Goal: Information Seeking & Learning: Learn about a topic

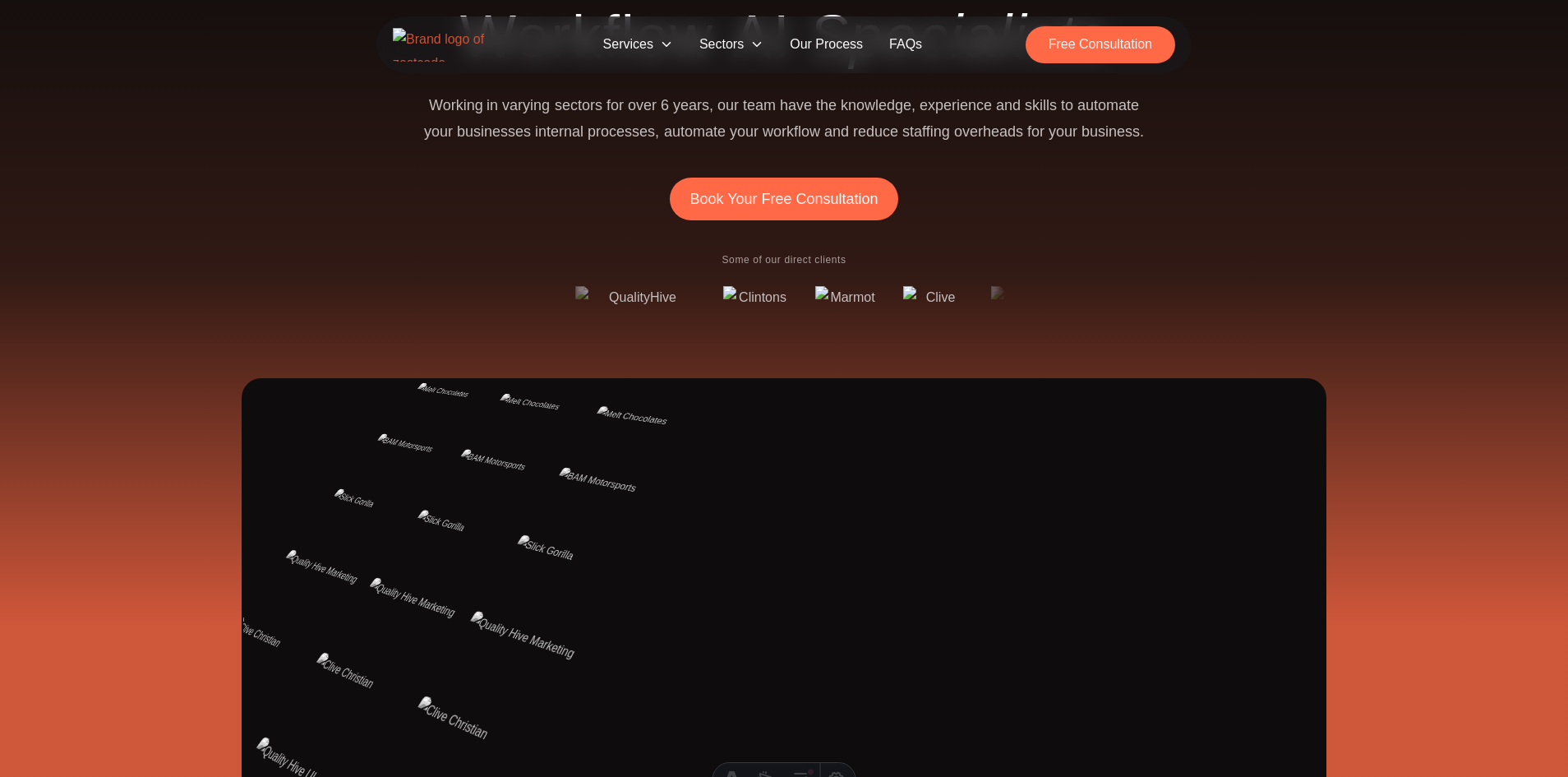
scroll to position [228, 0]
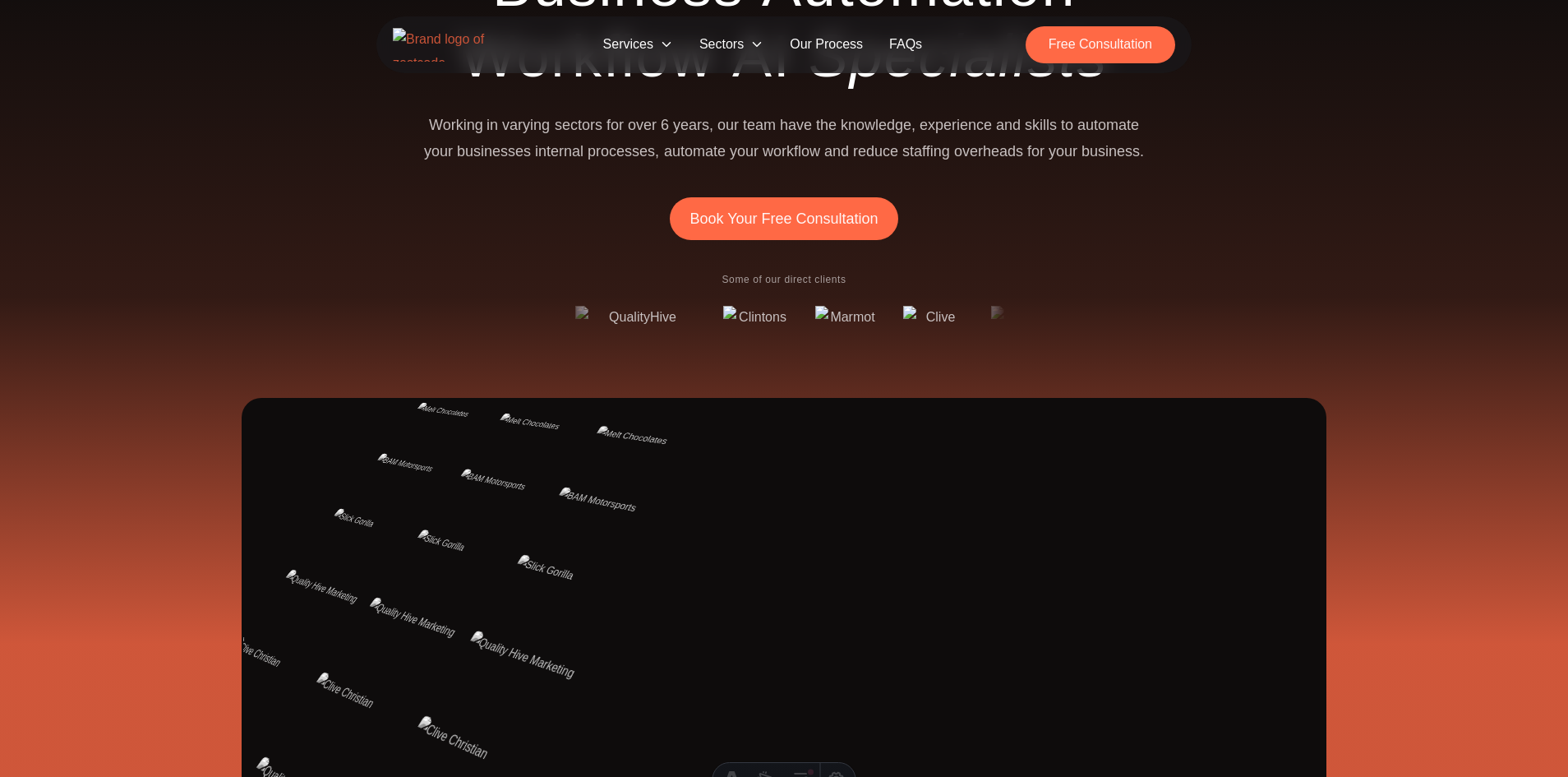
click at [633, 45] on span "Services" at bounding box center [639, 45] width 96 height 30
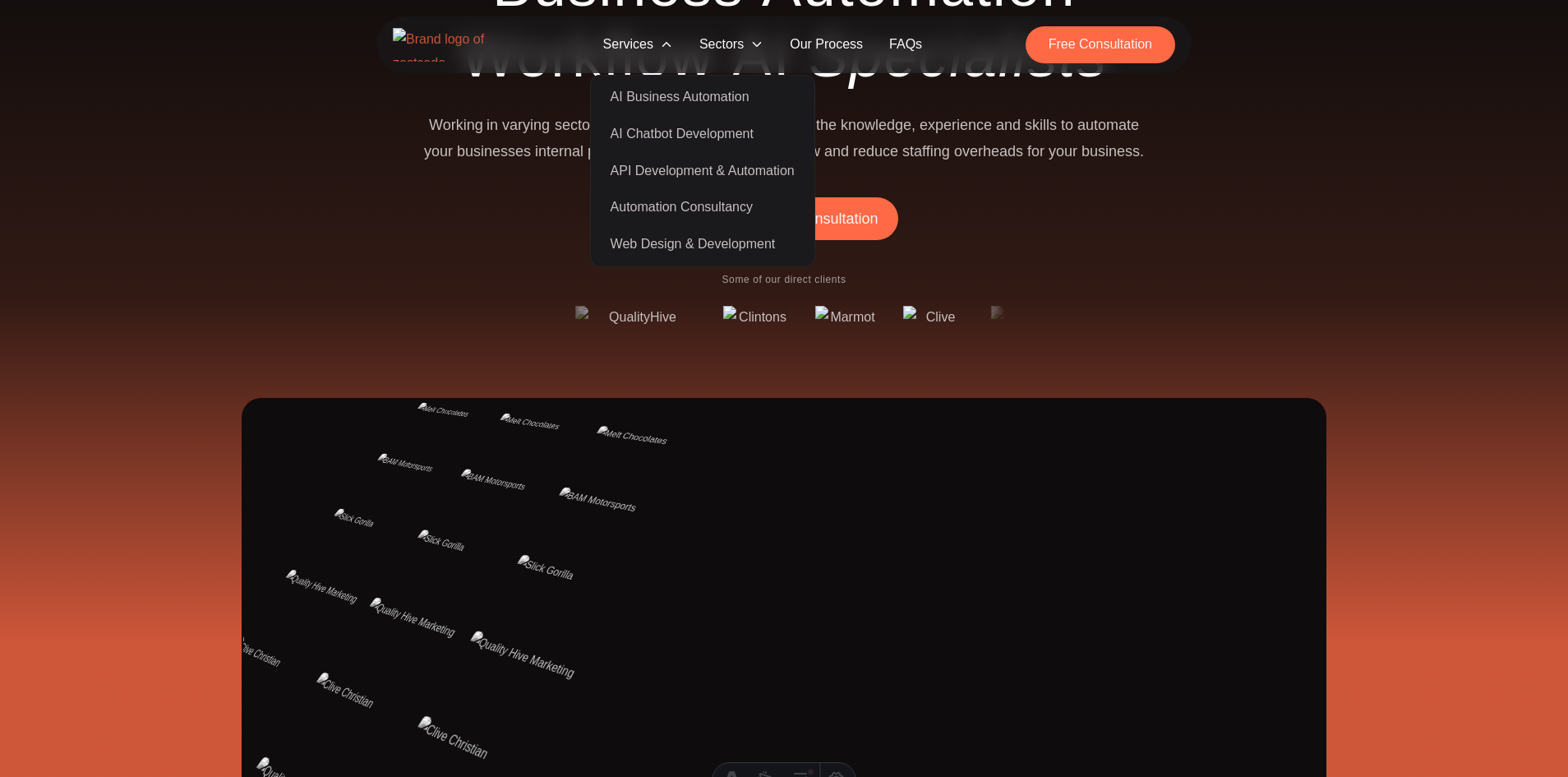
click at [673, 163] on link "API Development & Automation" at bounding box center [702, 170] width 217 height 37
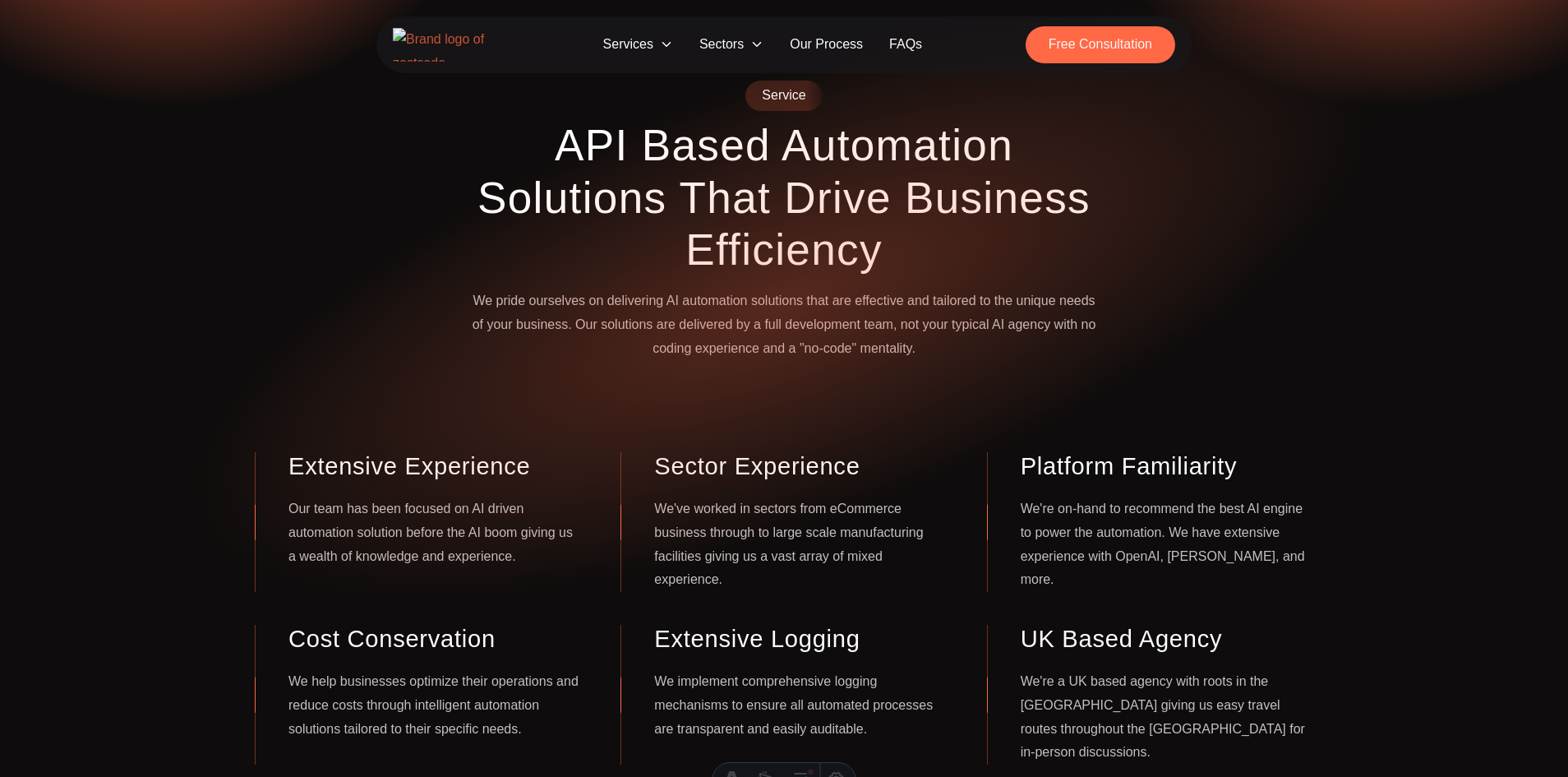
scroll to position [99, 0]
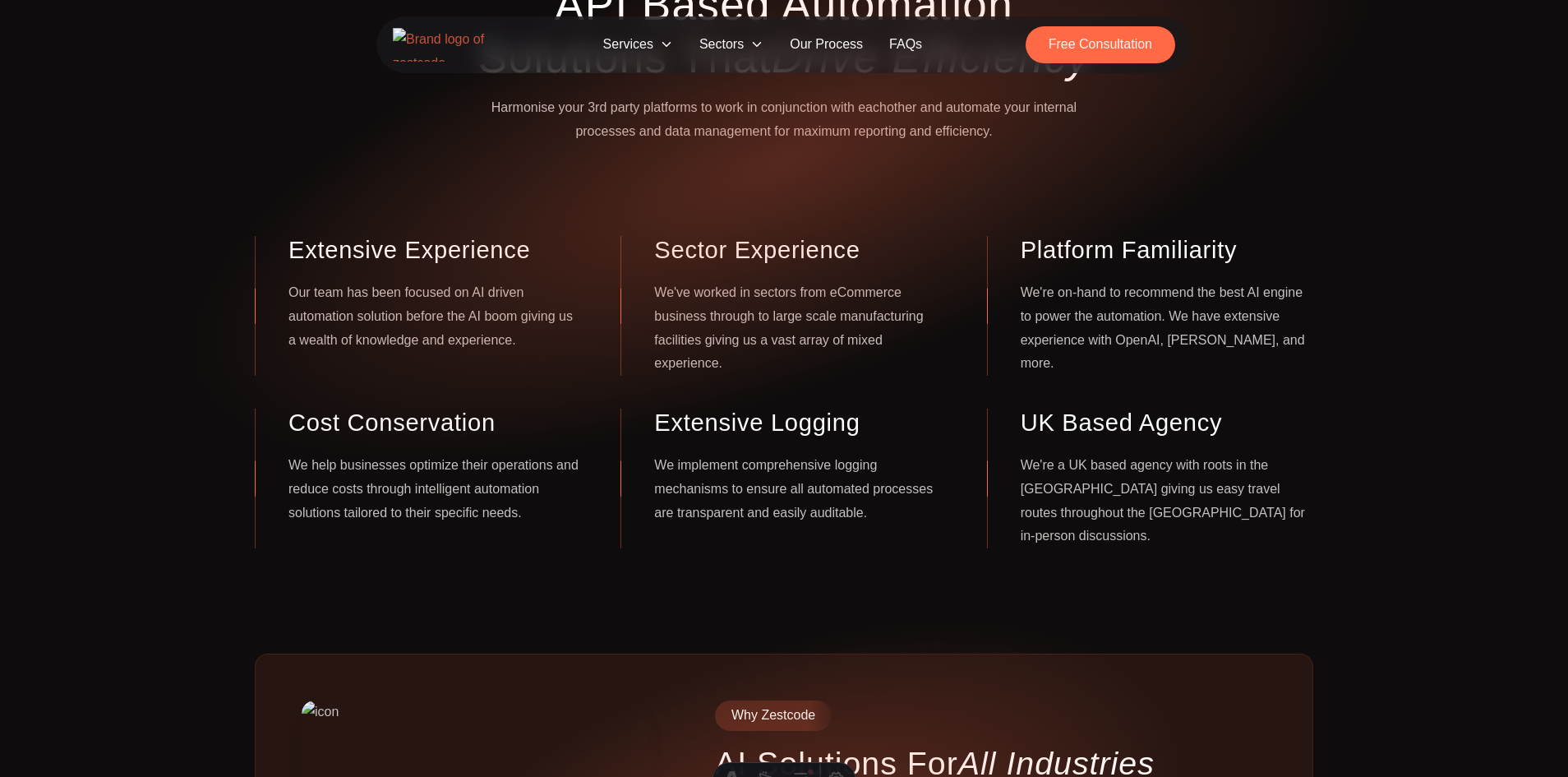
scroll to position [240, 0]
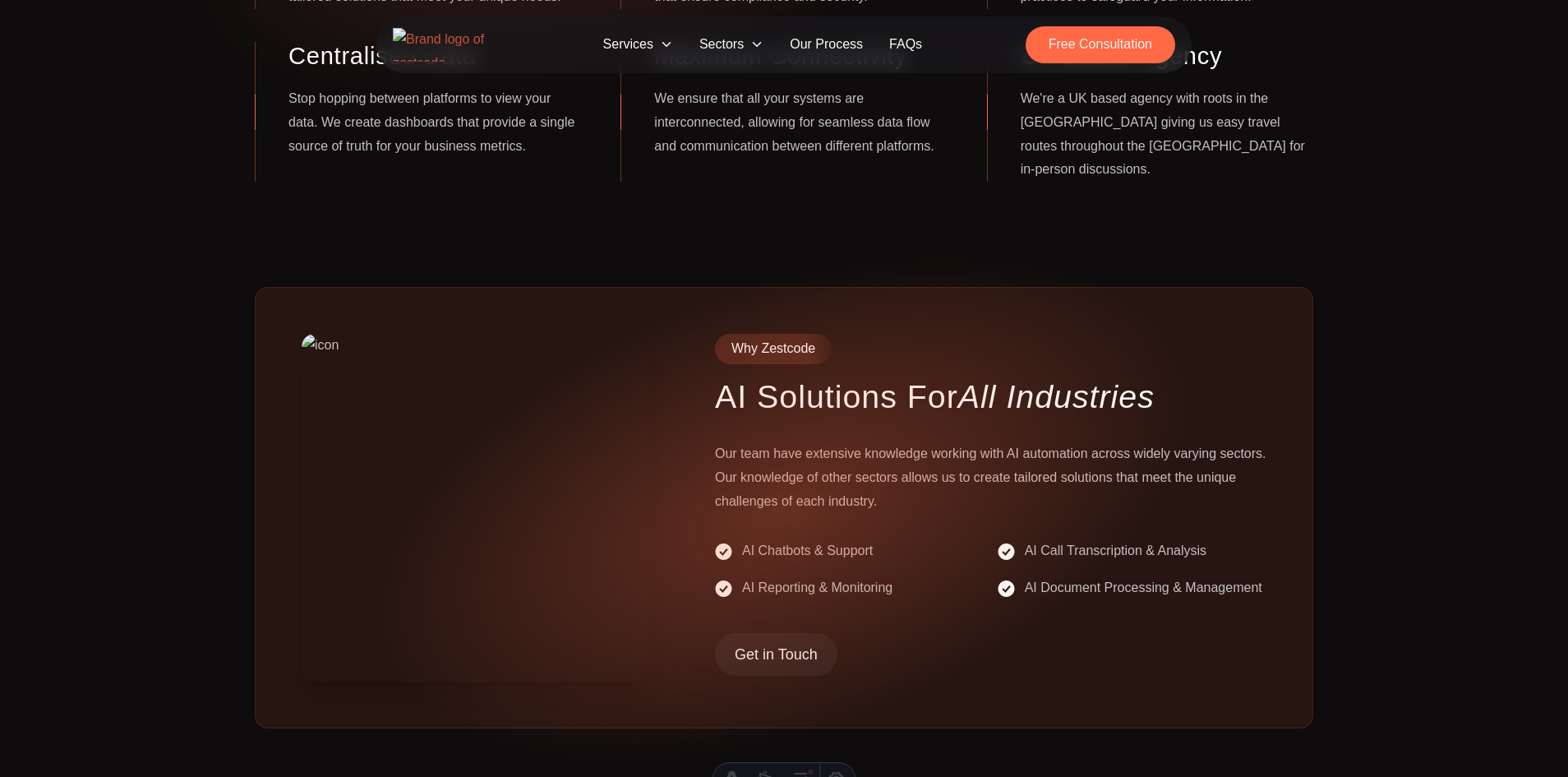
scroll to position [608, 0]
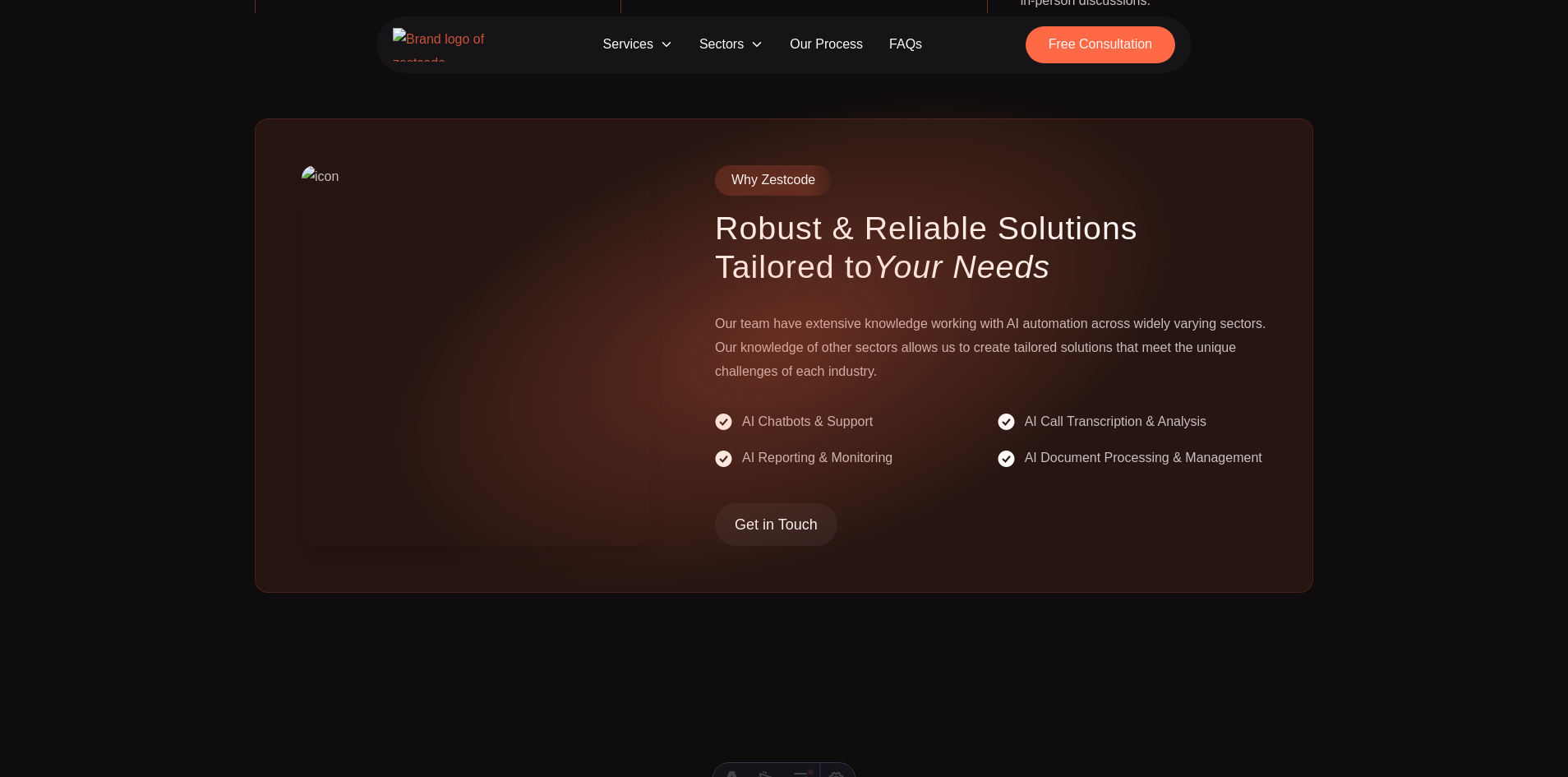
scroll to position [774, 0]
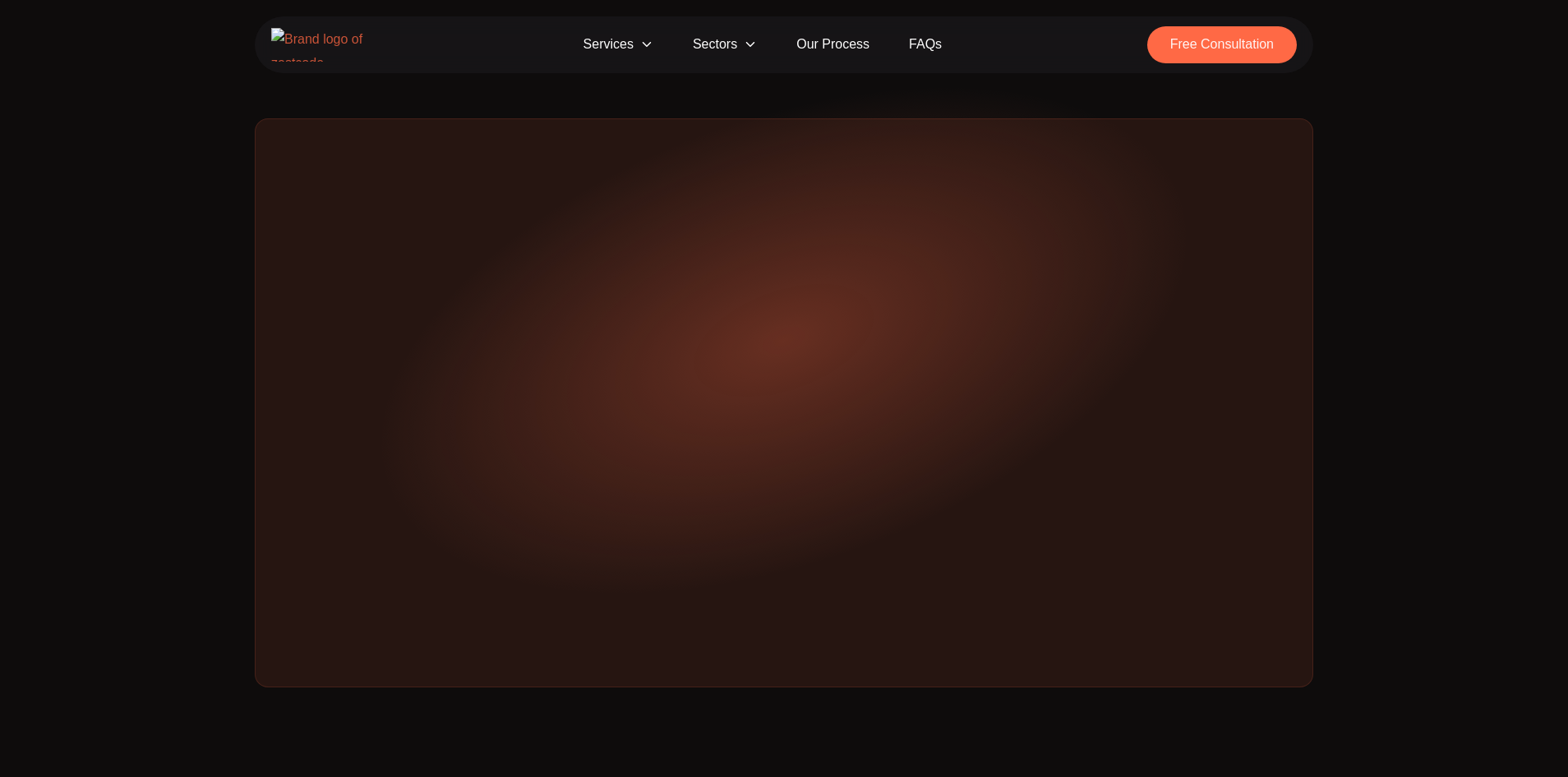
scroll to position [774, 0]
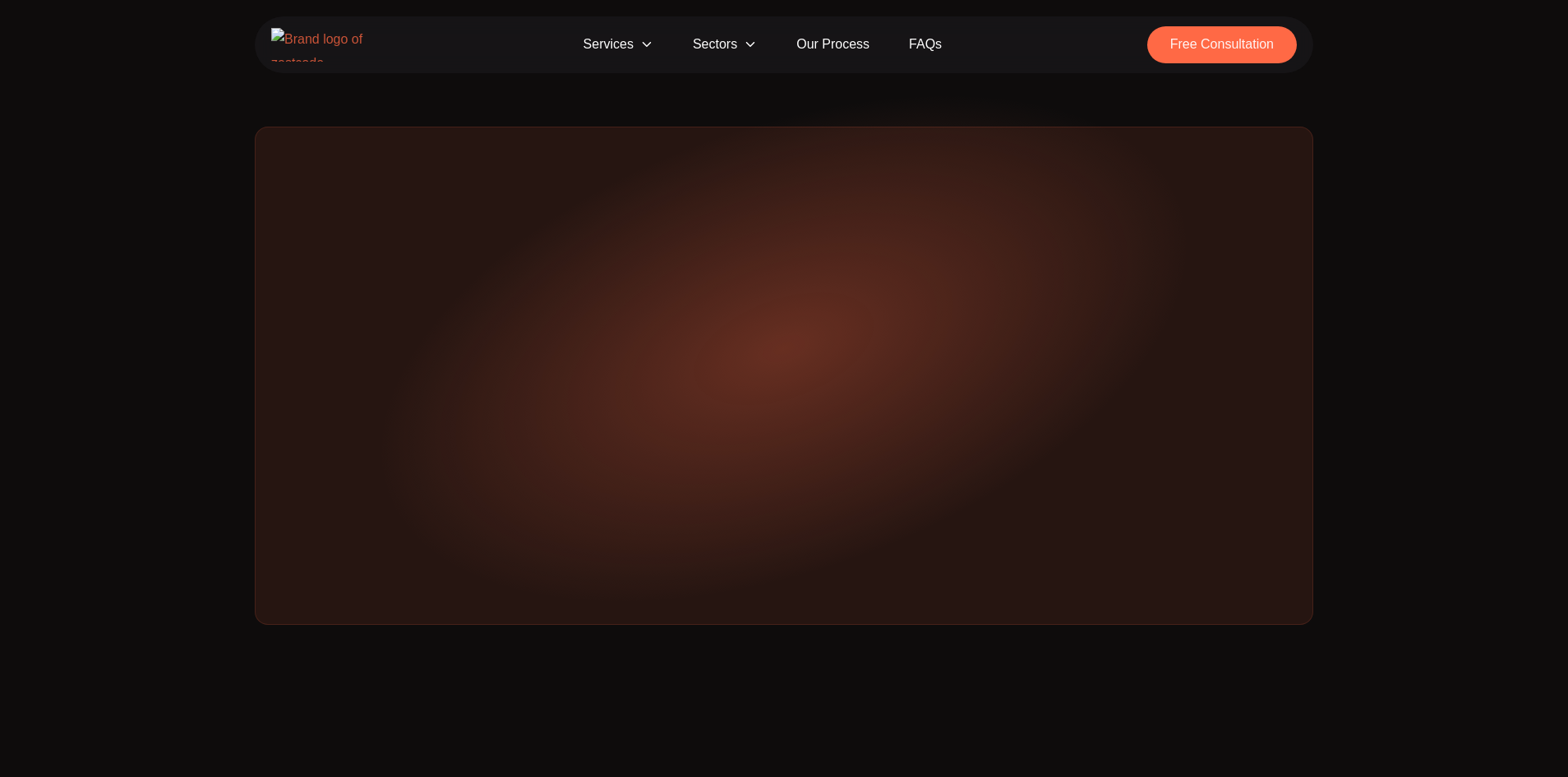
scroll to position [774, 0]
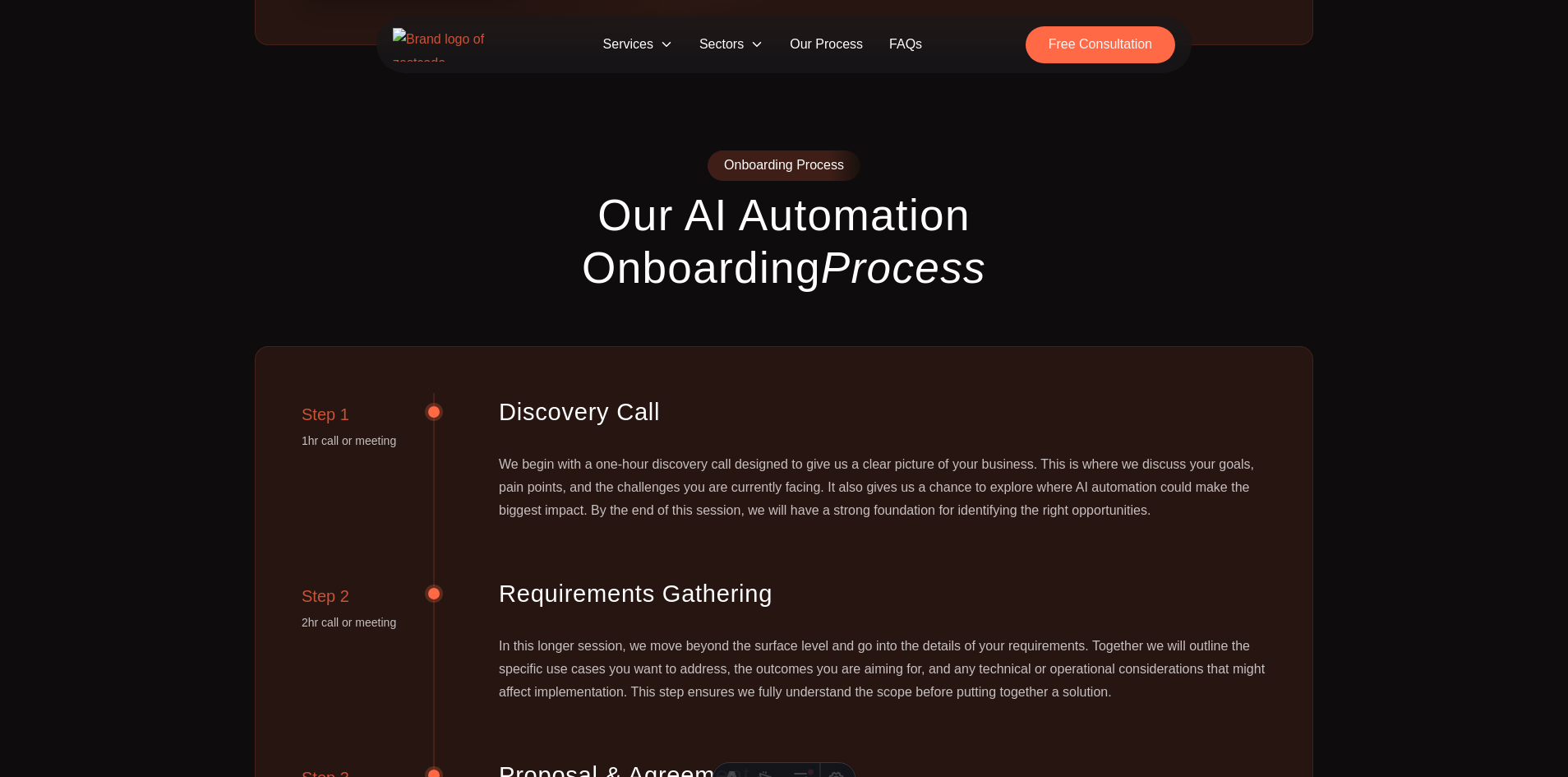
scroll to position [1347, 0]
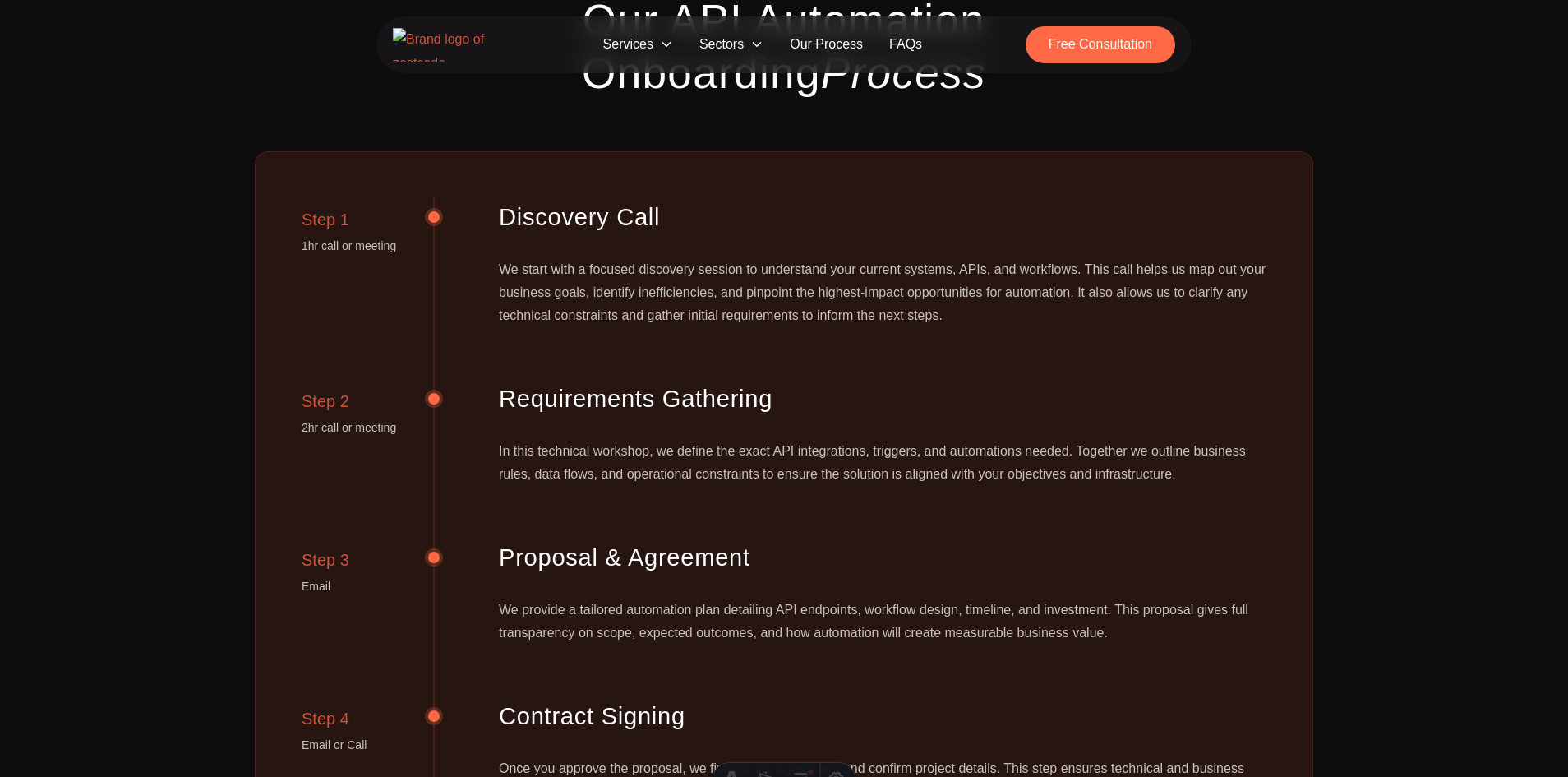
scroll to position [1536, 0]
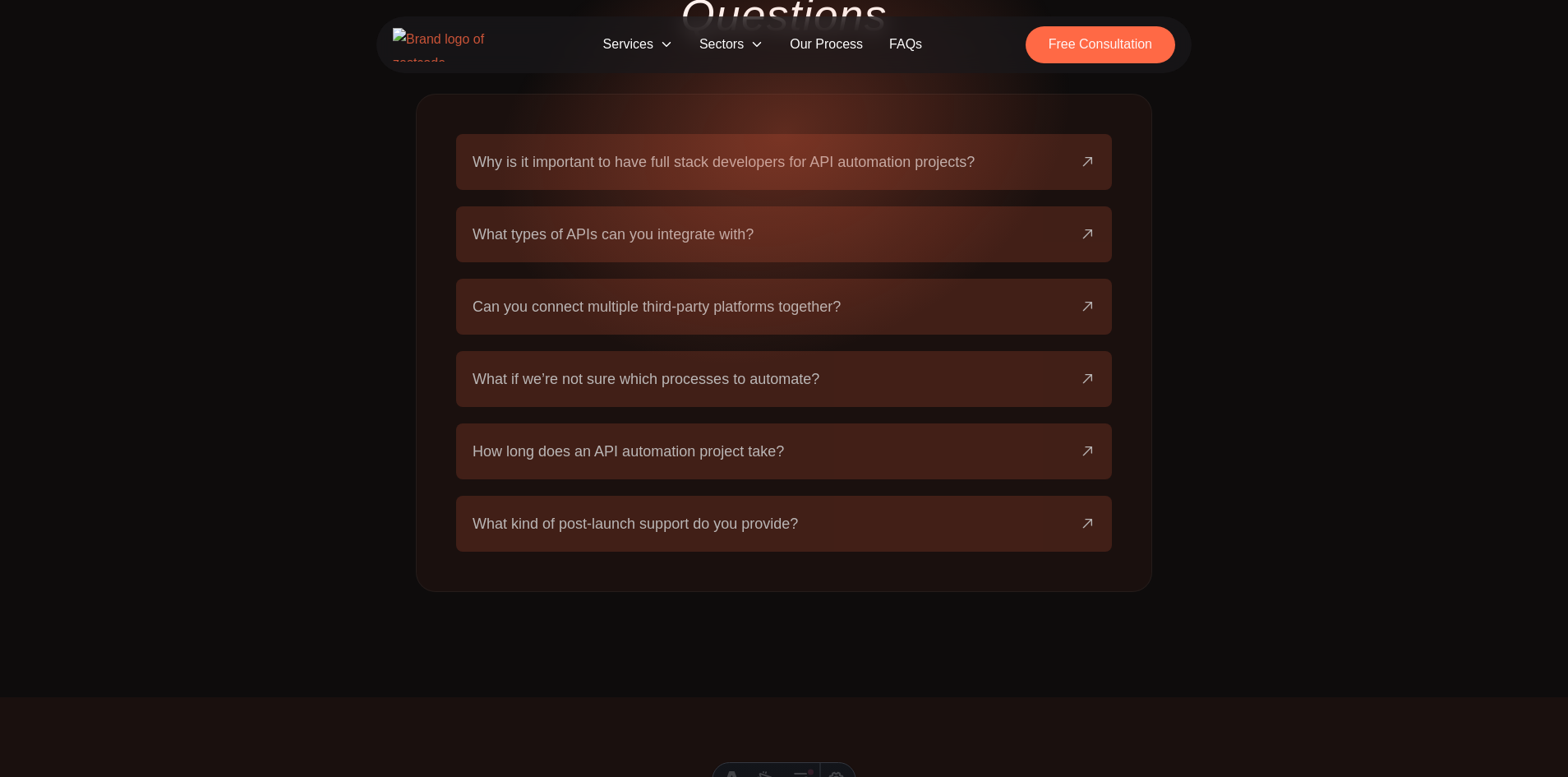
scroll to position [2917, 0]
click at [660, 510] on span "What kind of post-launch support do you provide?" at bounding box center [635, 521] width 325 height 23
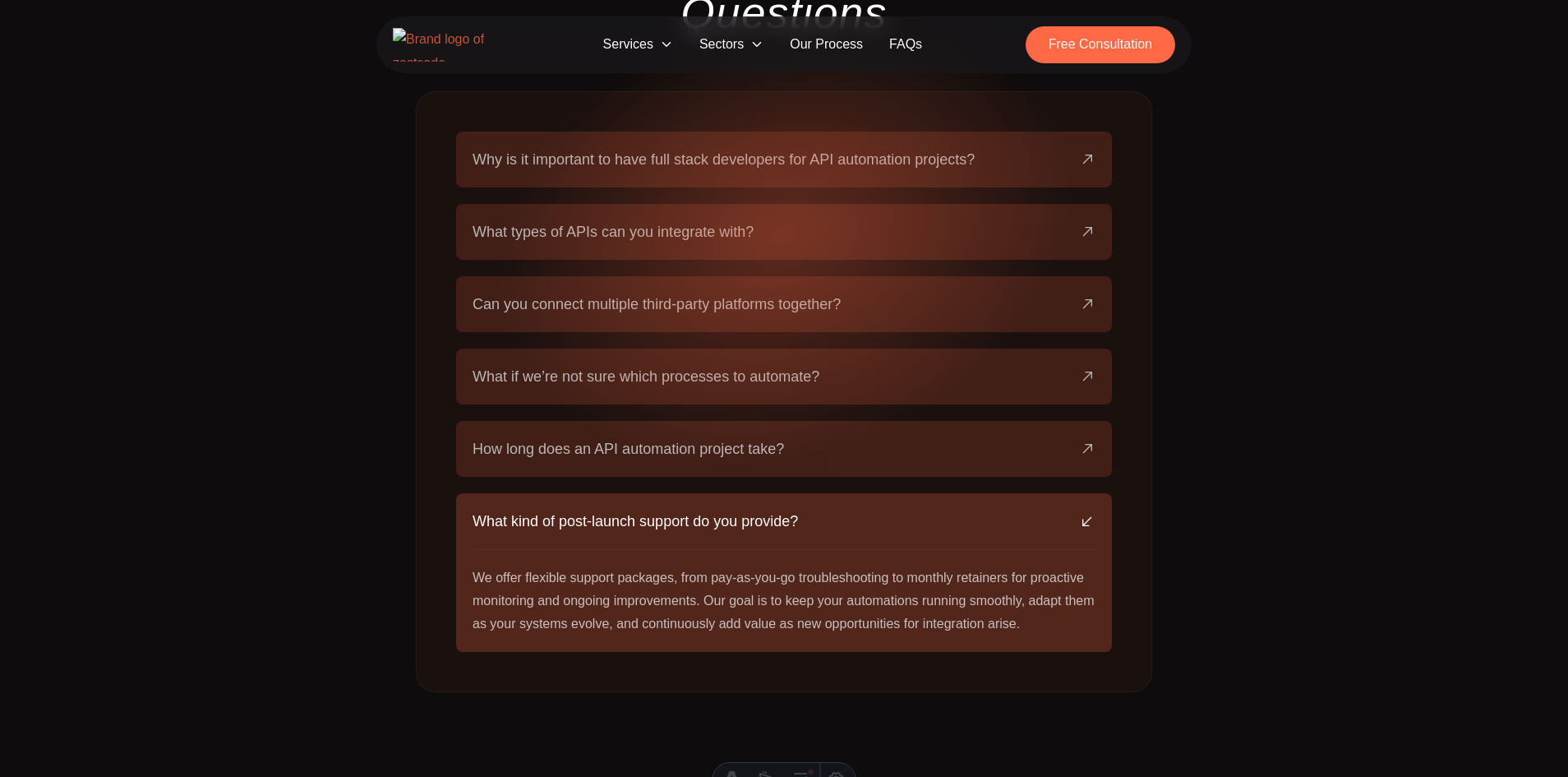
click at [791, 421] on button "How long does an API automation project take?" at bounding box center [784, 449] width 623 height 56
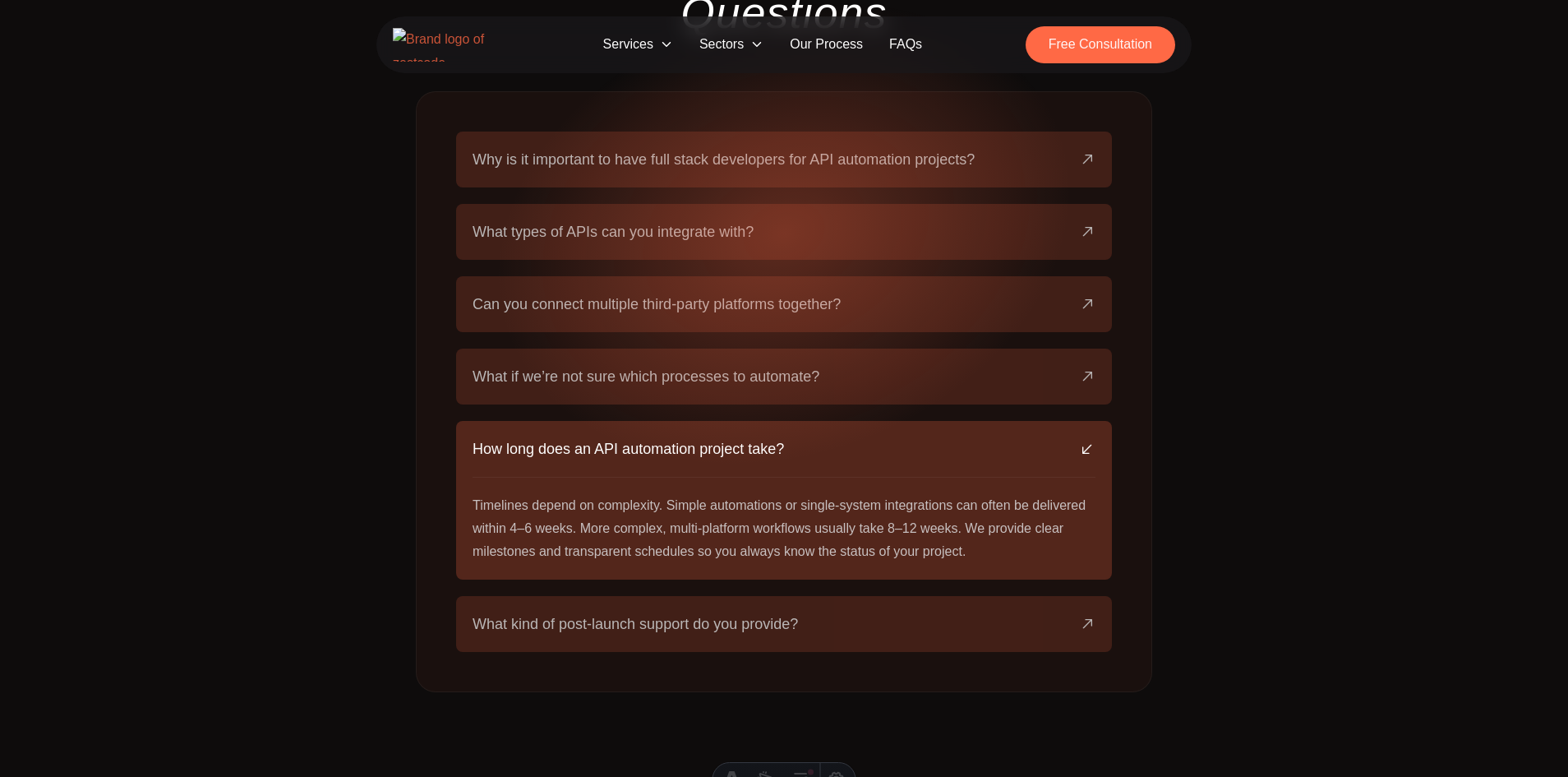
click at [823, 349] on button "What if we’re not sure which processes to automate?" at bounding box center [784, 377] width 623 height 56
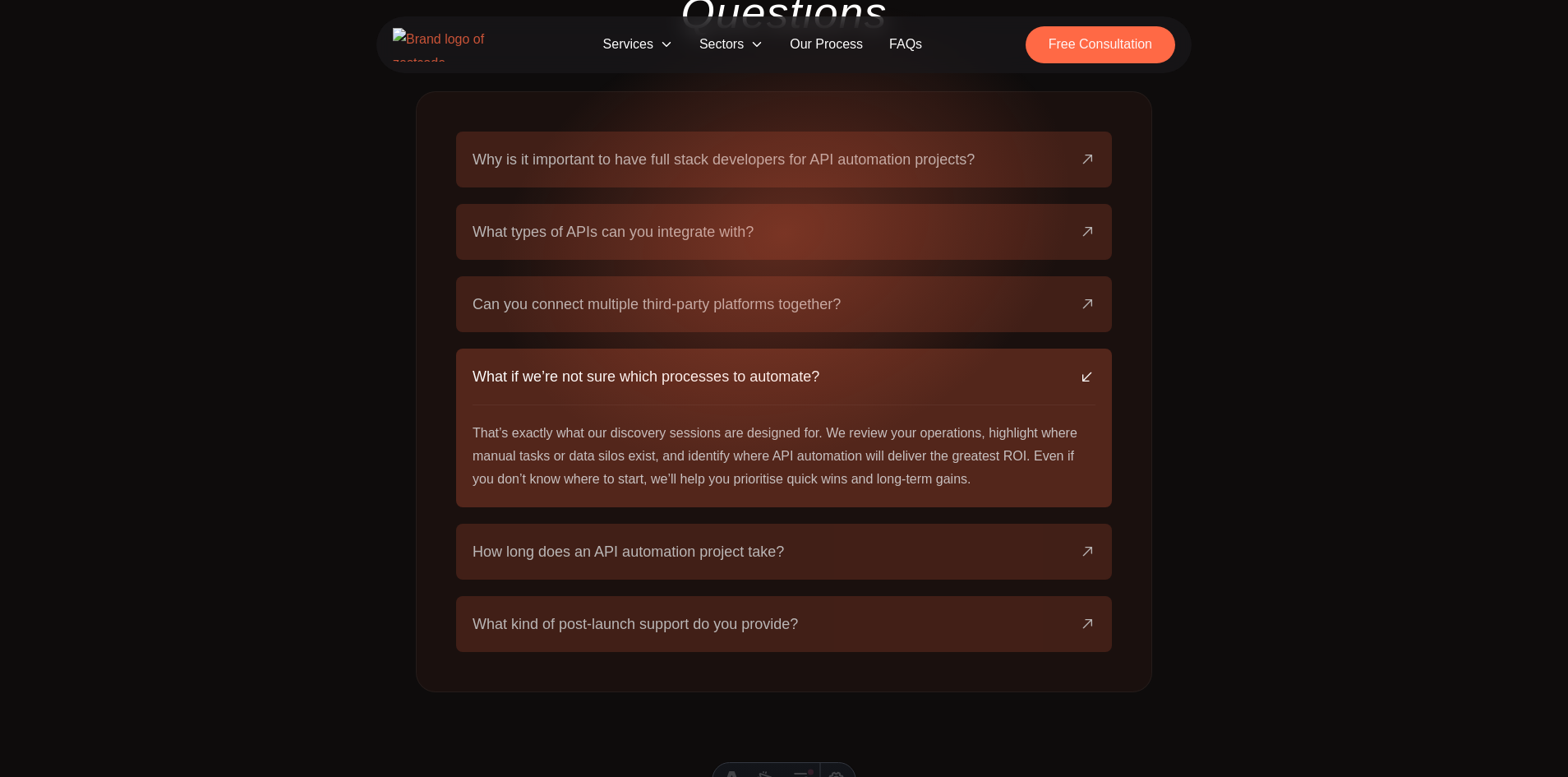
click at [814, 523] on button "How long does an API automation project take?" at bounding box center [784, 552] width 623 height 56
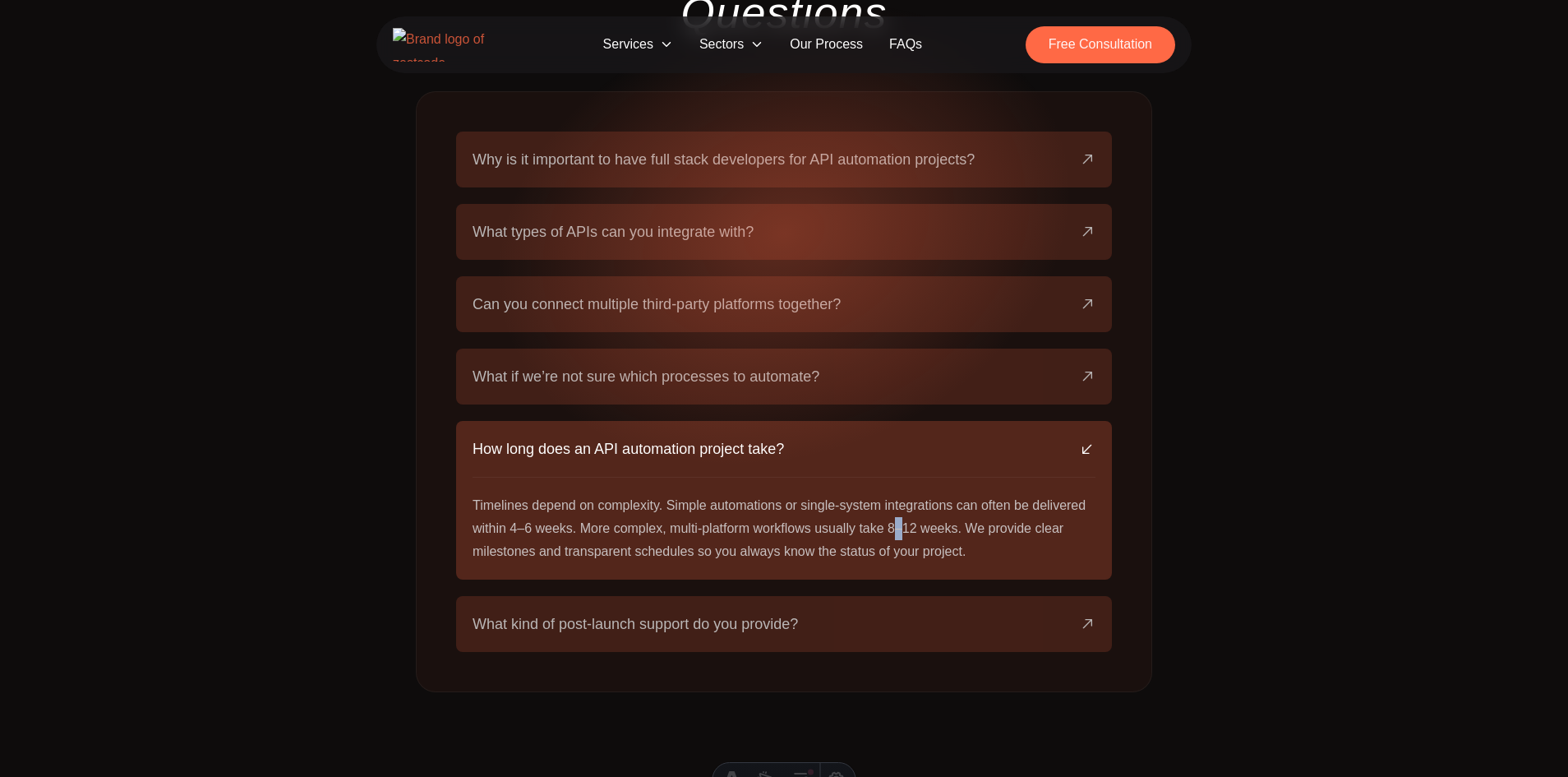
click at [908, 494] on p "Timelines depend on complexity. Simple automations or single-system integration…" at bounding box center [784, 529] width 623 height 69
copy p "–"
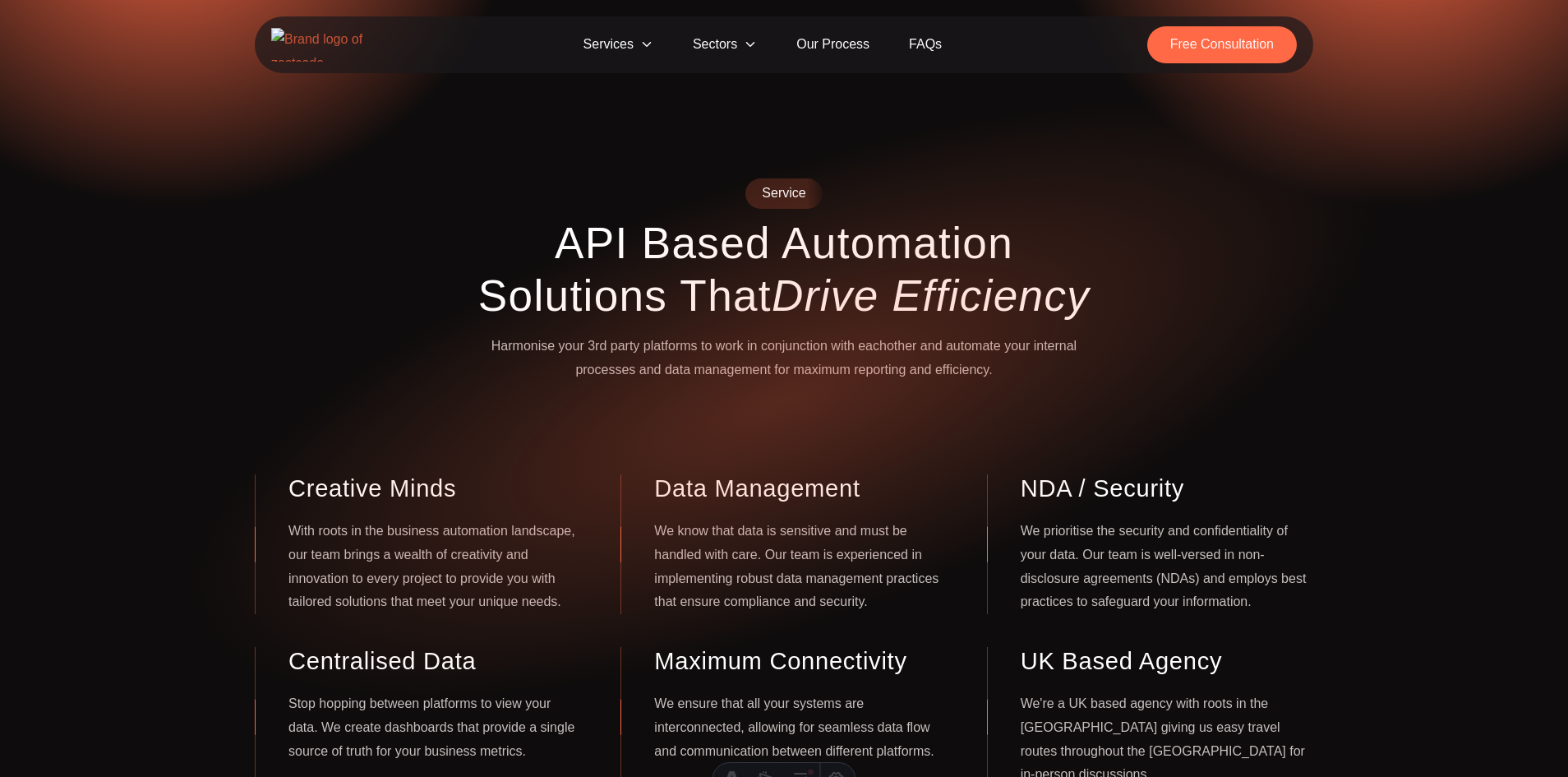
click at [663, 285] on h1 "API Based Automation Solutions that Drive Efficiency" at bounding box center [784, 270] width 631 height 105
click at [630, 45] on span "Services" at bounding box center [619, 45] width 109 height 37
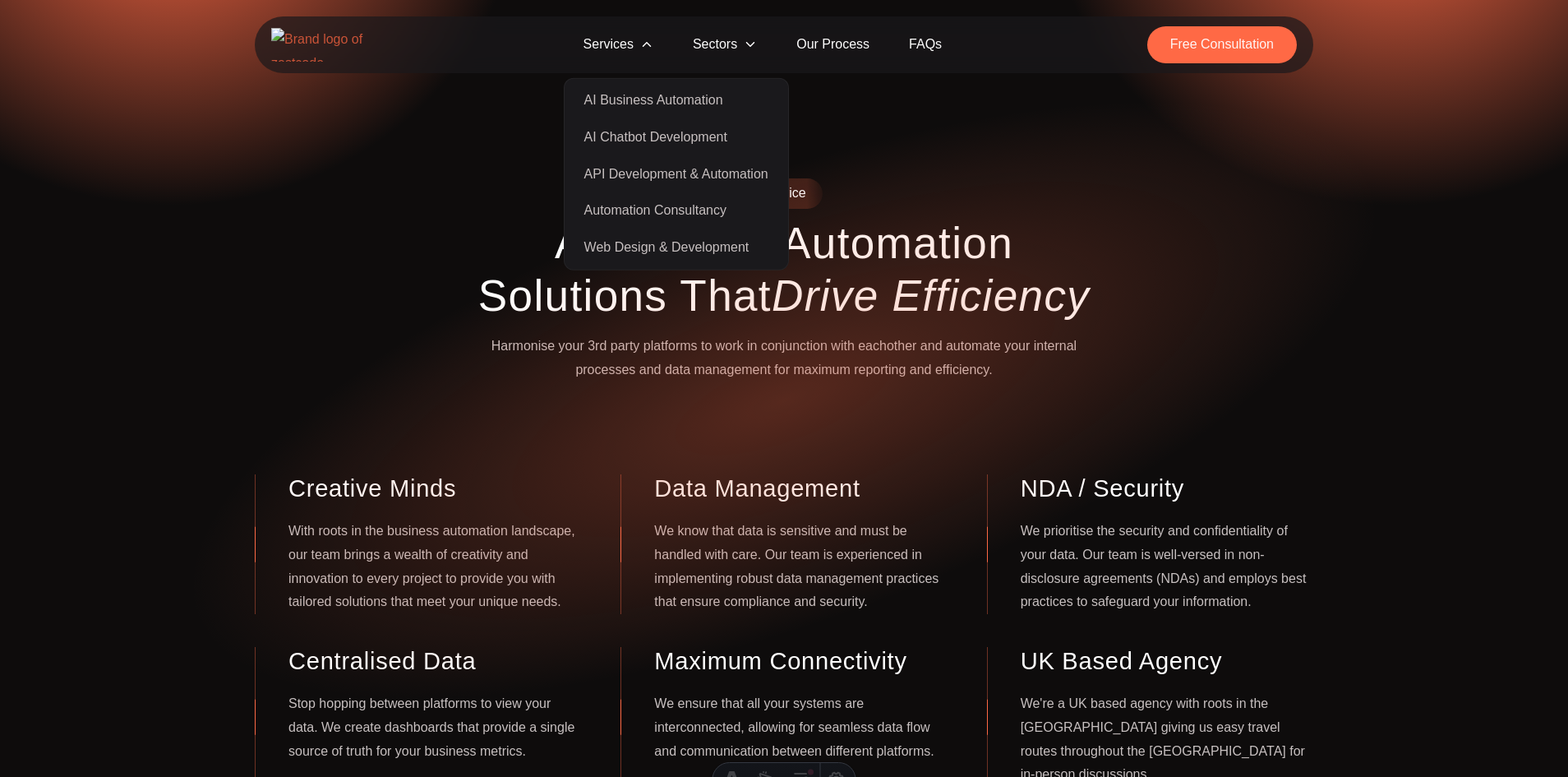
click at [687, 178] on link "API Development & Automation" at bounding box center [676, 174] width 217 height 37
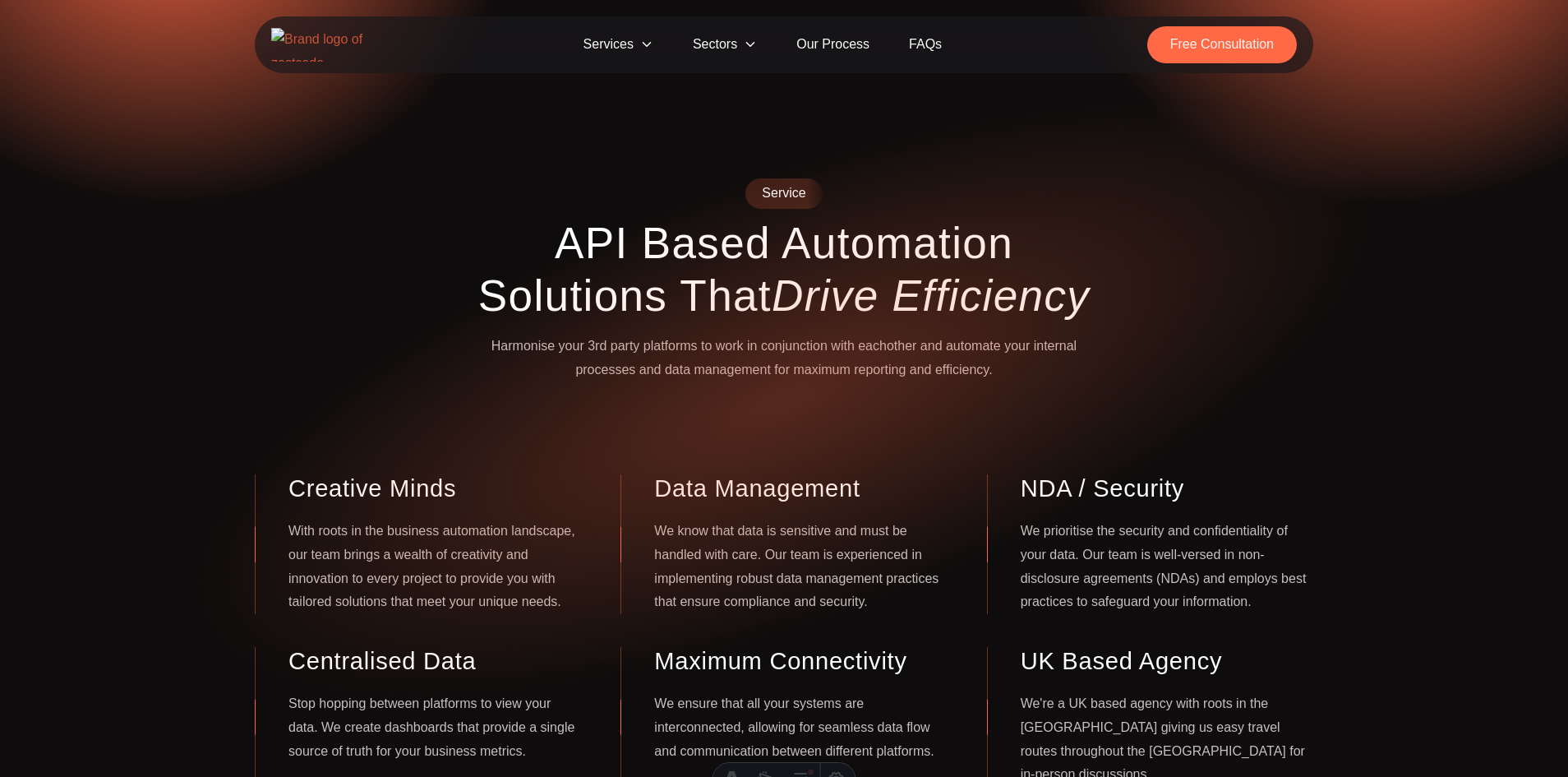
click at [607, 49] on span "Services" at bounding box center [619, 45] width 109 height 37
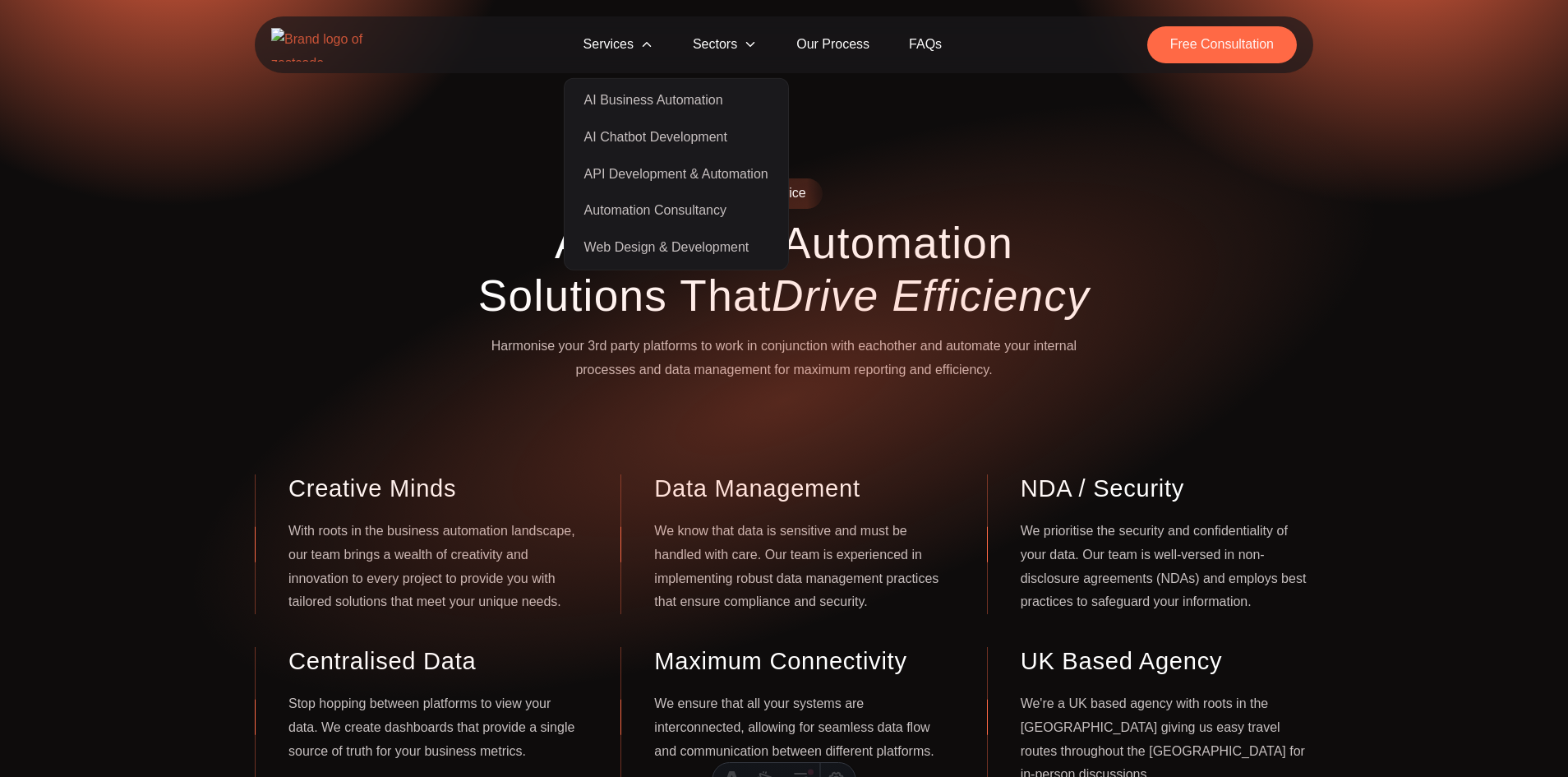
click at [639, 201] on link "Automation Consultancy" at bounding box center [676, 211] width 217 height 37
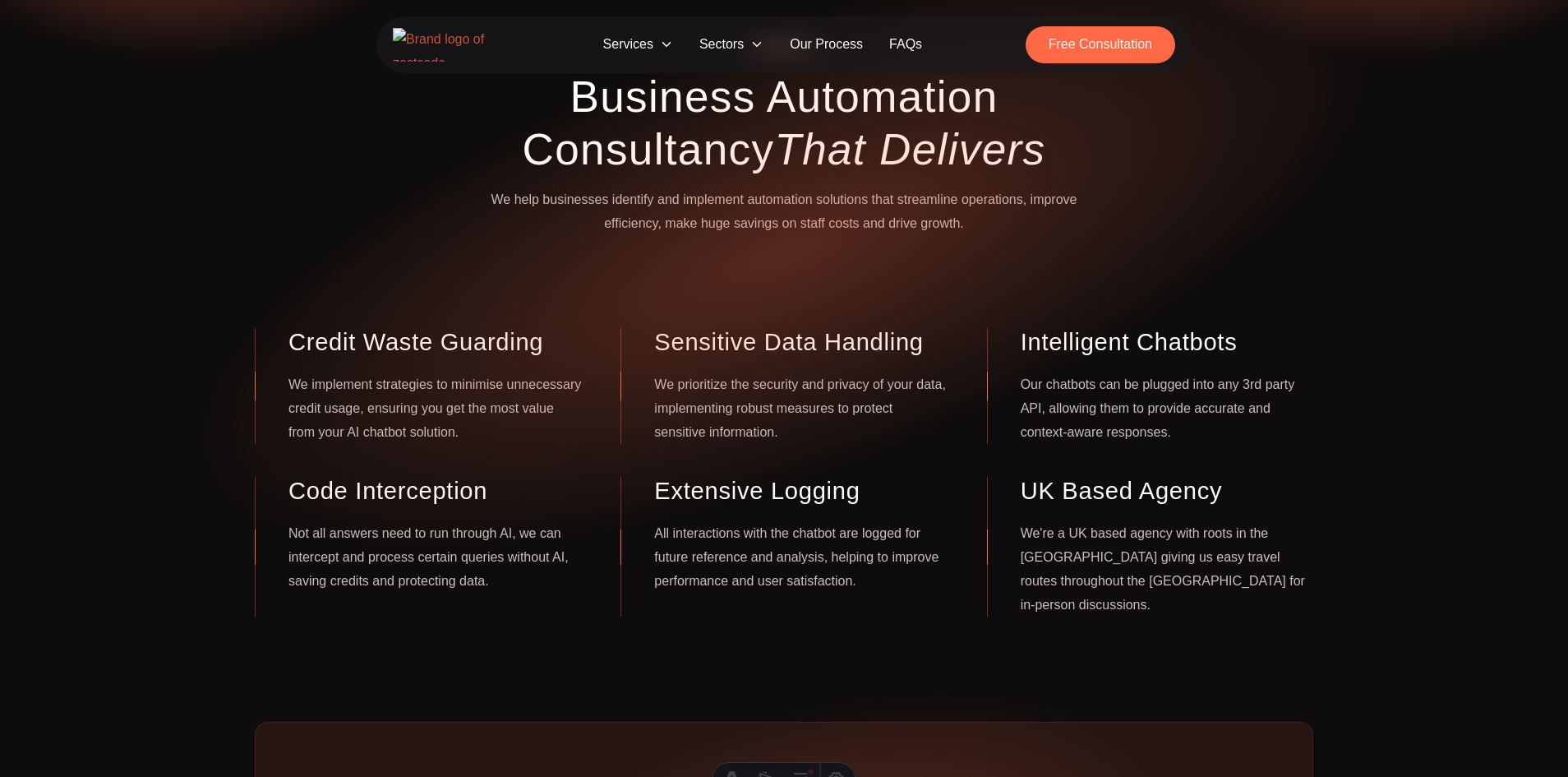
scroll to position [148, 0]
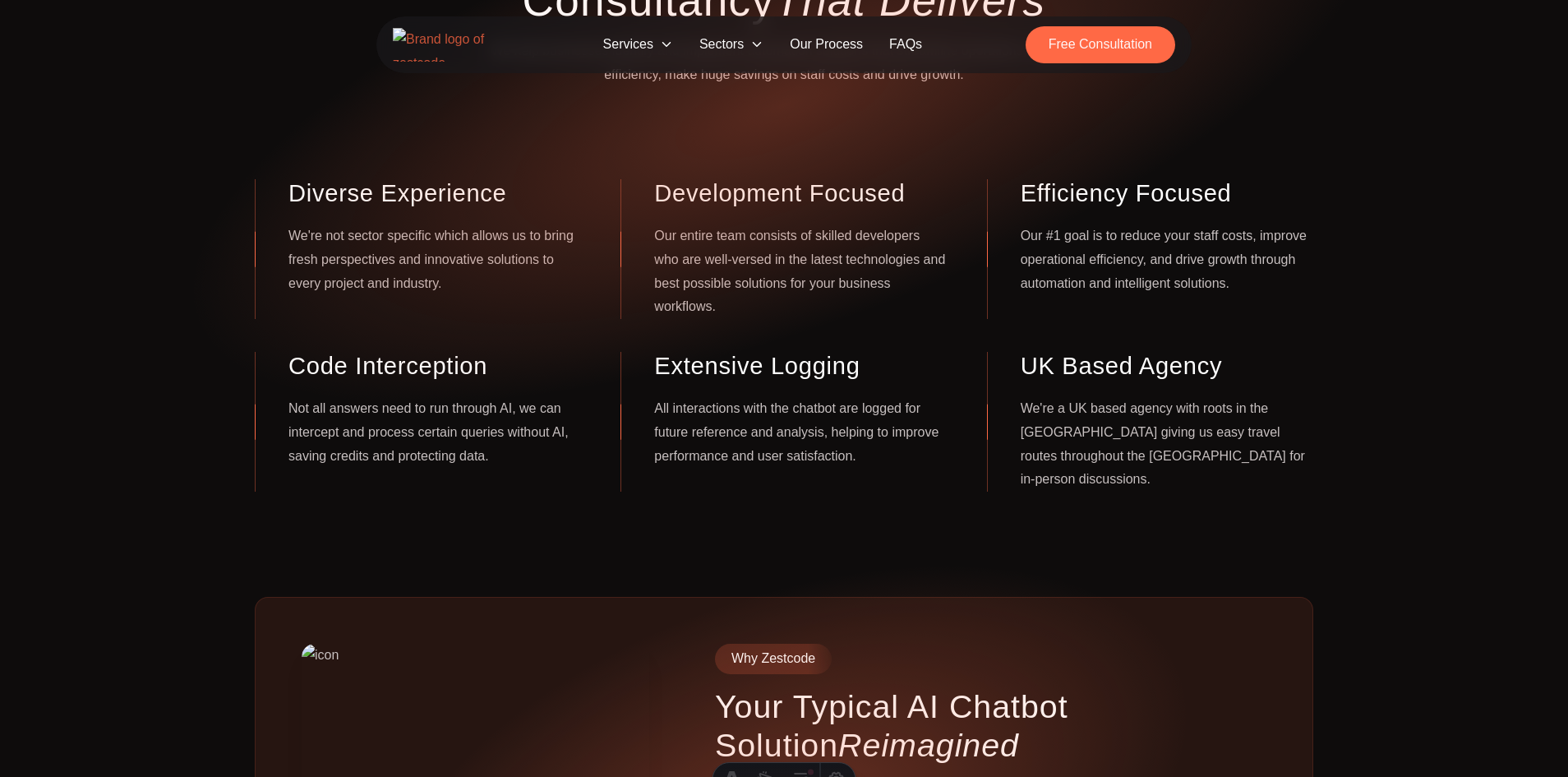
scroll to position [296, 0]
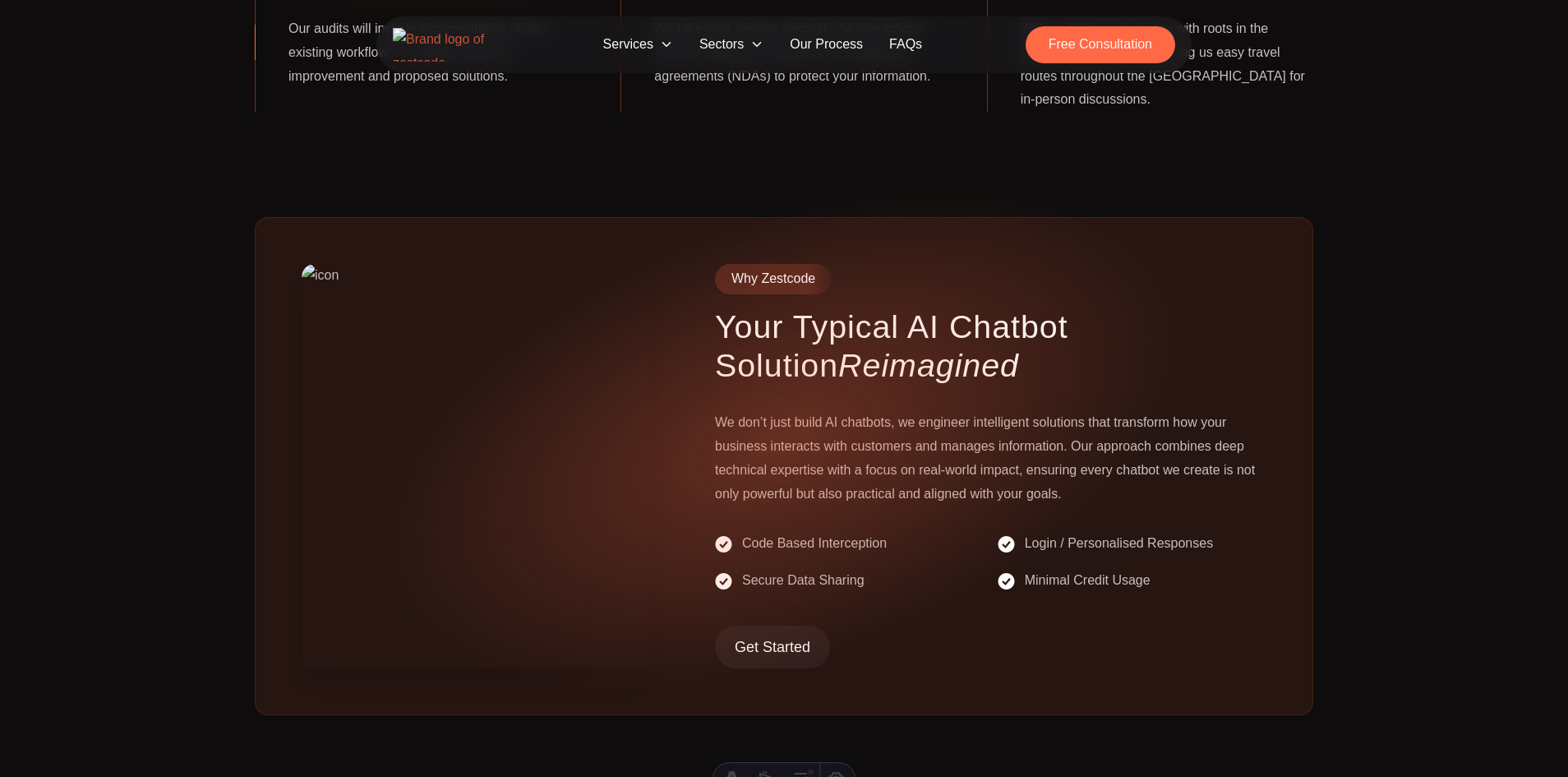
scroll to position [671, 0]
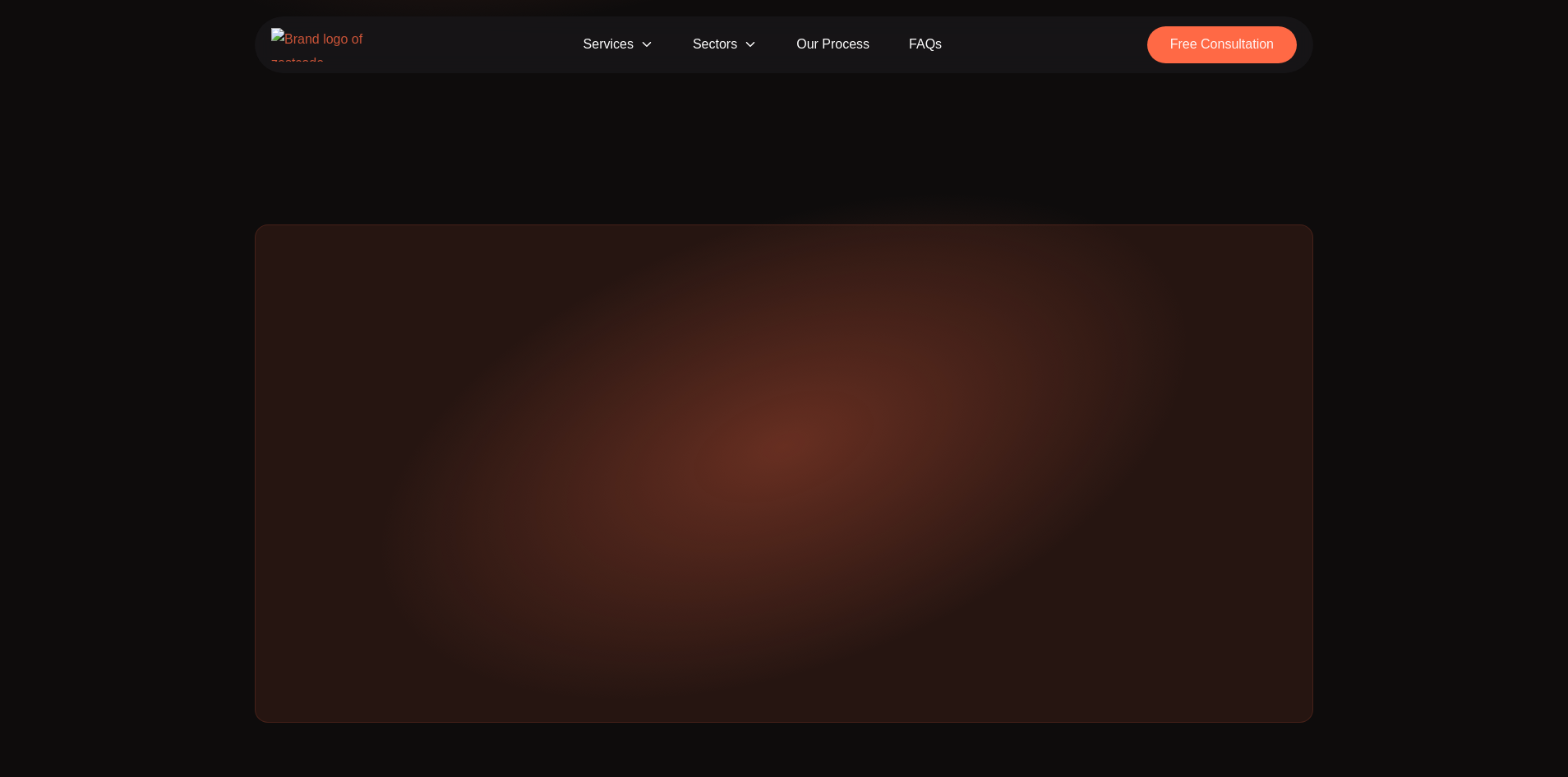
scroll to position [671, 0]
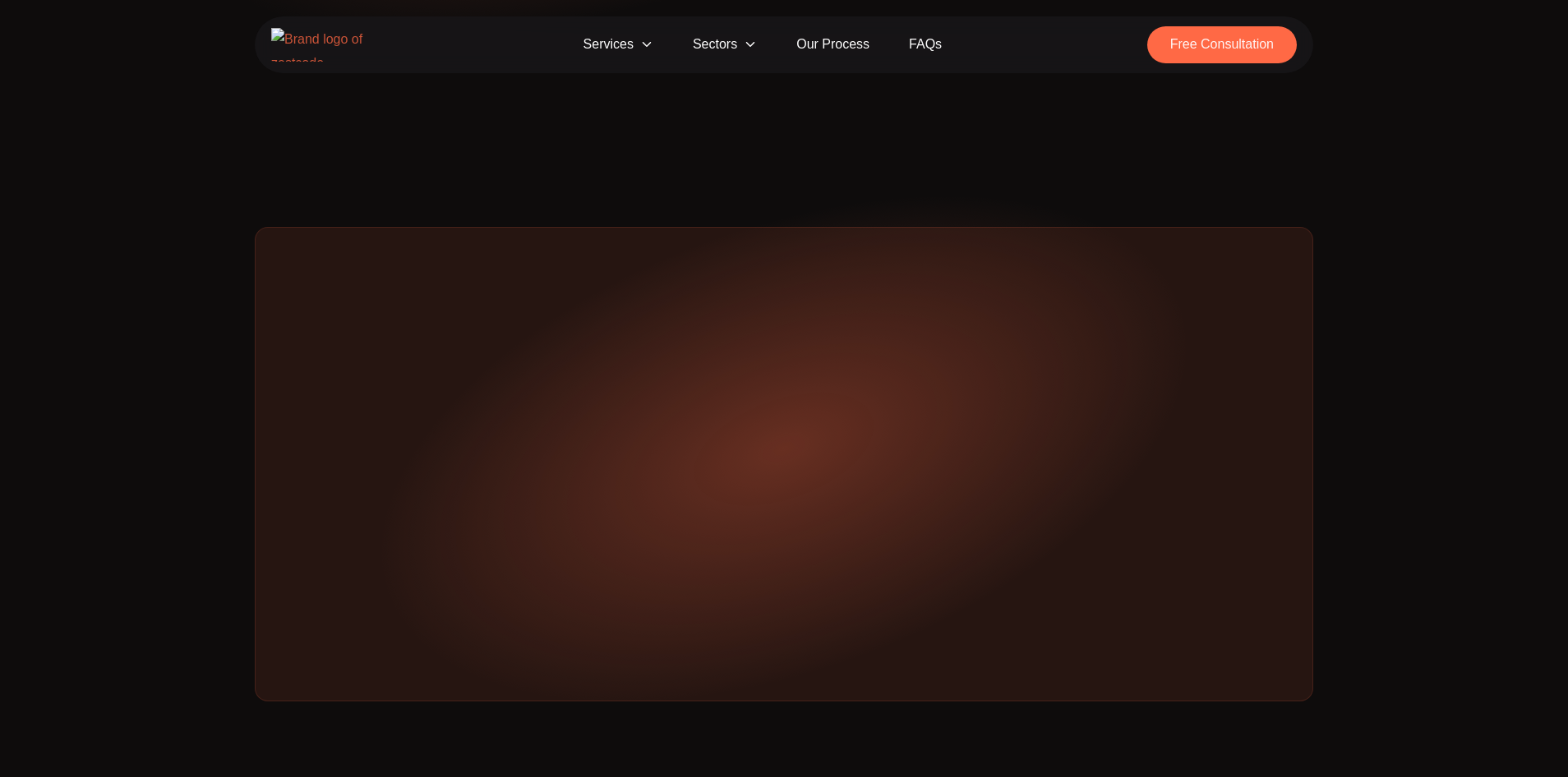
scroll to position [671, 0]
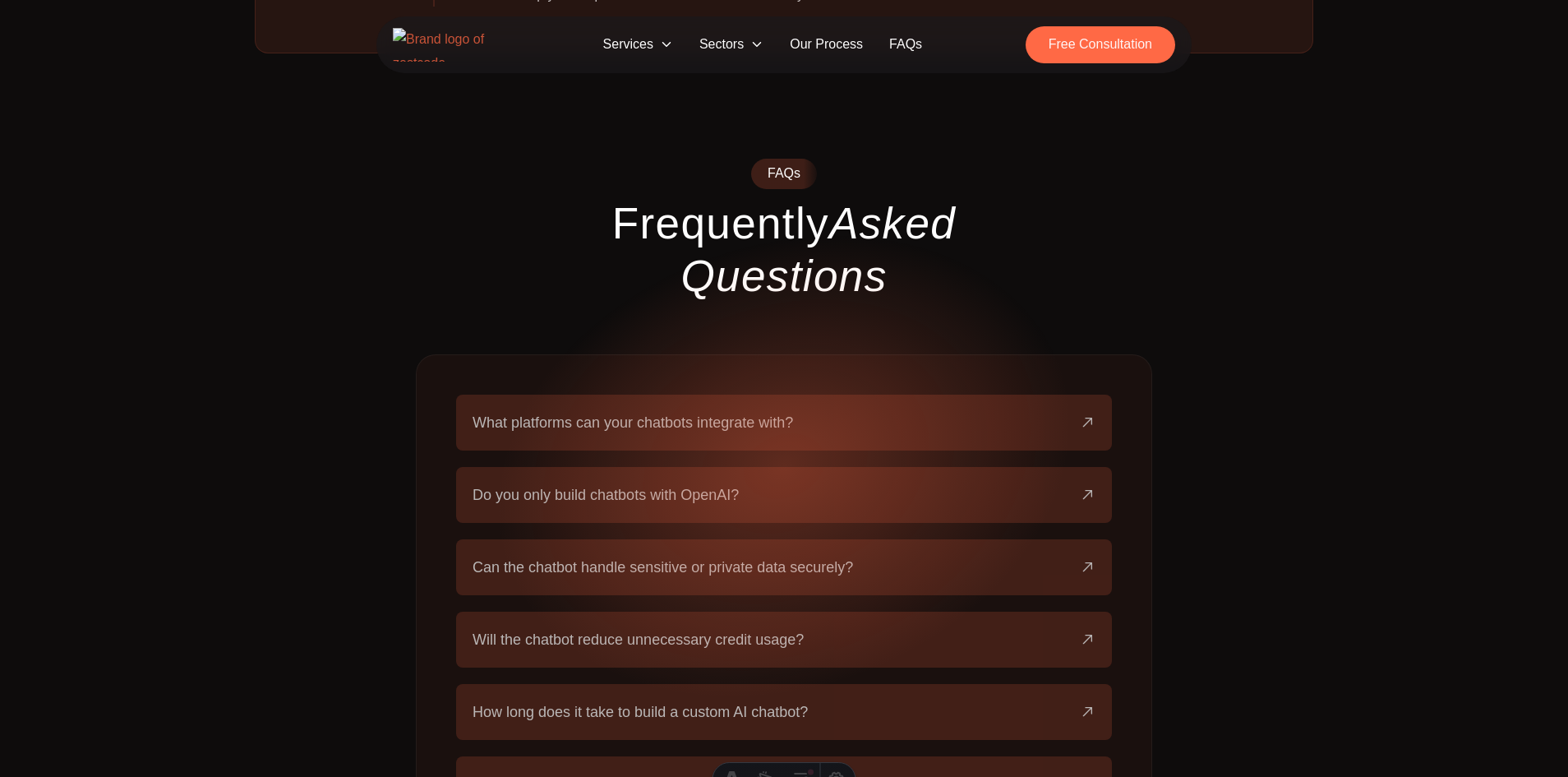
scroll to position [2727, 0]
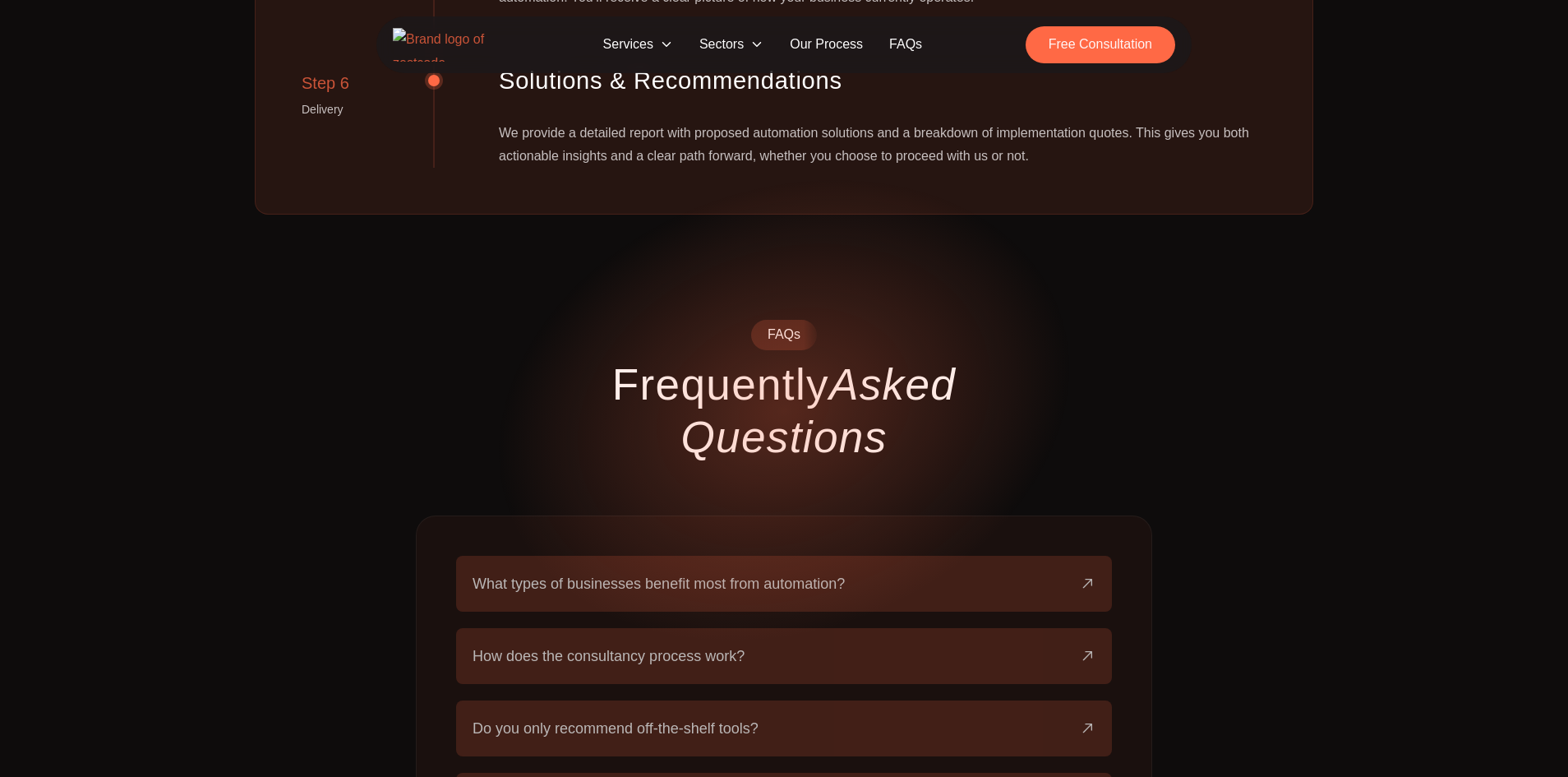
scroll to position [2492, 0]
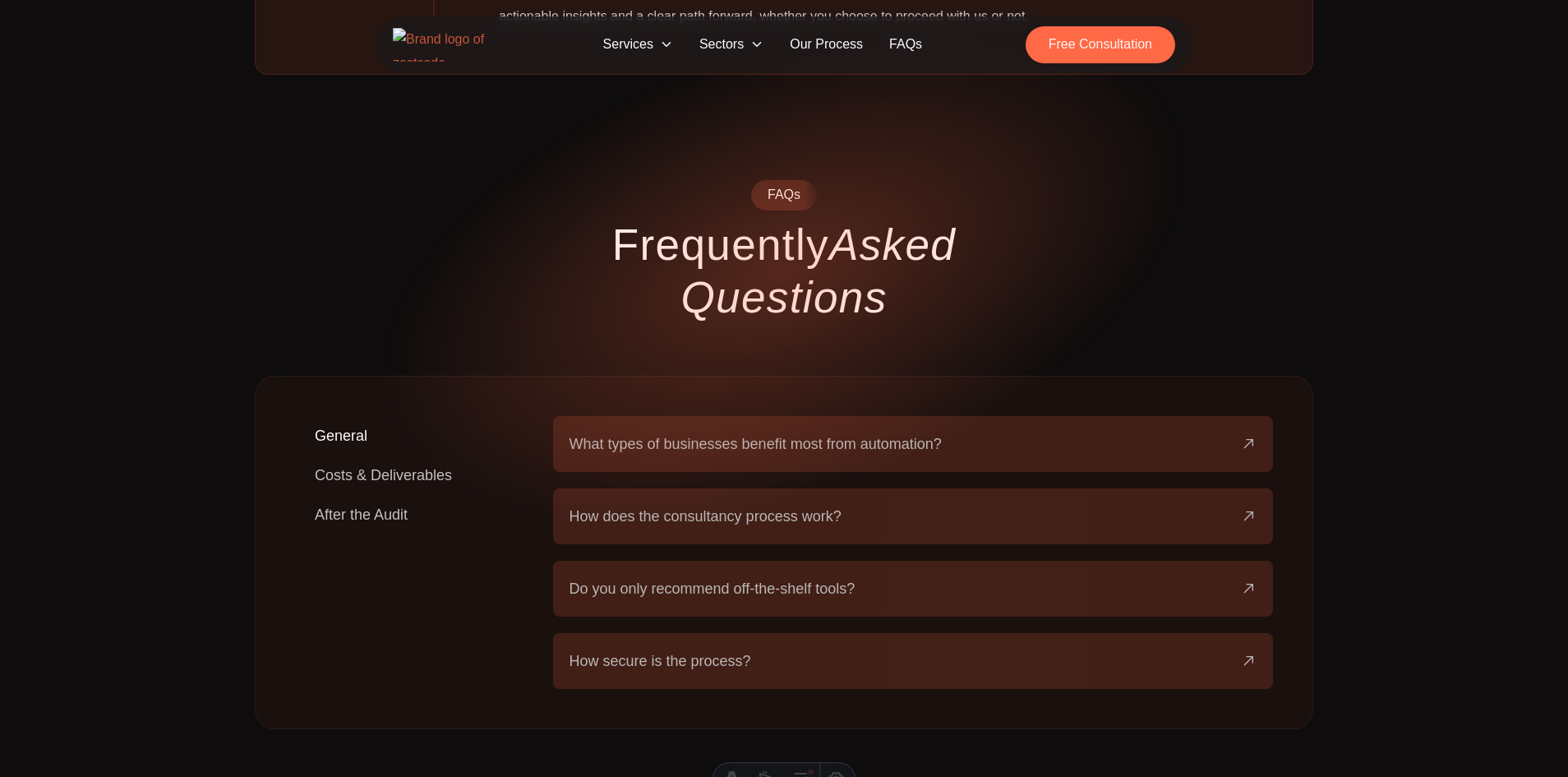
scroll to position [2640, 0]
click at [379, 453] on button "Costs & Deliverables" at bounding box center [383, 473] width 177 height 39
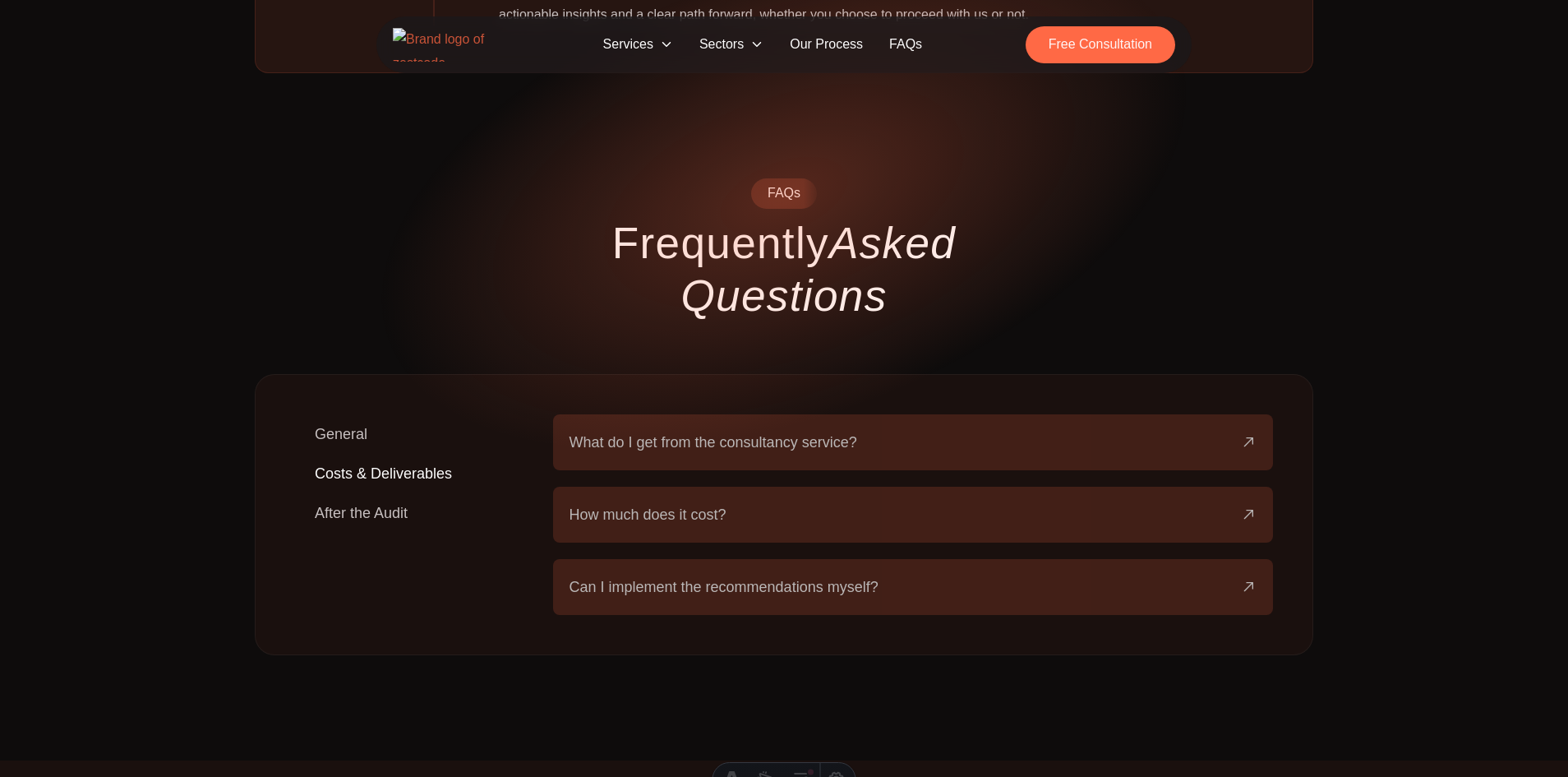
click at [704, 414] on button "What do I get from the consultancy service?" at bounding box center [913, 443] width 688 height 56
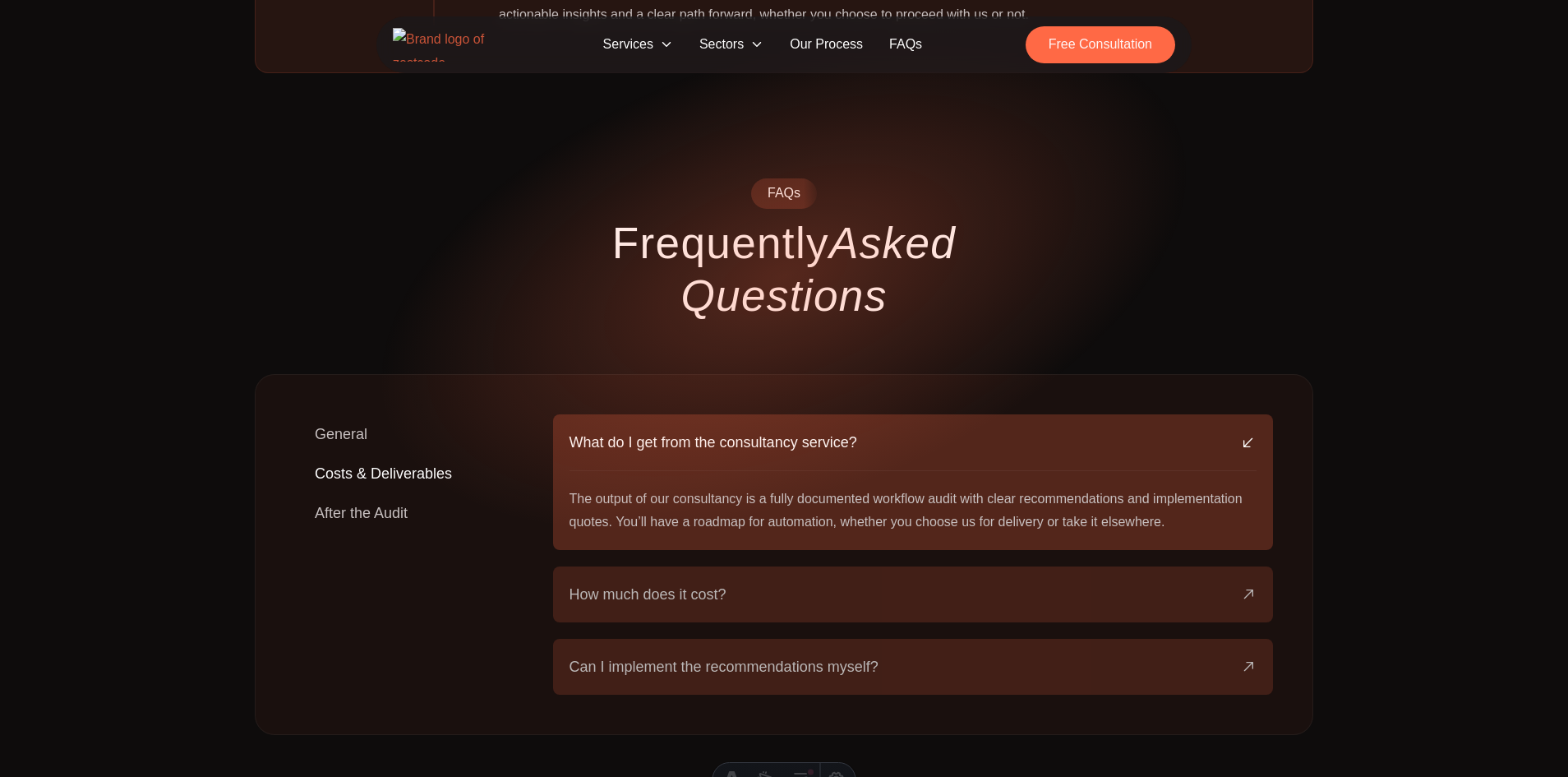
click at [599, 583] on span "How much does it cost?" at bounding box center [648, 593] width 157 height 23
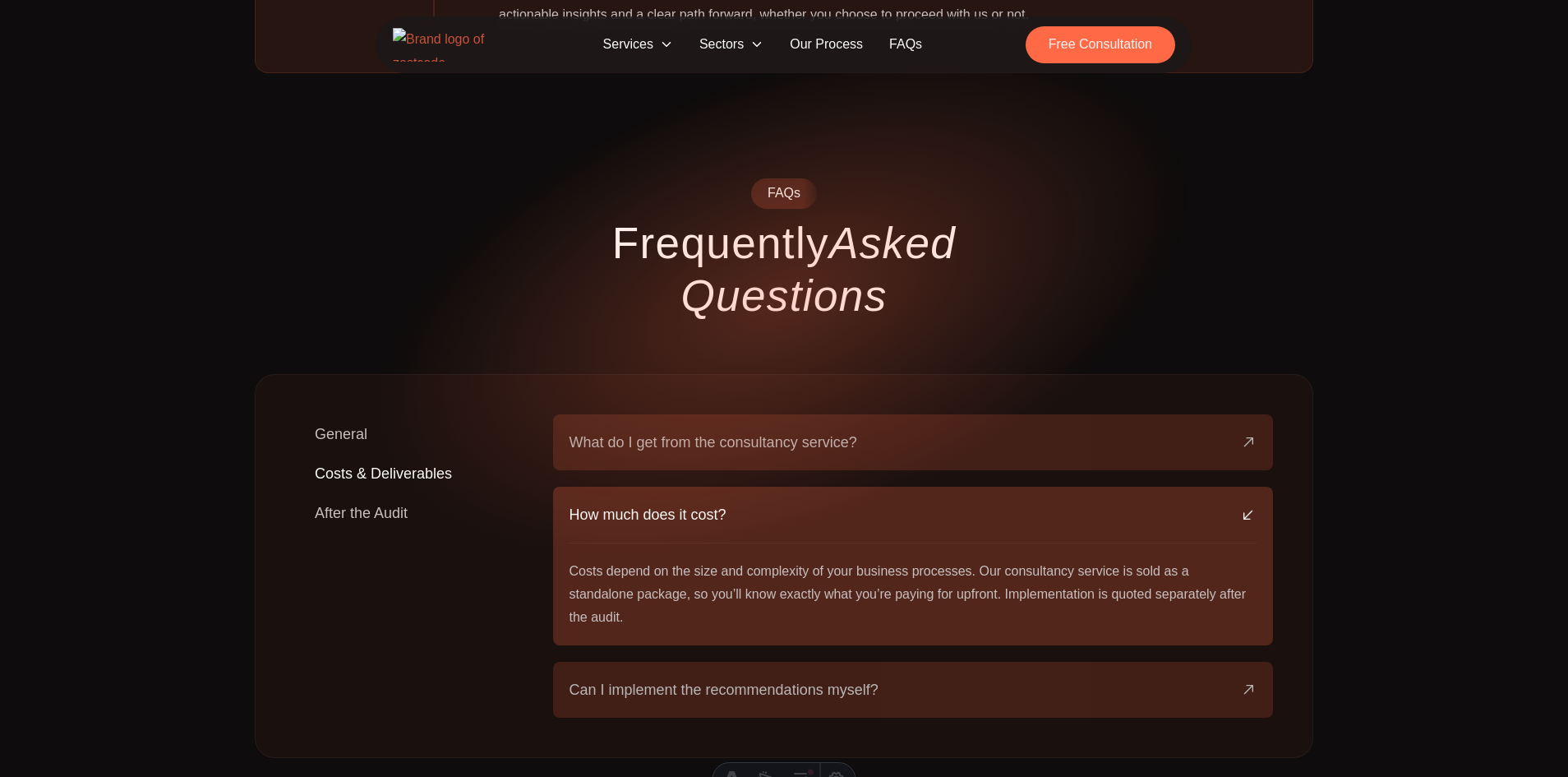
click at [809, 678] on span "Can I implement the recommendations myself?" at bounding box center [724, 689] width 309 height 23
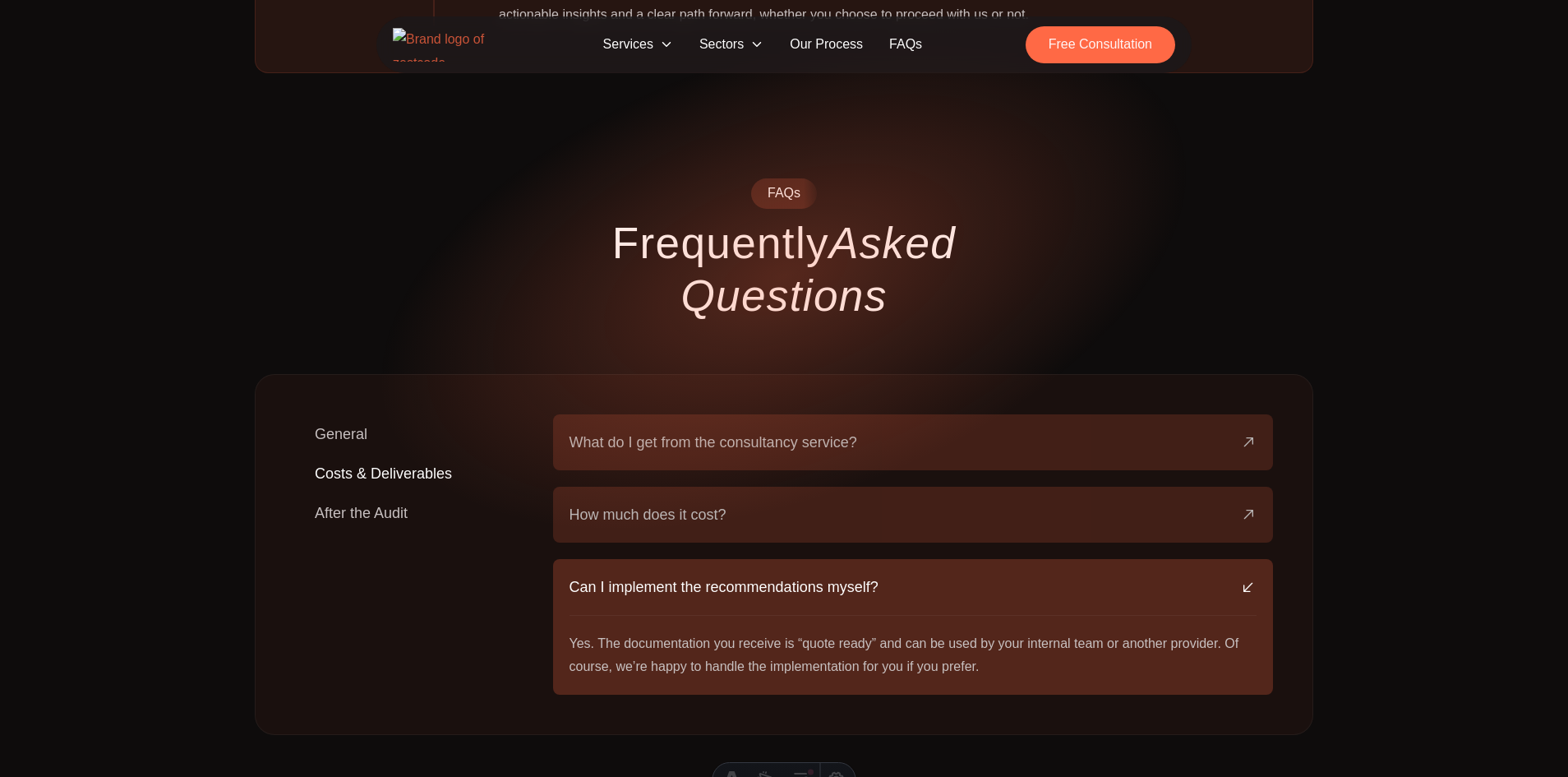
click at [365, 493] on button "After the Audit" at bounding box center [362, 513] width 133 height 39
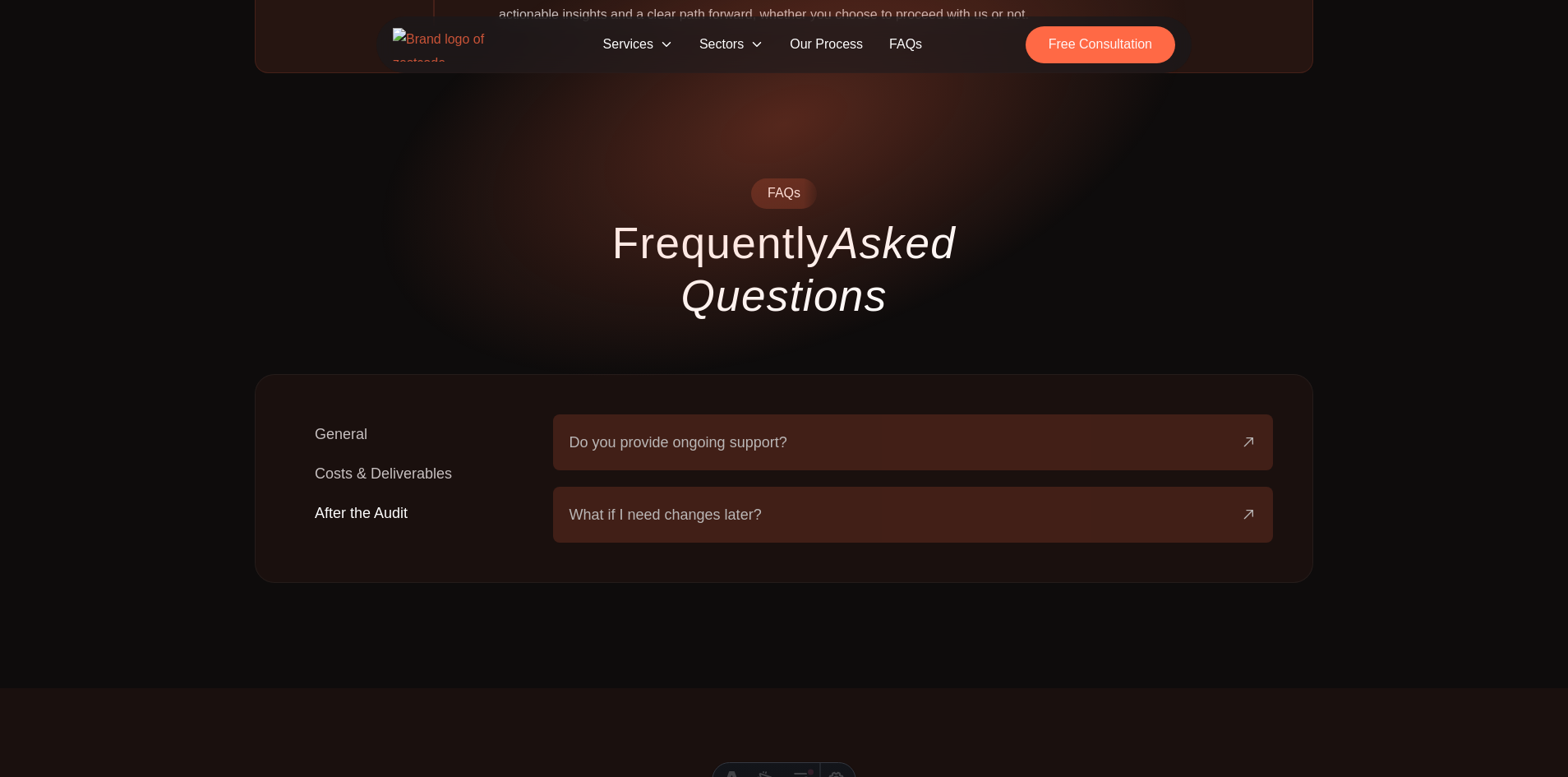
click at [688, 414] on button "Do you provide ongoing support?" at bounding box center [913, 443] width 688 height 56
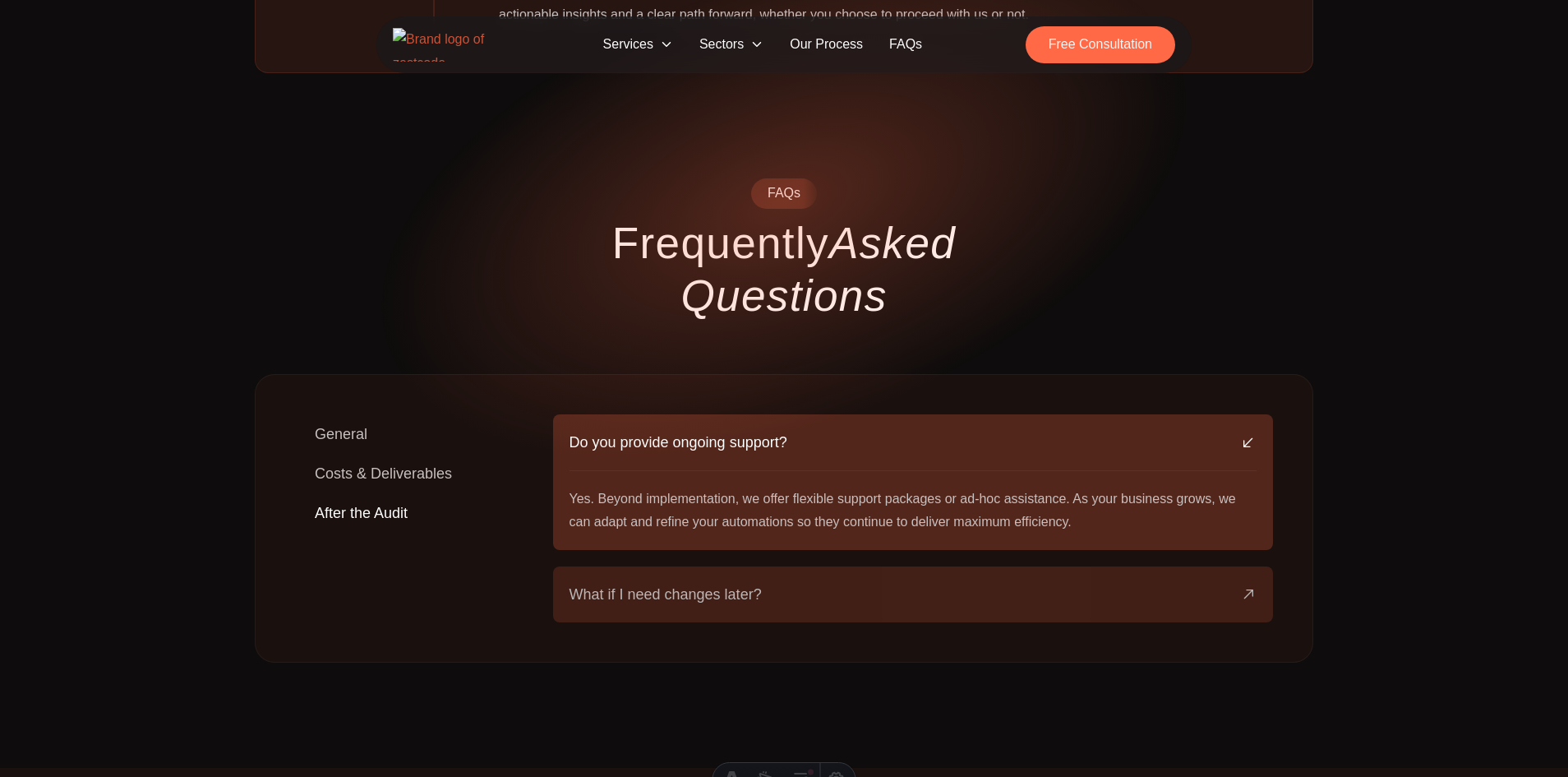
click at [660, 583] on span "What if I need changes later?" at bounding box center [666, 593] width 193 height 23
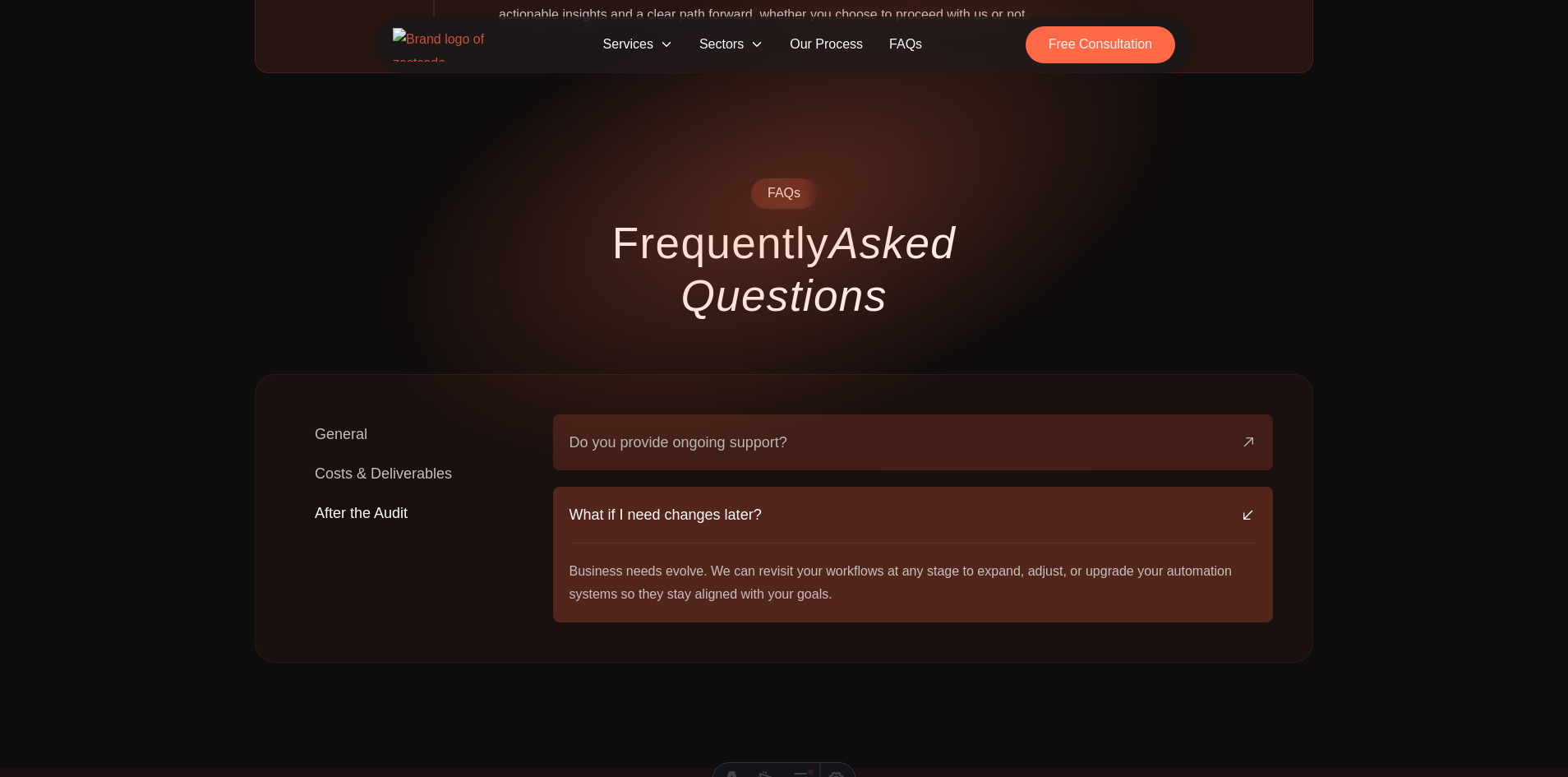
click at [355, 414] on button "General" at bounding box center [341, 433] width 92 height 39
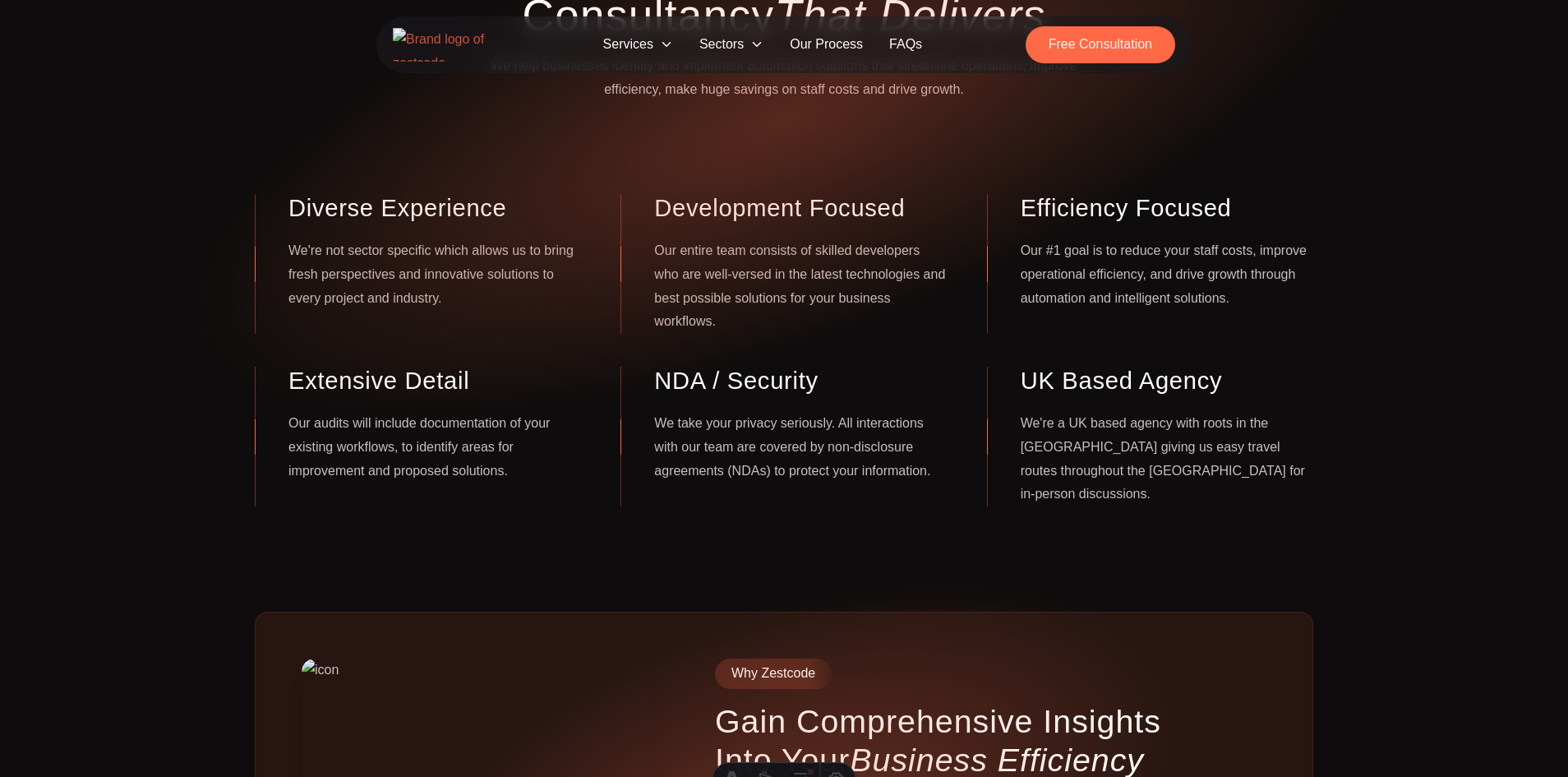
scroll to position [0, 0]
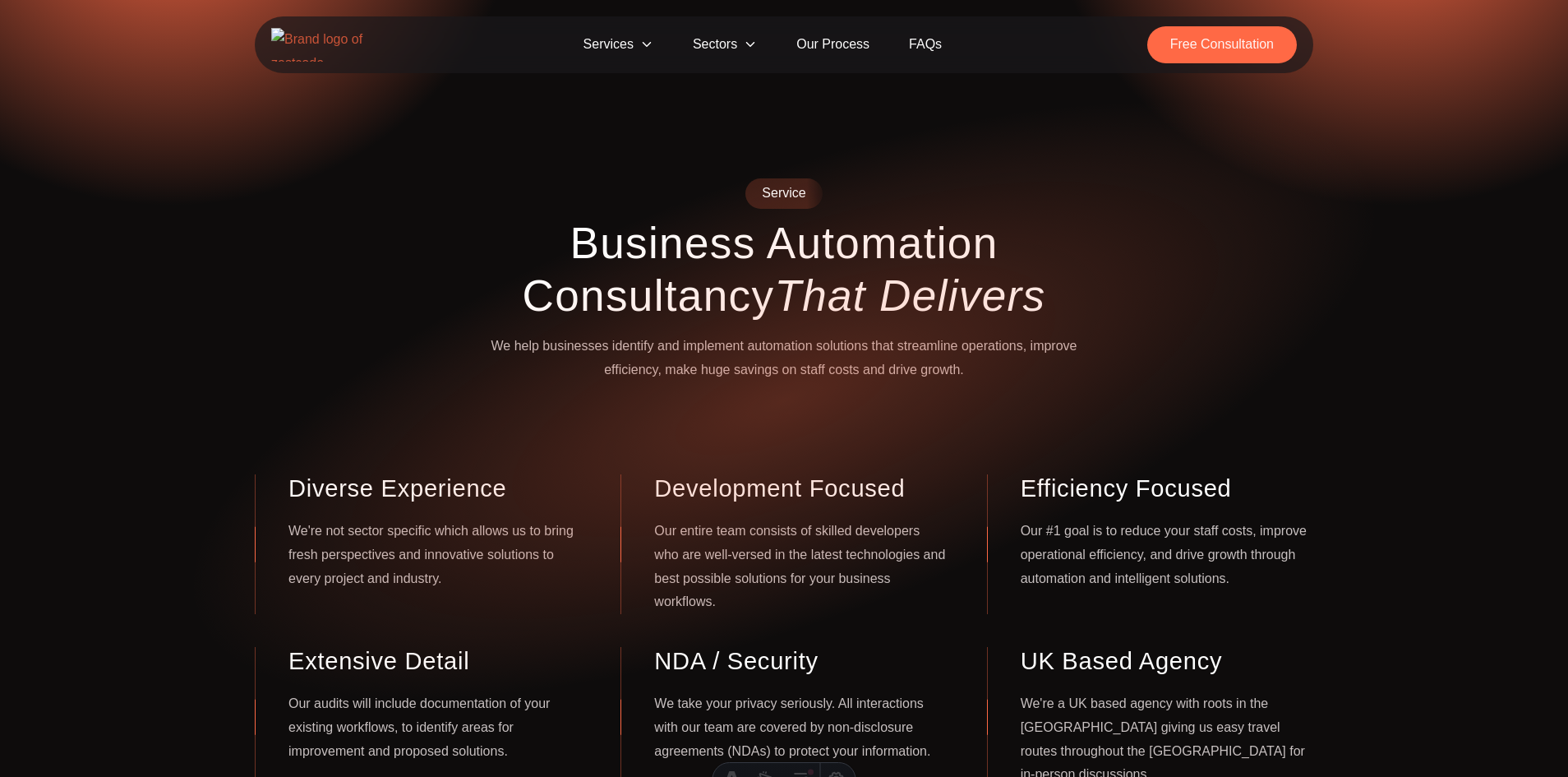
click at [843, 262] on h1 "Business Automation Consultancy That Delivers" at bounding box center [784, 270] width 631 height 105
click at [643, 48] on icon at bounding box center [647, 45] width 13 height 13
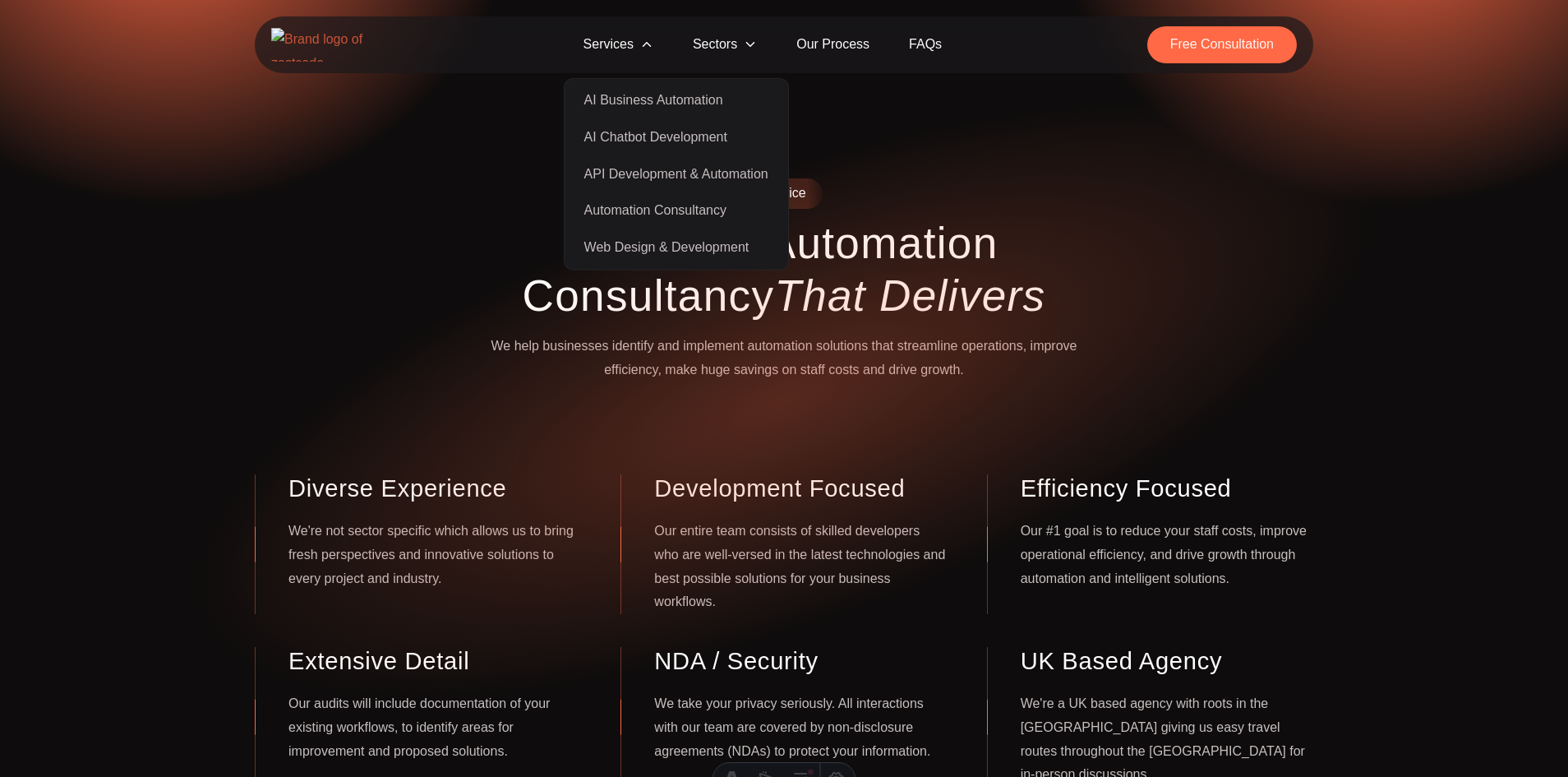
click at [672, 241] on link "Web Design & Development" at bounding box center [676, 247] width 217 height 37
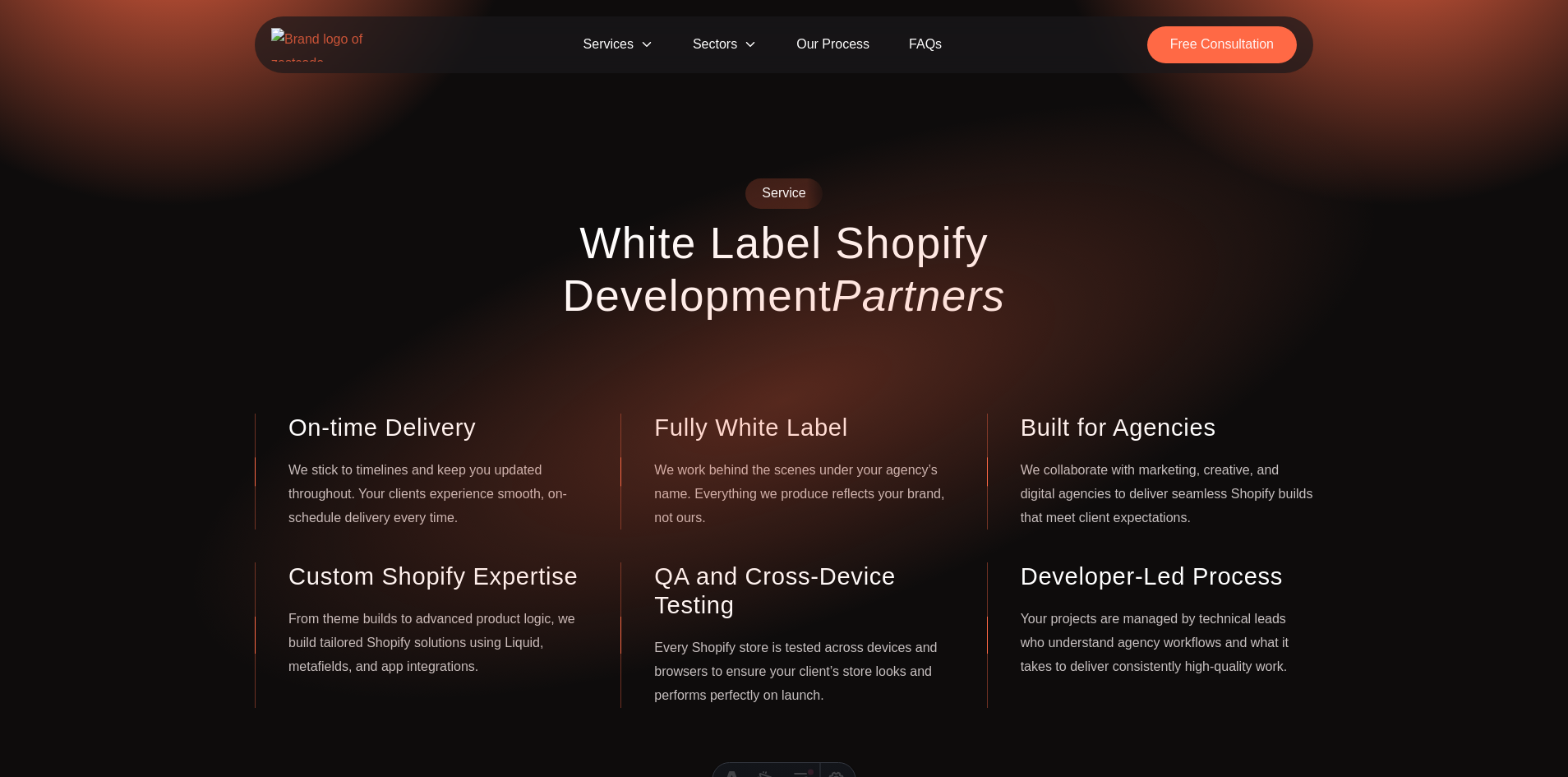
click at [1433, 349] on div "Service White Label Shopify Development Partners On-time Delivery We stick to t…" at bounding box center [784, 443] width 1568 height 530
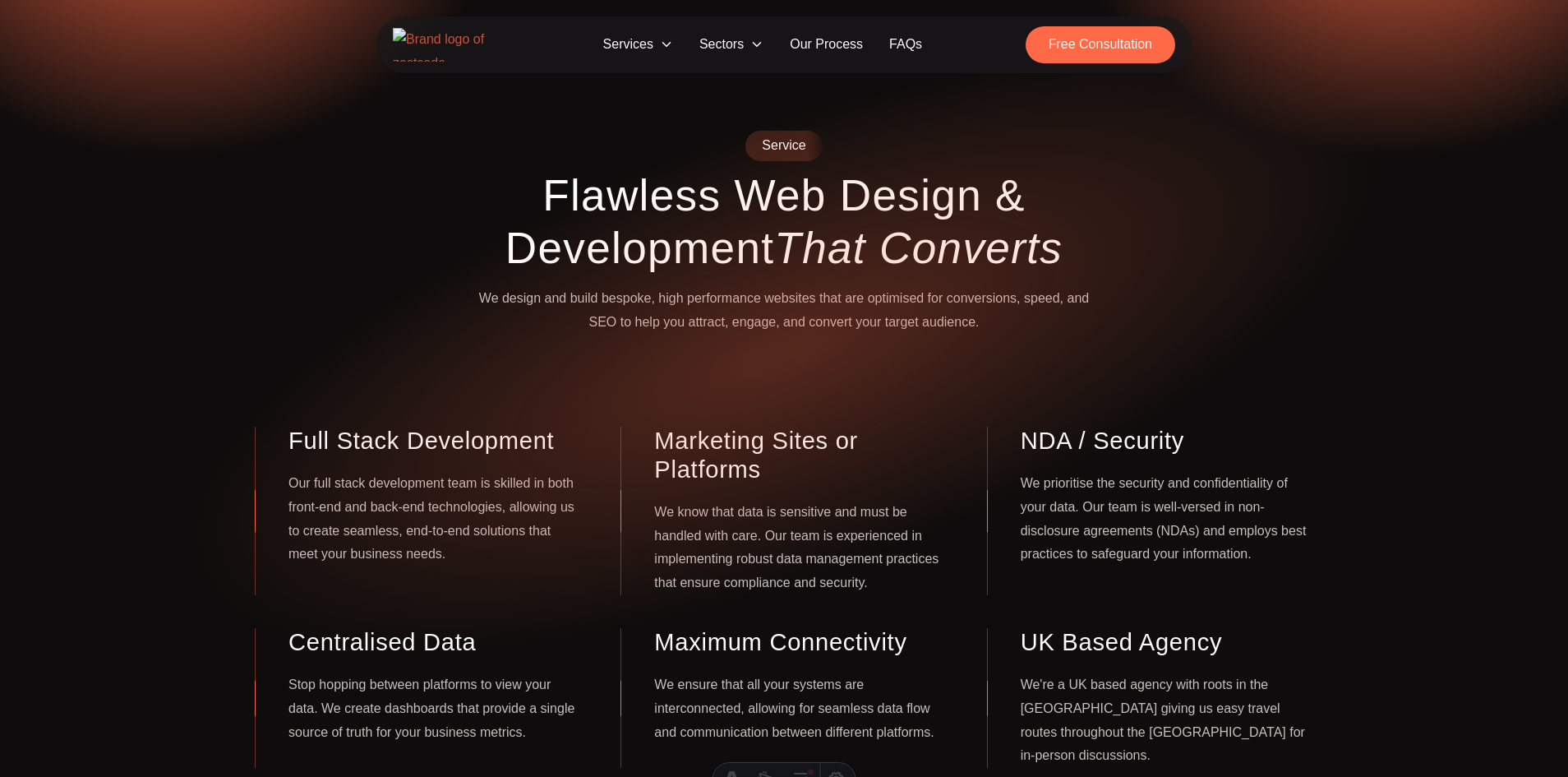
scroll to position [49, 0]
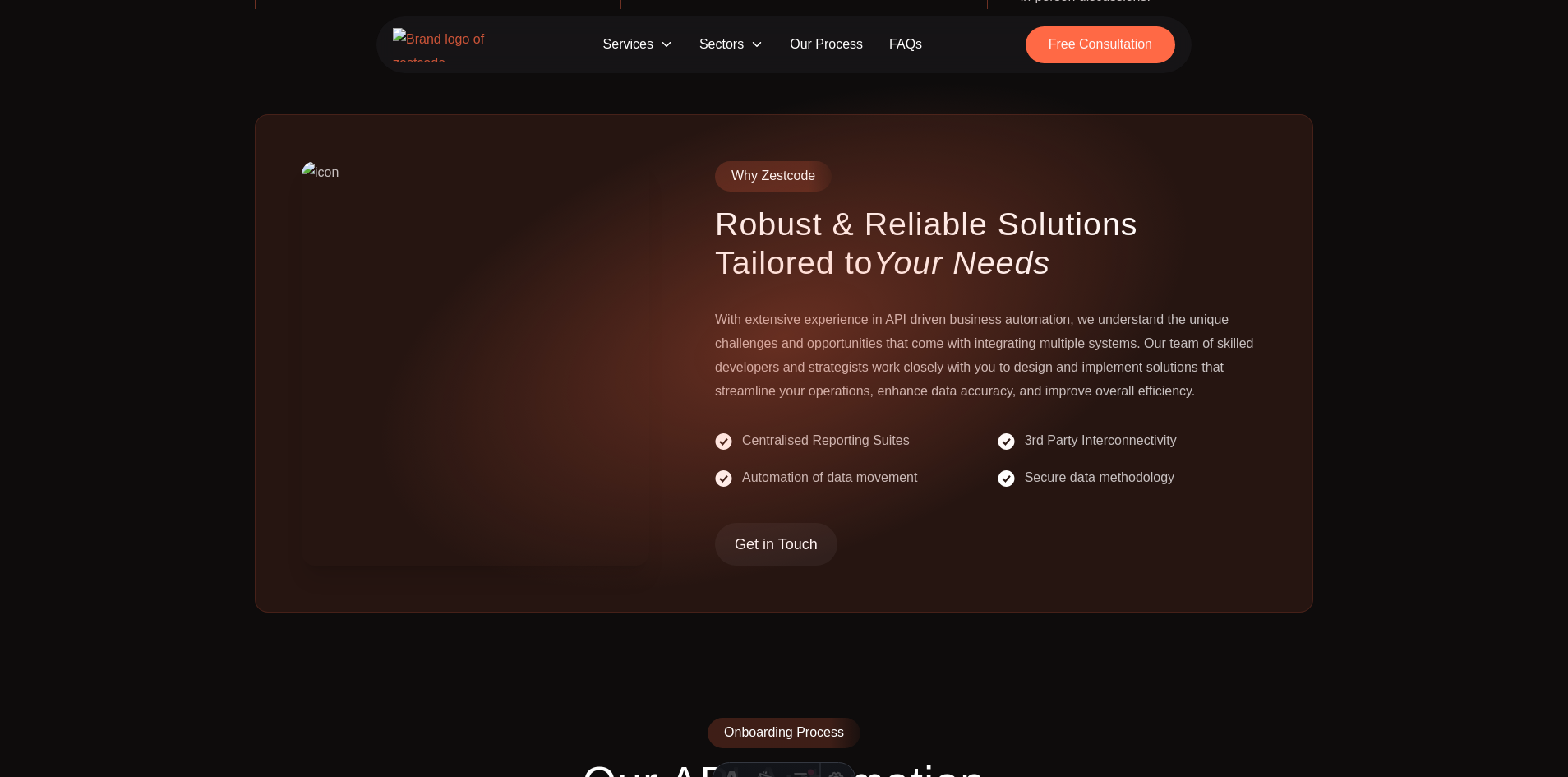
scroll to position [774, 0]
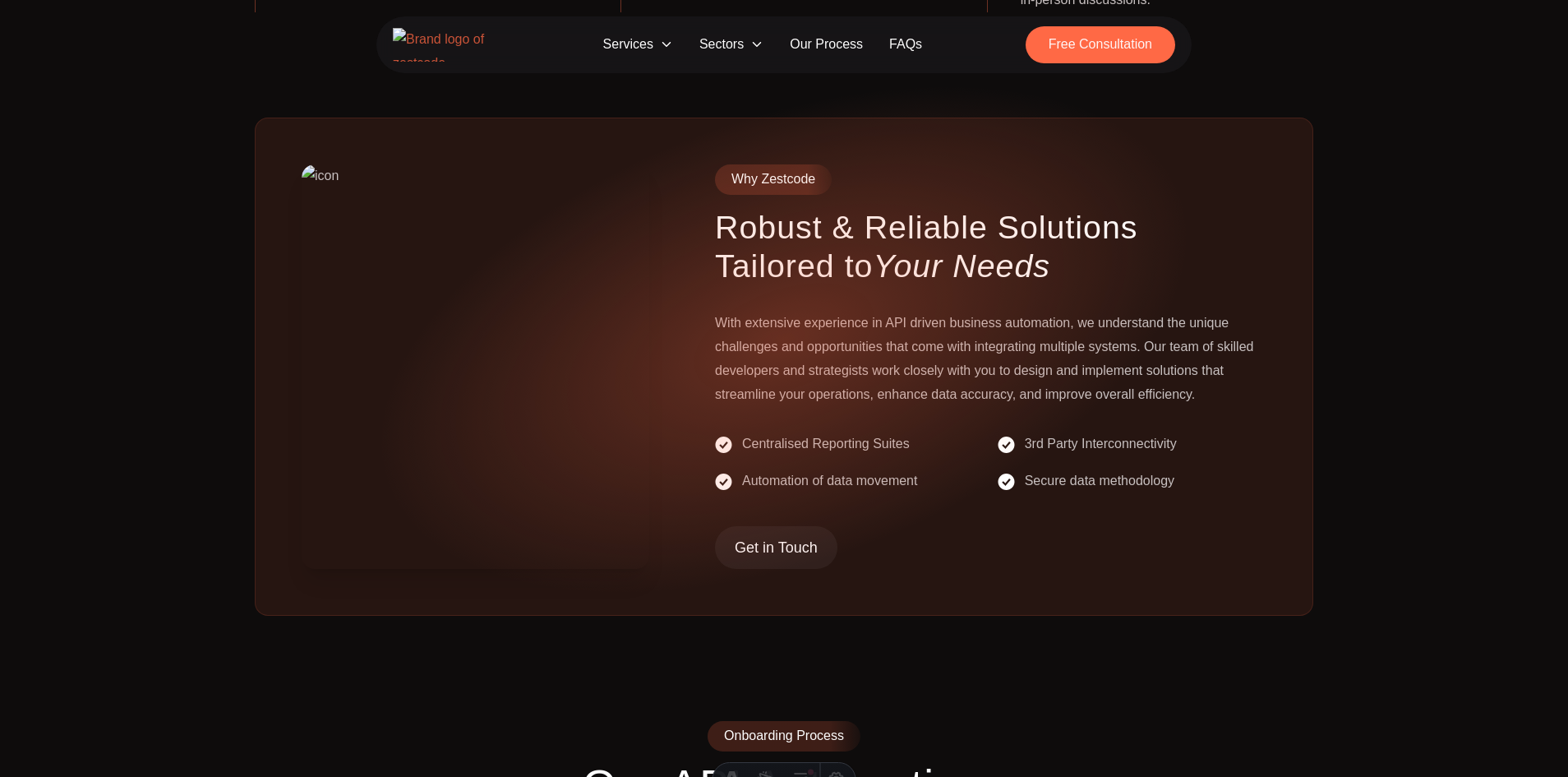
click at [651, 44] on span "Services" at bounding box center [639, 45] width 96 height 30
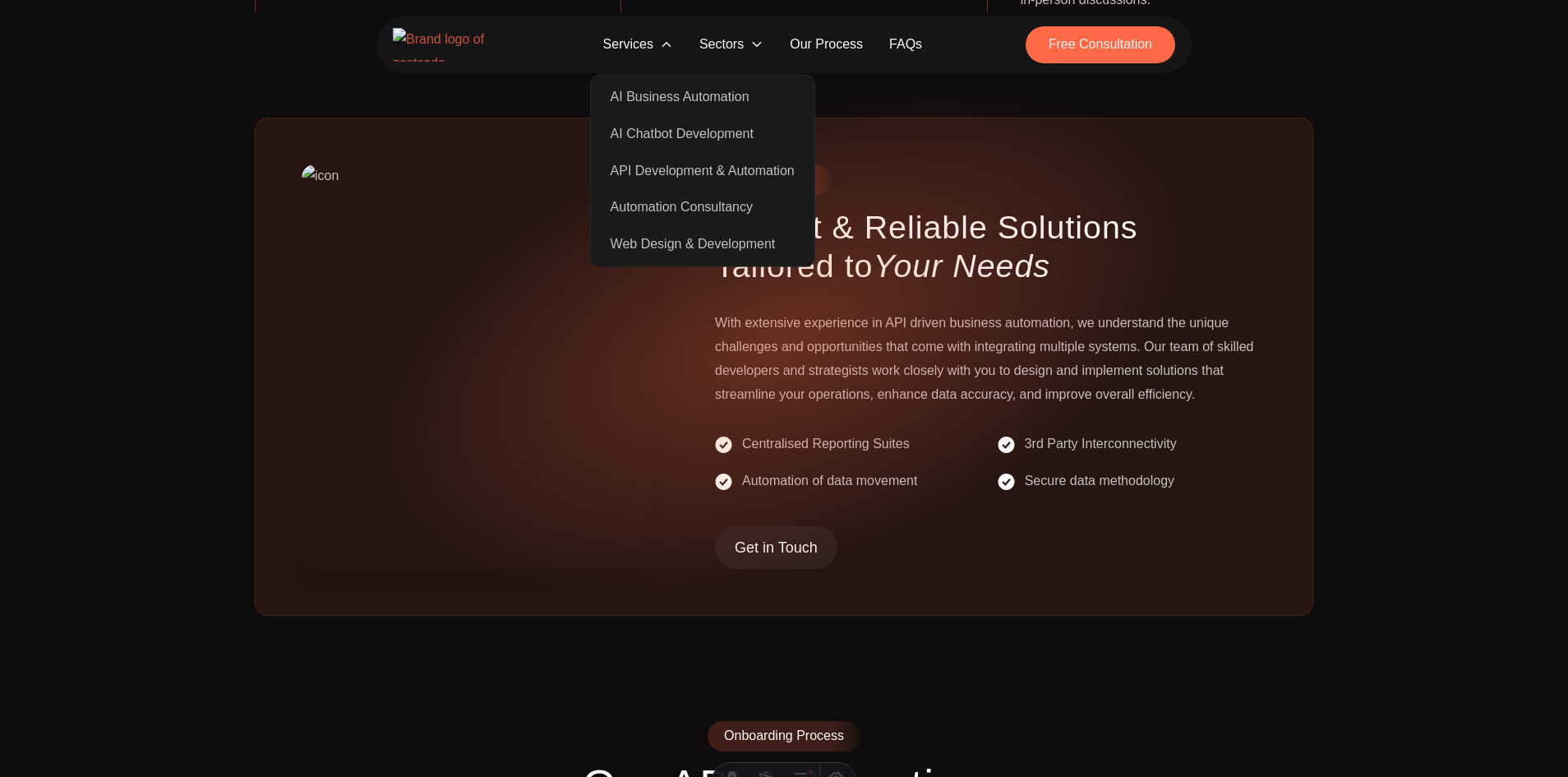
click at [900, 341] on p "With extensive experience in API driven business automation, we understand the …" at bounding box center [990, 359] width 551 height 95
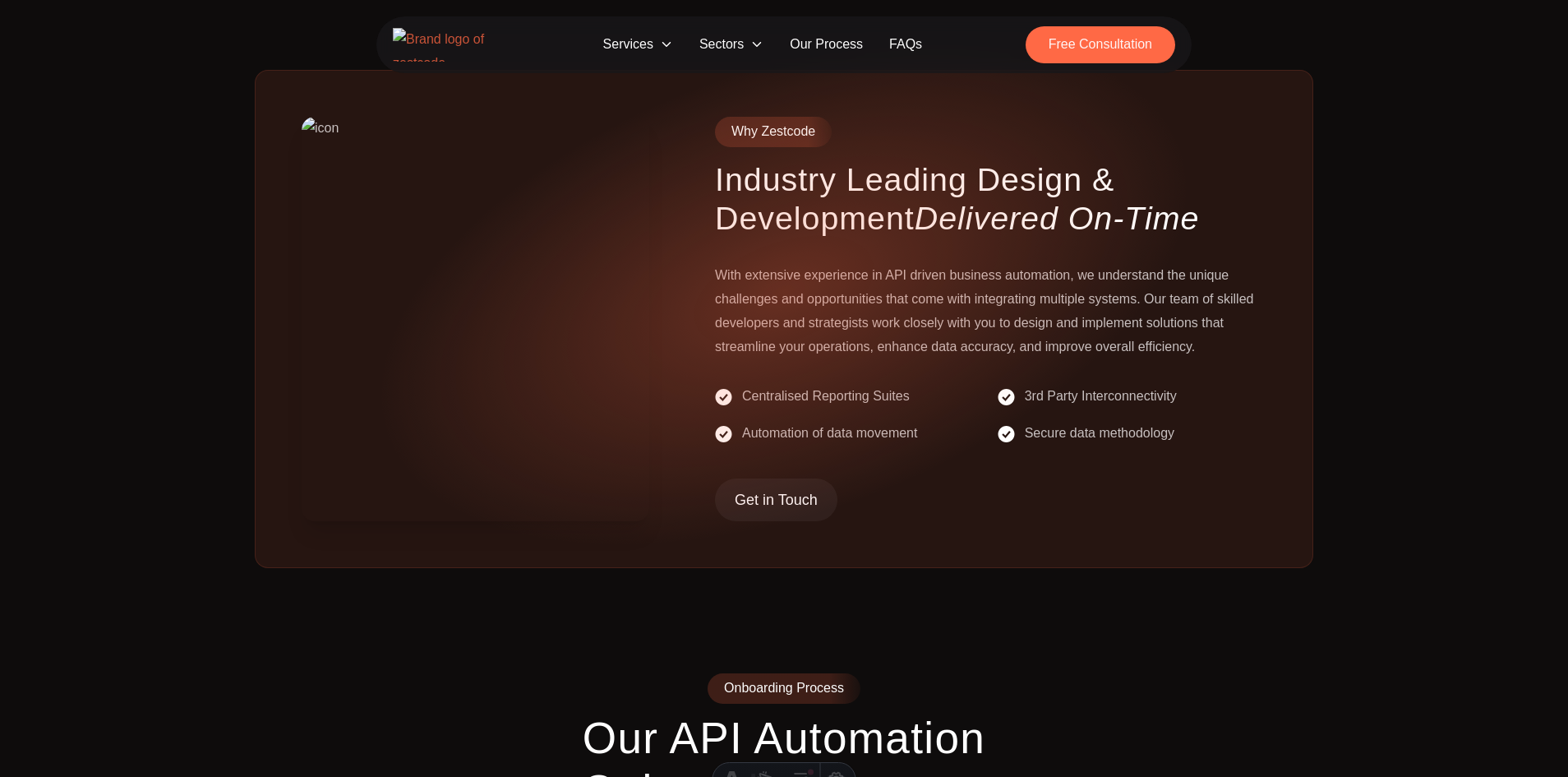
scroll to position [823, 0]
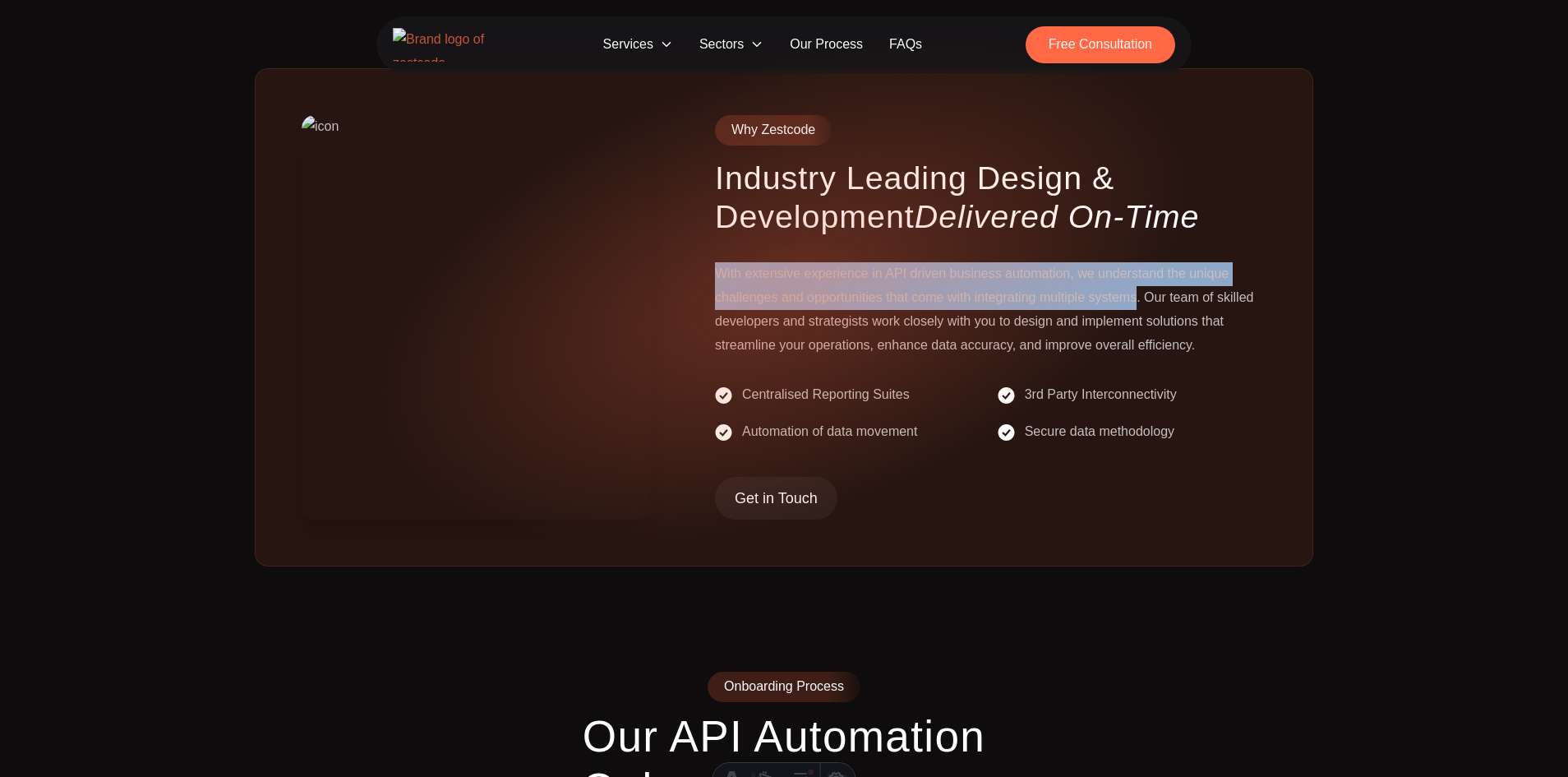
drag, startPoint x: 742, startPoint y: 258, endPoint x: 1133, endPoint y: 266, distance: 391.1
click at [1133, 266] on p "With extensive experience in API driven business automation, we understand the …" at bounding box center [990, 310] width 551 height 95
click at [1100, 266] on p "With extensive experience in API driven business automation, we understand the …" at bounding box center [990, 310] width 551 height 95
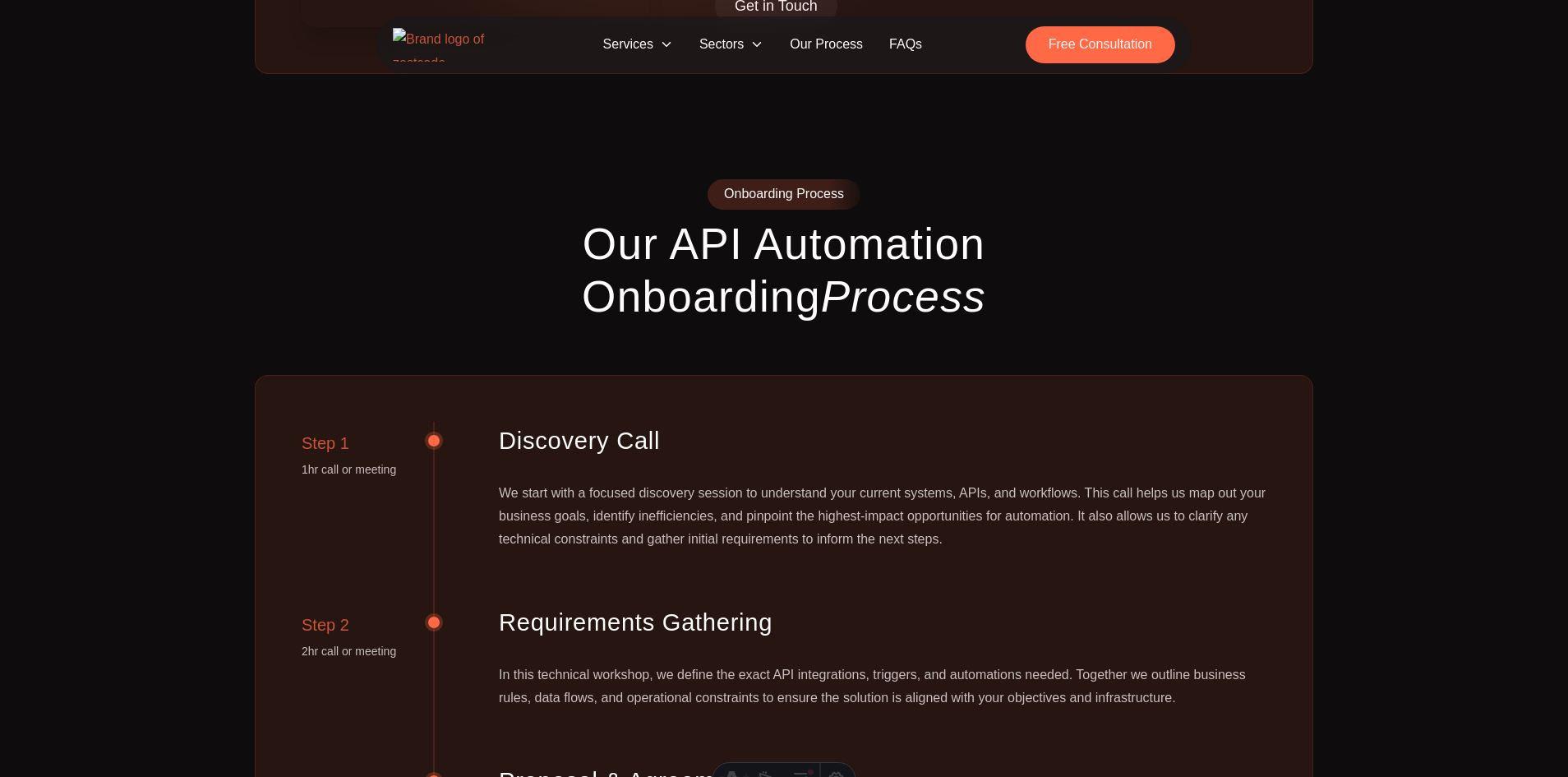
scroll to position [1317, 0]
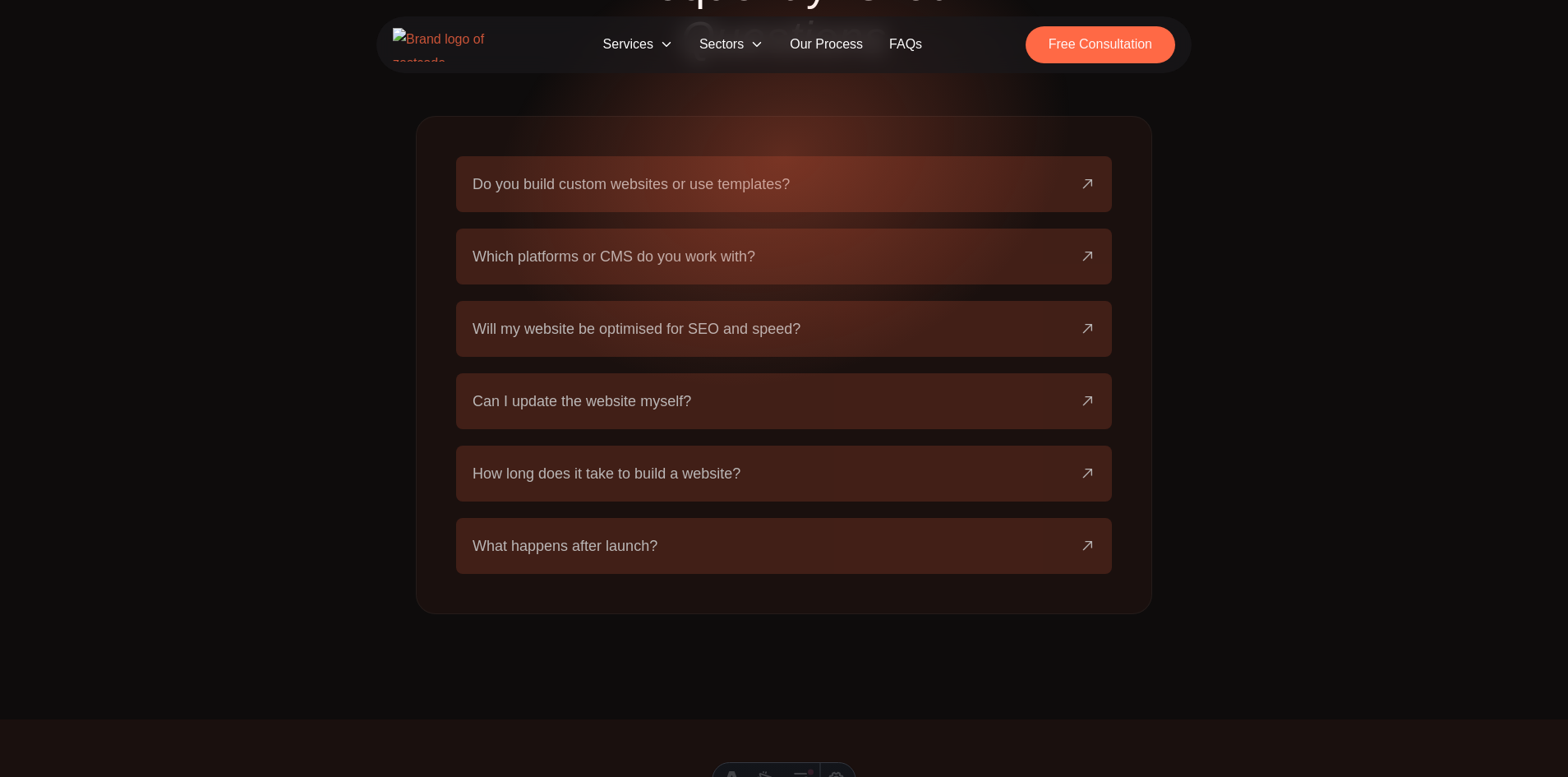
scroll to position [2873, 0]
click at [725, 297] on button "Will my website be optimised for SEO and speed?" at bounding box center [784, 325] width 623 height 56
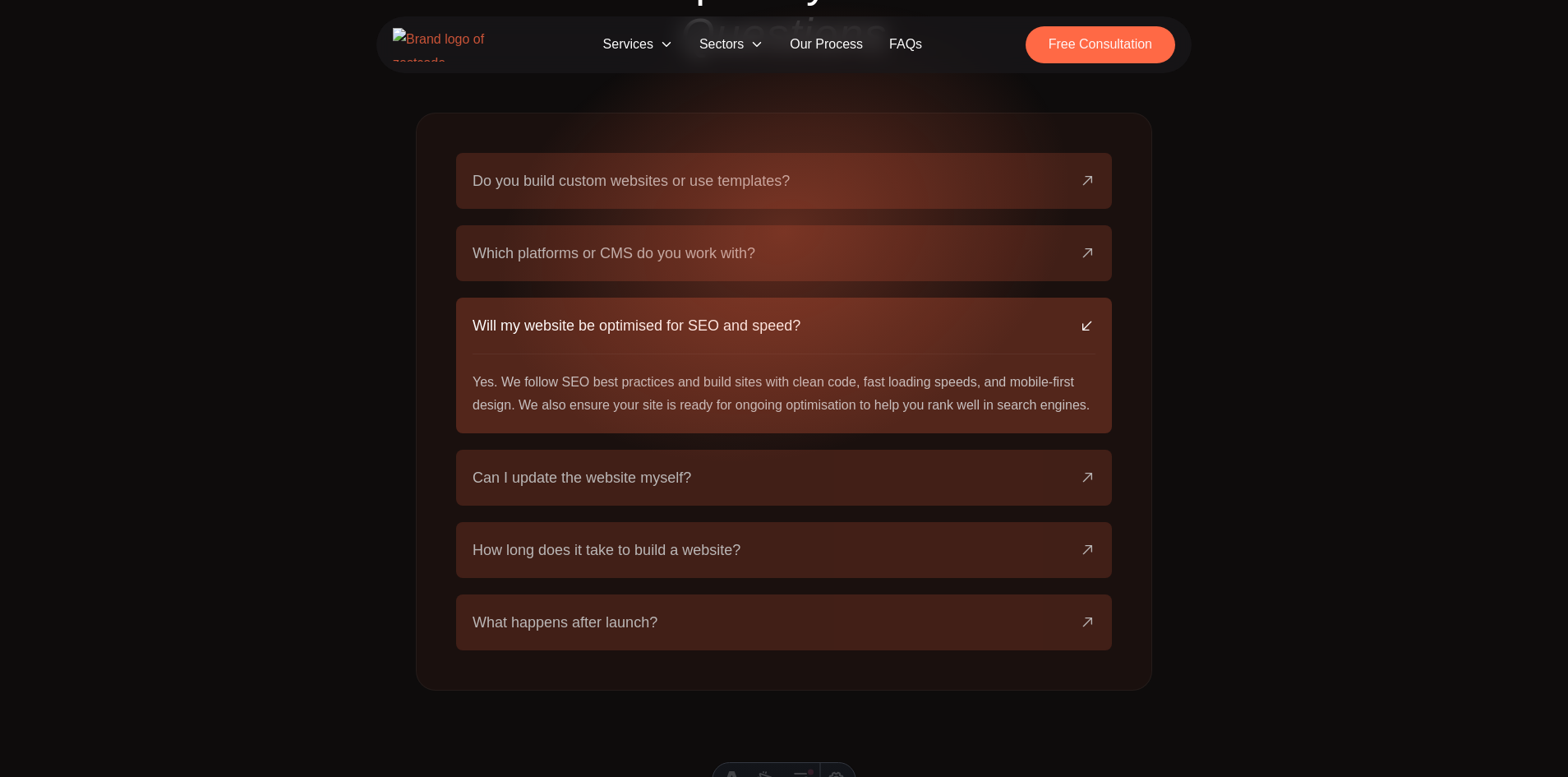
click at [726, 450] on button "Can I update the website myself?" at bounding box center [784, 478] width 623 height 56
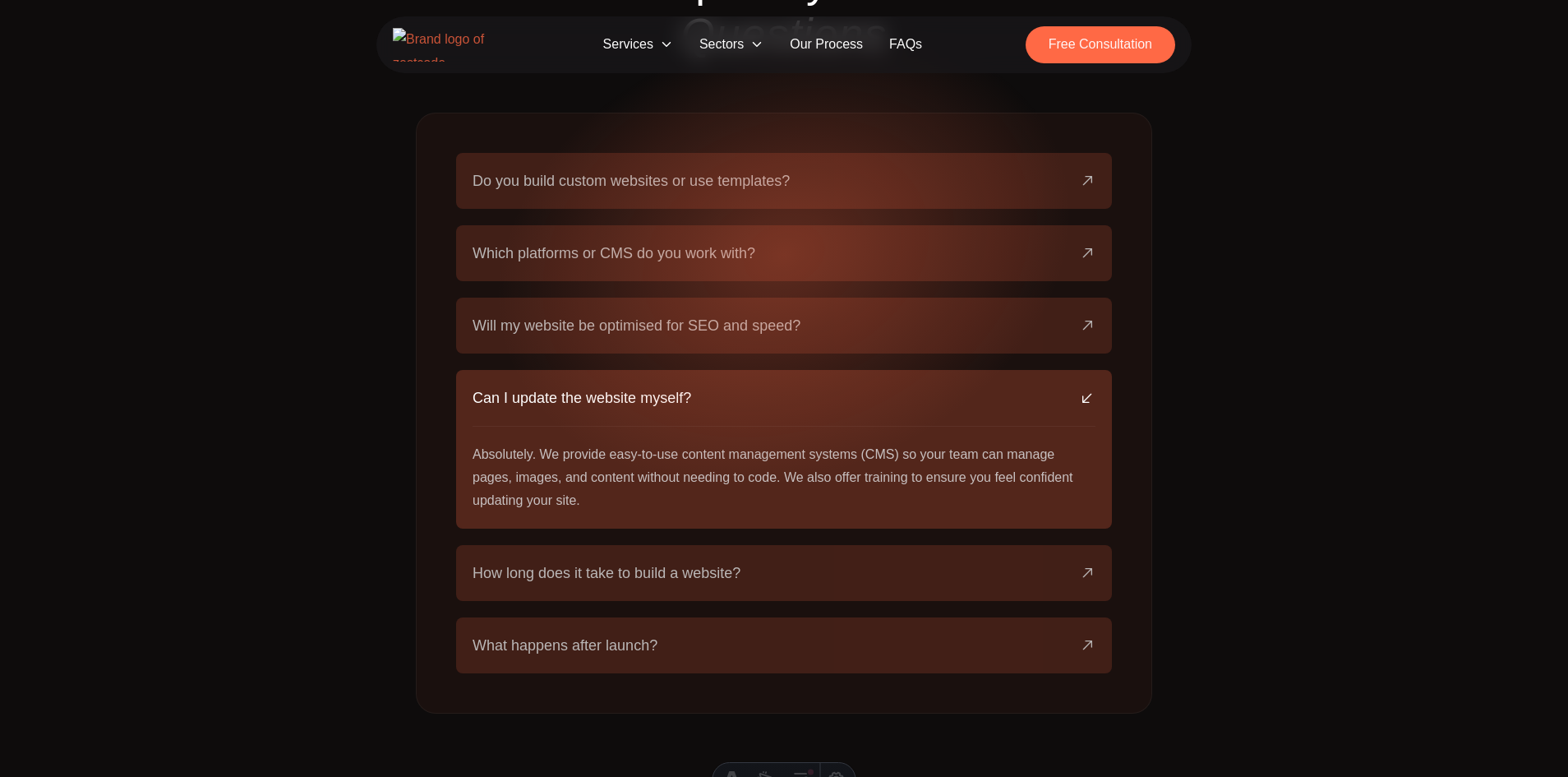
click at [717, 562] on span "How long does it take to build a website?" at bounding box center [606, 573] width 268 height 23
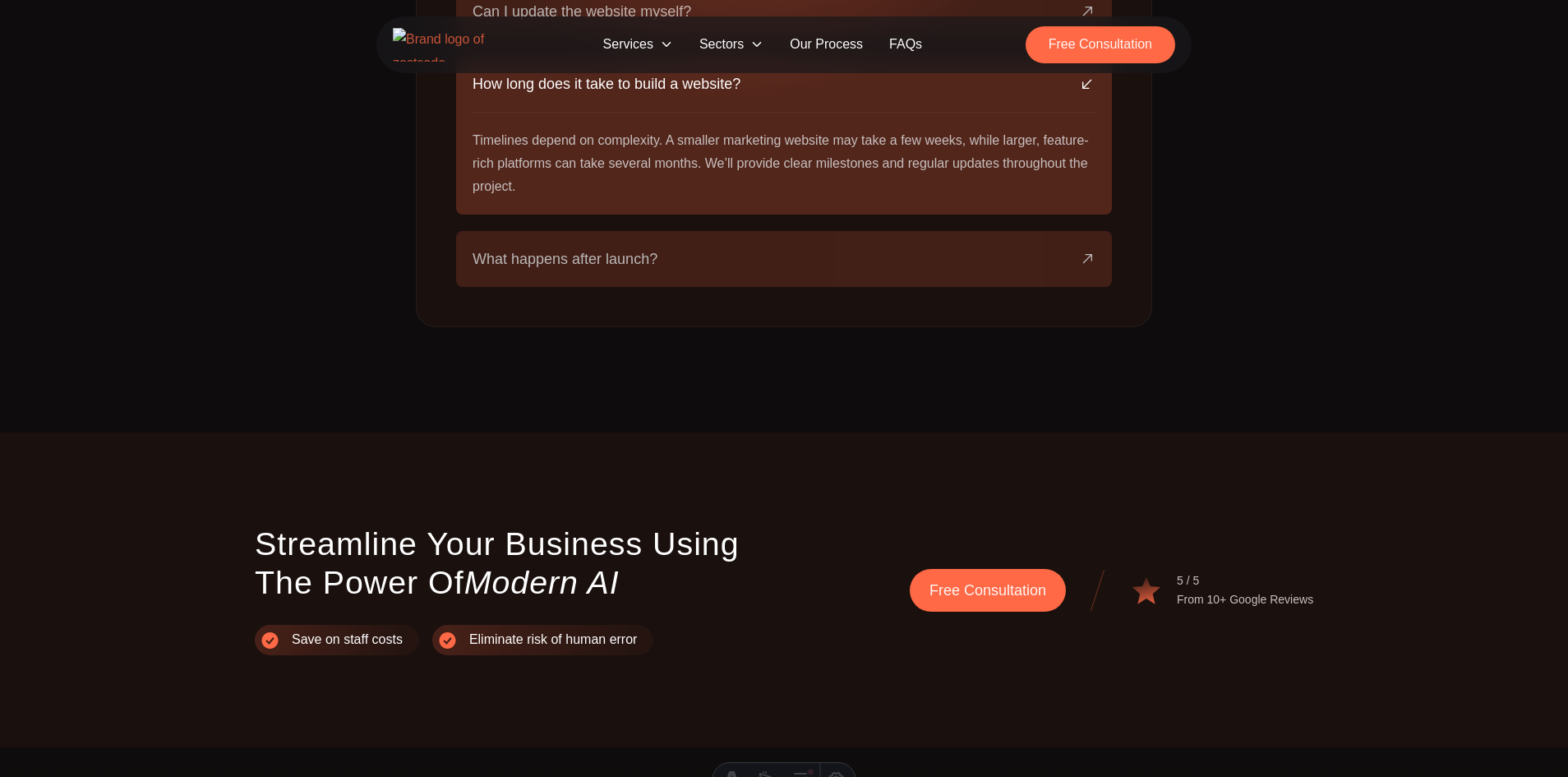
scroll to position [3256, 0]
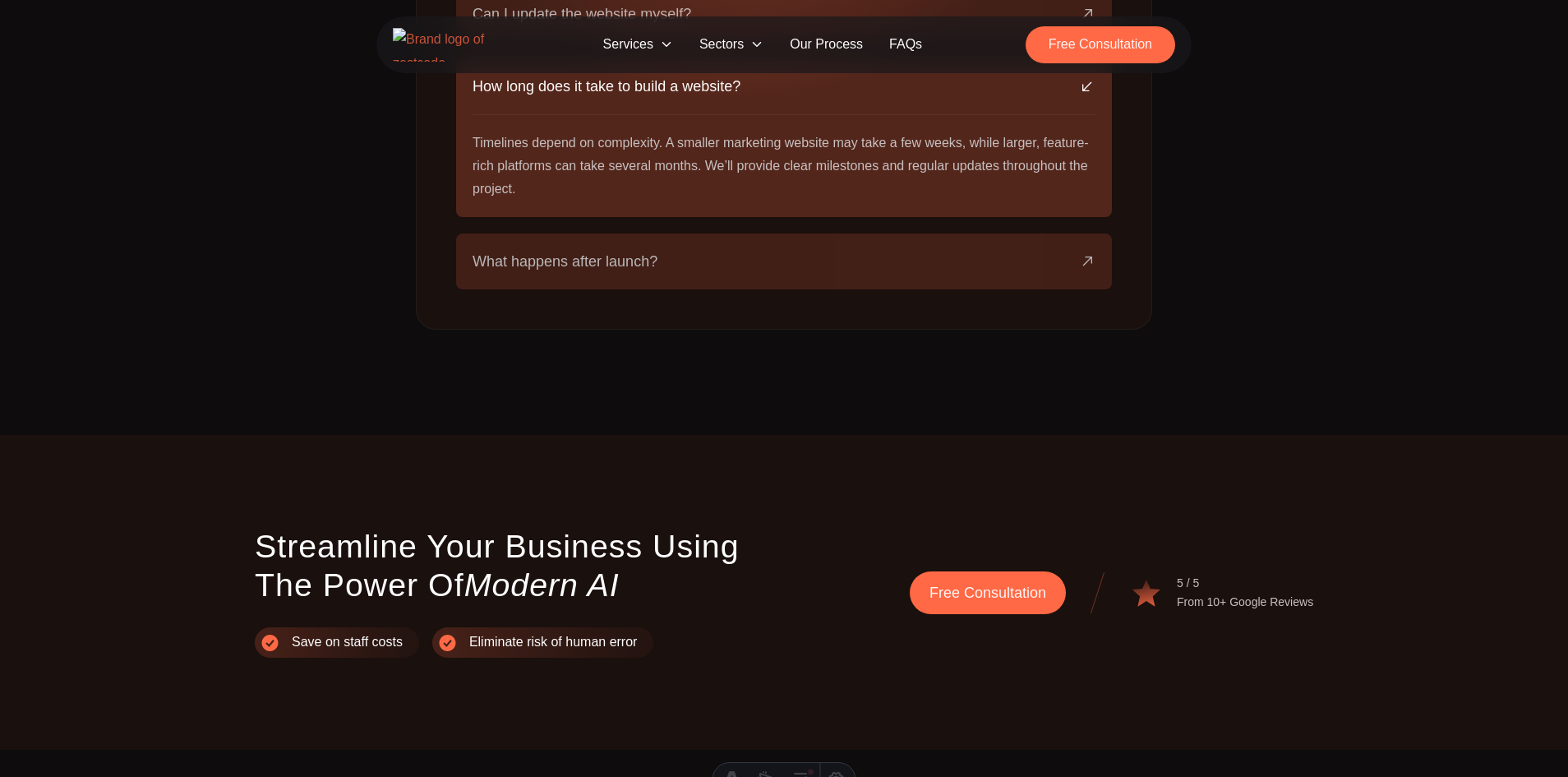
click at [752, 234] on button "What happens after launch?" at bounding box center [784, 262] width 623 height 56
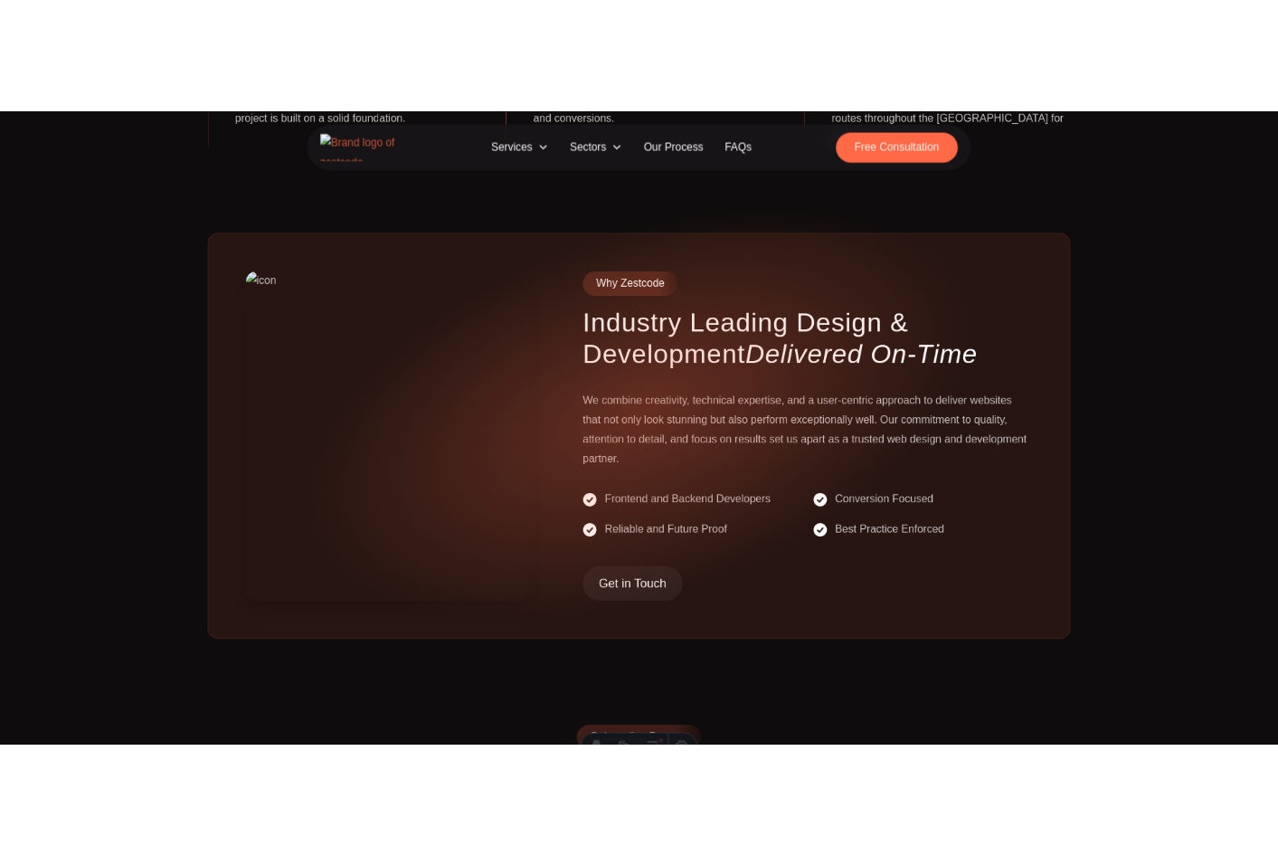
scroll to position [0, 0]
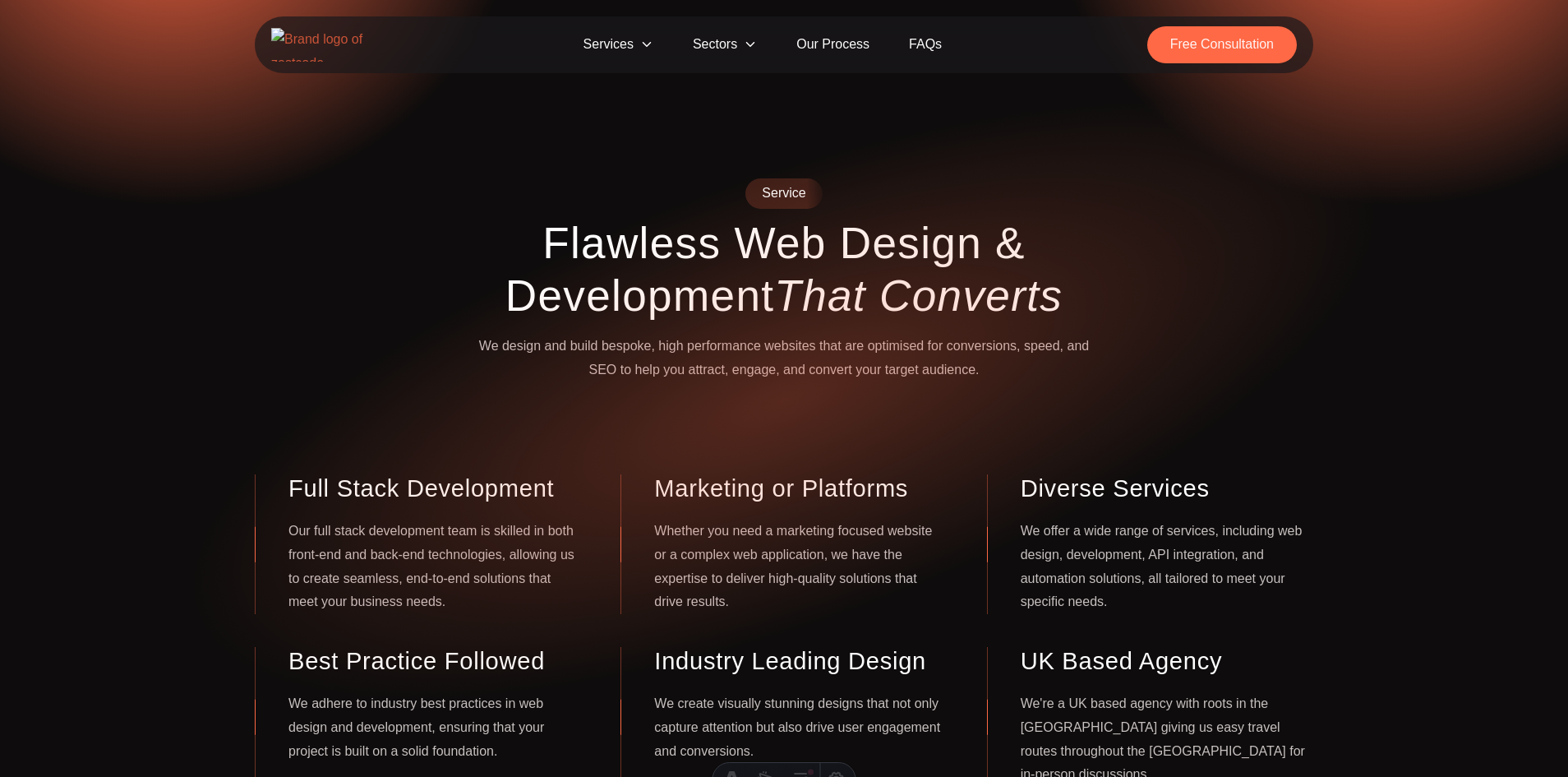
click at [729, 54] on span "Sectors" at bounding box center [725, 45] width 104 height 37
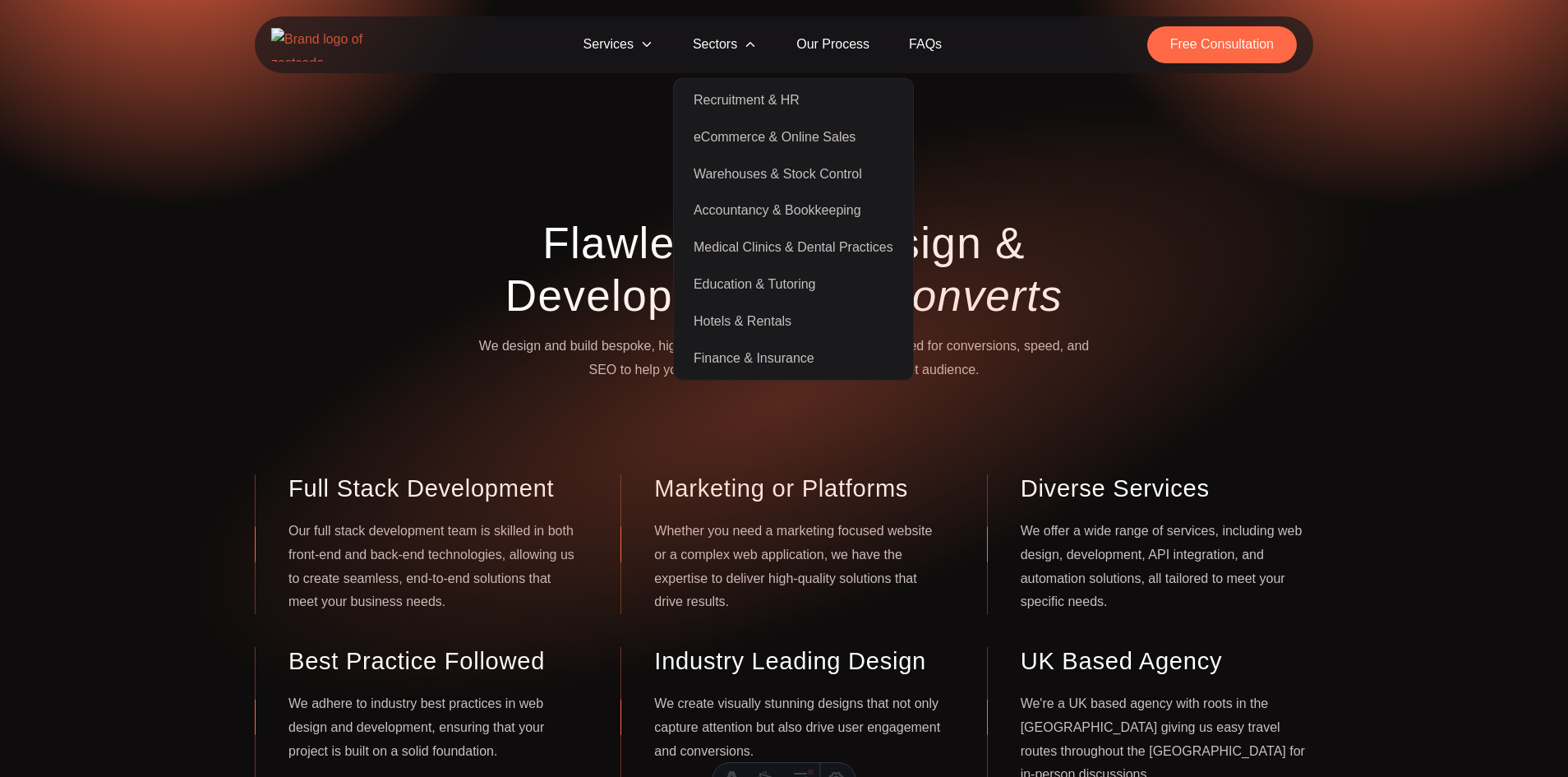
click at [614, 54] on span "Services" at bounding box center [619, 45] width 109 height 37
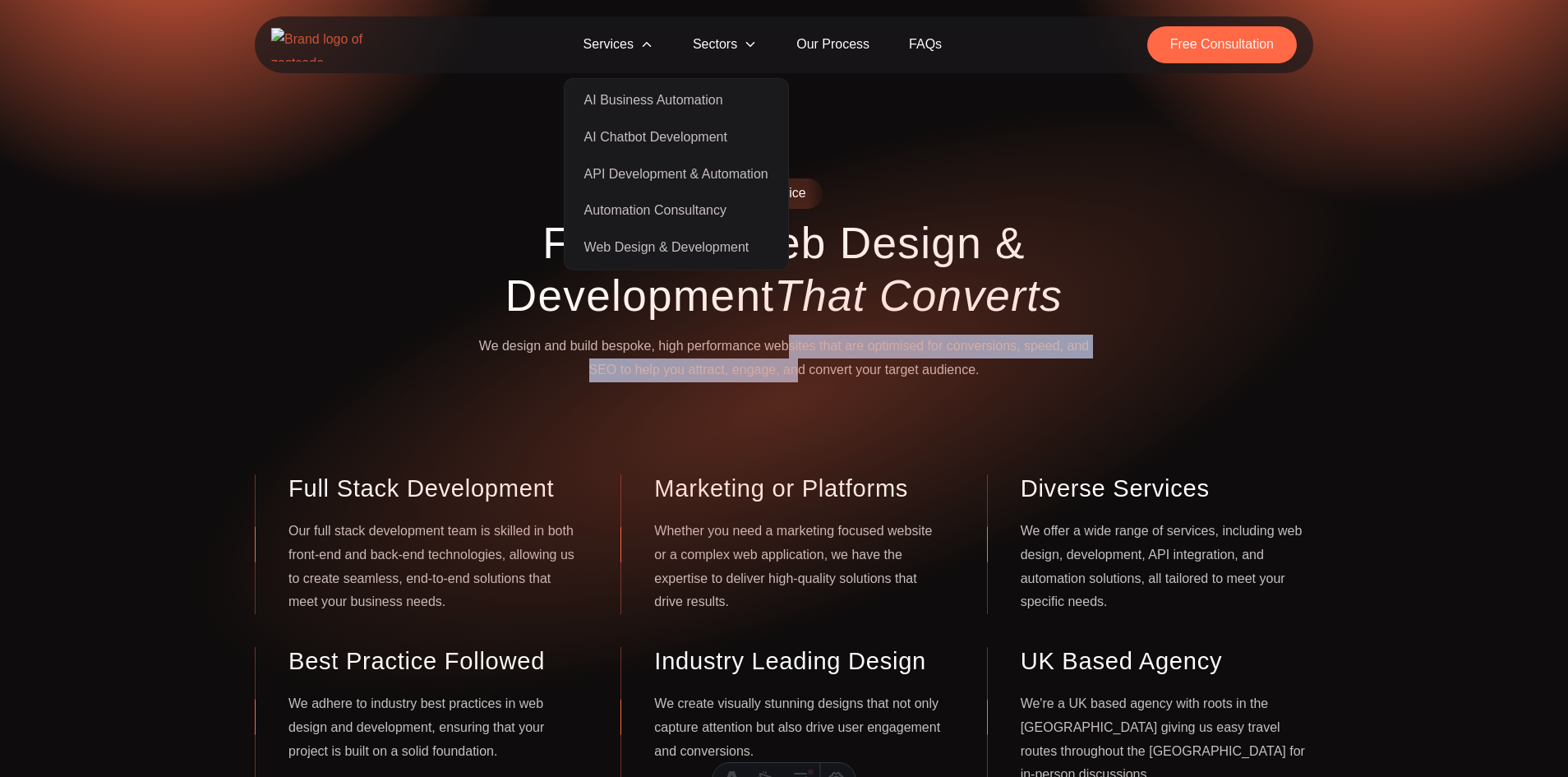
click at [779, 361] on p "We design and build bespoke, high performance websites that are optimised for c…" at bounding box center [784, 358] width 631 height 47
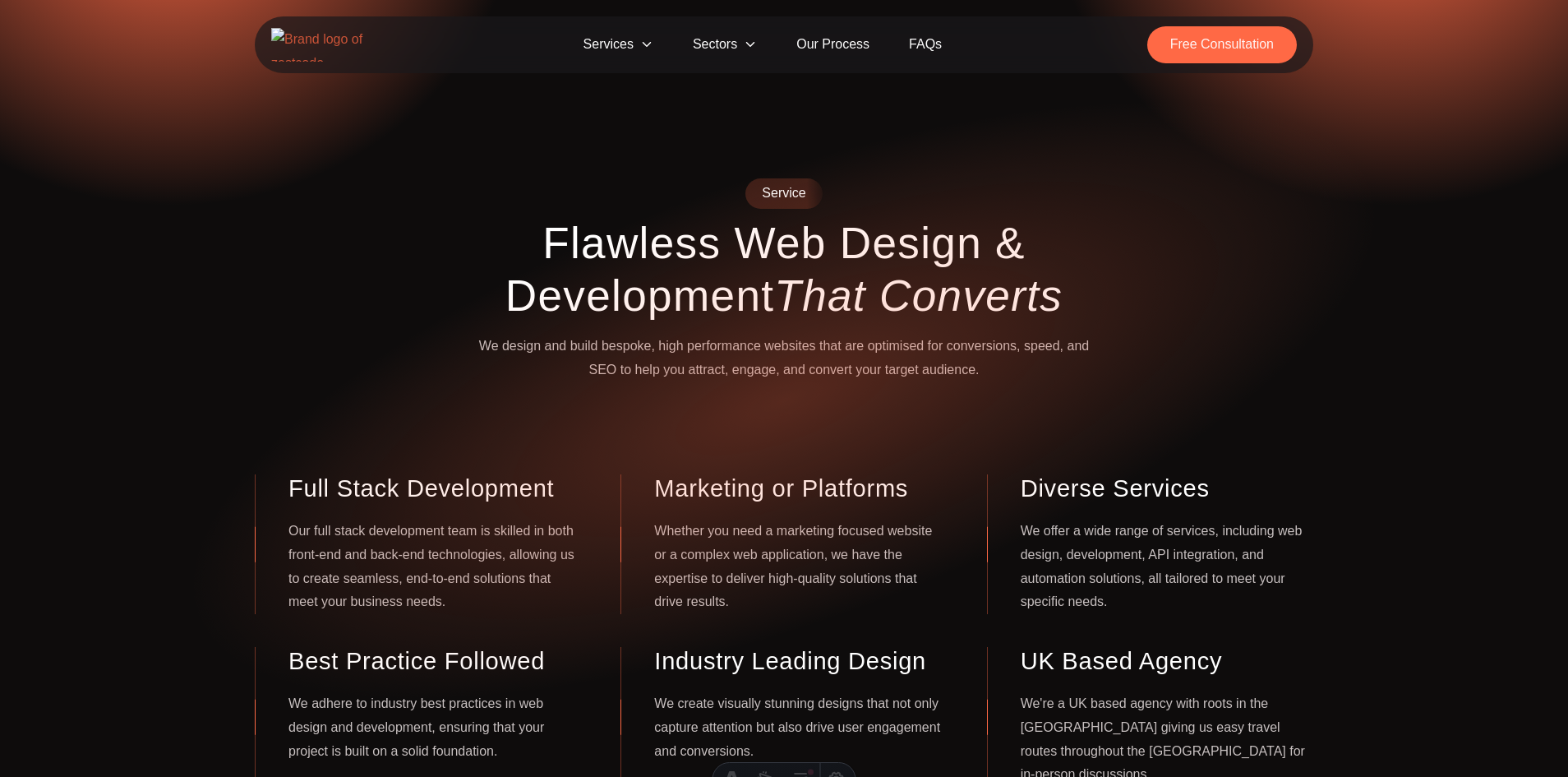
click at [829, 293] on strong "That Converts" at bounding box center [918, 294] width 289 height 48
click at [74, 263] on div "Service Flawless Web Design & Development That Converts We design and build bes…" at bounding box center [784, 482] width 1568 height 608
click at [729, 39] on span "Sectors" at bounding box center [725, 45] width 104 height 37
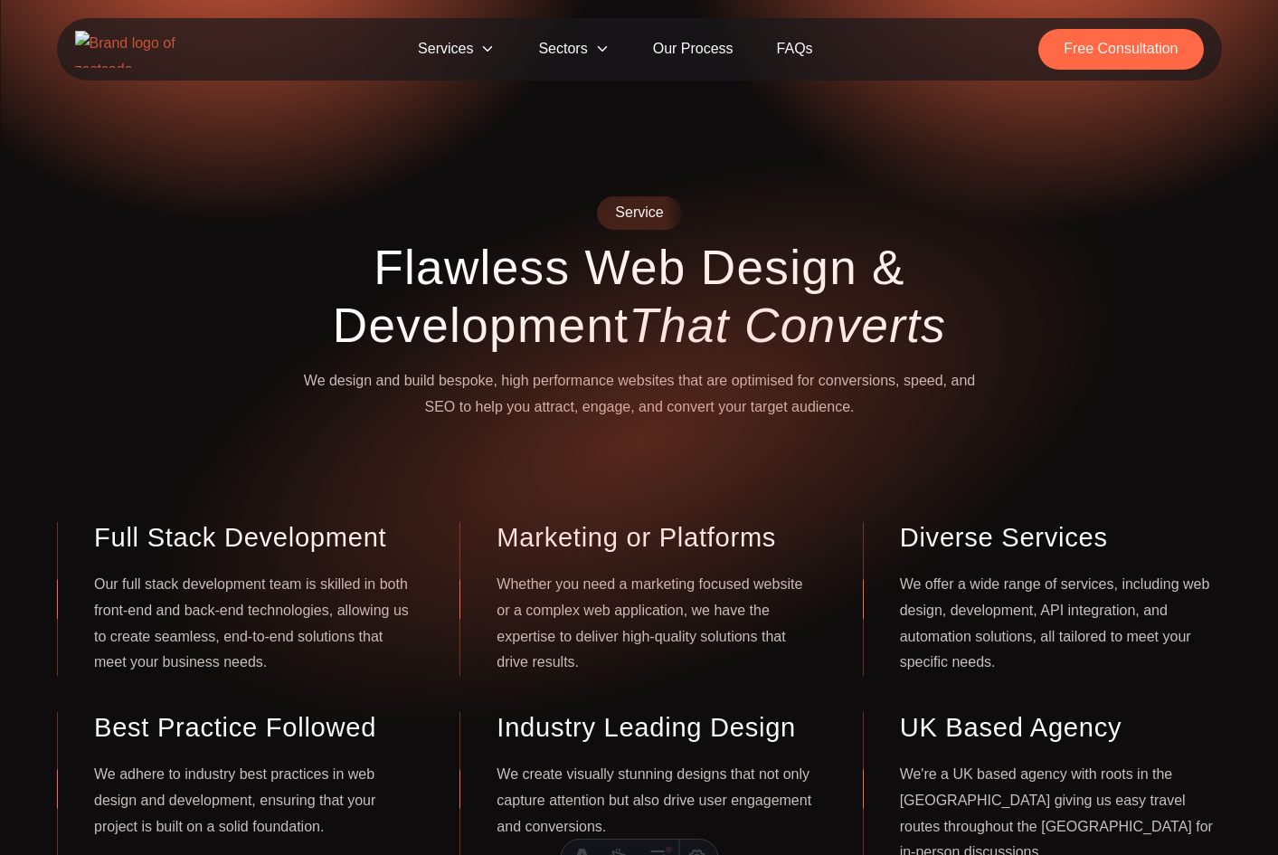
click at [671, 57] on link "Our Process" at bounding box center [693, 49] width 124 height 41
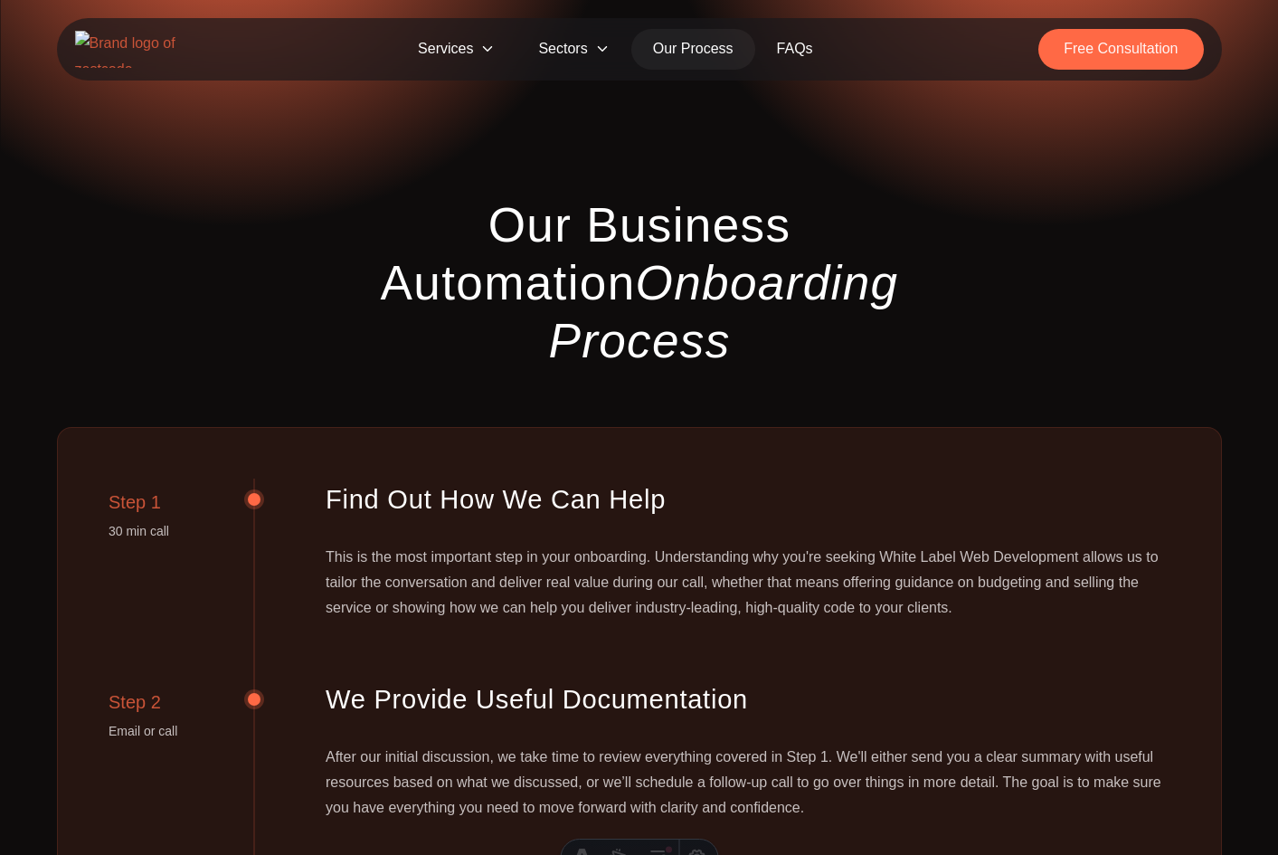
click at [599, 44] on icon at bounding box center [602, 49] width 14 height 14
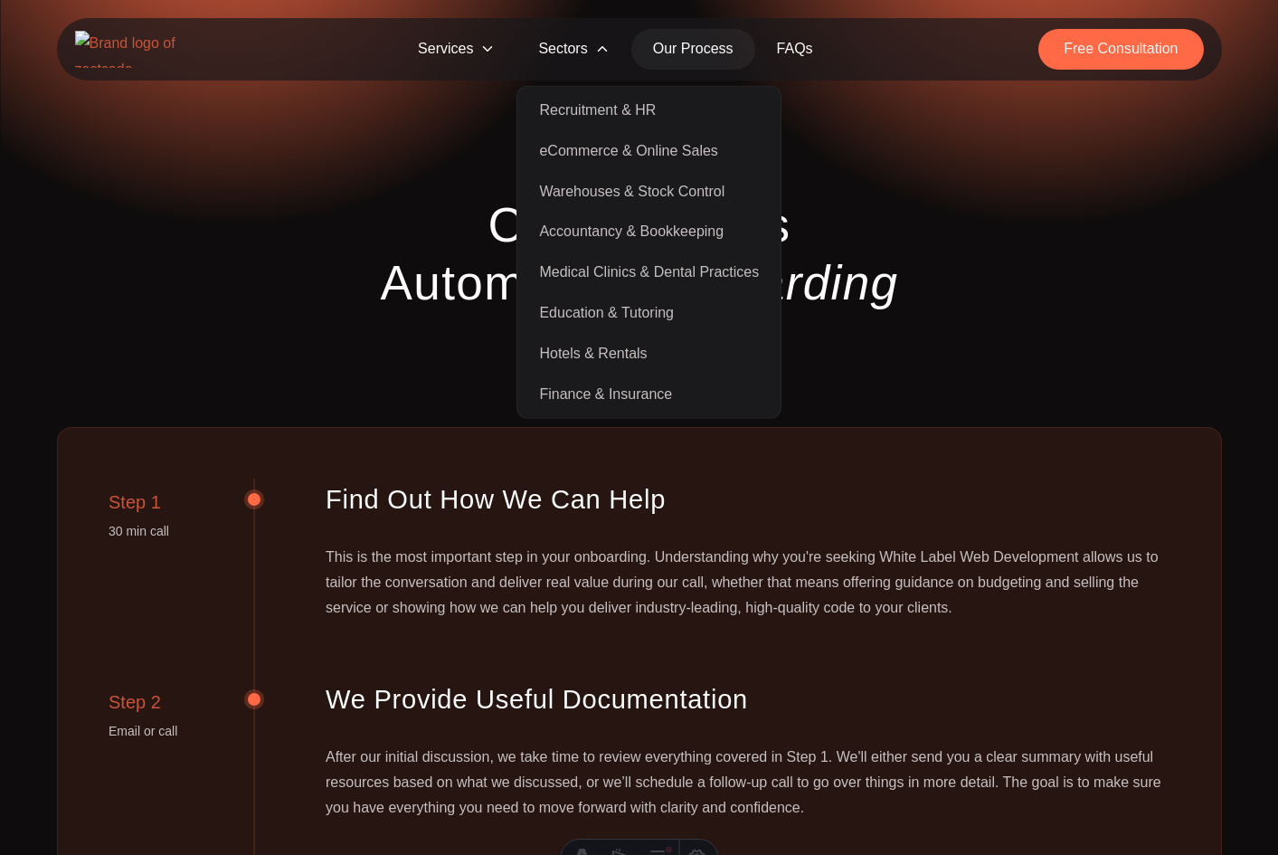
click at [925, 177] on section "Our Business Automation Onboarding Process Step 1 30 min call Find Out How We C…" at bounding box center [639, 576] width 1278 height 991
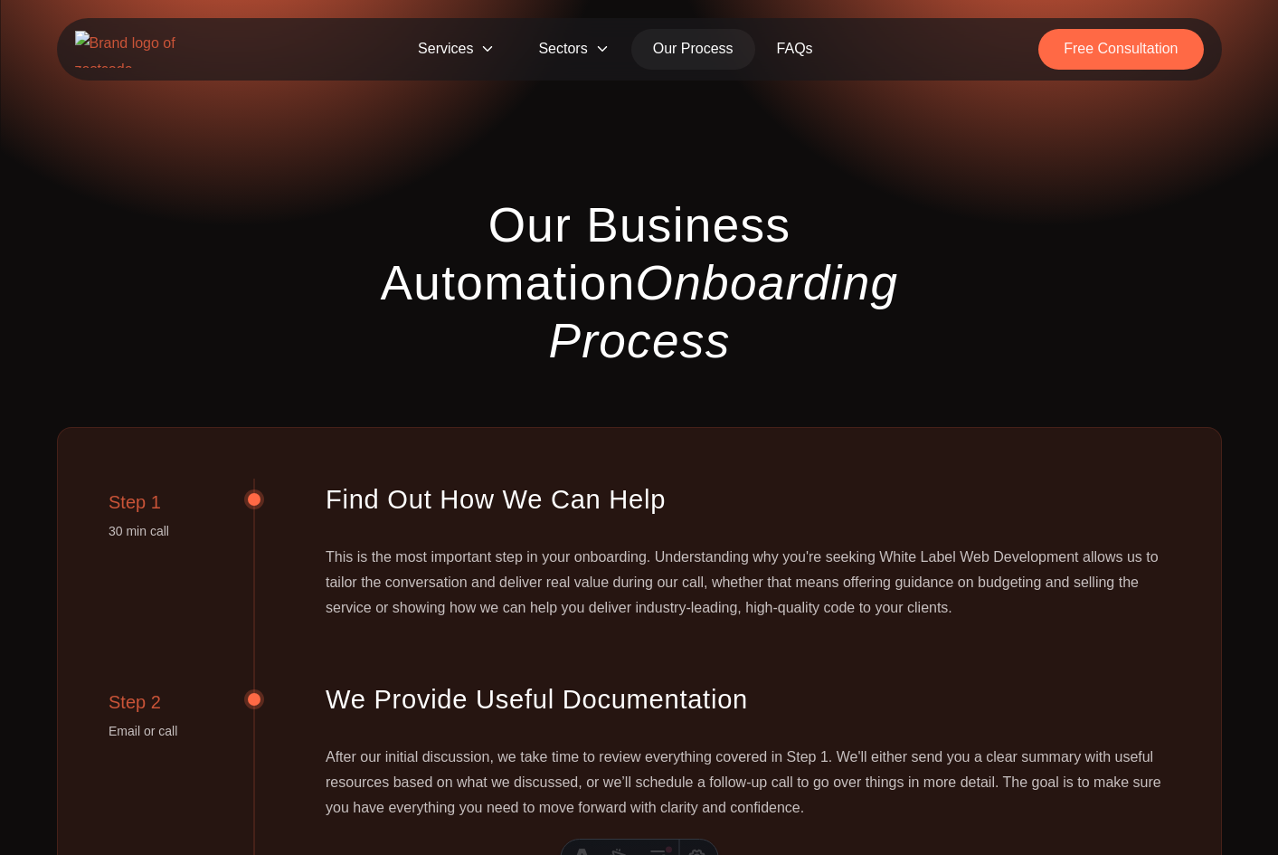
click at [586, 52] on span "Sectors" at bounding box center [574, 49] width 114 height 41
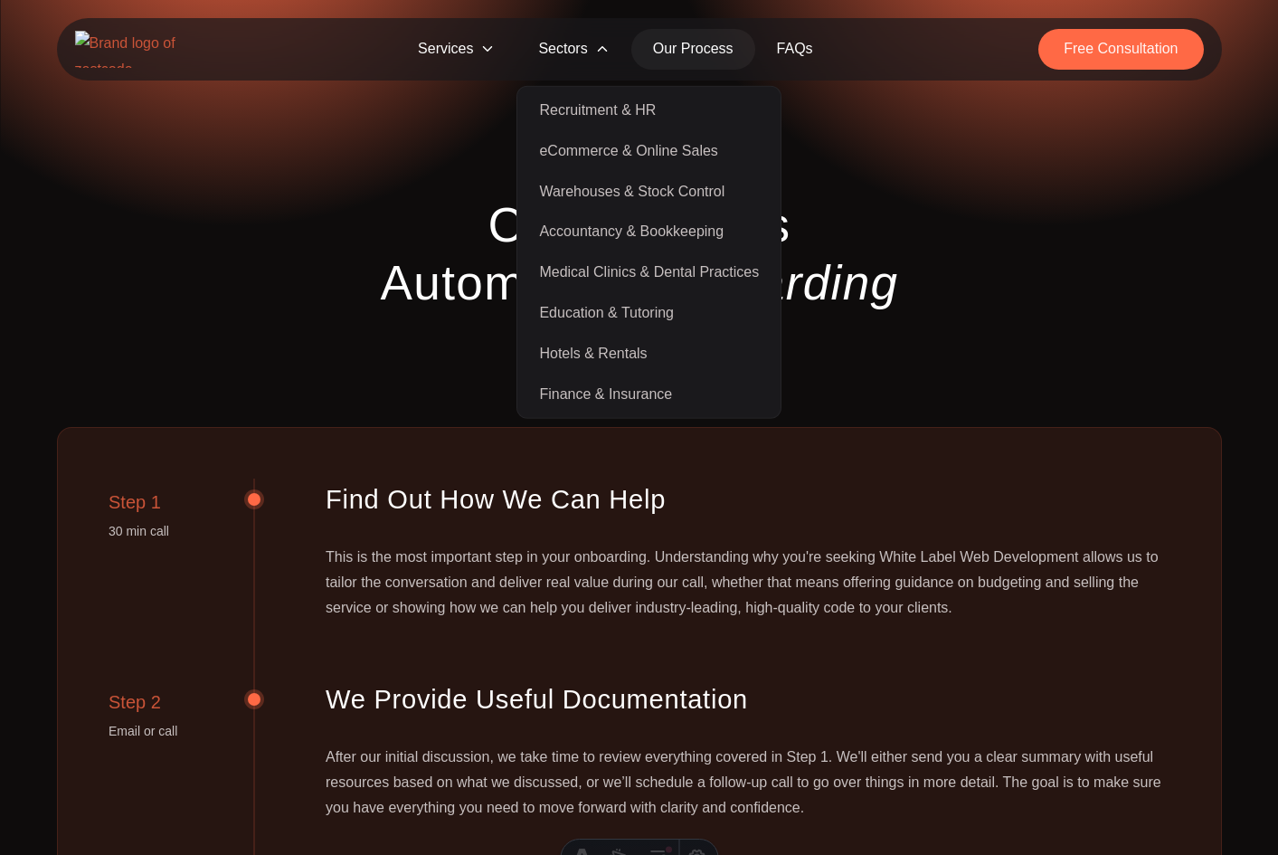
click at [581, 109] on link "Recruitment & HR" at bounding box center [649, 110] width 256 height 41
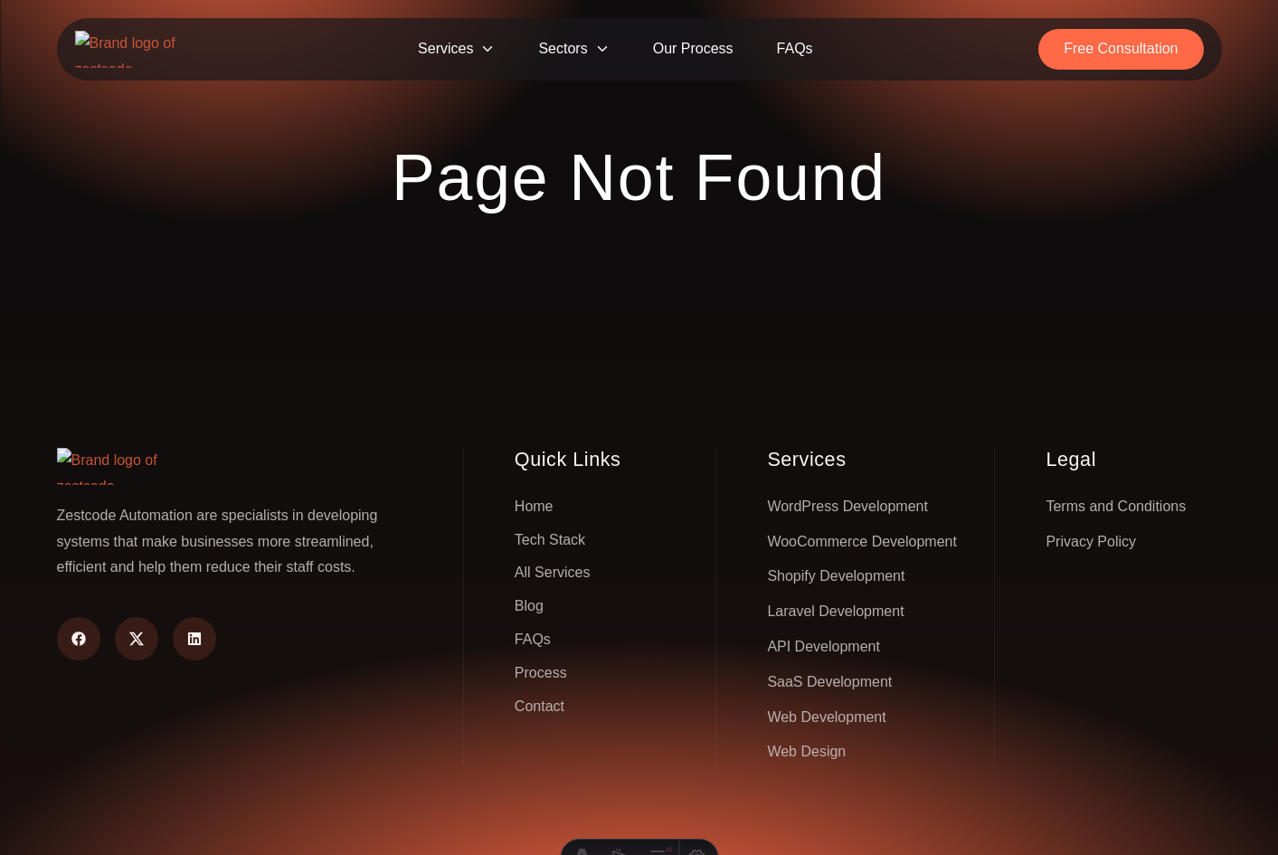
click at [663, 199] on h1 "Page Not Found" at bounding box center [639, 177] width 495 height 78
click at [511, 183] on h1 "Page Not Found" at bounding box center [639, 177] width 495 height 78
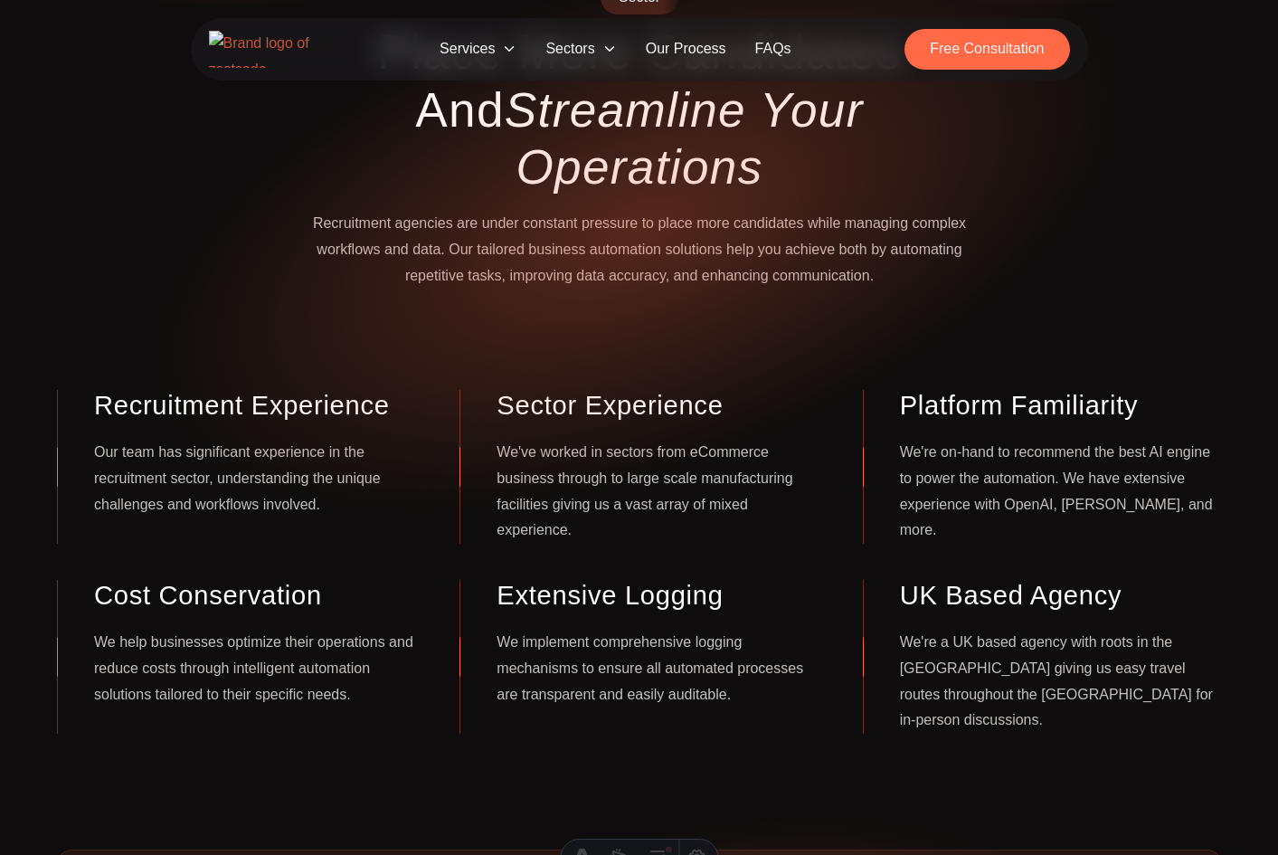
scroll to position [217, 0]
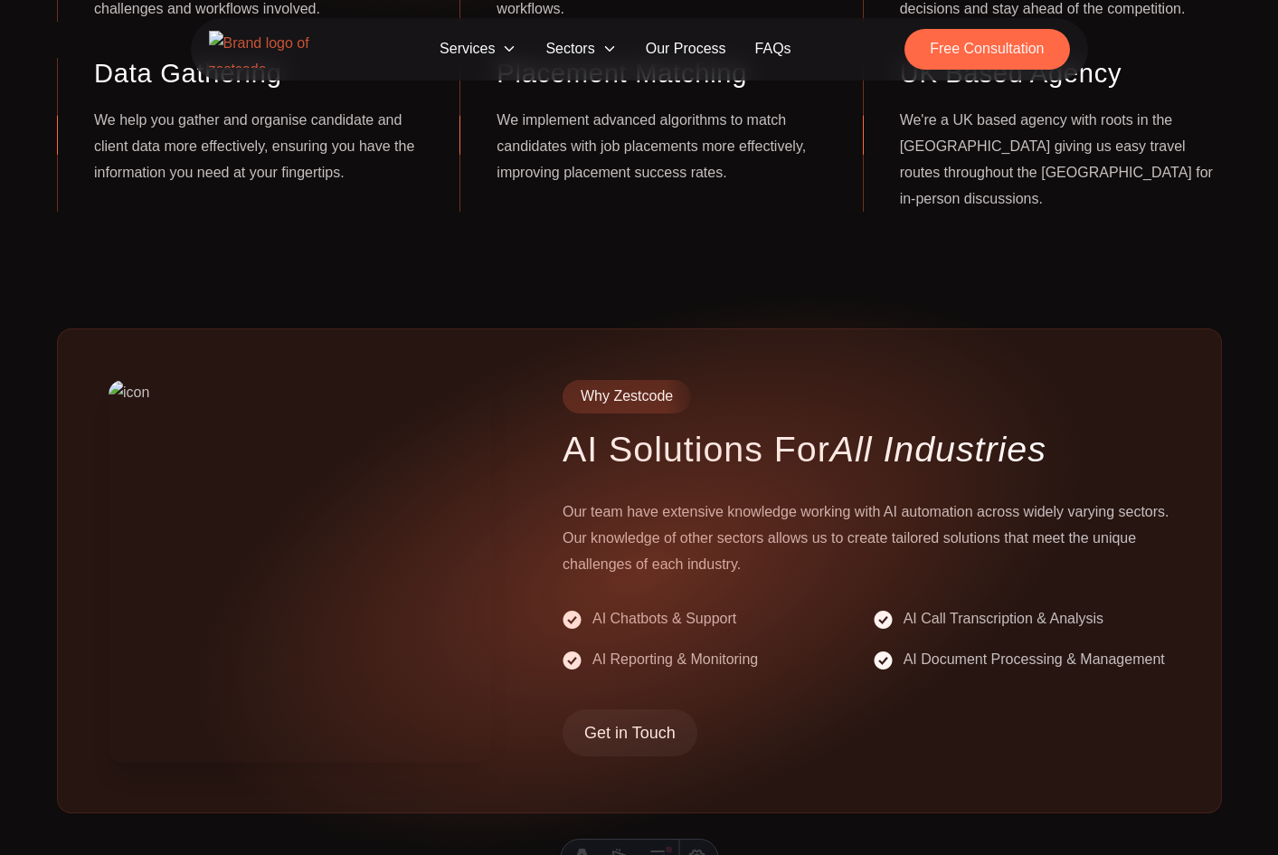
scroll to position [714, 0]
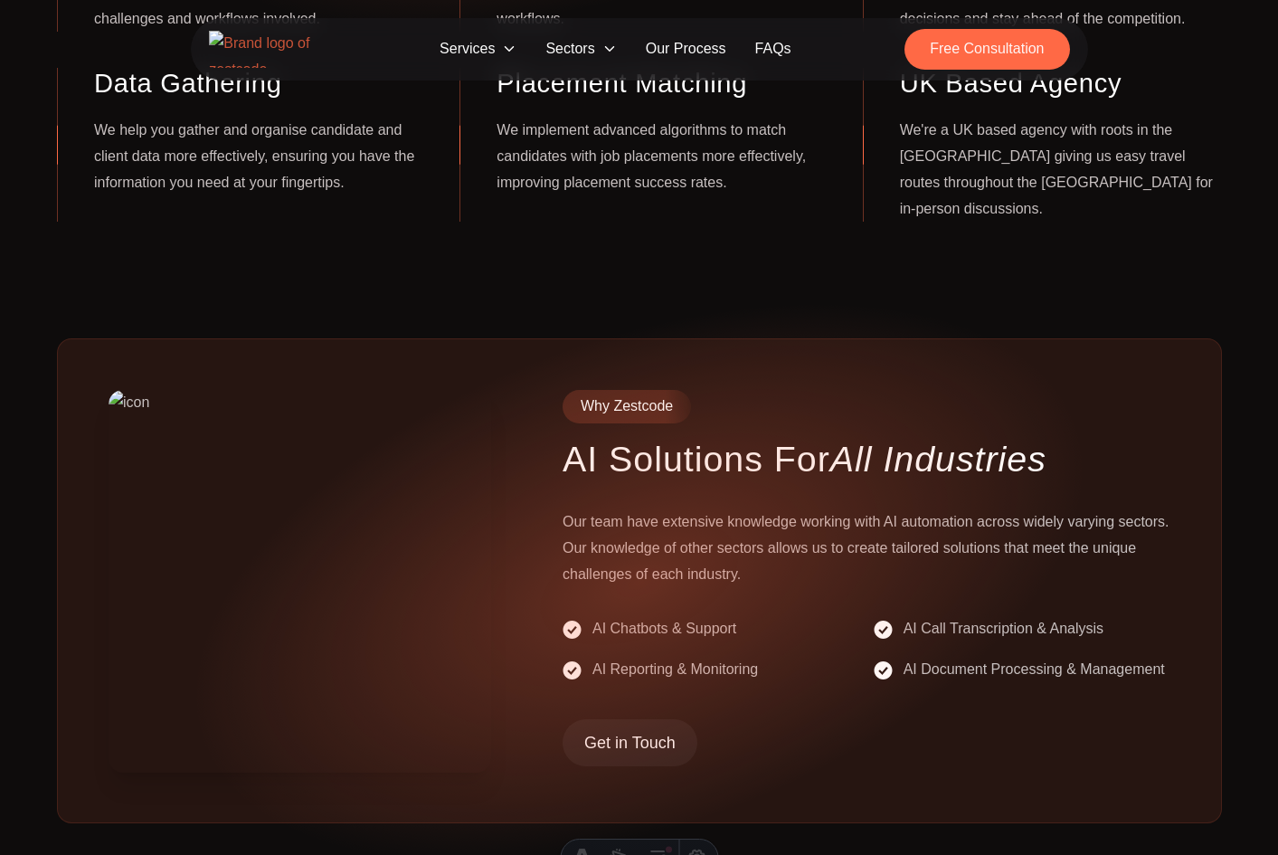
scroll to position [714, 0]
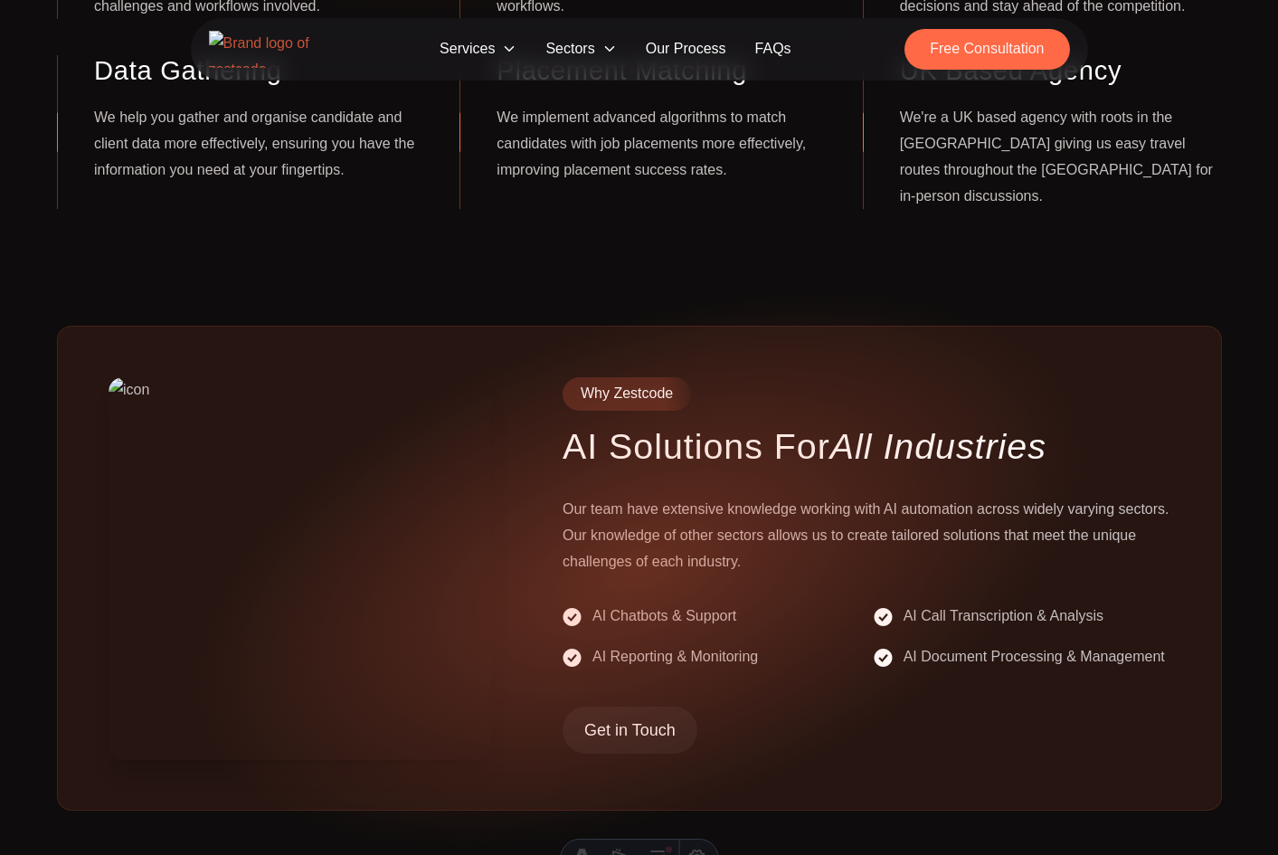
click at [616, 424] on h3 "AI Solutions For All Industries" at bounding box center [866, 445] width 607 height 43
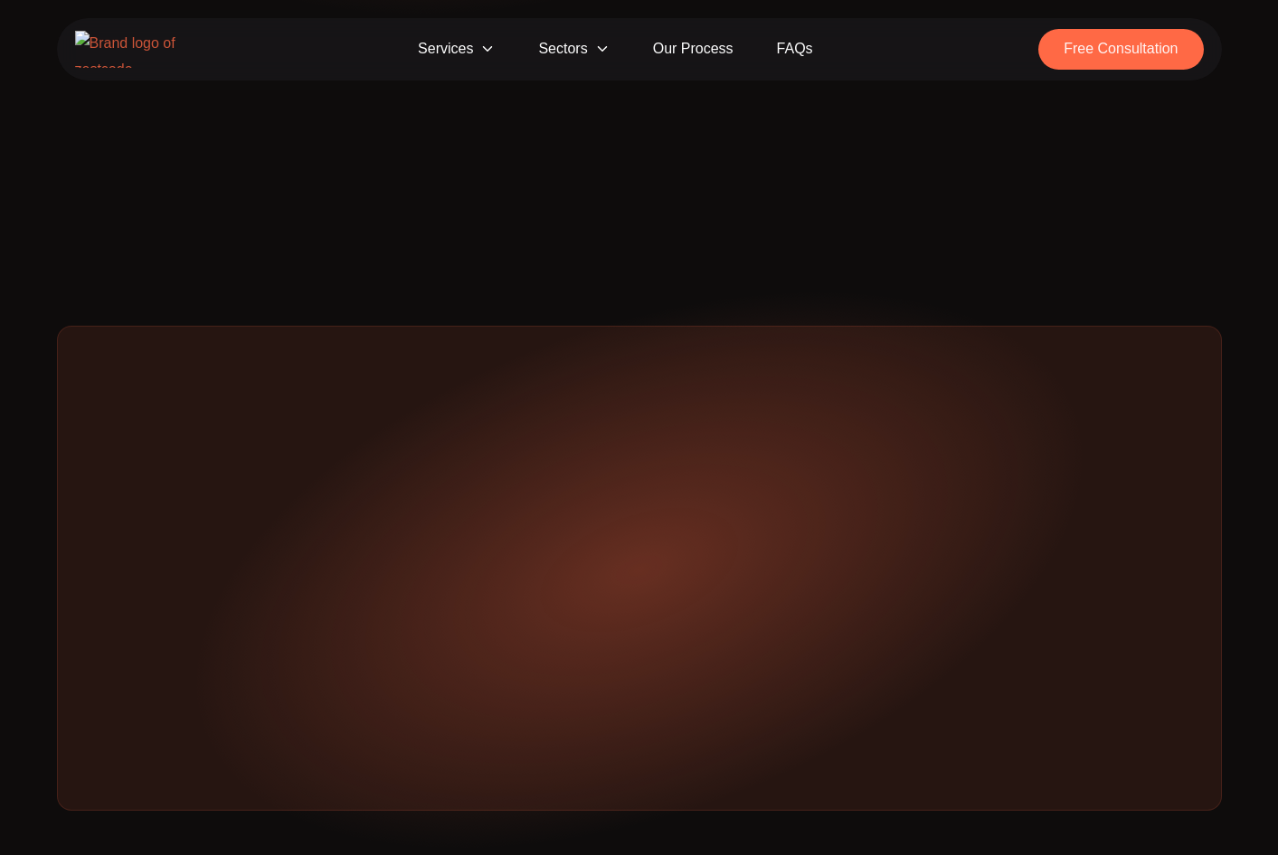
scroll to position [714, 0]
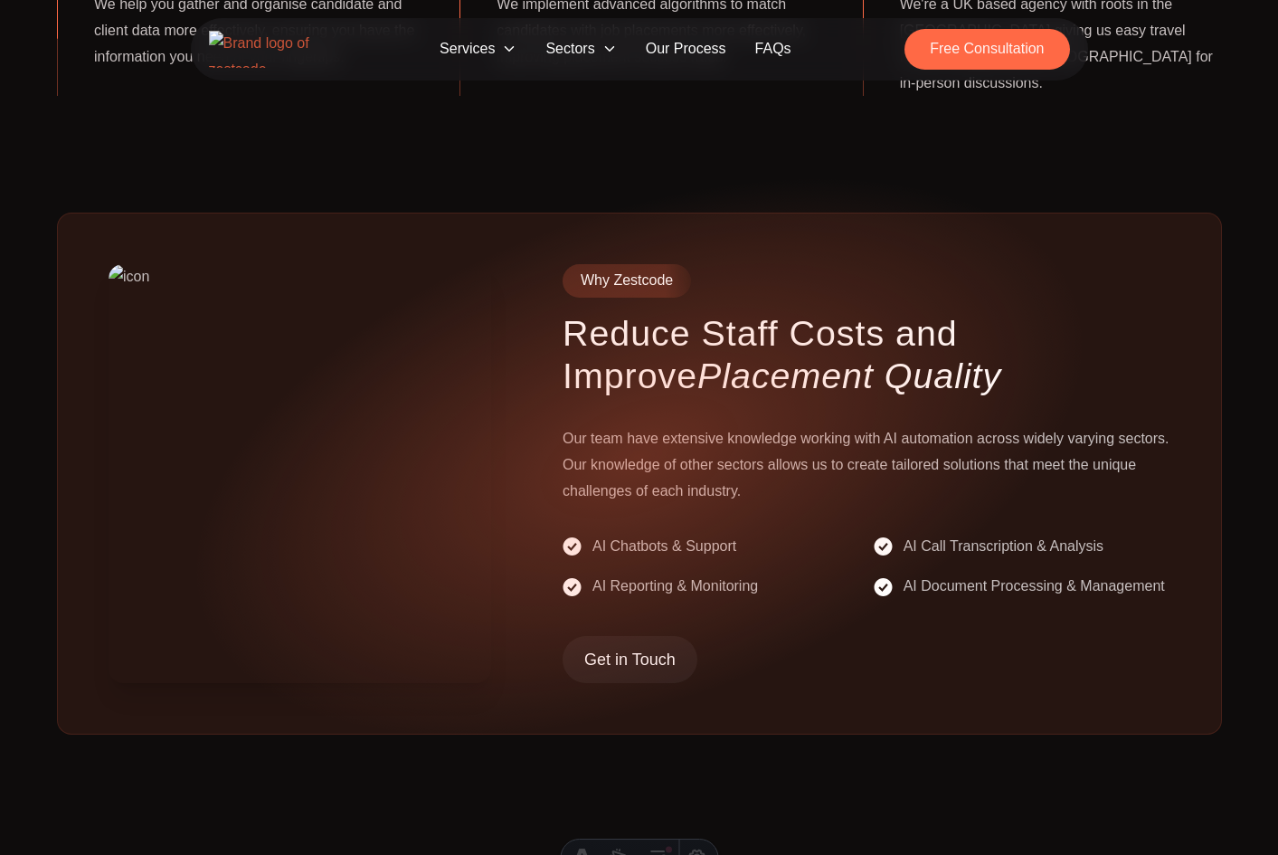
scroll to position [829, 0]
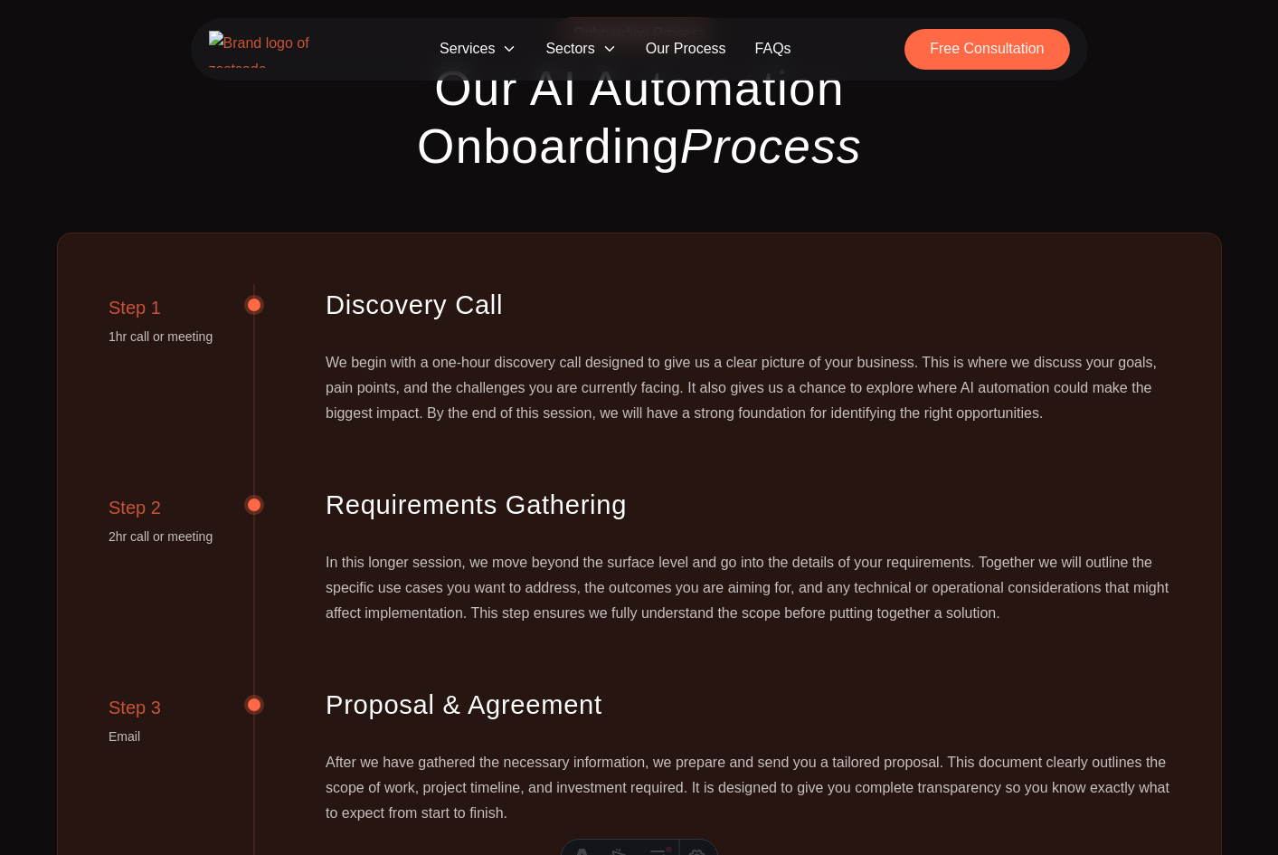
scroll to position [1674, 0]
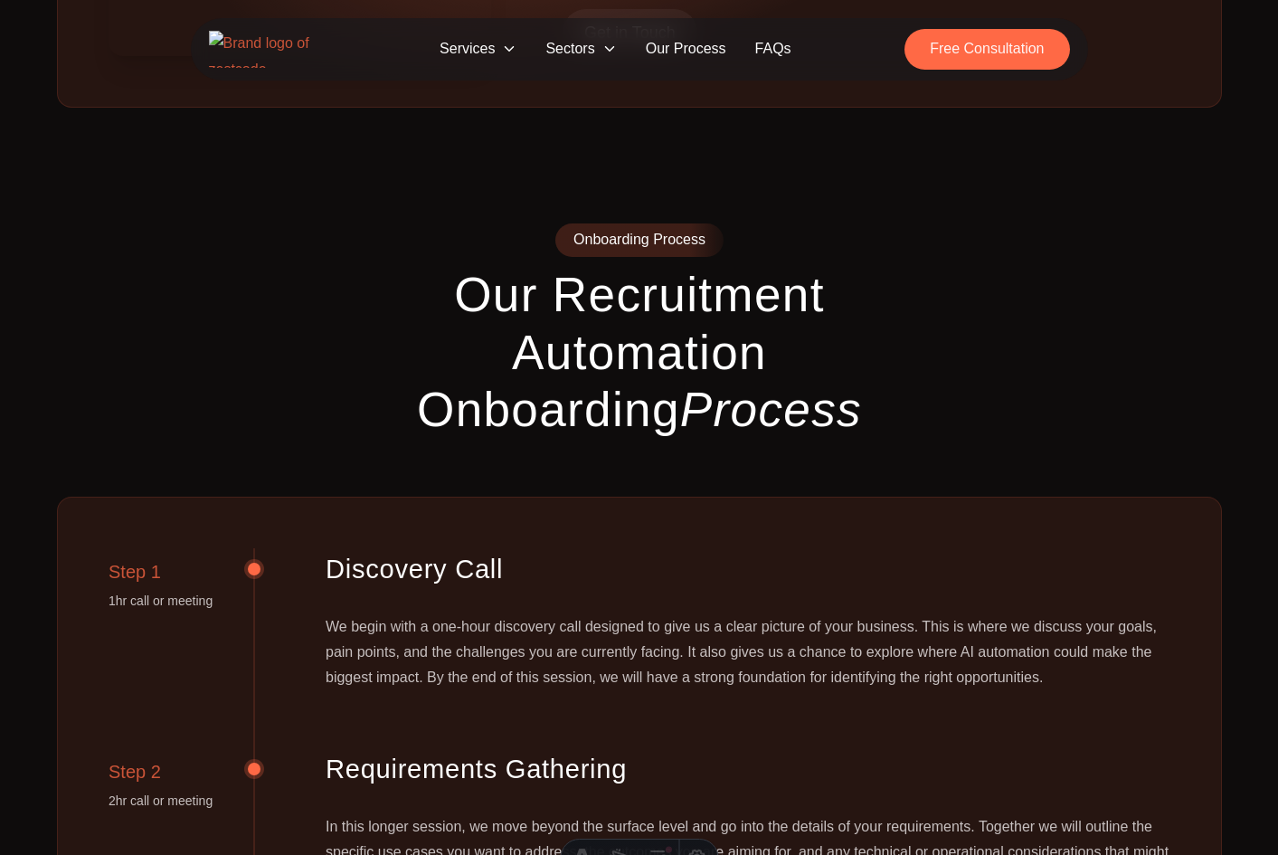
scroll to position [1477, 0]
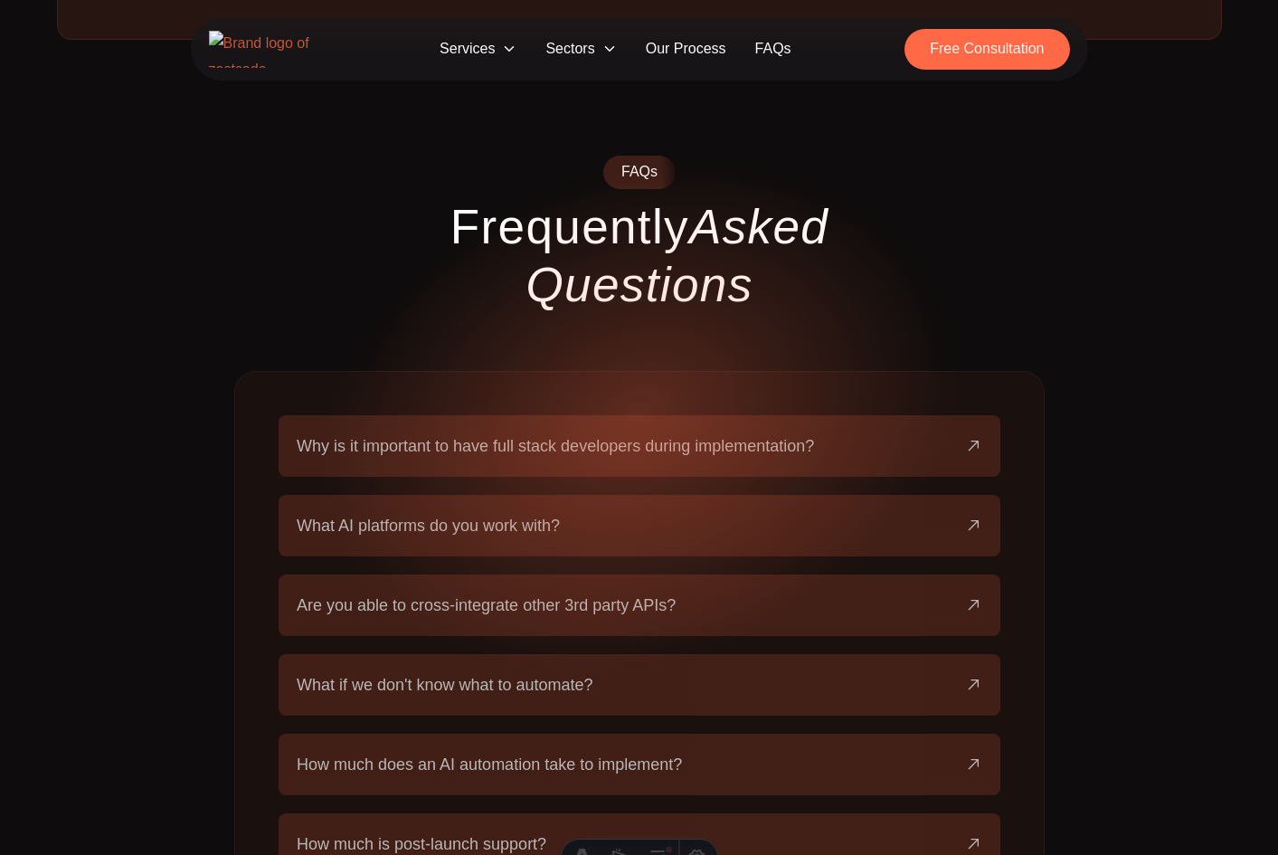
scroll to position [3126, 0]
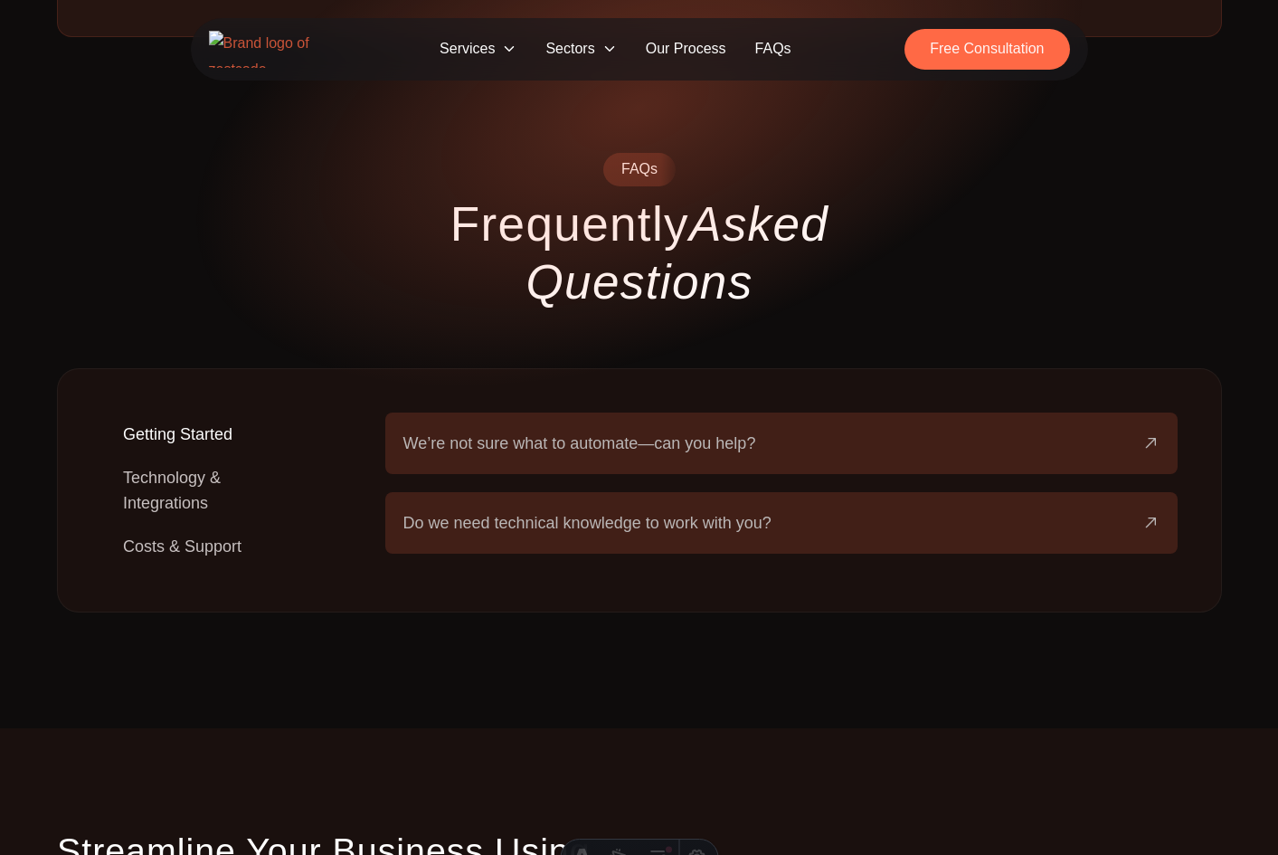
click at [170, 456] on button "Technology & Integrations" at bounding box center [214, 490] width 226 height 69
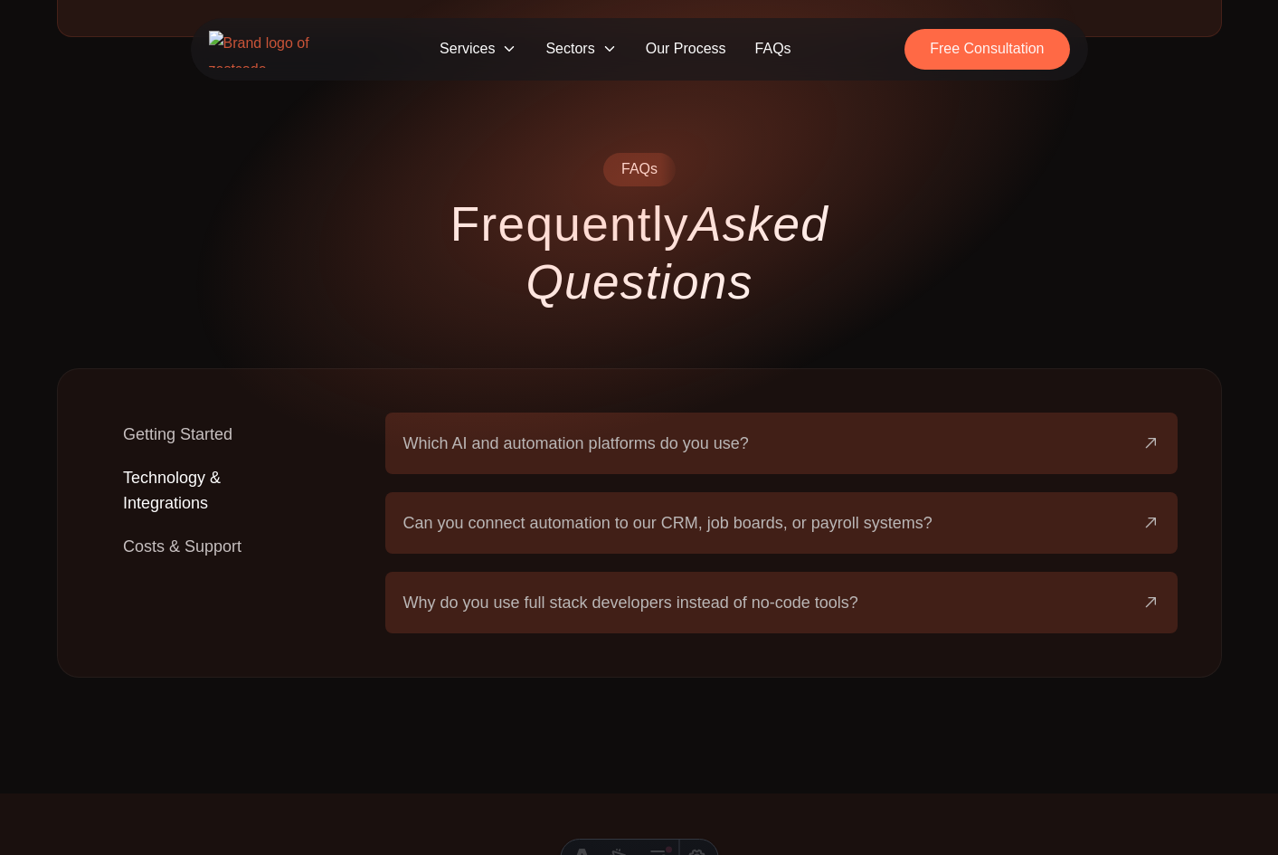
click at [168, 525] on button "Costs & Support" at bounding box center [182, 546] width 162 height 43
click at [209, 413] on button "Getting Started" at bounding box center [177, 434] width 153 height 43
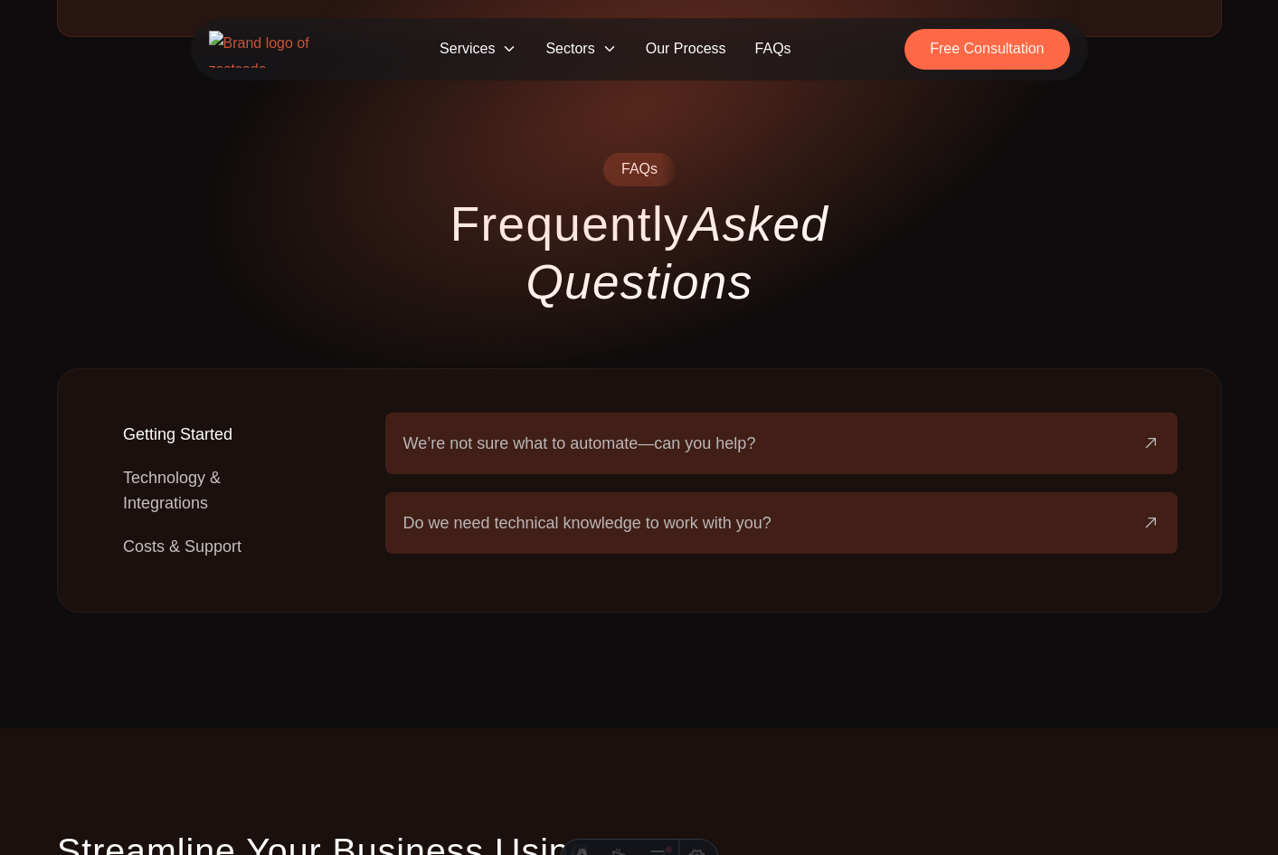
click at [579, 413] on button "We’re not sure what to automate—can you help?" at bounding box center [781, 444] width 757 height 62
click at [194, 456] on button "Technology & Integrations" at bounding box center [214, 490] width 226 height 69
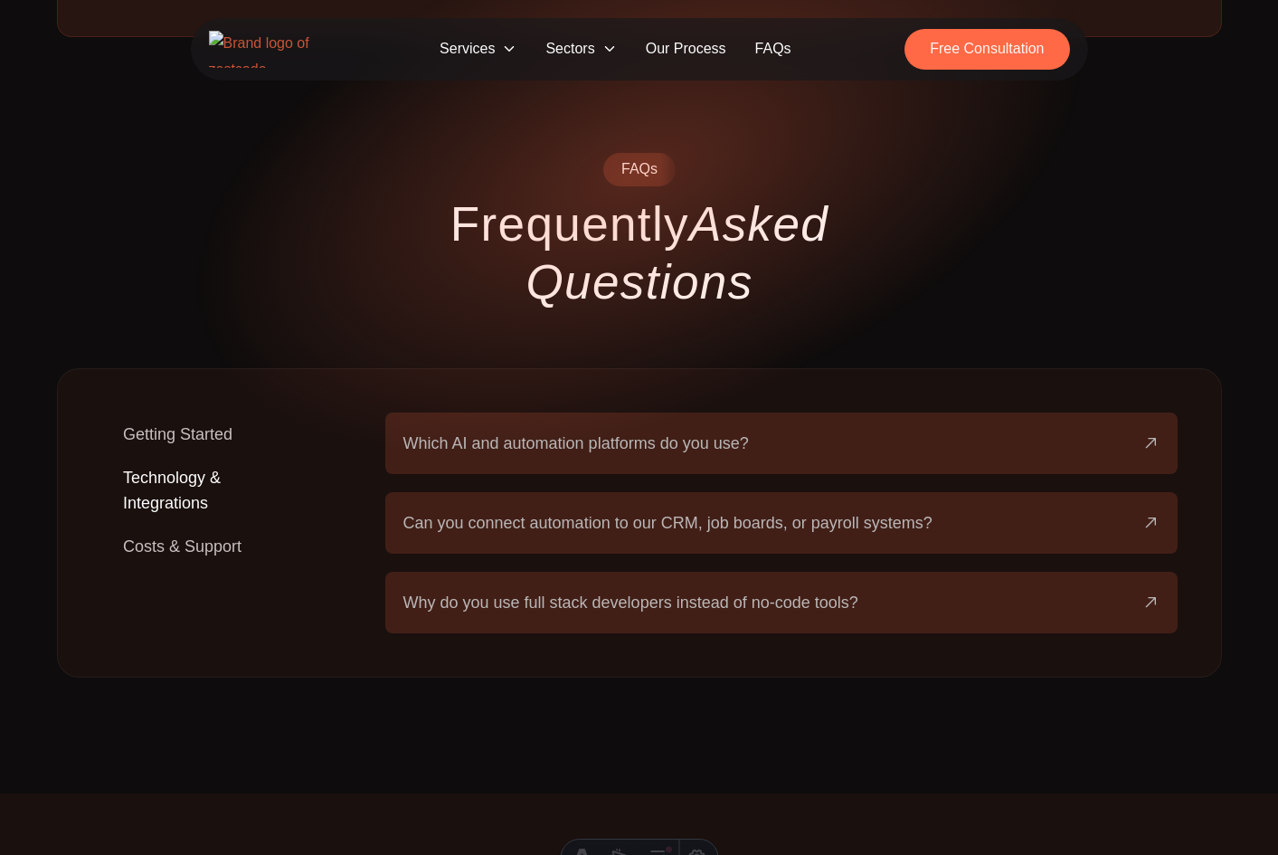
click at [676, 431] on span "Which AI and automation platforms do you use?" at bounding box center [576, 443] width 346 height 25
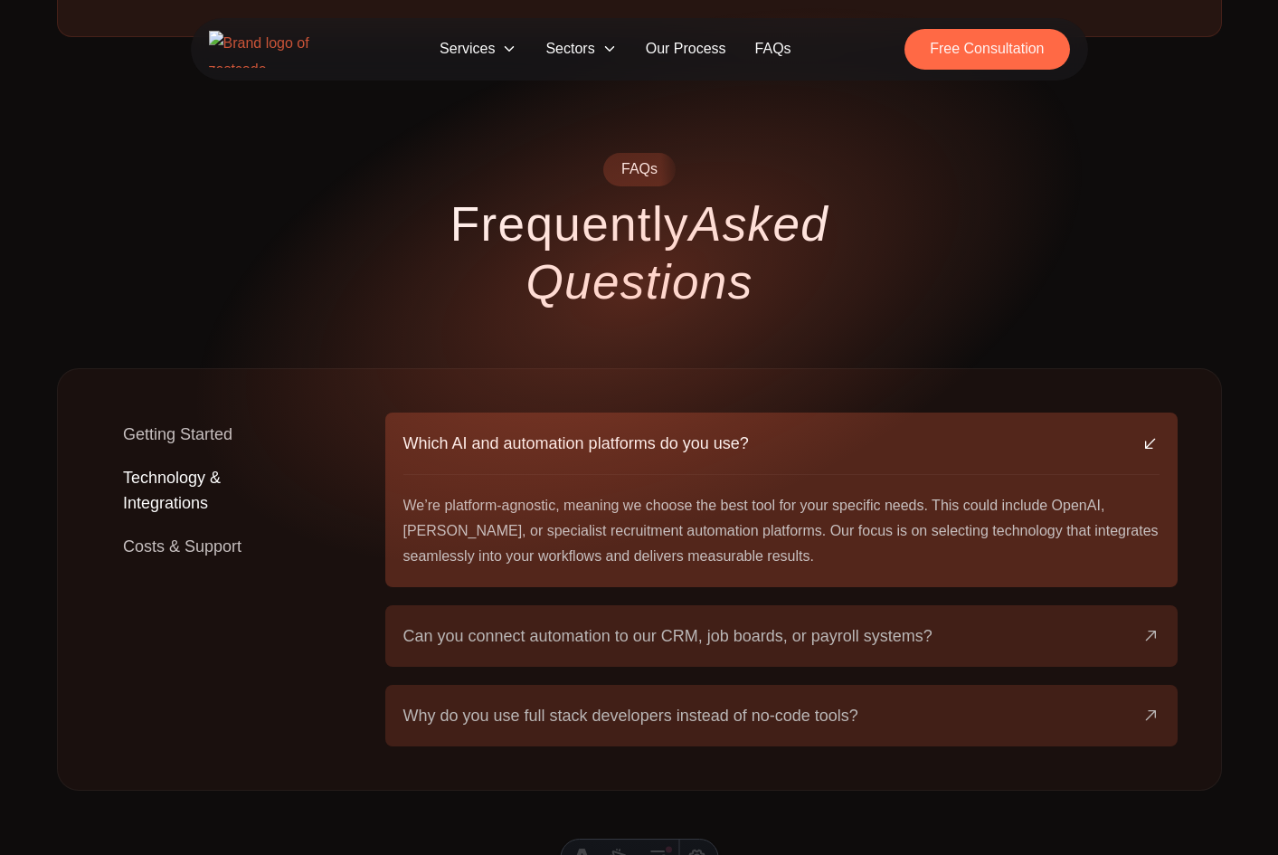
click at [584, 623] on span "Can you connect automation to our CRM, job boards, or payroll systems?" at bounding box center [667, 635] width 529 height 25
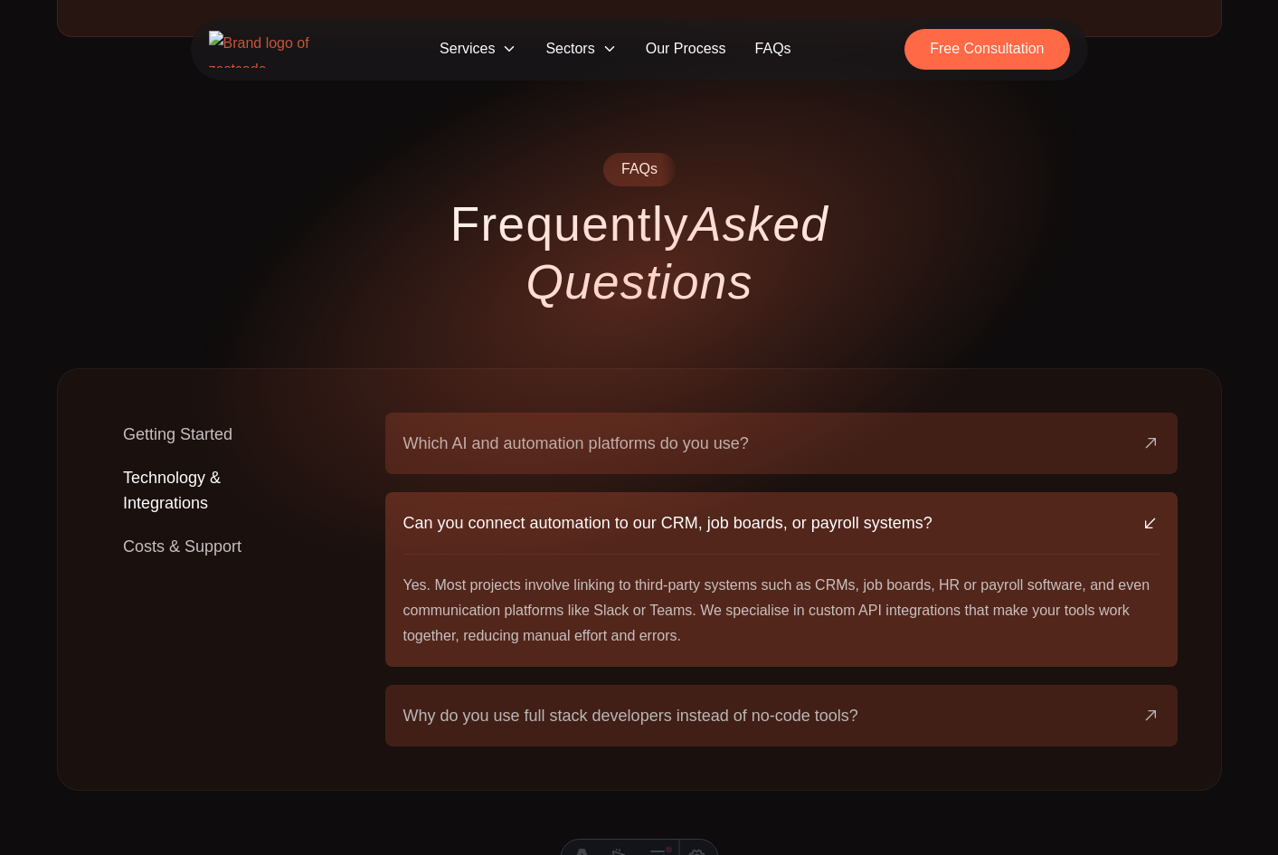
click at [588, 685] on button "Why do you use full stack developers instead of no-code tools?" at bounding box center [781, 716] width 757 height 62
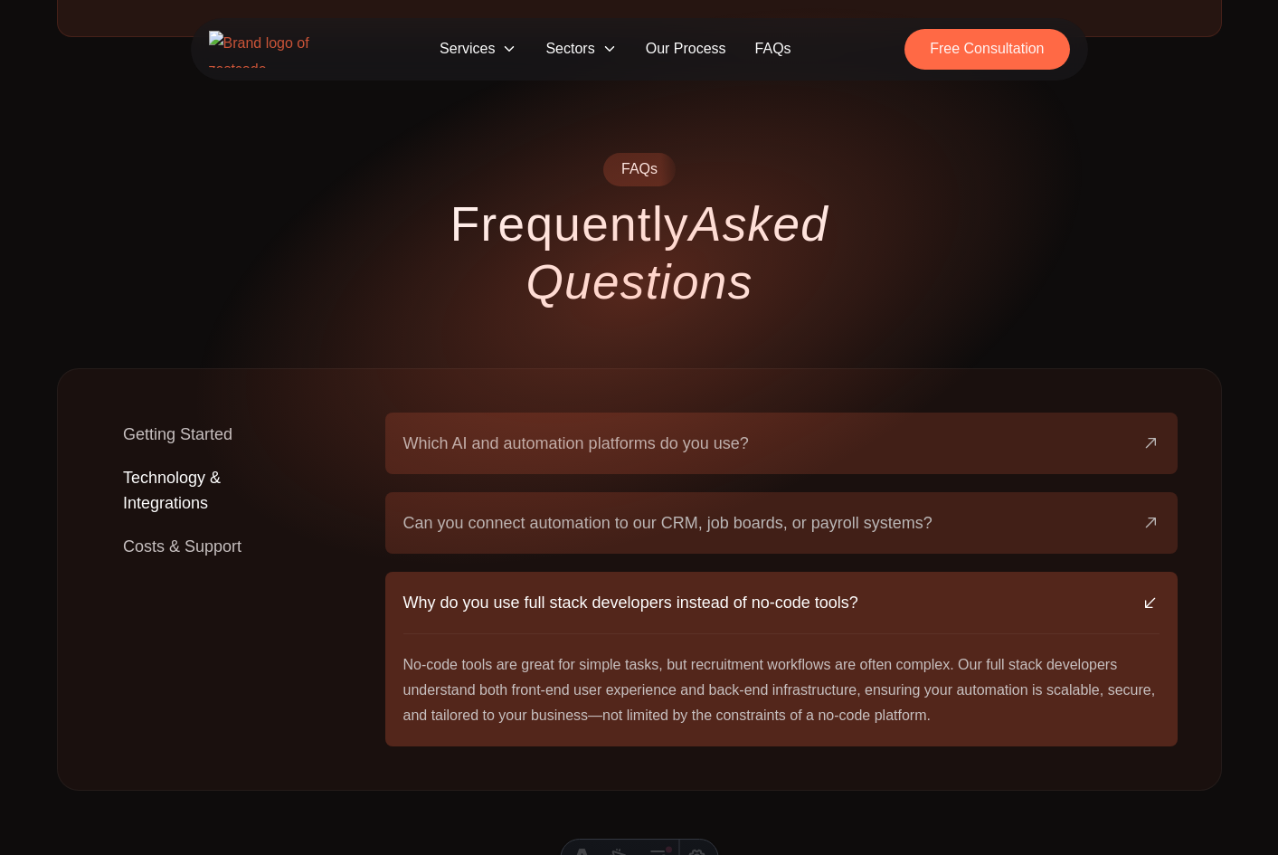
click at [580, 652] on p "No-code tools are great for simple tasks, but recruitment workflows are often c…" at bounding box center [781, 690] width 757 height 76
click at [598, 652] on p "No-code tools are great for simple tasks, but recruitment workflows are often c…" at bounding box center [781, 690] width 757 height 76
copy p "—"
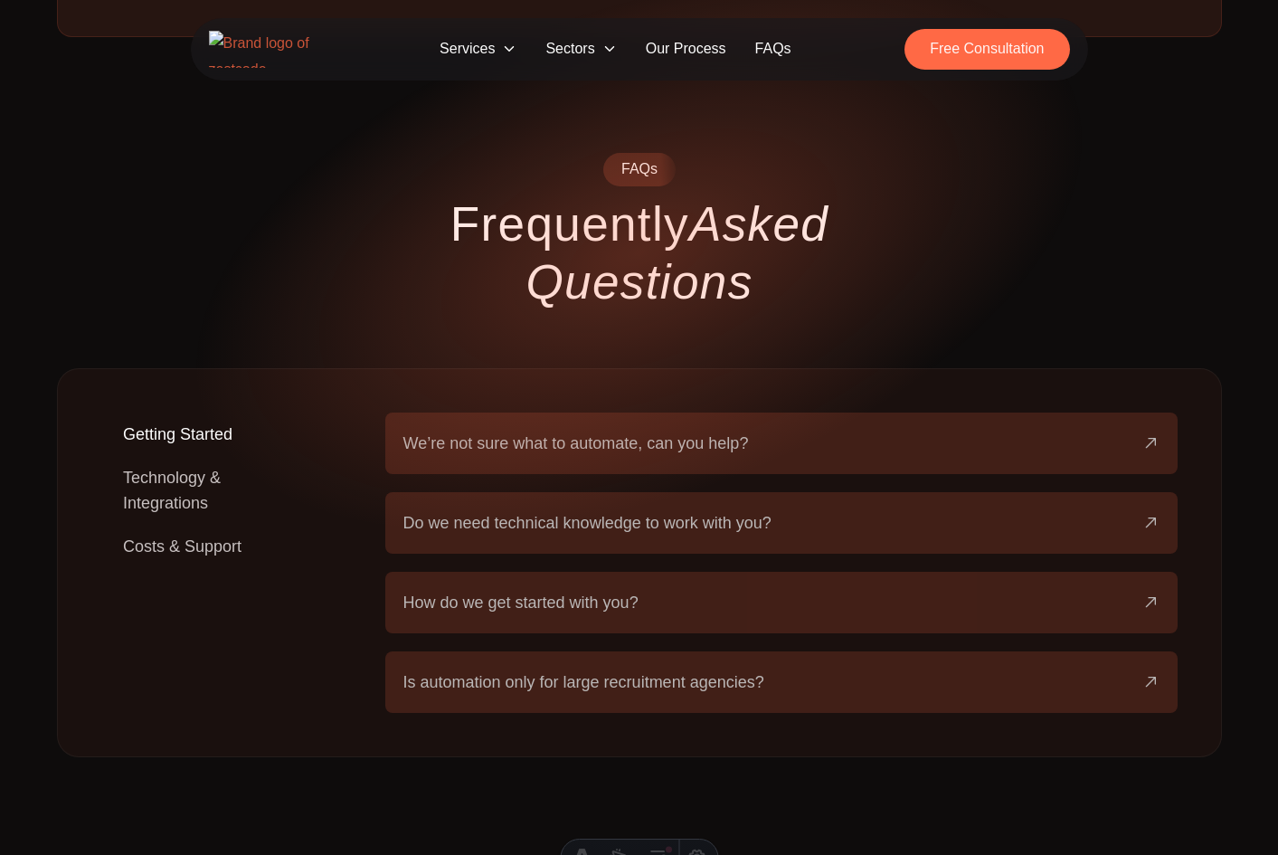
click at [210, 456] on button "Technology & Integrations" at bounding box center [214, 490] width 226 height 69
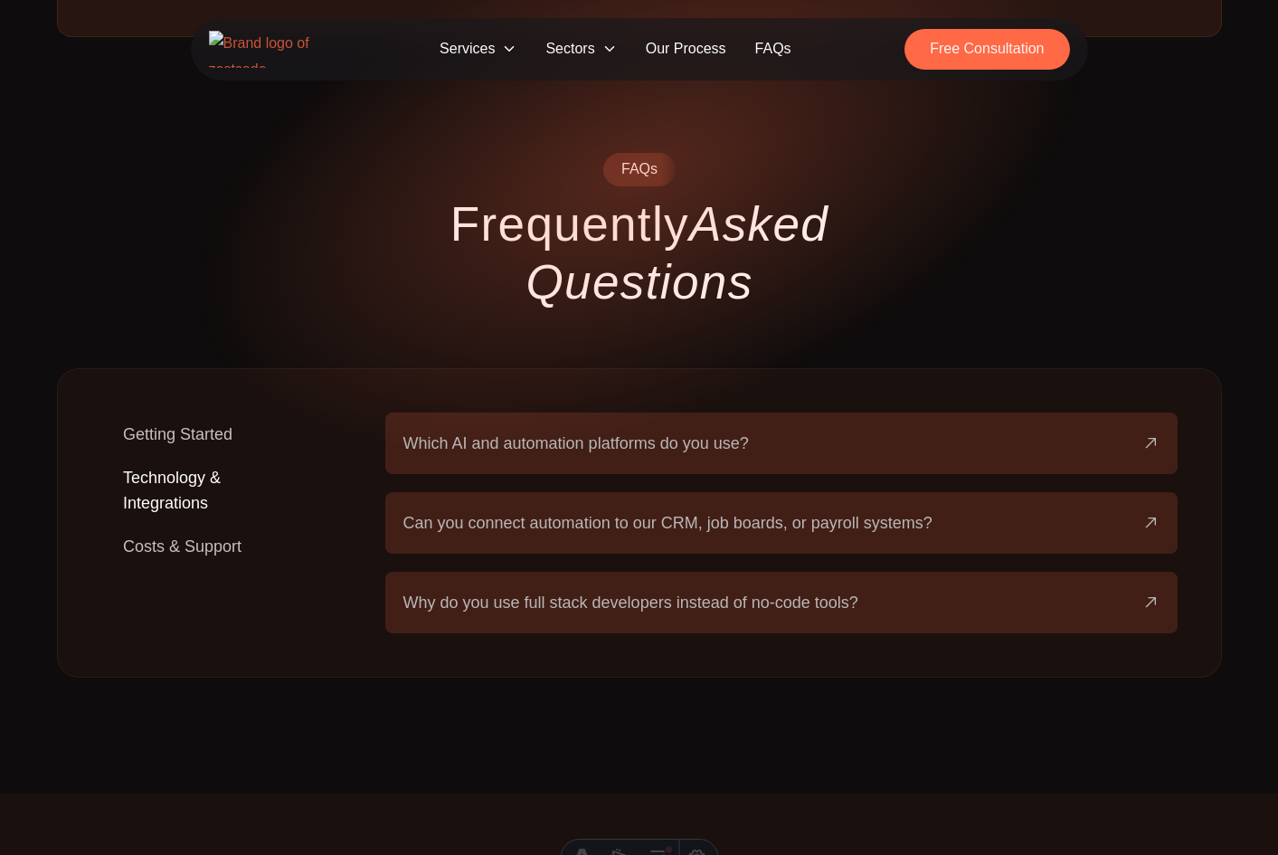
click at [187, 525] on button "Costs & Support" at bounding box center [182, 546] width 162 height 43
click at [677, 492] on button "What are the costs involved?" at bounding box center [781, 523] width 757 height 62
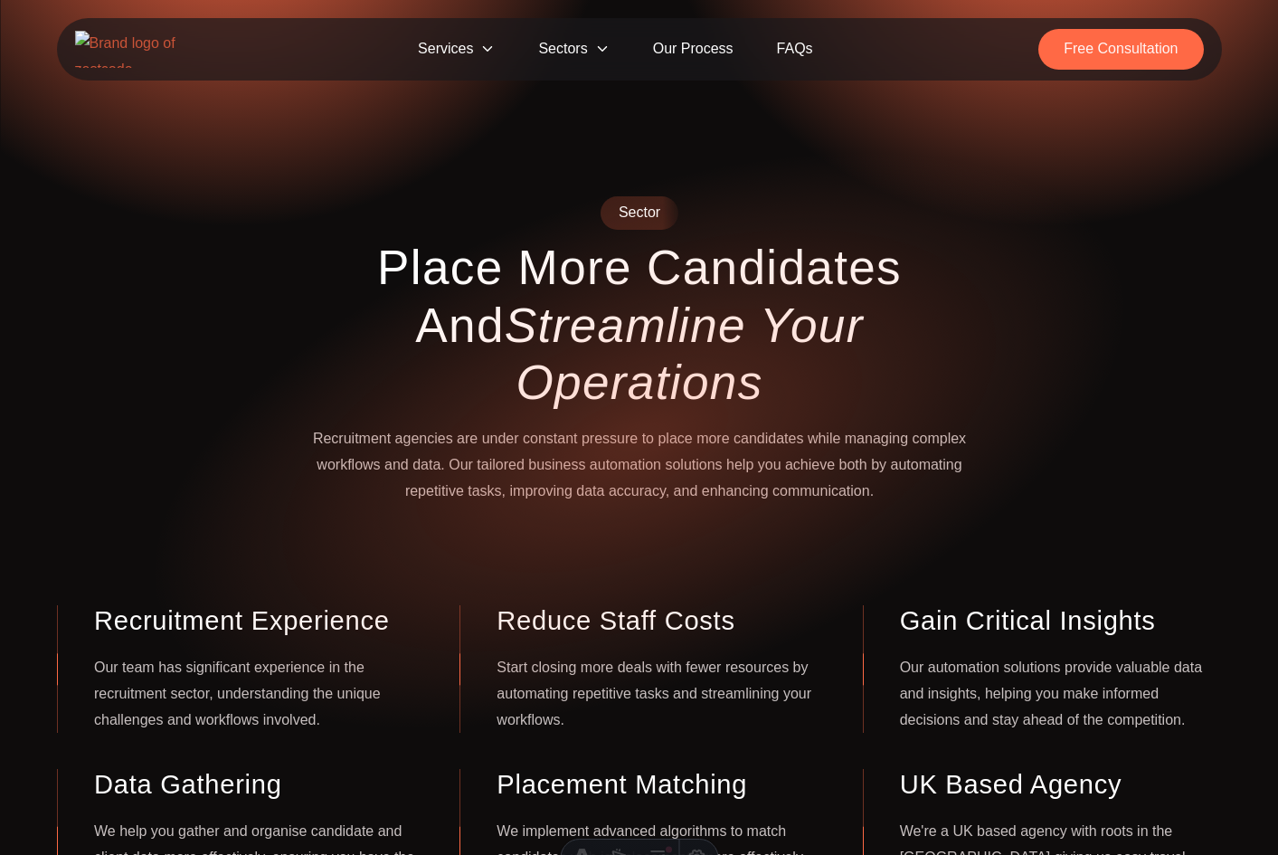
click at [783, 264] on h1 "Place More Candidates and Streamline Your Operations" at bounding box center [639, 325] width 695 height 173
click at [588, 49] on span "Sectors" at bounding box center [574, 49] width 114 height 41
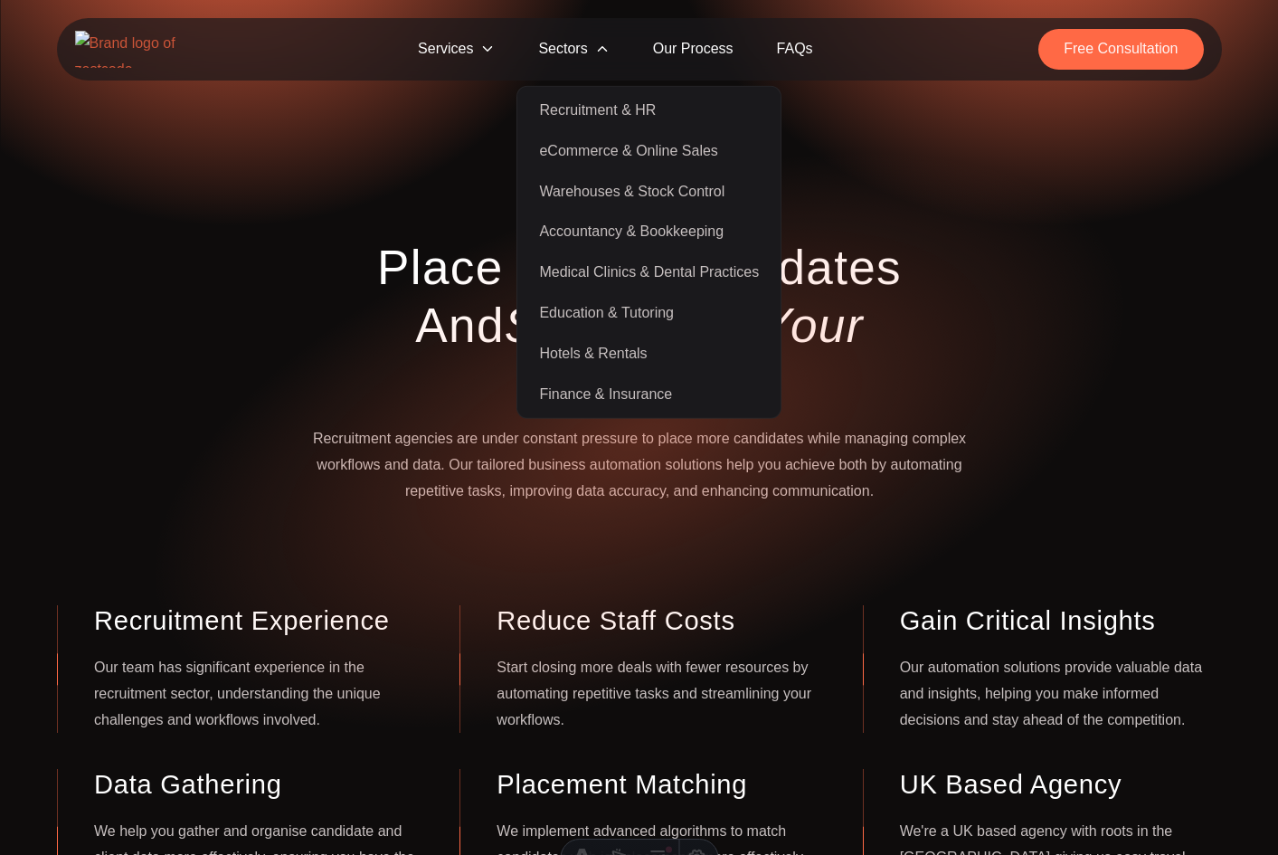
click at [686, 109] on link "Recruitment & HR" at bounding box center [649, 110] width 256 height 41
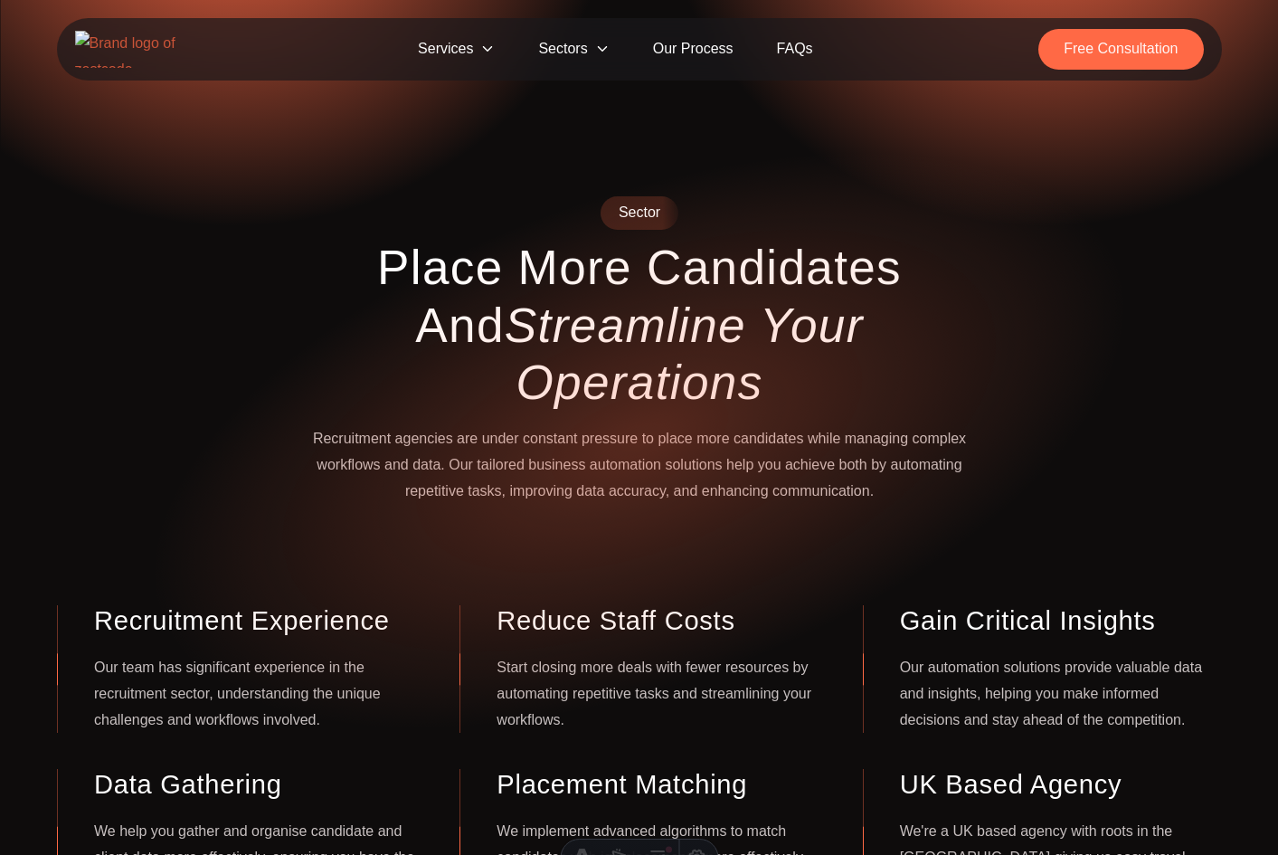
click at [579, 51] on span "Sectors" at bounding box center [574, 49] width 114 height 41
click at [572, 50] on span "Sectors" at bounding box center [574, 49] width 114 height 41
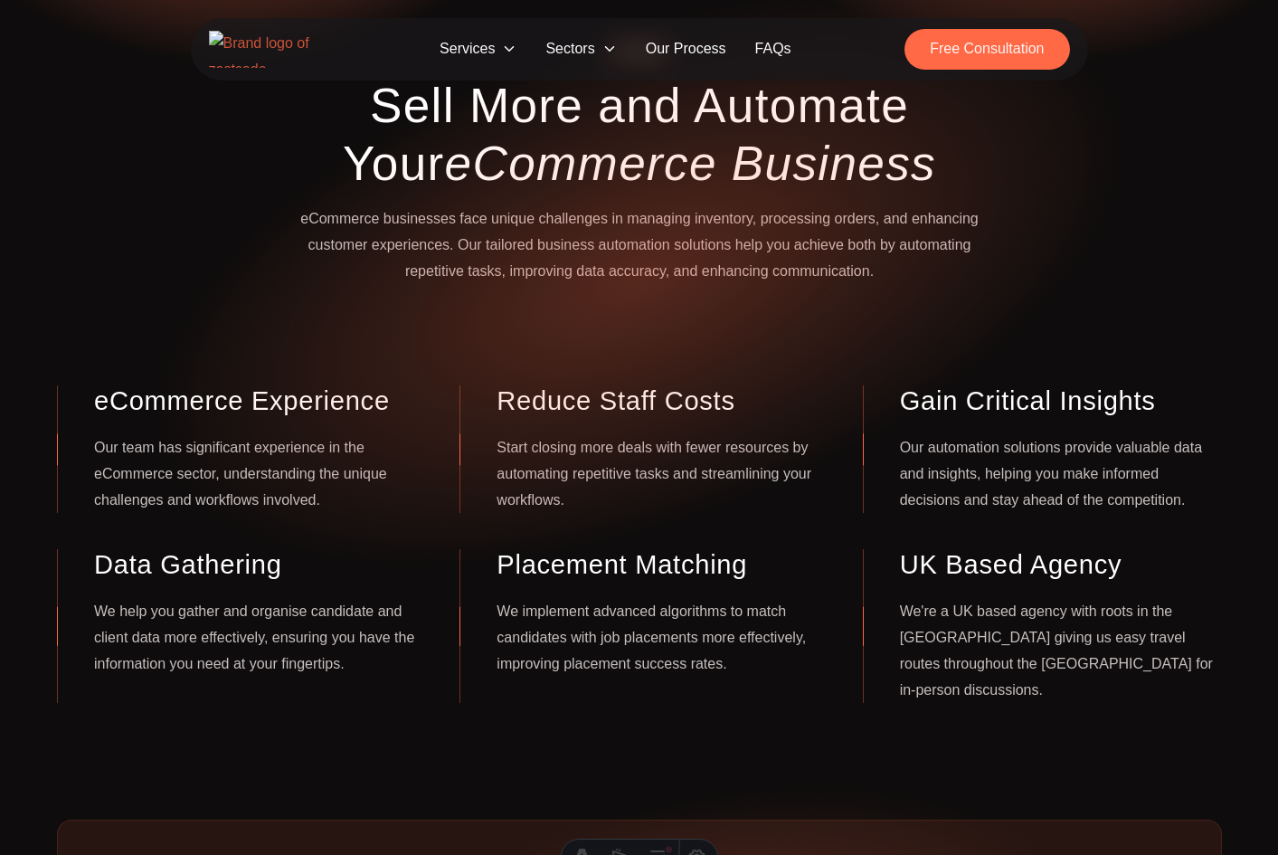
scroll to position [163, 0]
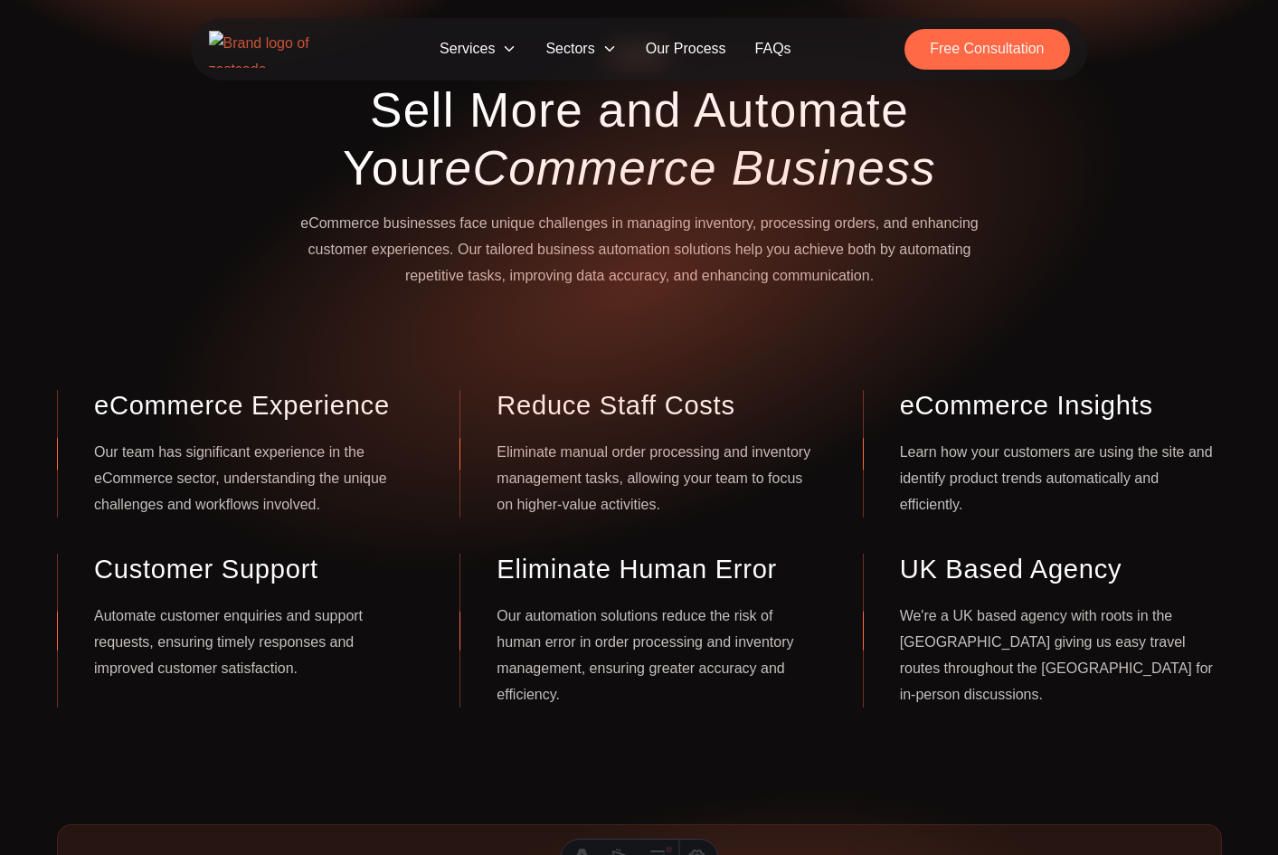
scroll to position [163, 0]
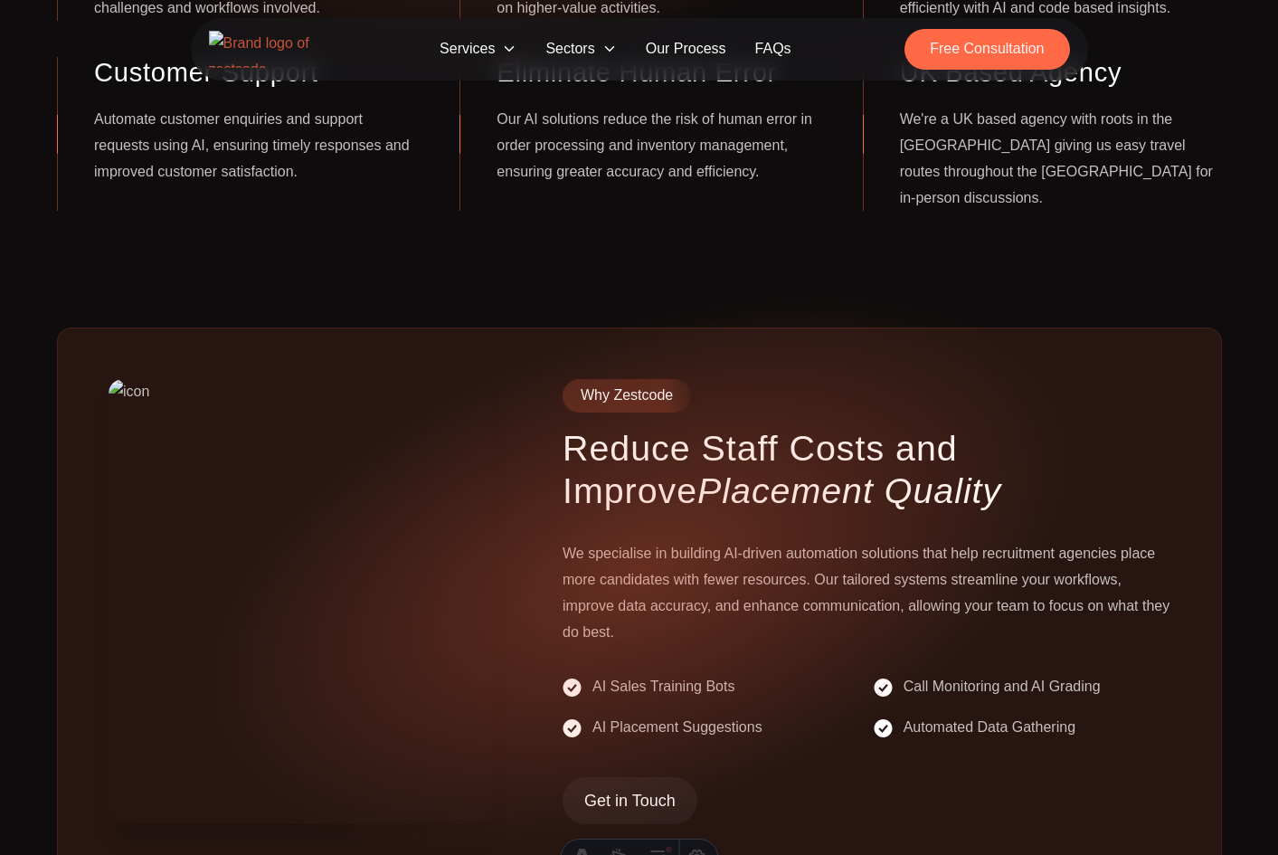
scroll to position [657, 0]
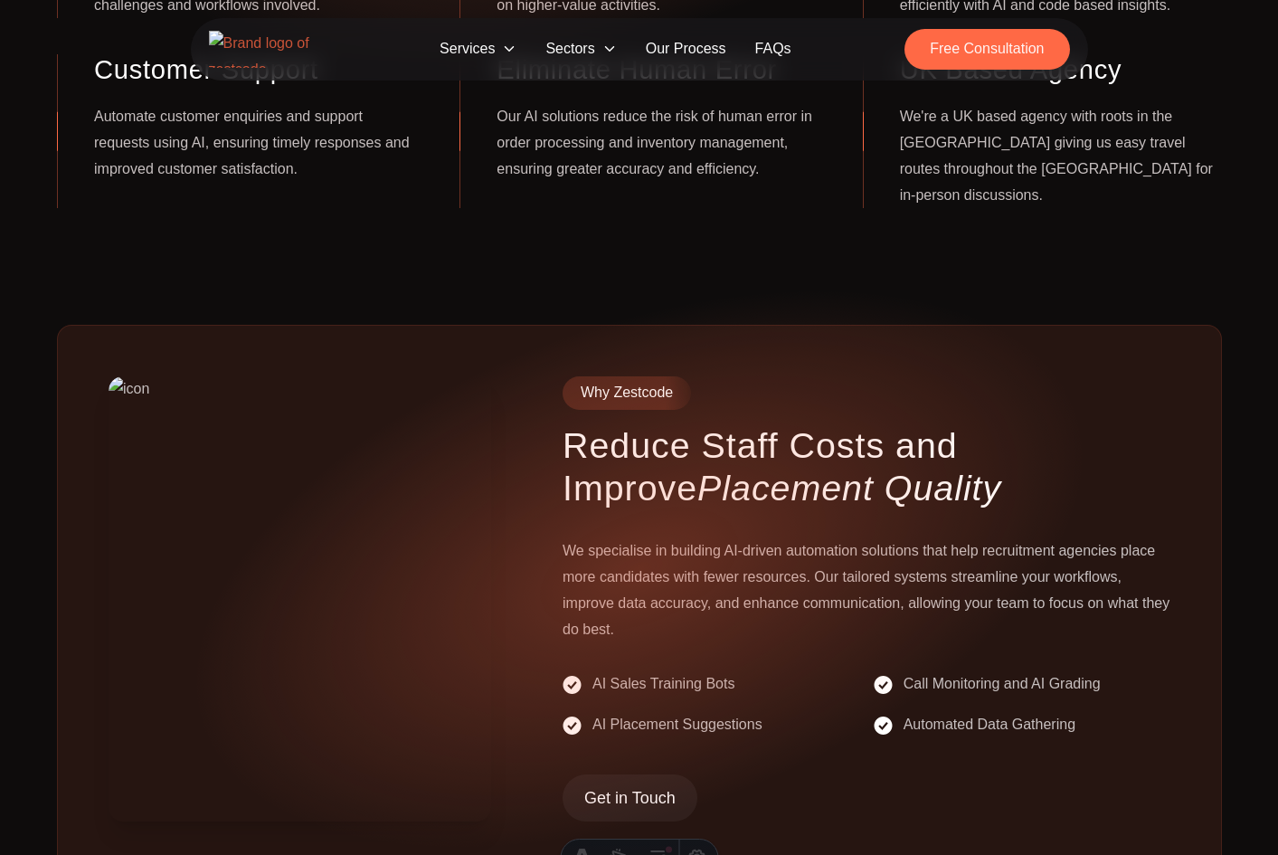
click at [585, 424] on h3 "Reduce Staff Costs and Improve Placement Quality" at bounding box center [866, 466] width 607 height 85
click at [723, 424] on h3 "Reduce Staff Costs and Improve Placement Quality" at bounding box center [866, 466] width 607 height 85
copy h3 "Reduce Staff"
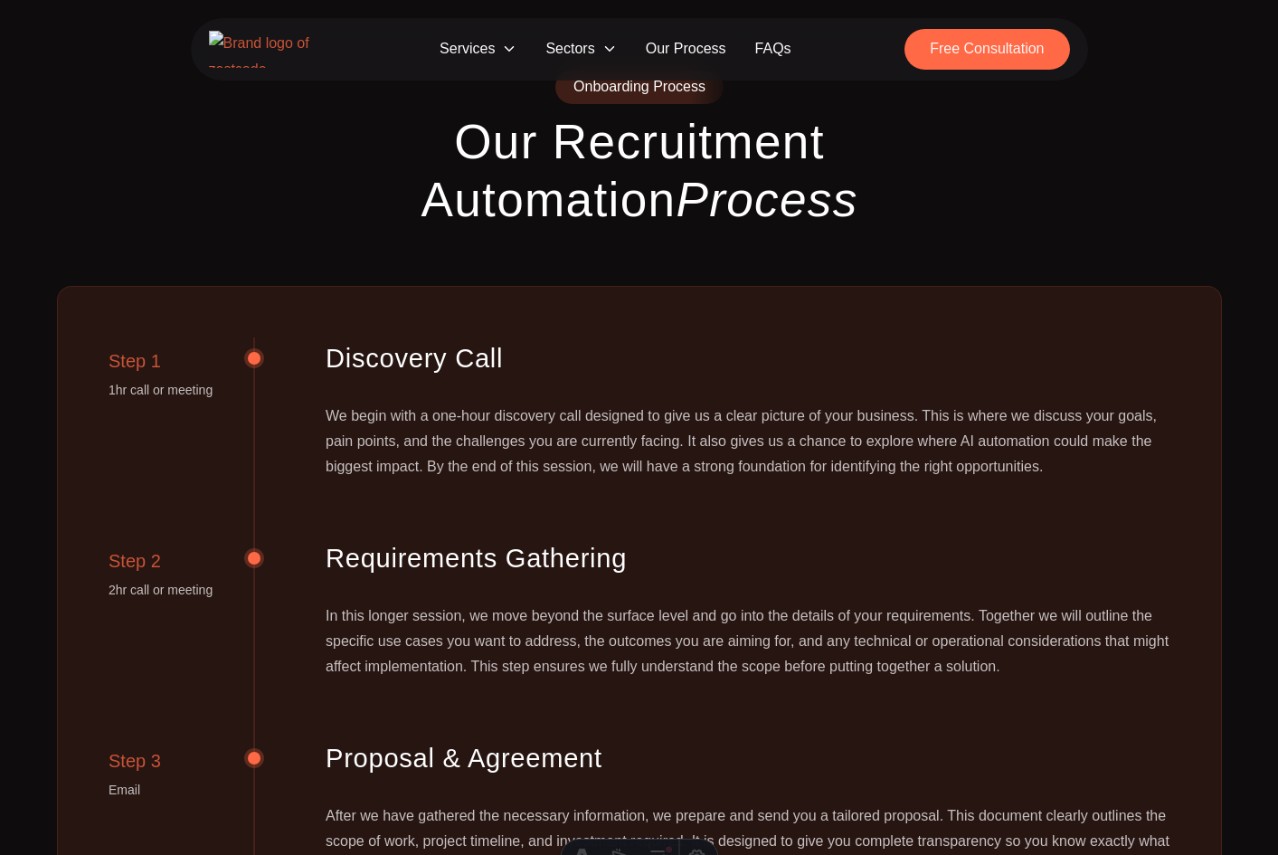
scroll to position [1548, 0]
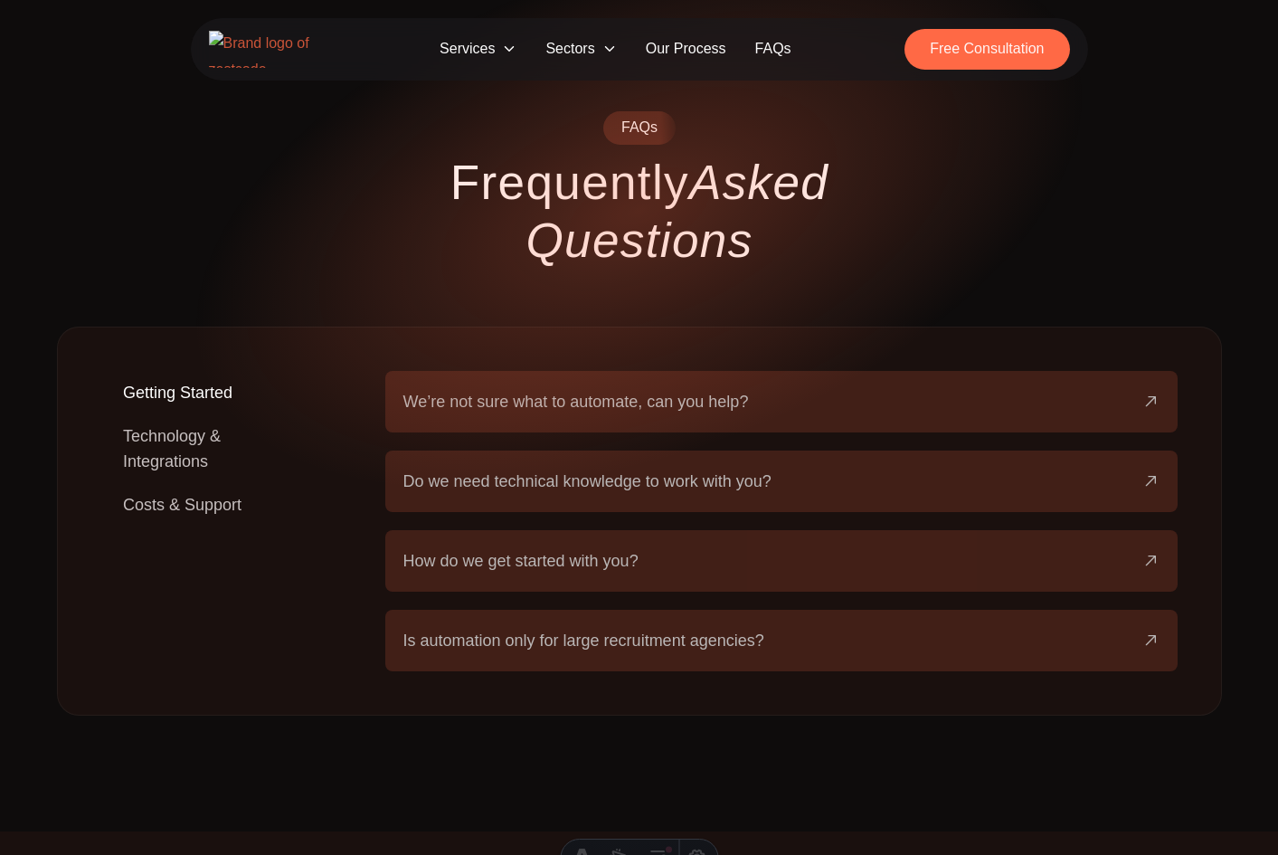
scroll to position [3086, 0]
click at [180, 413] on button "Technology & Integrations" at bounding box center [214, 447] width 226 height 69
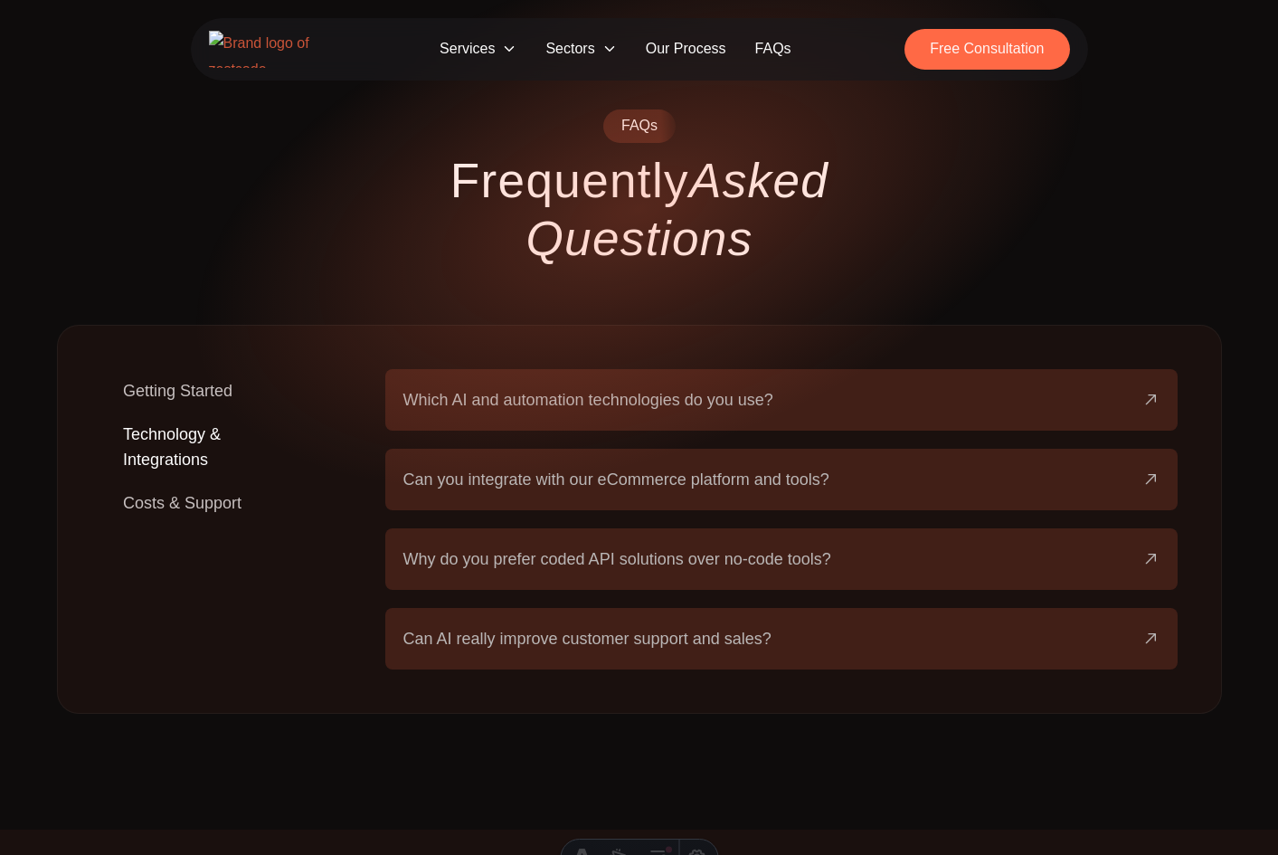
click at [175, 481] on button "Costs & Support" at bounding box center [182, 502] width 162 height 43
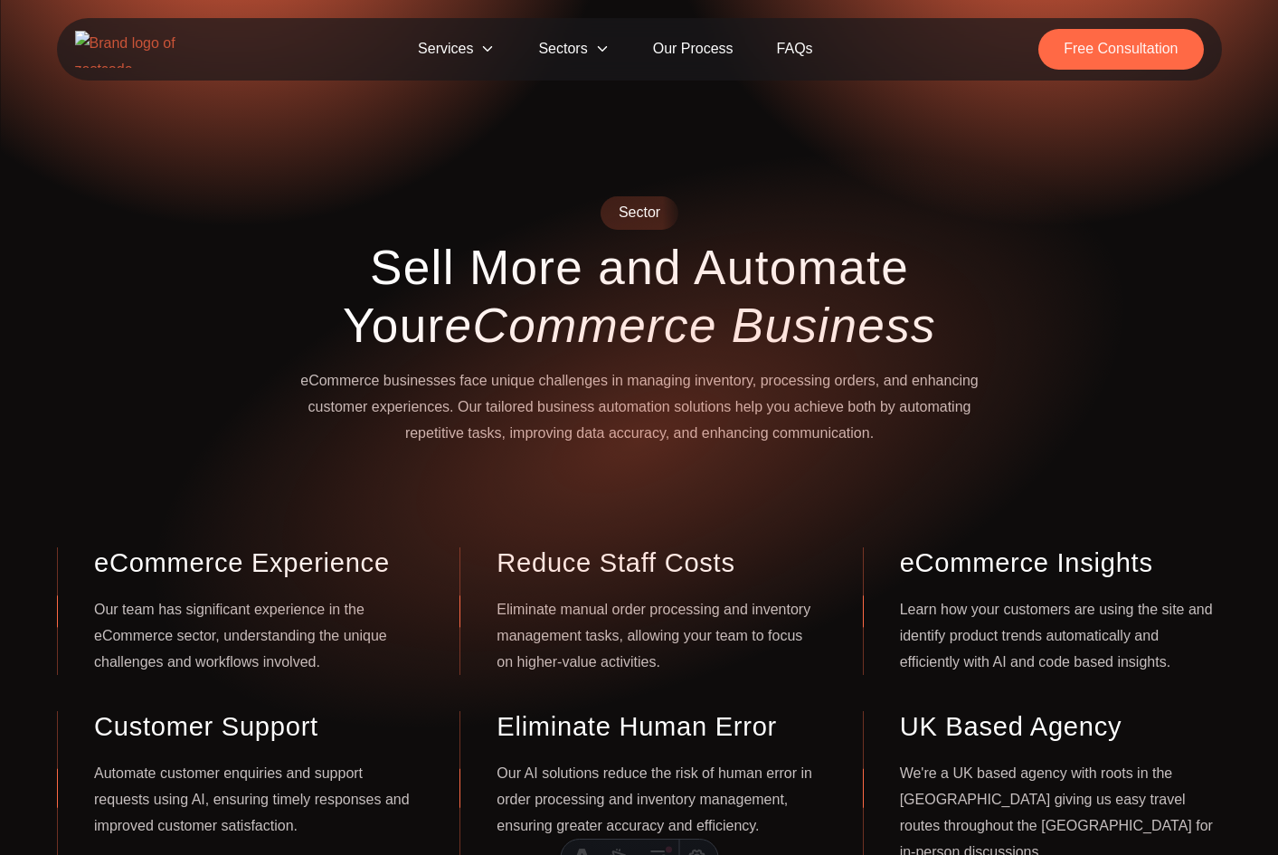
click at [569, 60] on span "Sectors" at bounding box center [574, 49] width 114 height 41
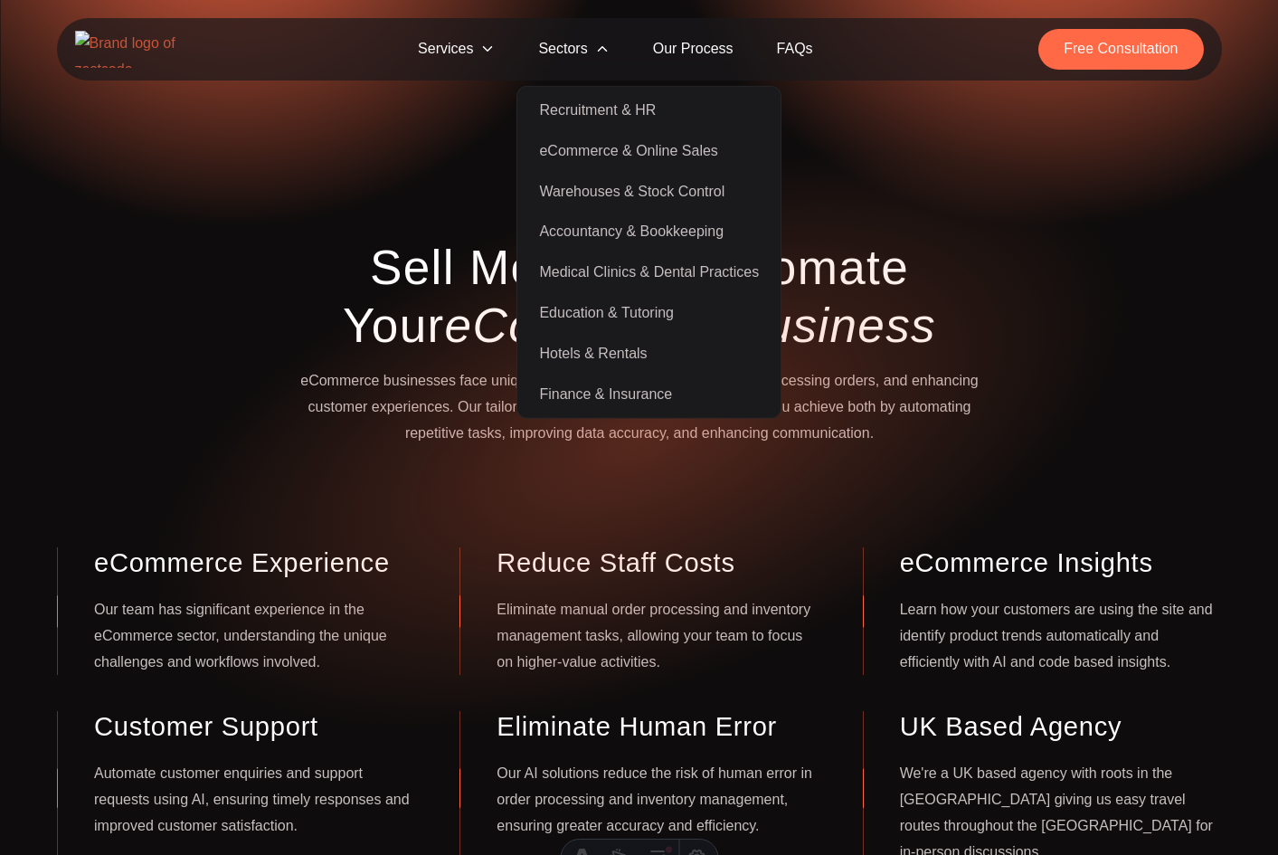
click at [616, 145] on link "eCommerce & Online Sales" at bounding box center [649, 151] width 256 height 41
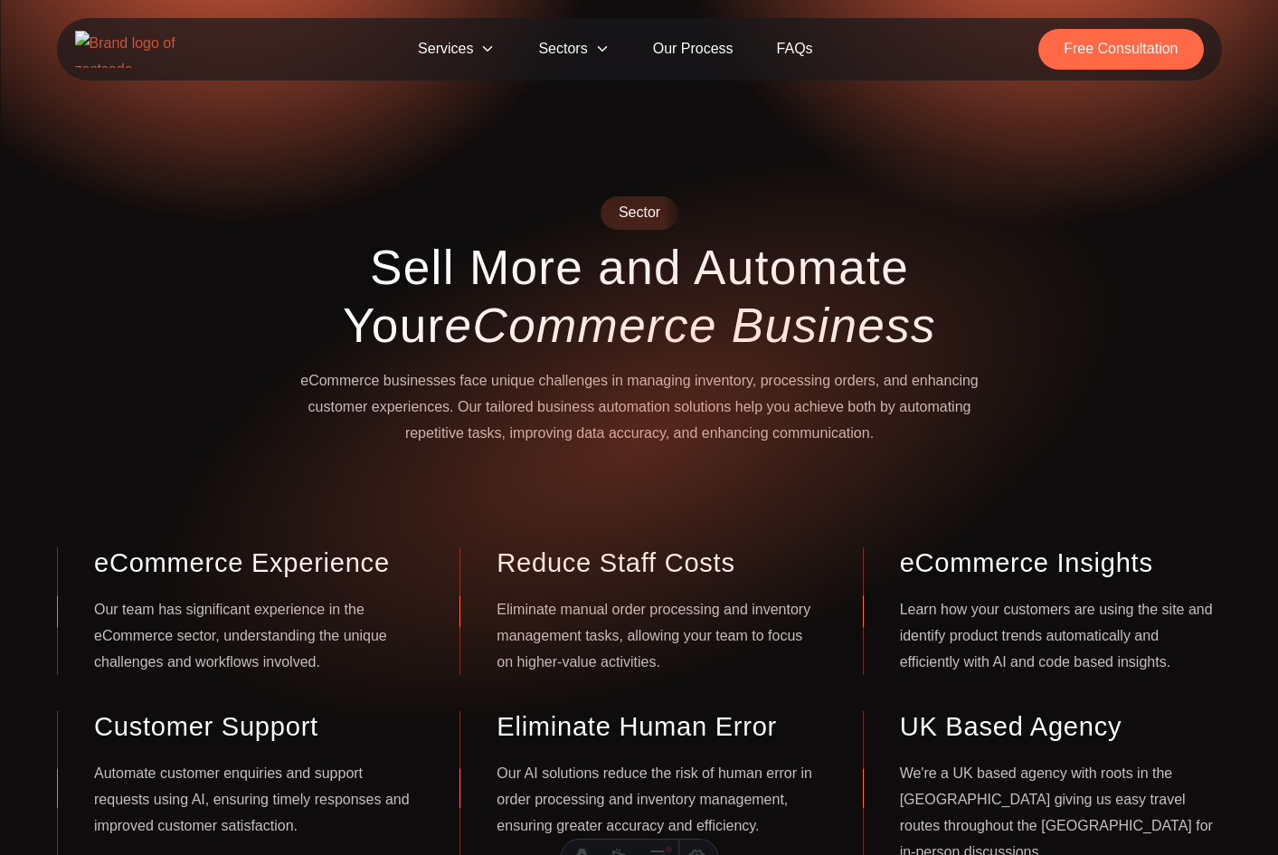
click at [594, 51] on span "Sectors" at bounding box center [574, 49] width 114 height 41
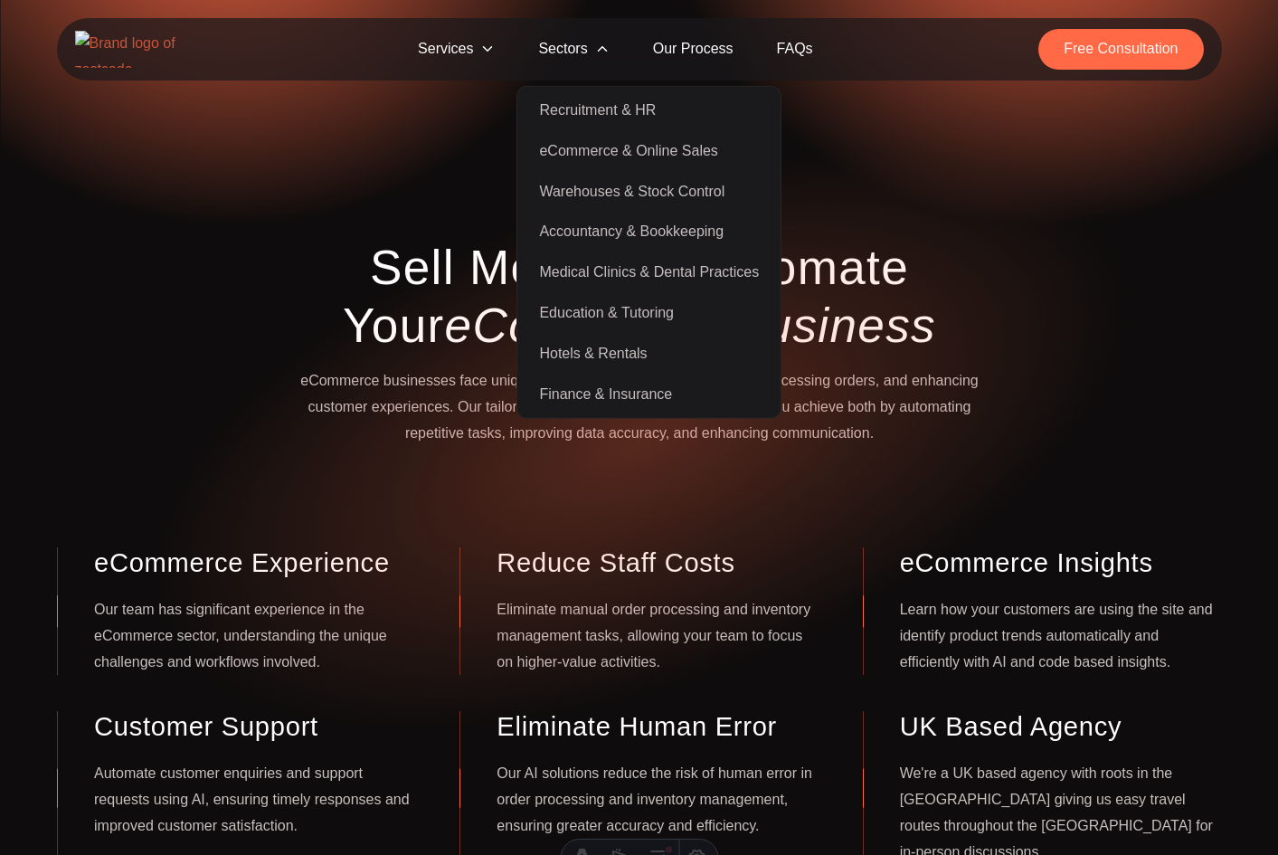
click at [403, 183] on section "Sector Sell More and Automate Your eCommerce Business eCommerce businesses face…" at bounding box center [639, 473] width 1278 height 785
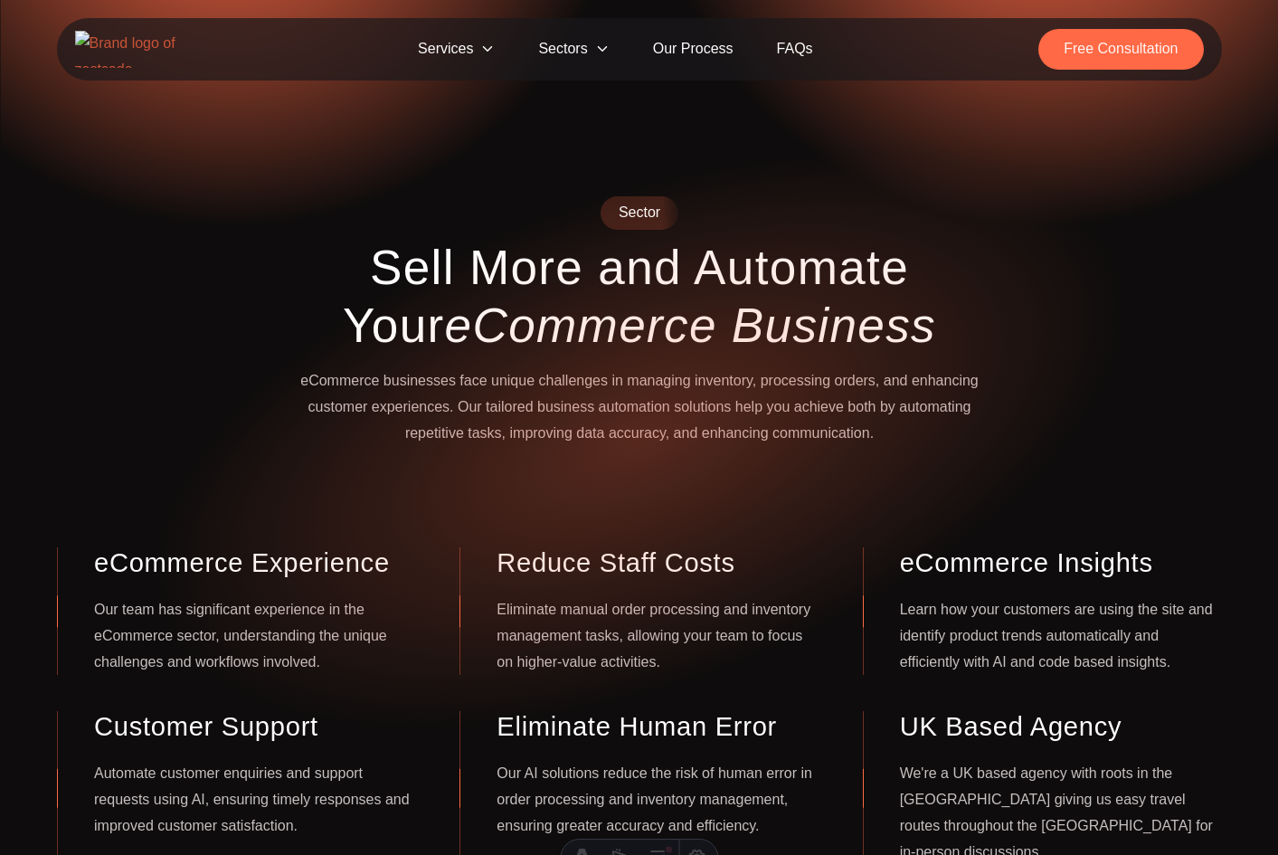
click at [558, 47] on span "Sectors" at bounding box center [574, 49] width 114 height 41
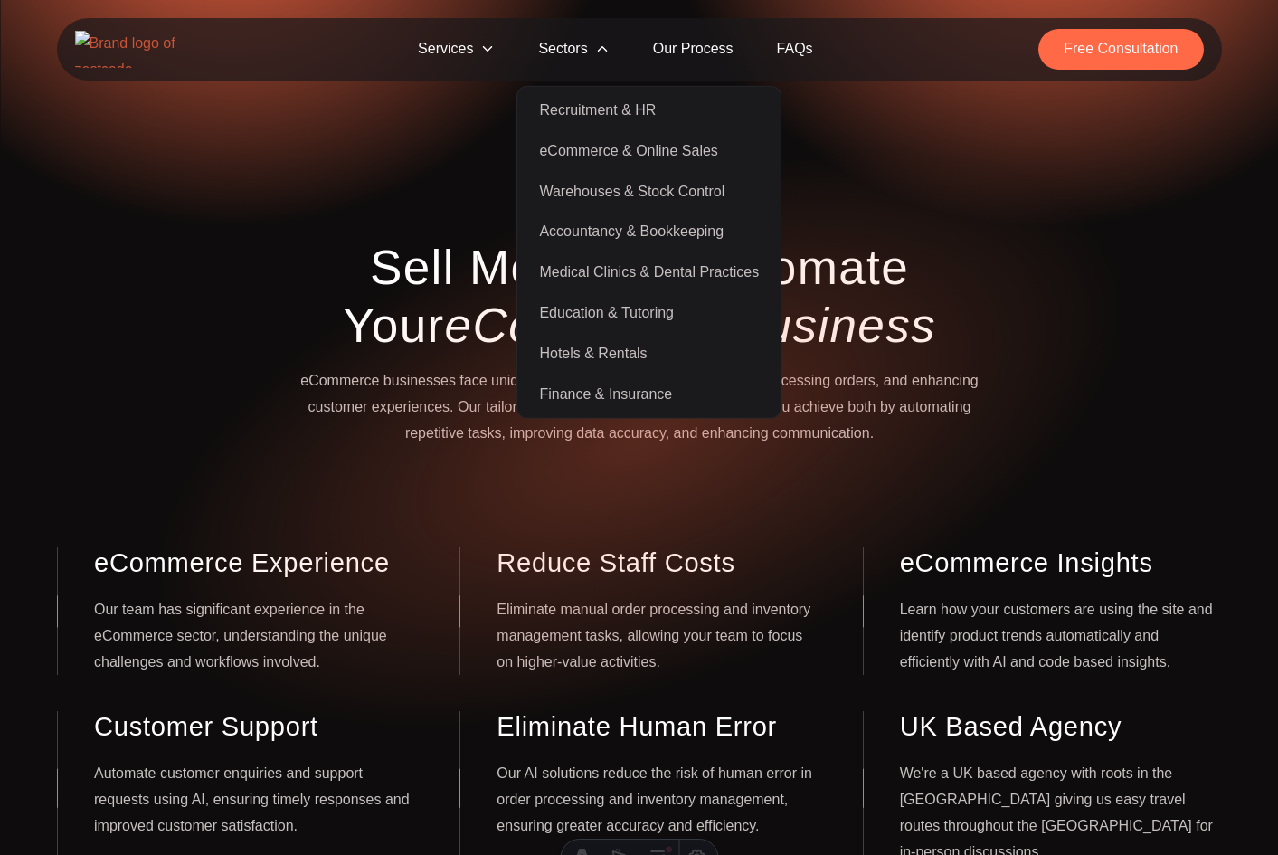
click at [606, 117] on link "Recruitment & HR" at bounding box center [649, 110] width 256 height 41
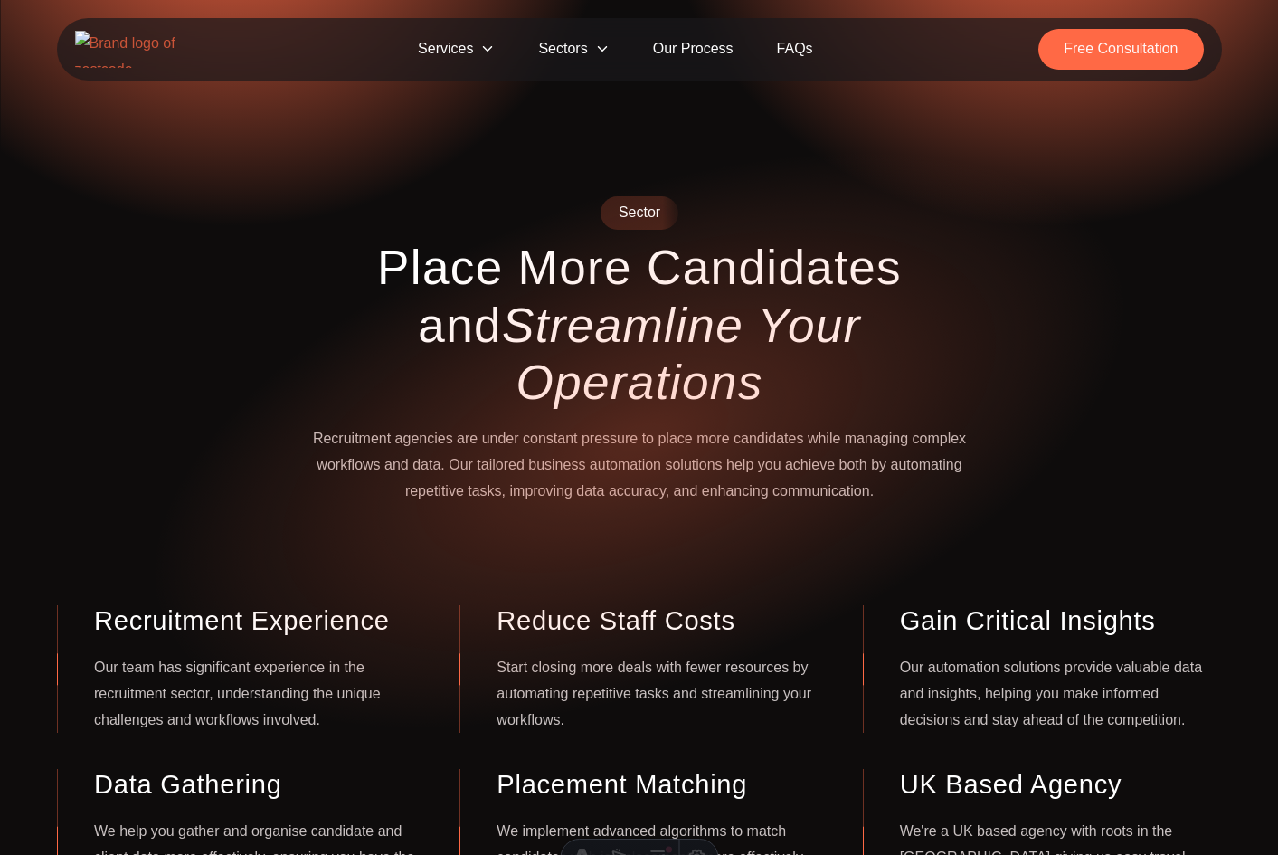
click at [583, 40] on span "Sectors" at bounding box center [574, 49] width 114 height 41
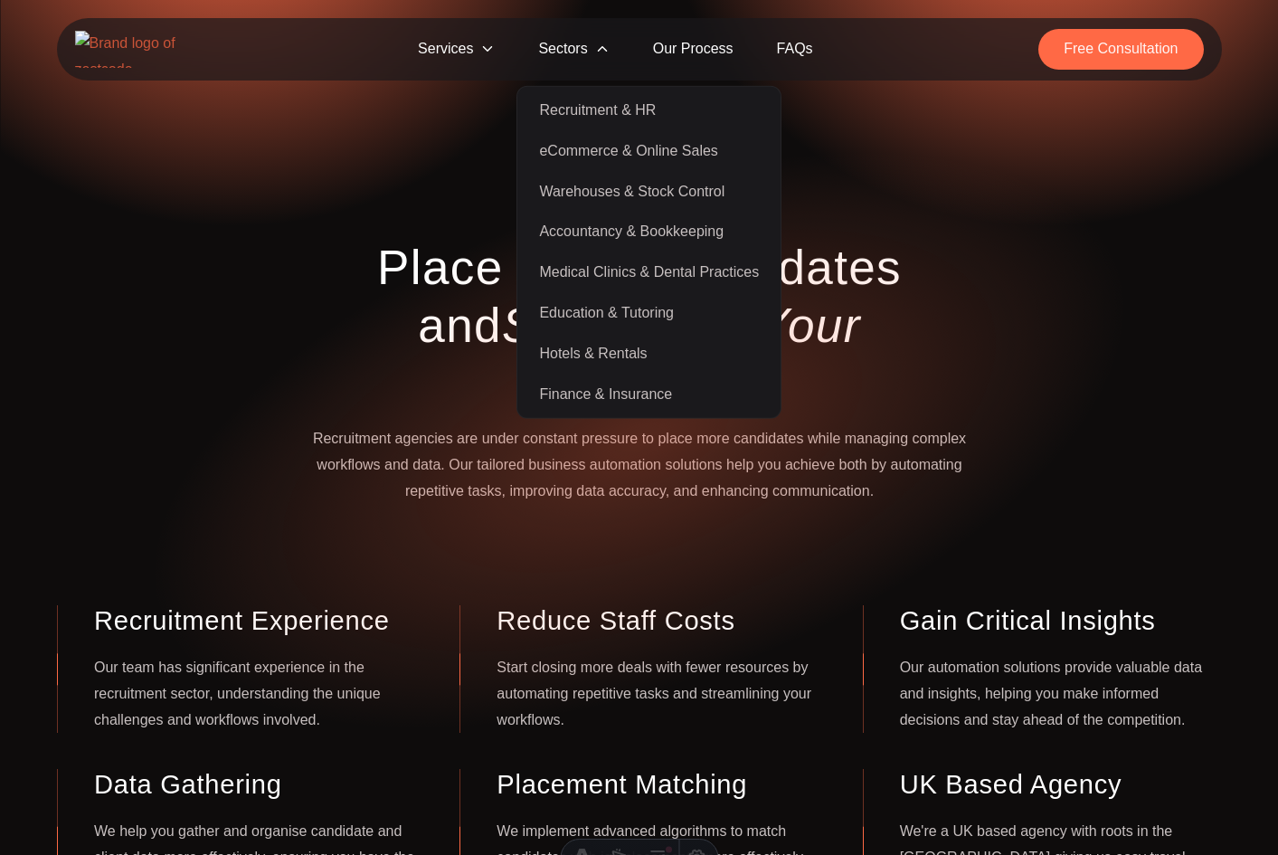
click at [620, 194] on link "Warehouses & Stock Control" at bounding box center [649, 191] width 256 height 41
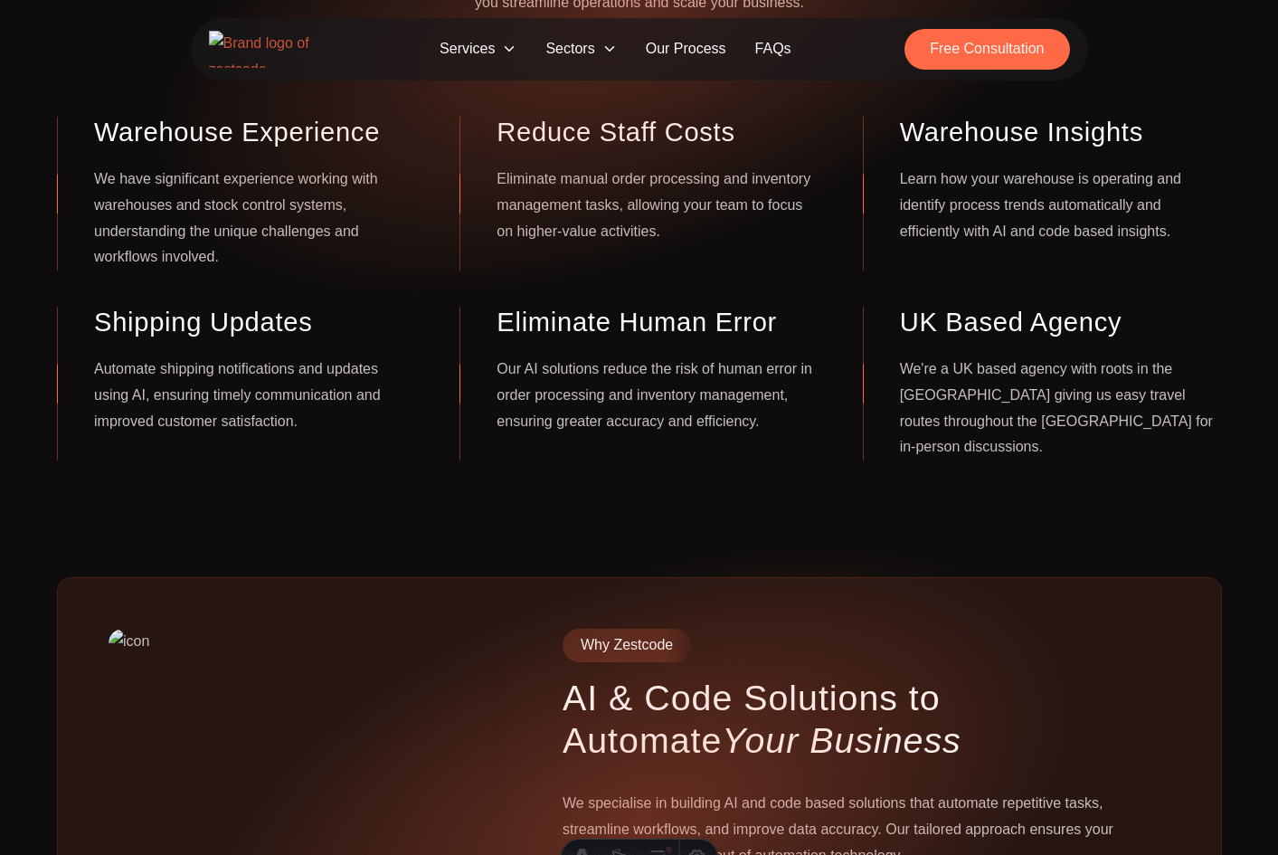
scroll to position [434, 0]
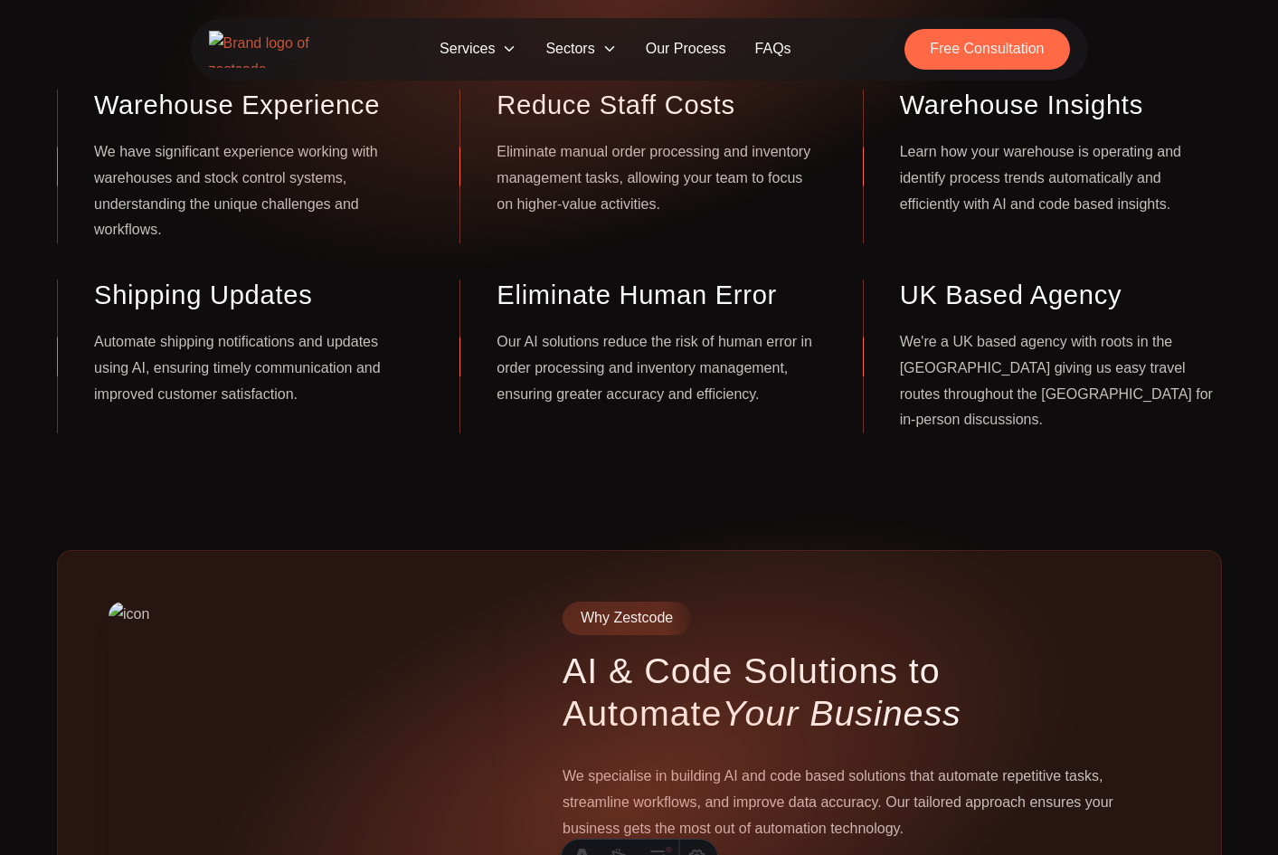
scroll to position [434, 0]
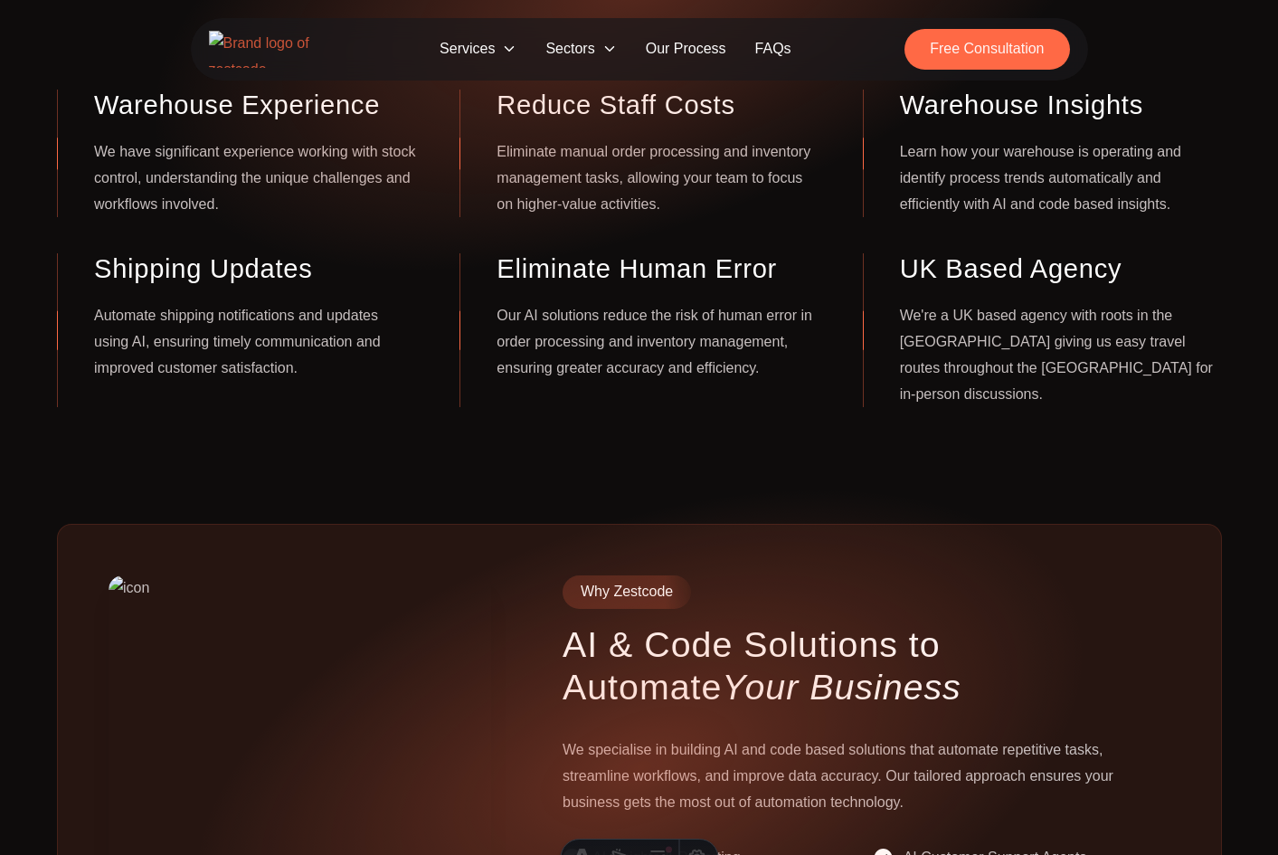
scroll to position [434, 0]
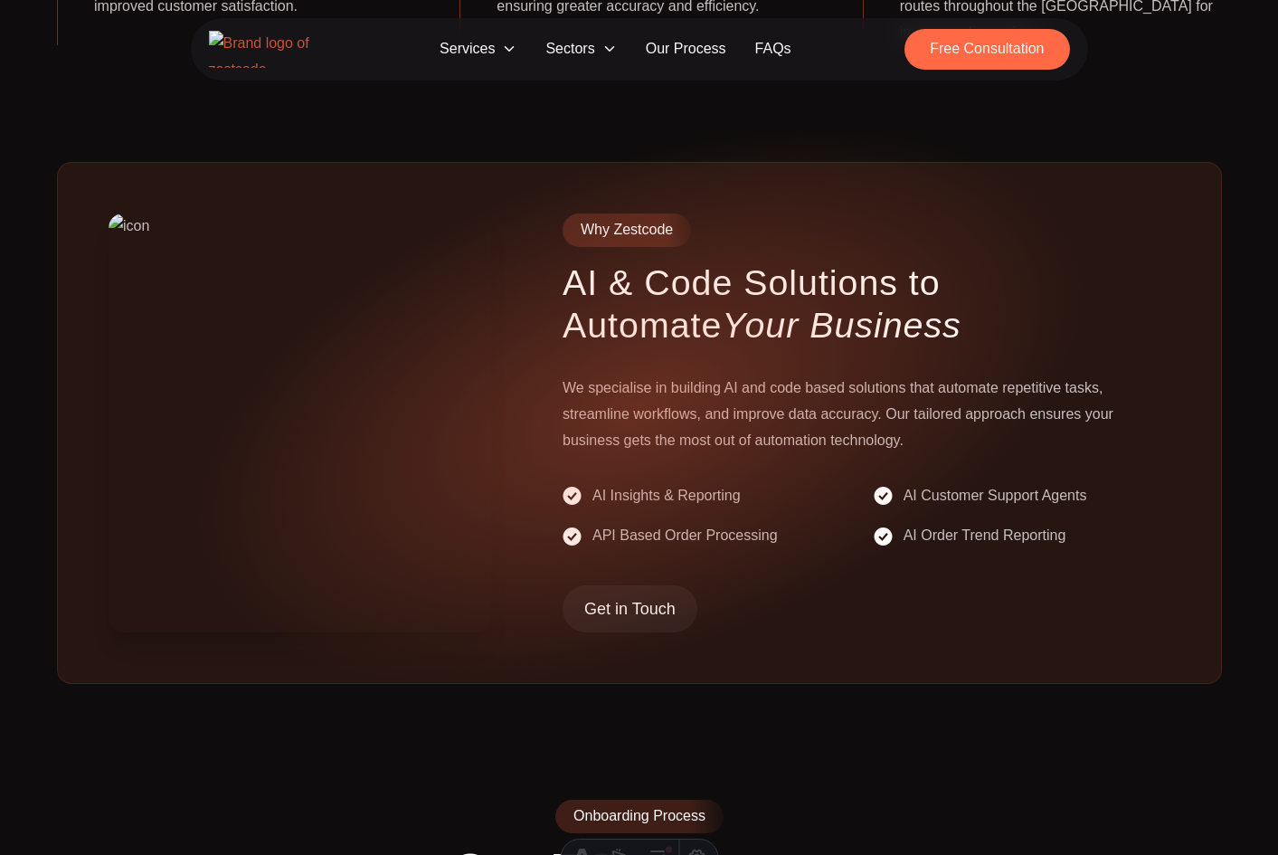
scroll to position [818, 0]
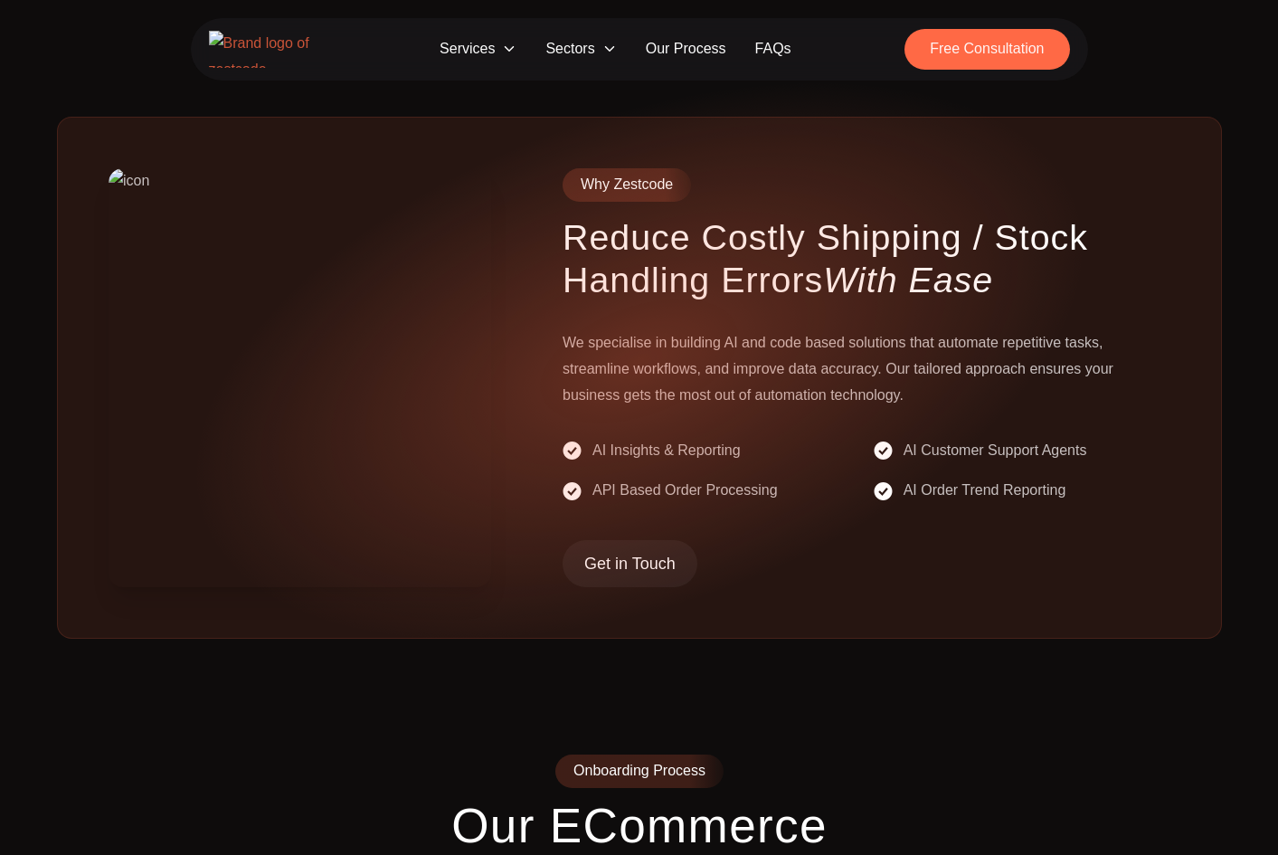
scroll to position [865, 0]
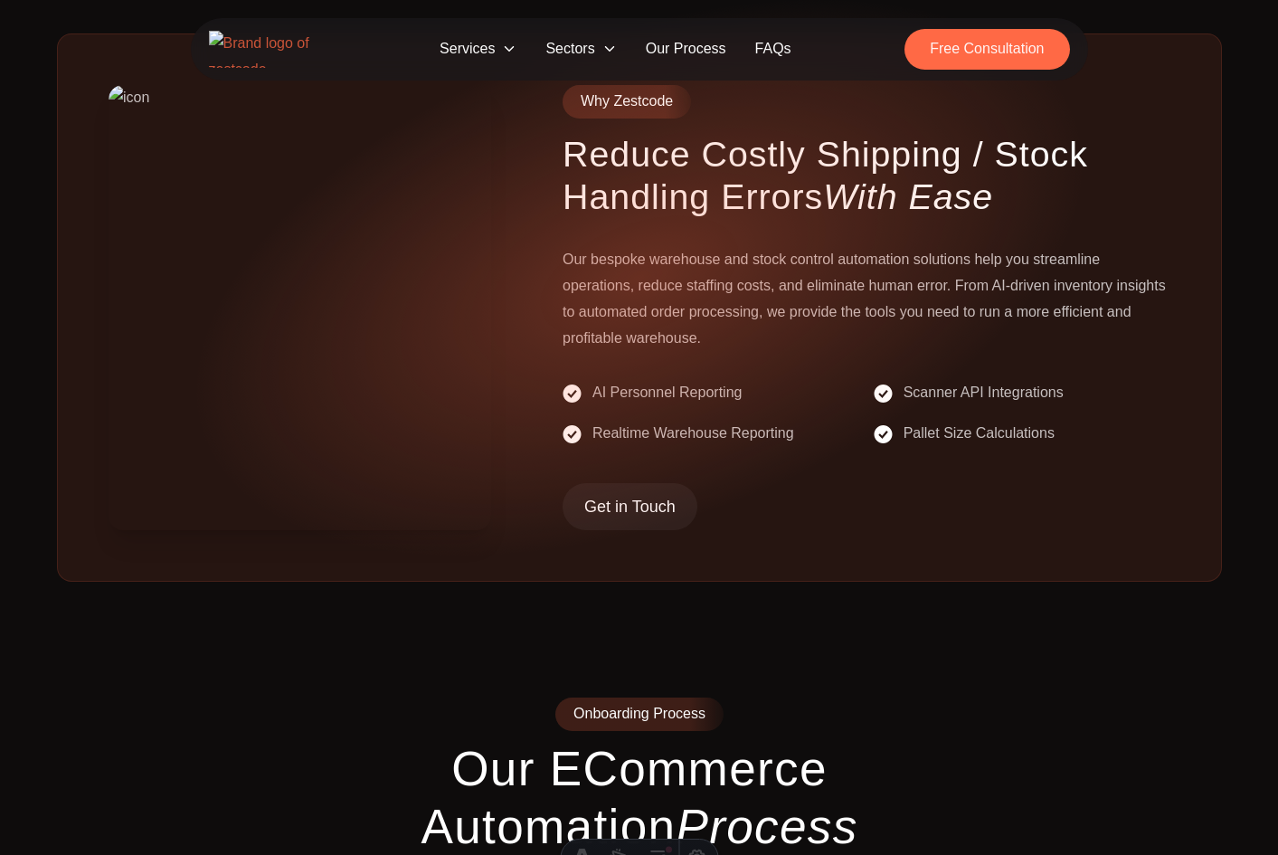
scroll to position [941, 0]
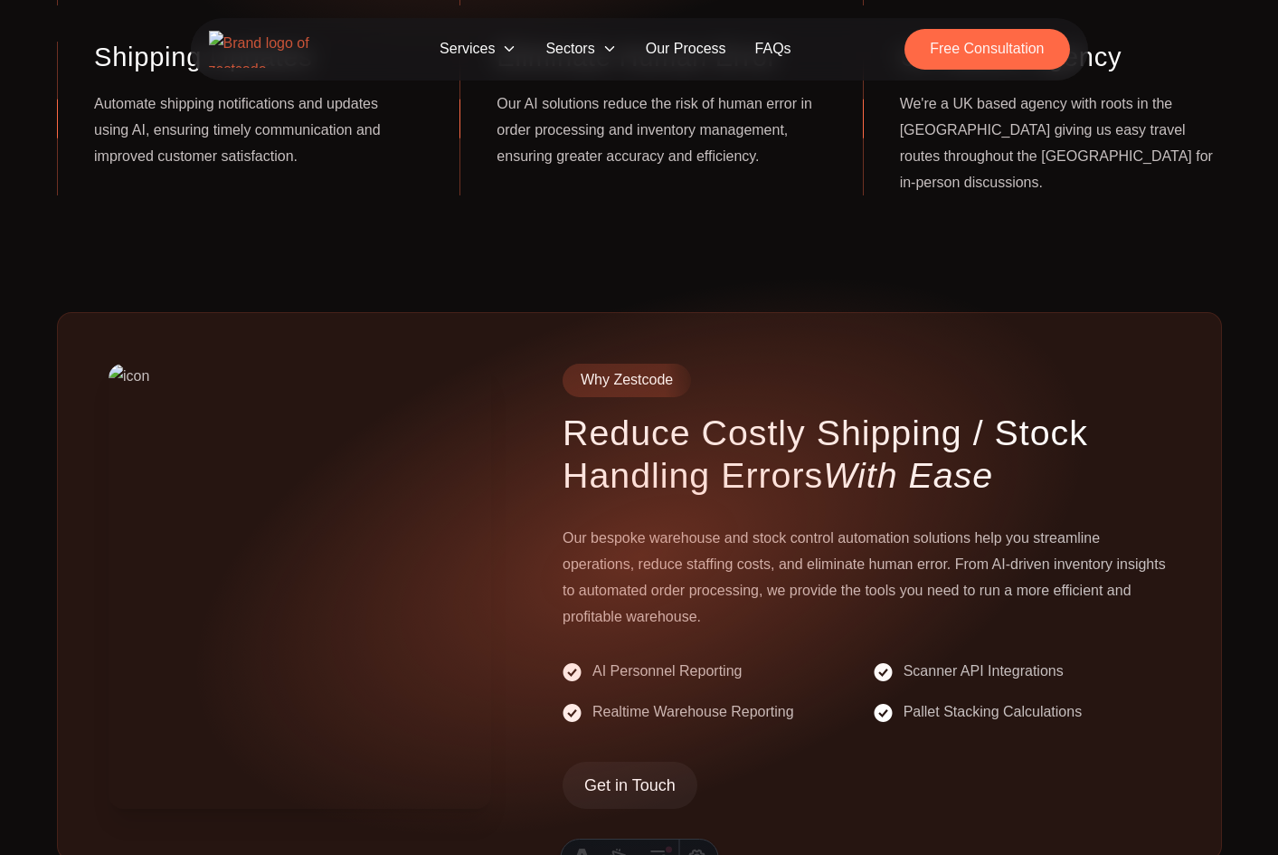
scroll to position [669, 0]
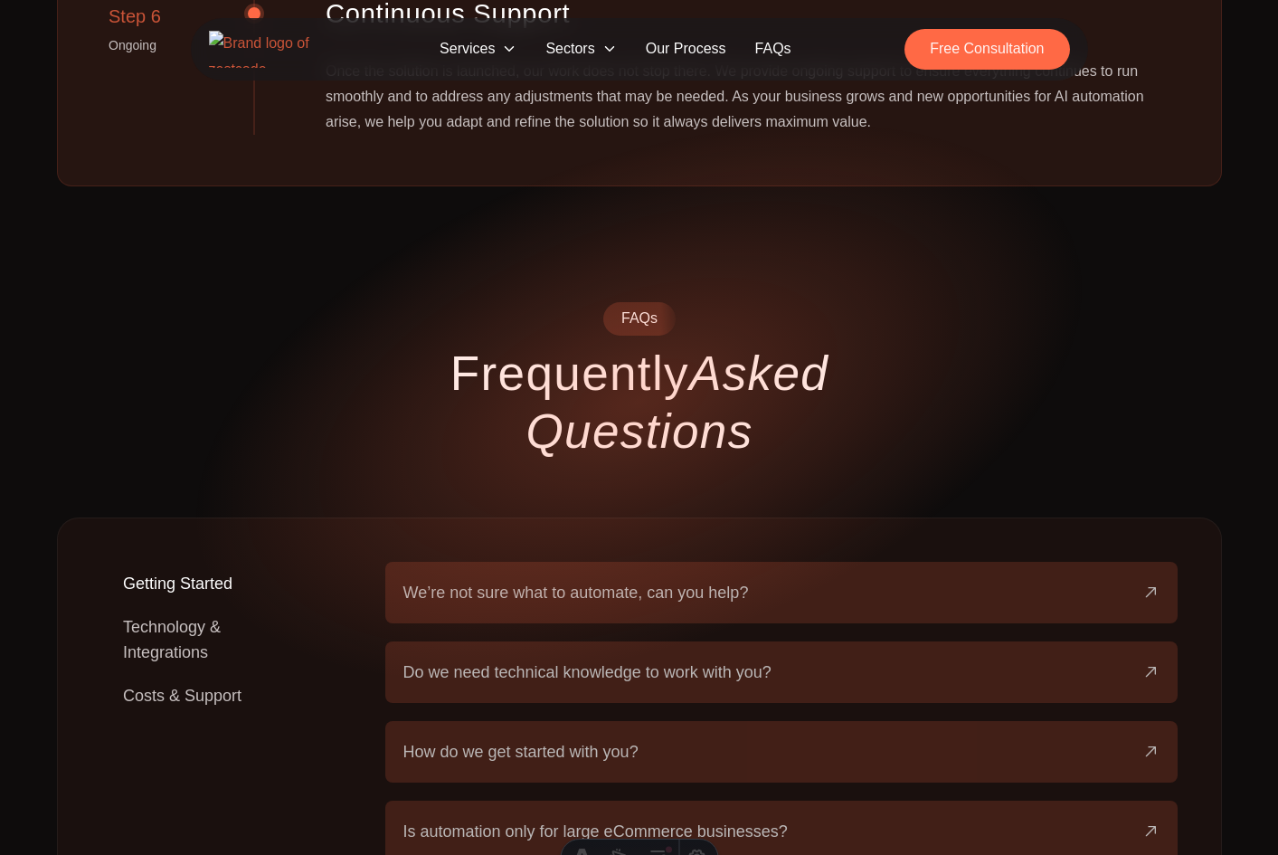
scroll to position [2914, 0]
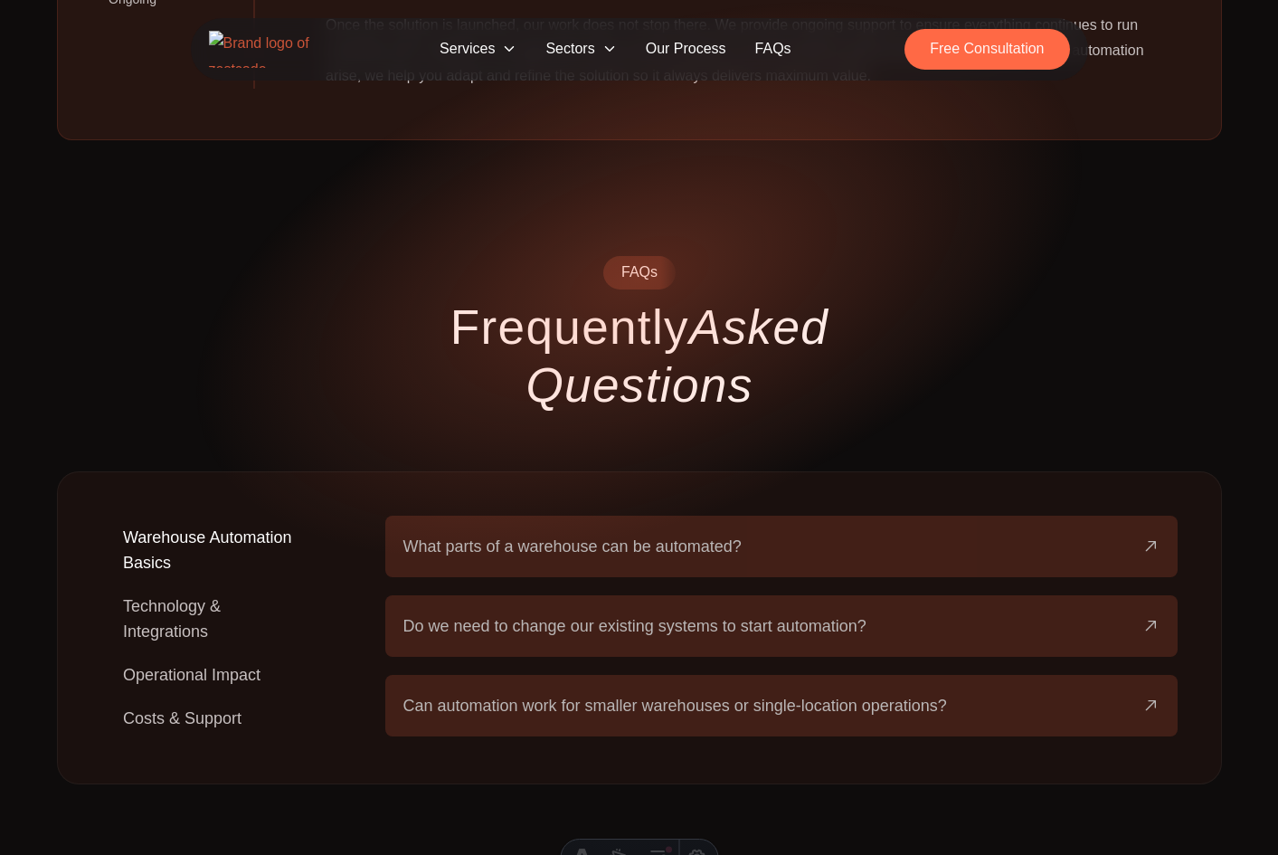
scroll to position [2968, 0]
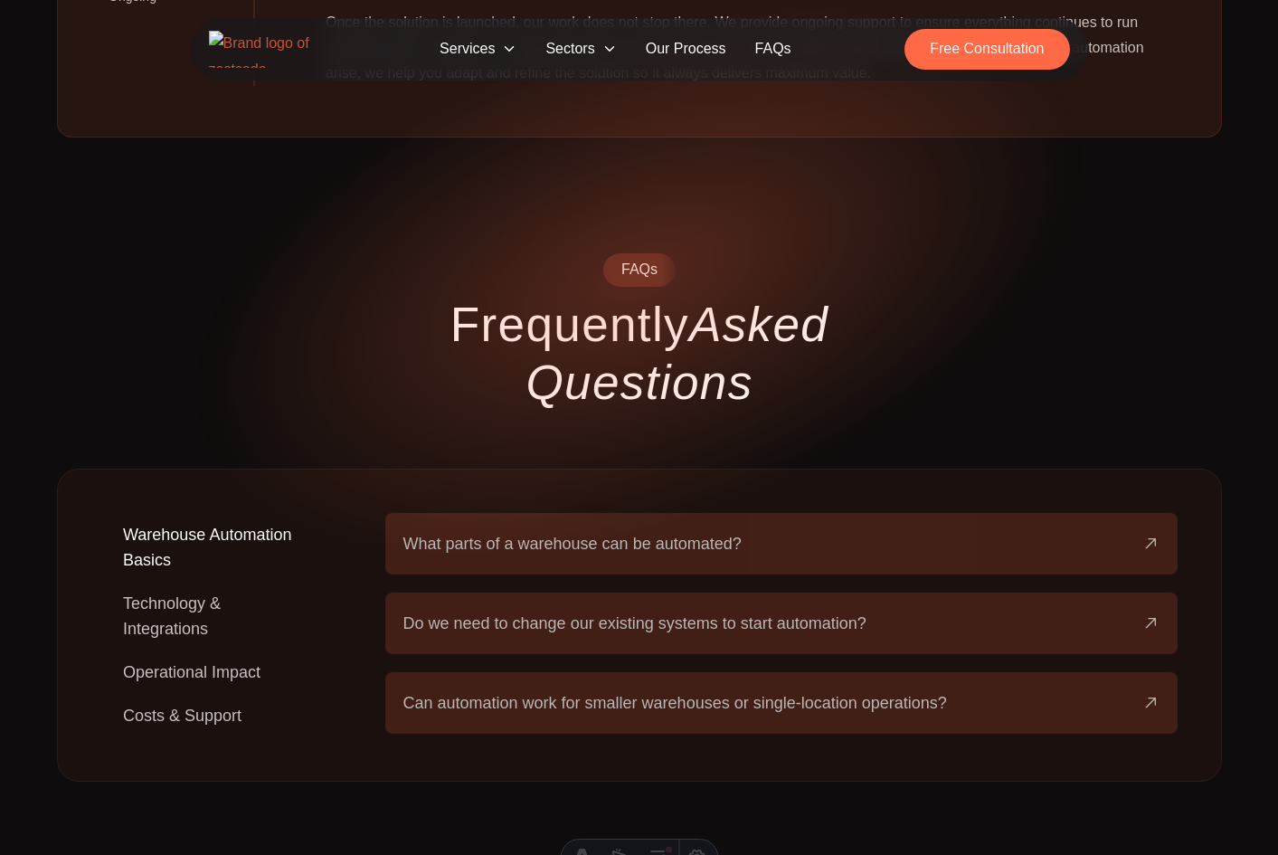
click at [169, 582] on button "Technology & Integrations" at bounding box center [214, 616] width 226 height 69
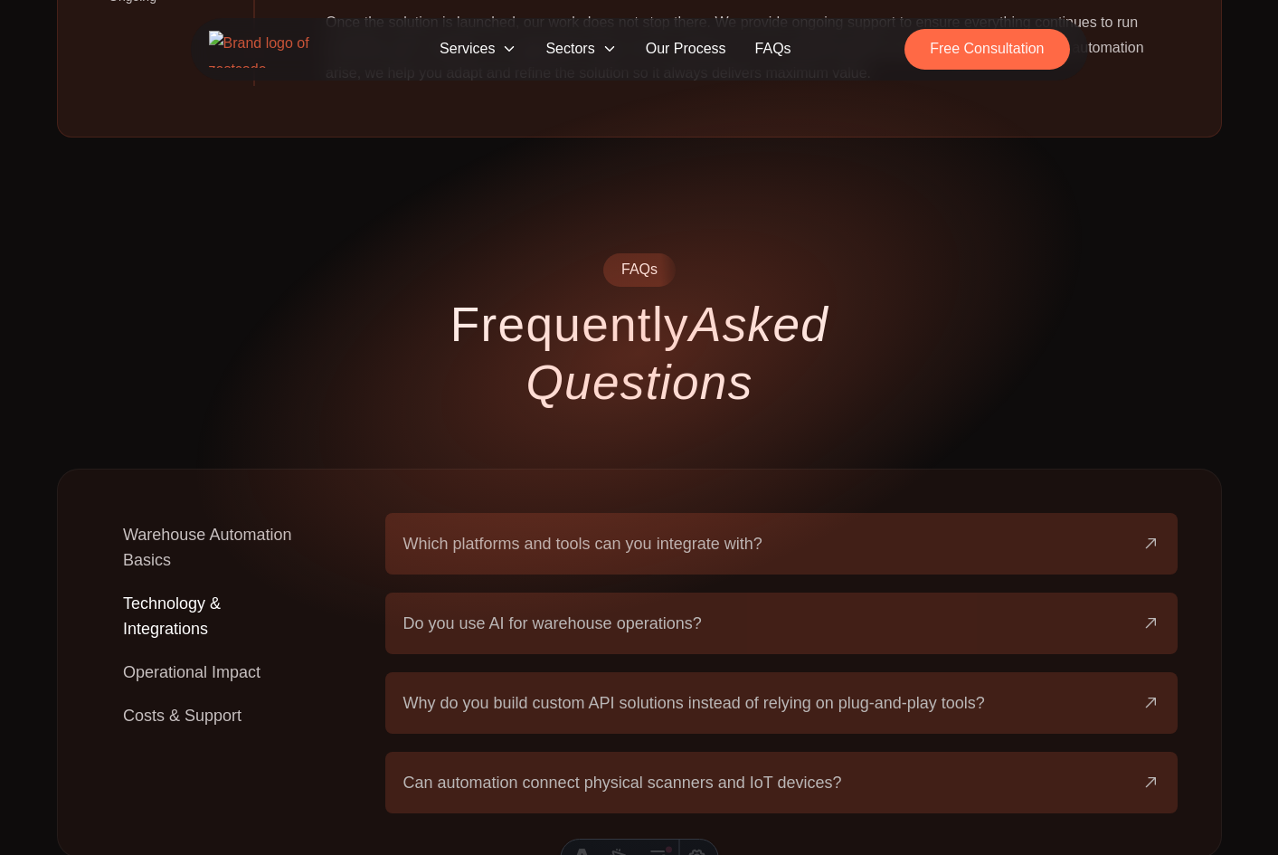
click at [523, 531] on span "Which platforms and tools can you integrate with?" at bounding box center [582, 543] width 359 height 25
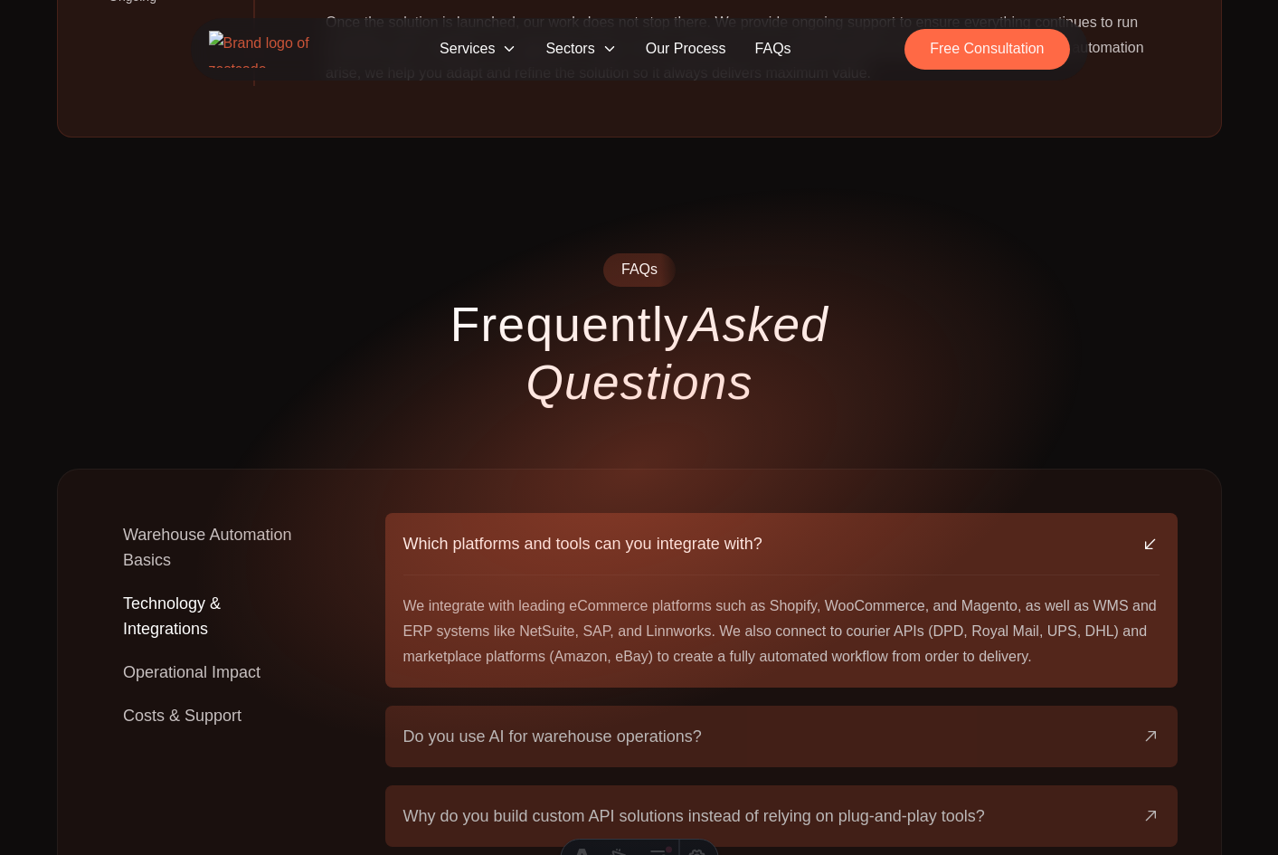
click at [633, 724] on span "Do you use AI for warehouse operations?" at bounding box center [552, 736] width 299 height 25
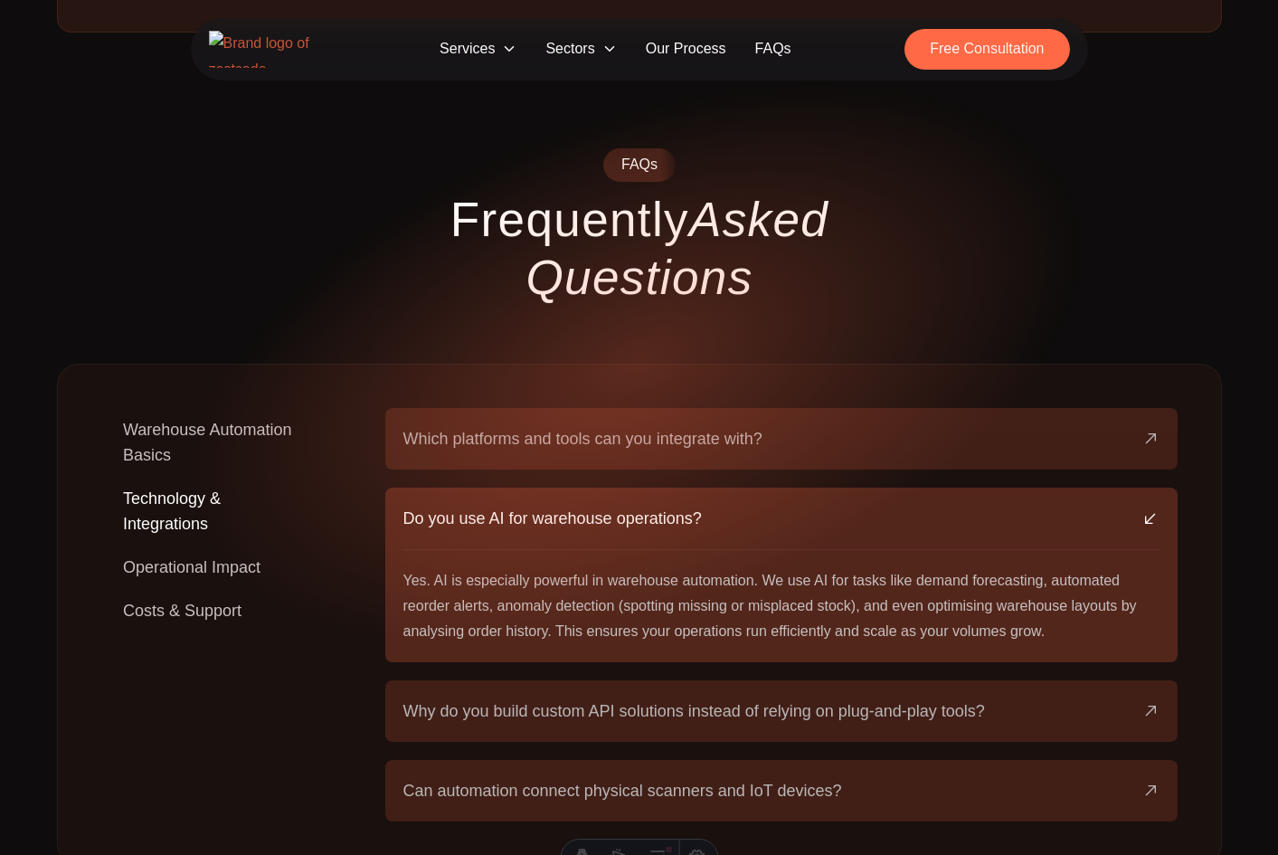
scroll to position [3077, 0]
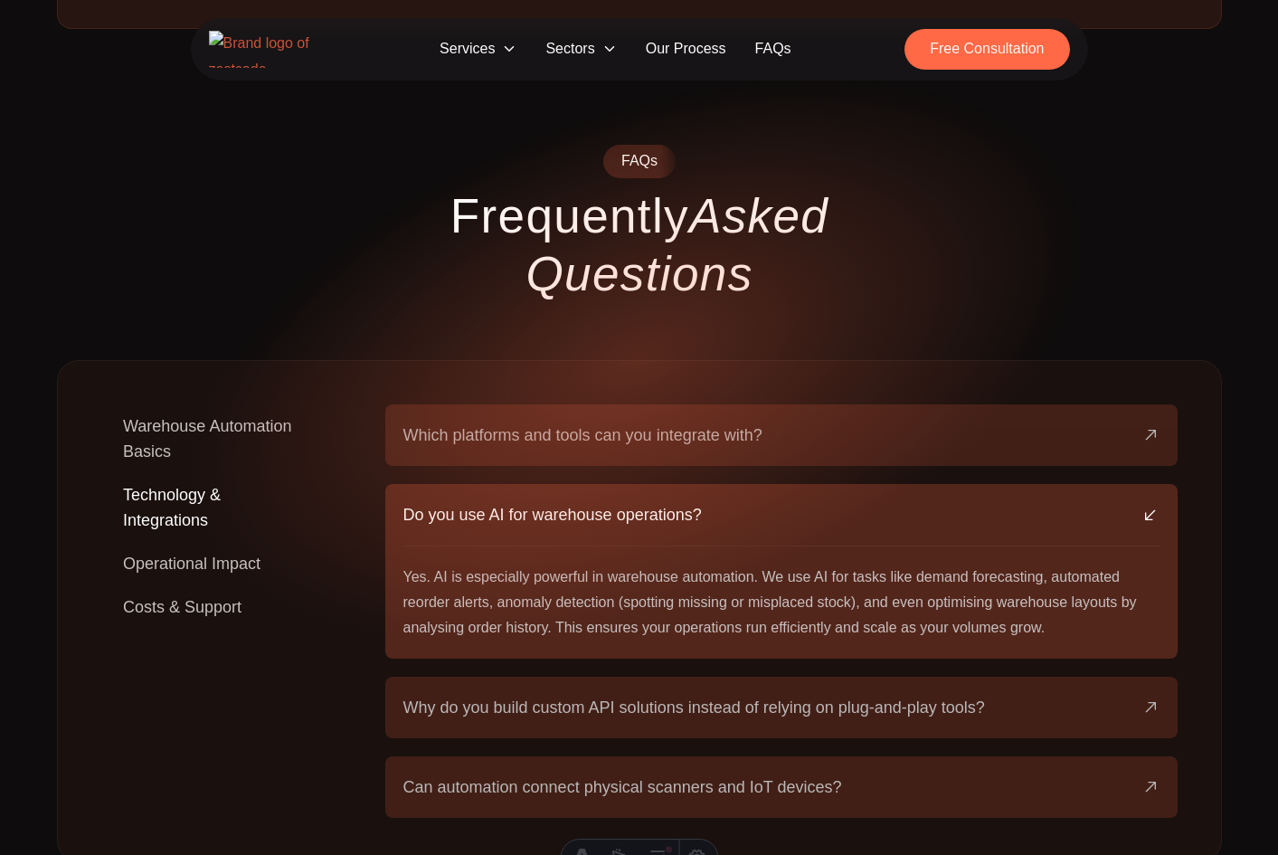
click at [574, 695] on span "Why do you build custom API solutions instead of relying on plug-and-play tools?" at bounding box center [694, 707] width 582 height 25
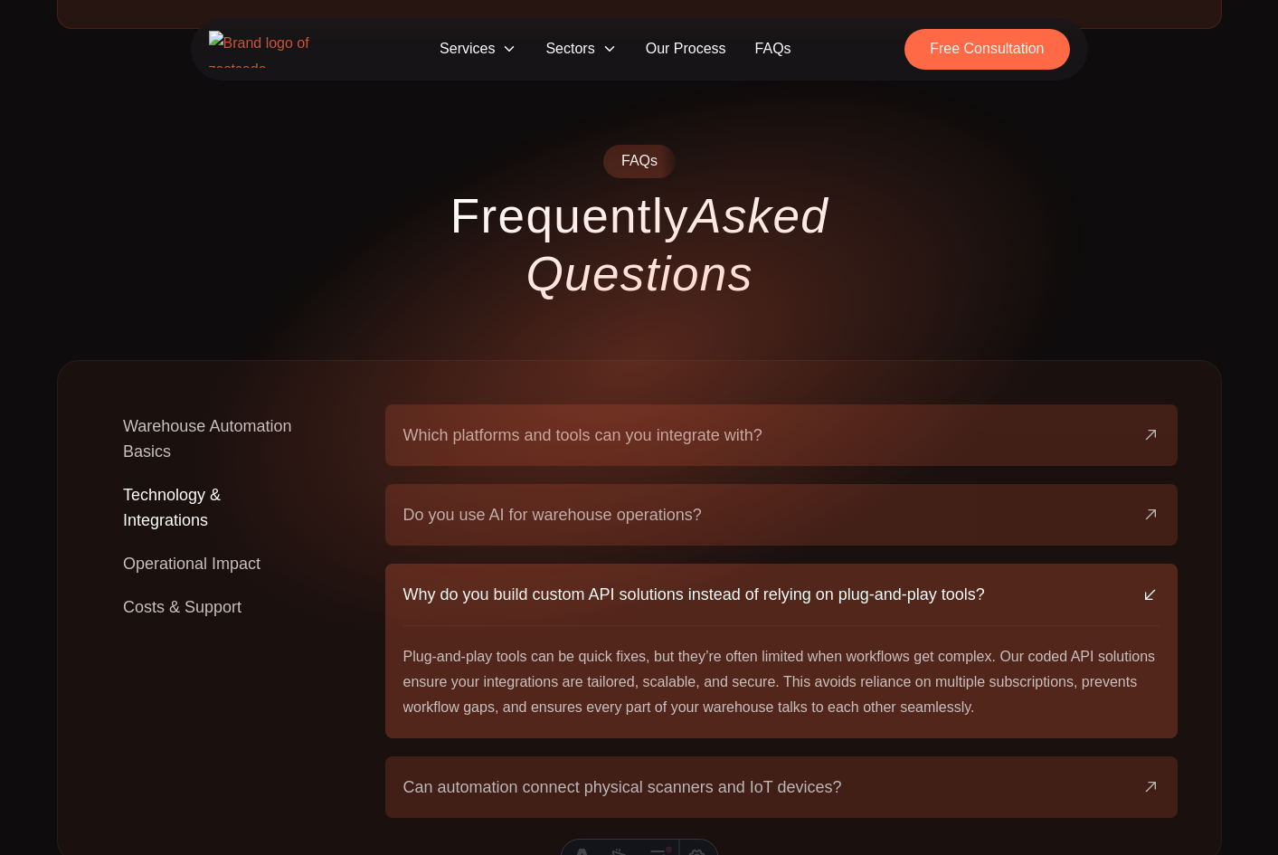
click at [180, 404] on button "Warehouse Automation Basics" at bounding box center [214, 438] width 226 height 69
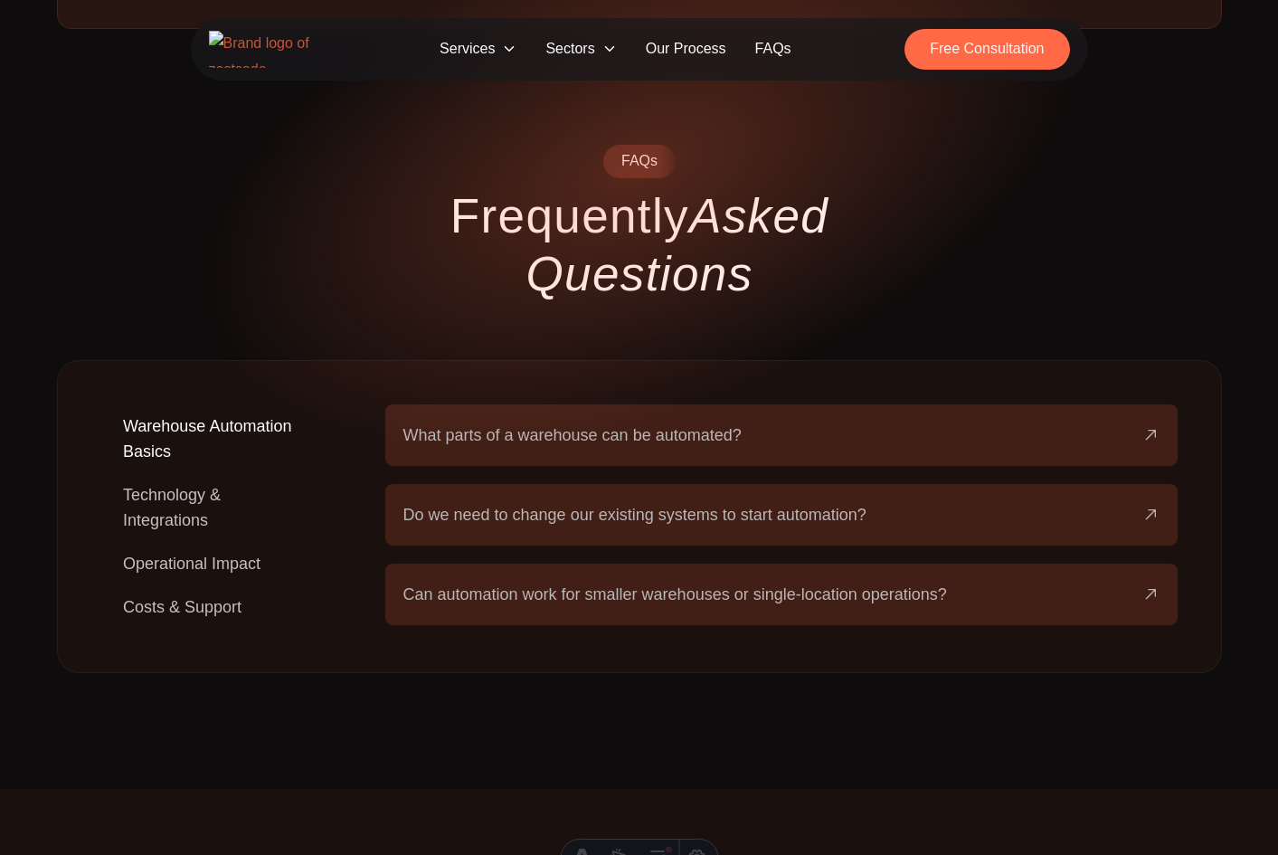
click at [622, 422] on span "What parts of a warehouse can be automated?" at bounding box center [572, 434] width 338 height 25
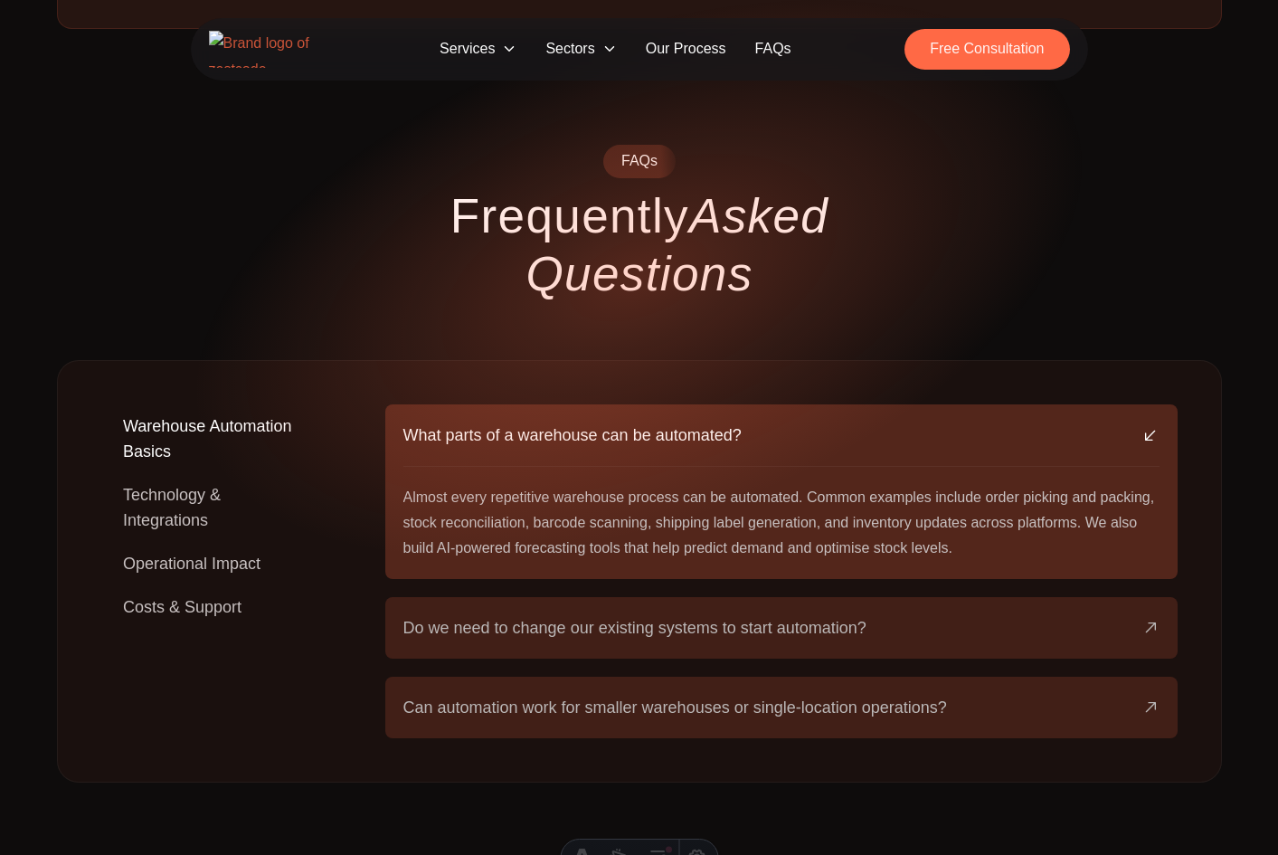
click at [208, 542] on button "Operational Impact" at bounding box center [191, 563] width 181 height 43
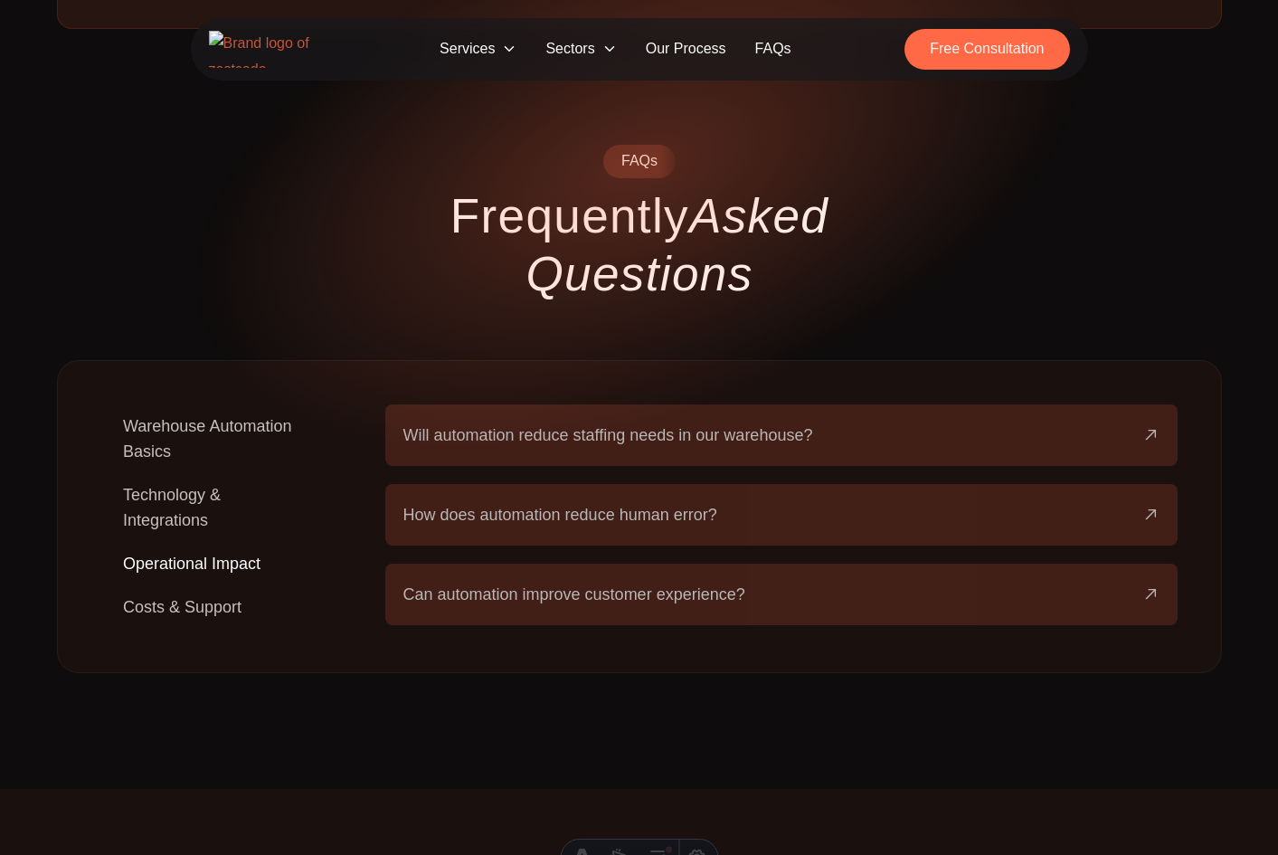
click at [697, 484] on button "How does automation reduce human error?" at bounding box center [781, 515] width 757 height 62
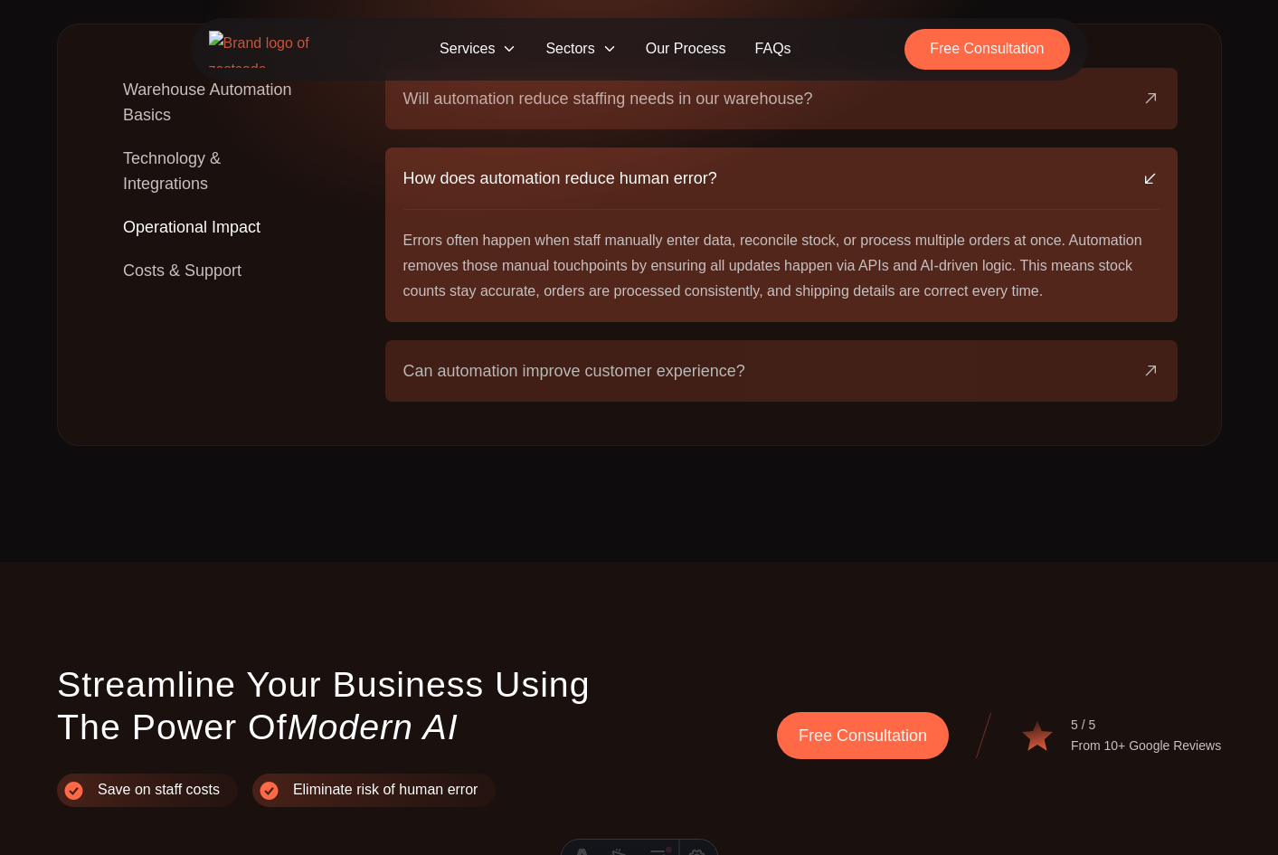
click at [168, 249] on button "Costs & Support" at bounding box center [182, 270] width 162 height 43
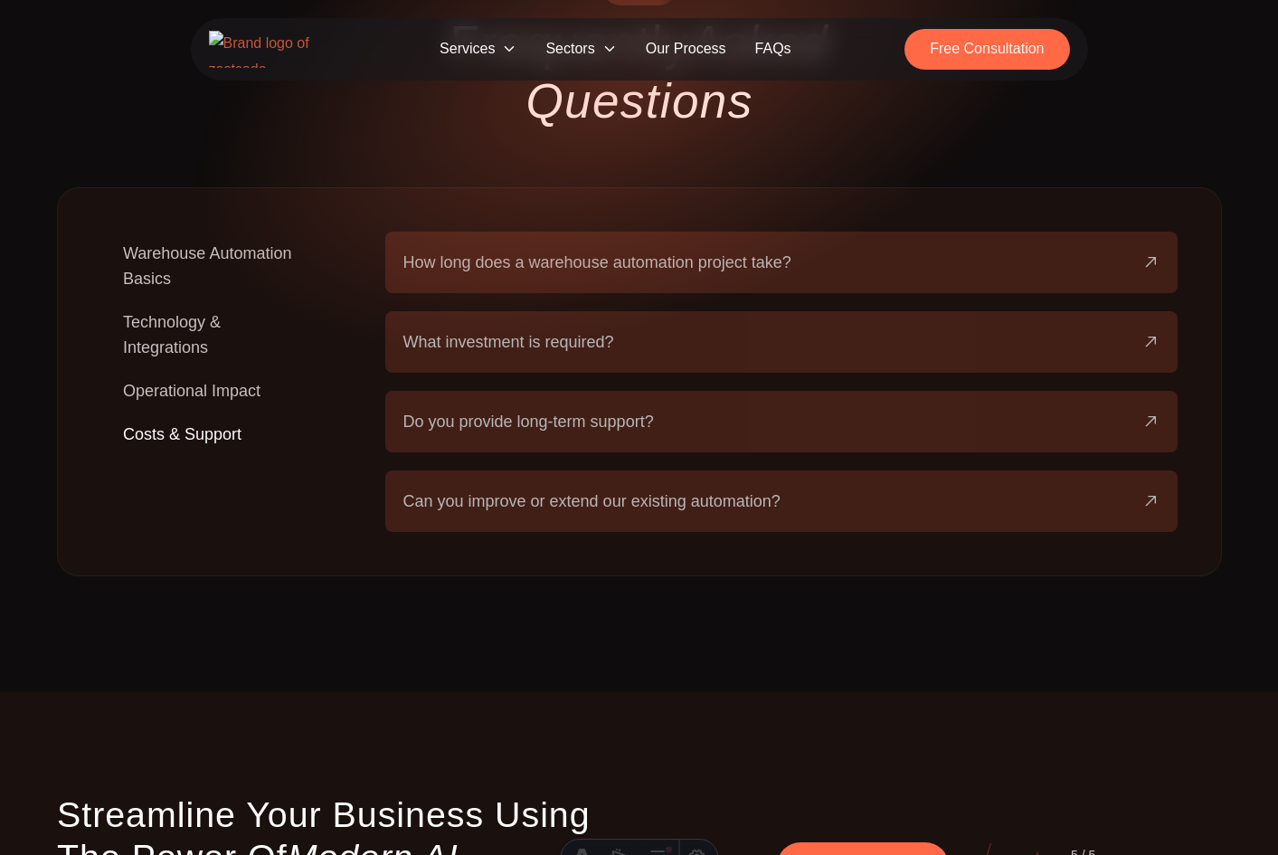
scroll to position [3247, 0]
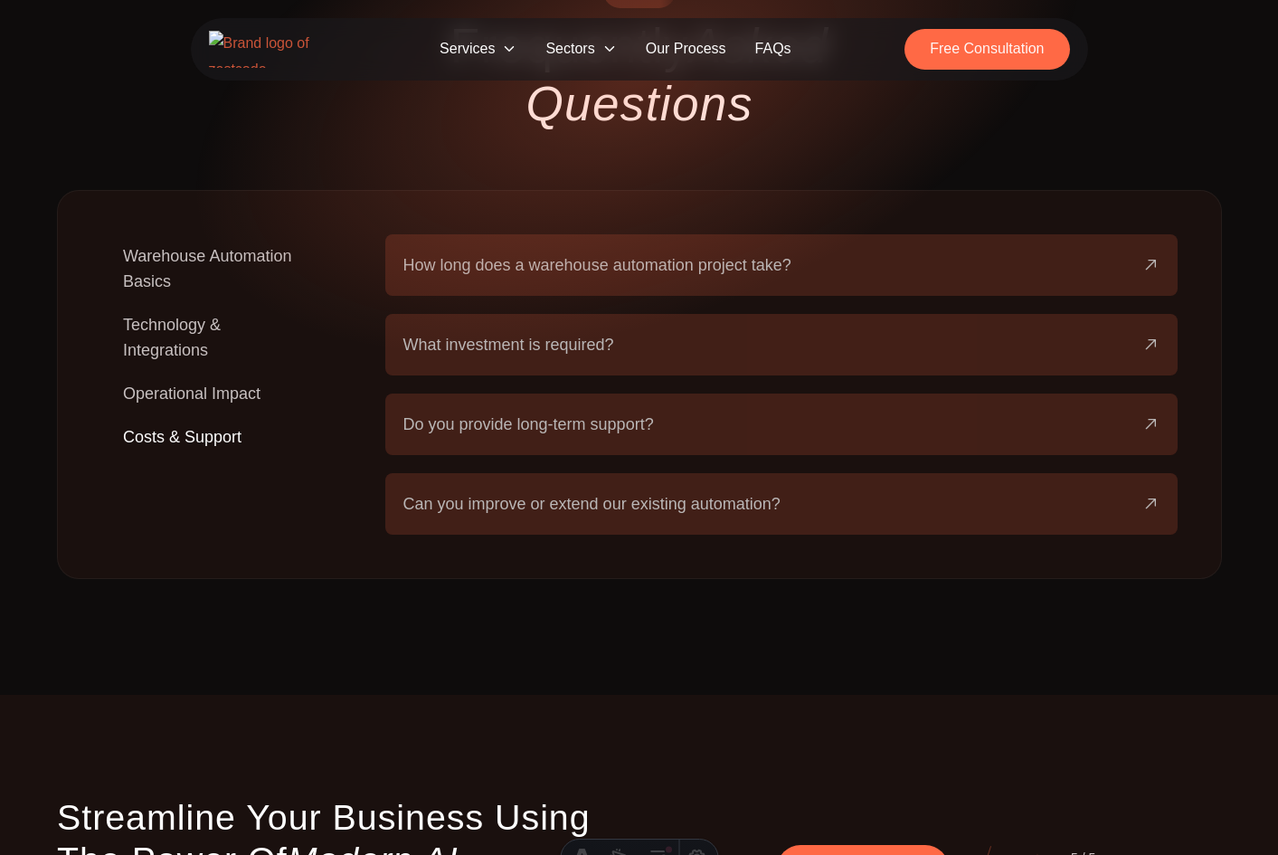
click at [579, 332] on span "What investment is required?" at bounding box center [508, 344] width 211 height 25
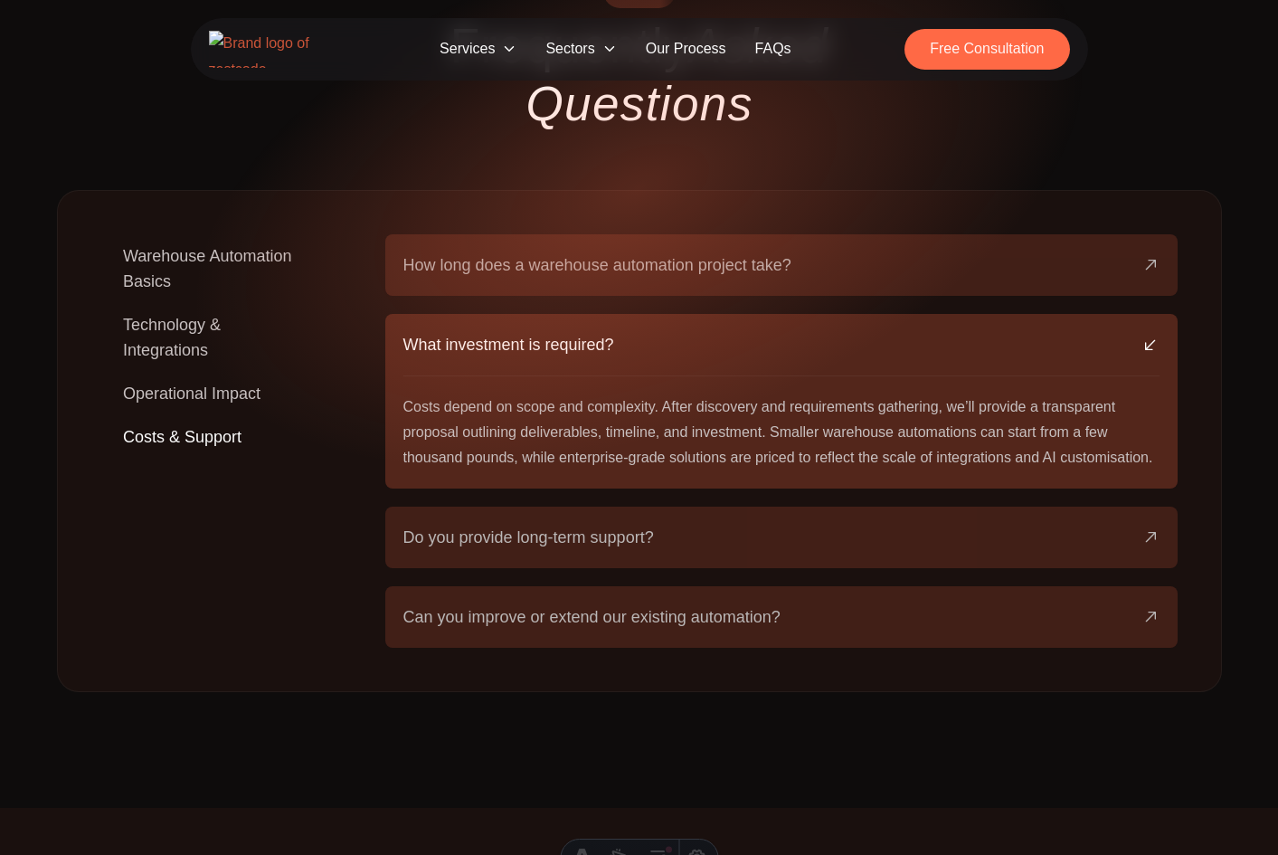
click at [574, 507] on button "Do you provide long-term support?" at bounding box center [781, 538] width 757 height 62
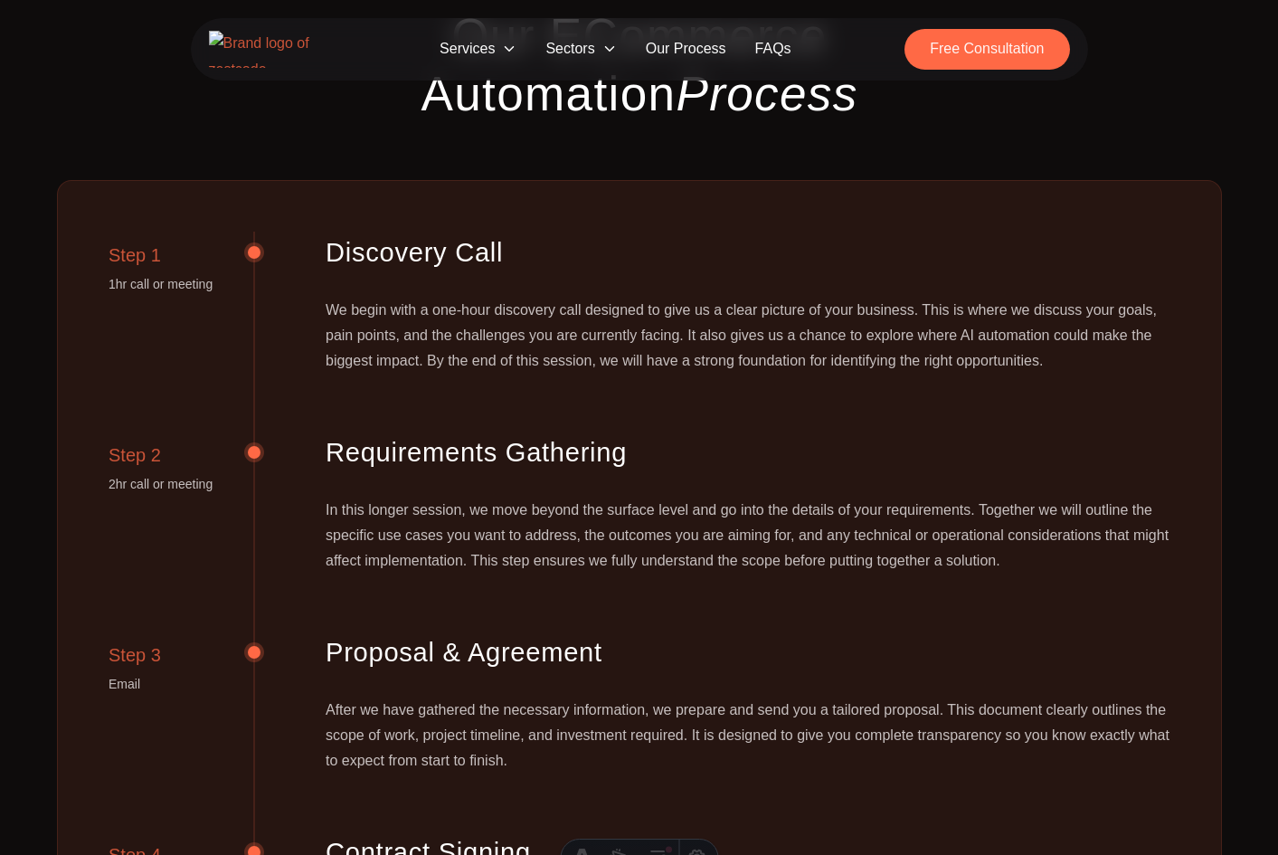
scroll to position [0, 0]
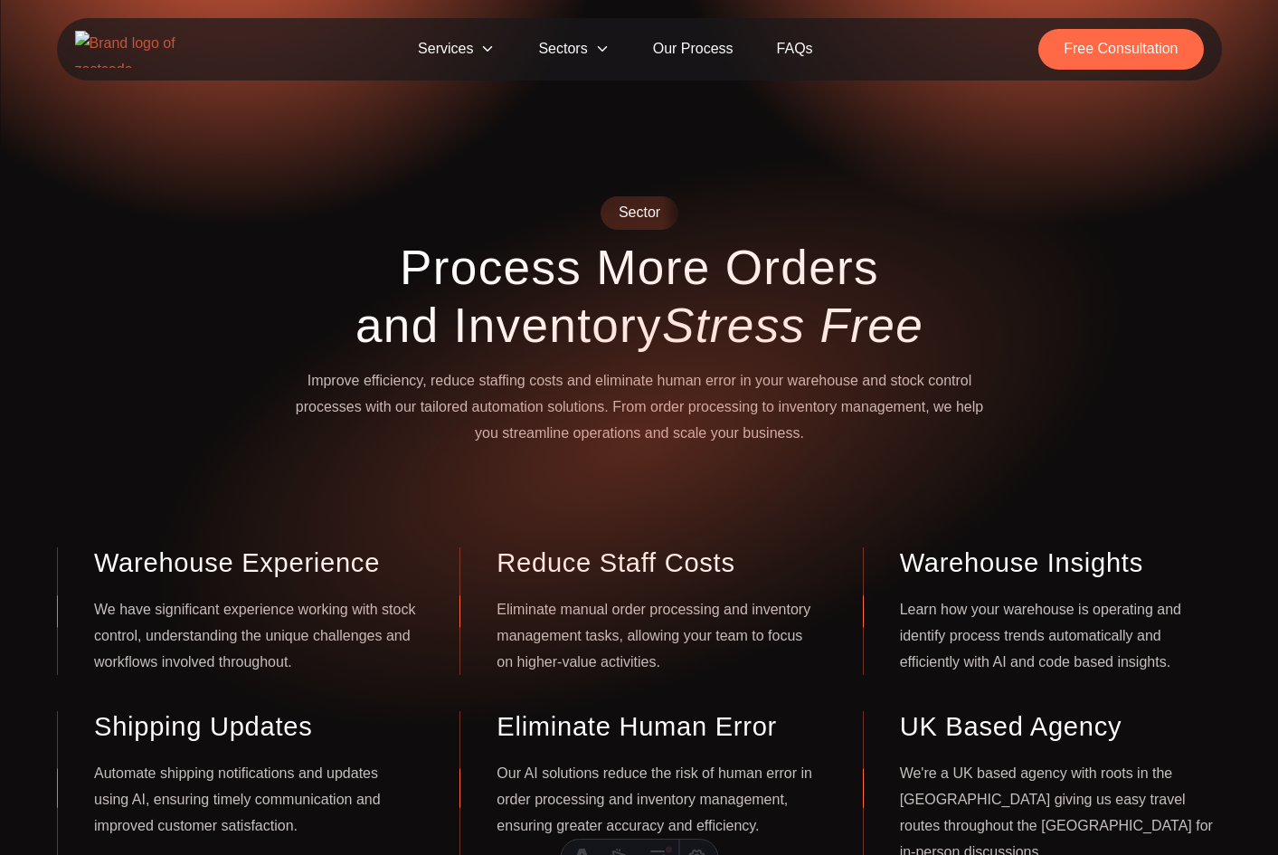
click at [805, 242] on h1 "Process More Orders and Inventory Stress Free" at bounding box center [639, 297] width 695 height 116
click at [734, 259] on h1 "Process More Orders and Inventory Stress Free" at bounding box center [639, 297] width 695 height 116
click at [568, 34] on span "Sectors" at bounding box center [574, 49] width 114 height 41
click at [570, 39] on span "Sectors" at bounding box center [574, 49] width 114 height 41
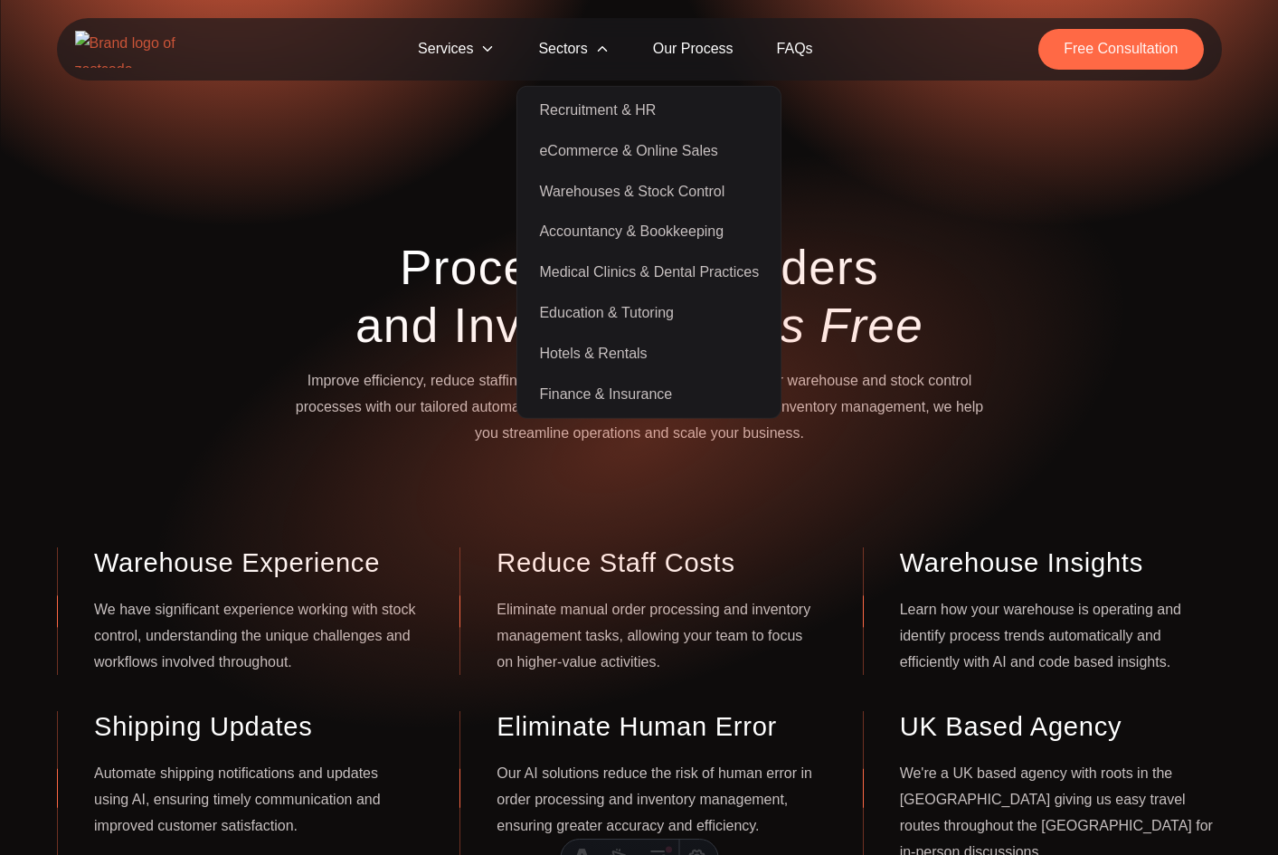
click at [664, 235] on link "Accountancy & Bookkeeping" at bounding box center [649, 232] width 256 height 41
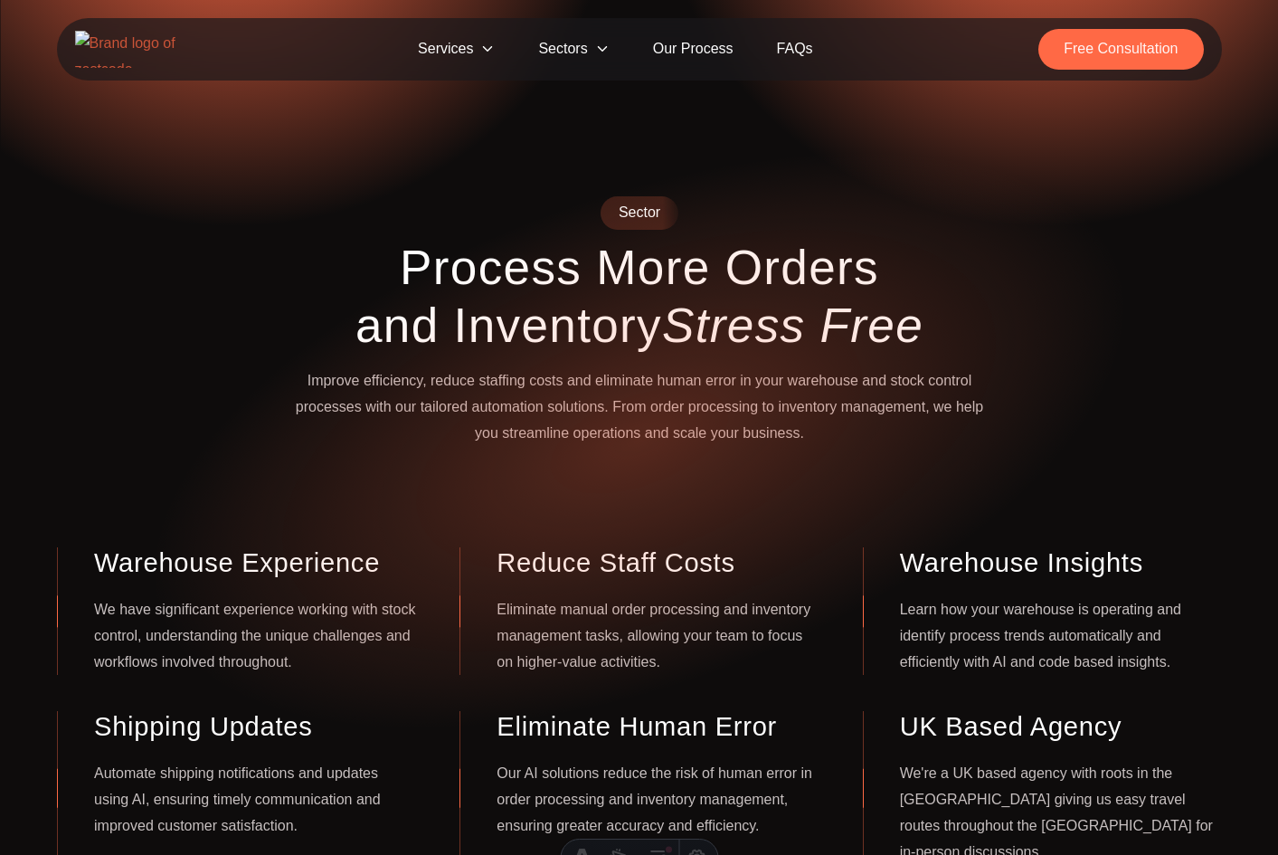
click at [570, 53] on span "Sectors" at bounding box center [574, 49] width 114 height 41
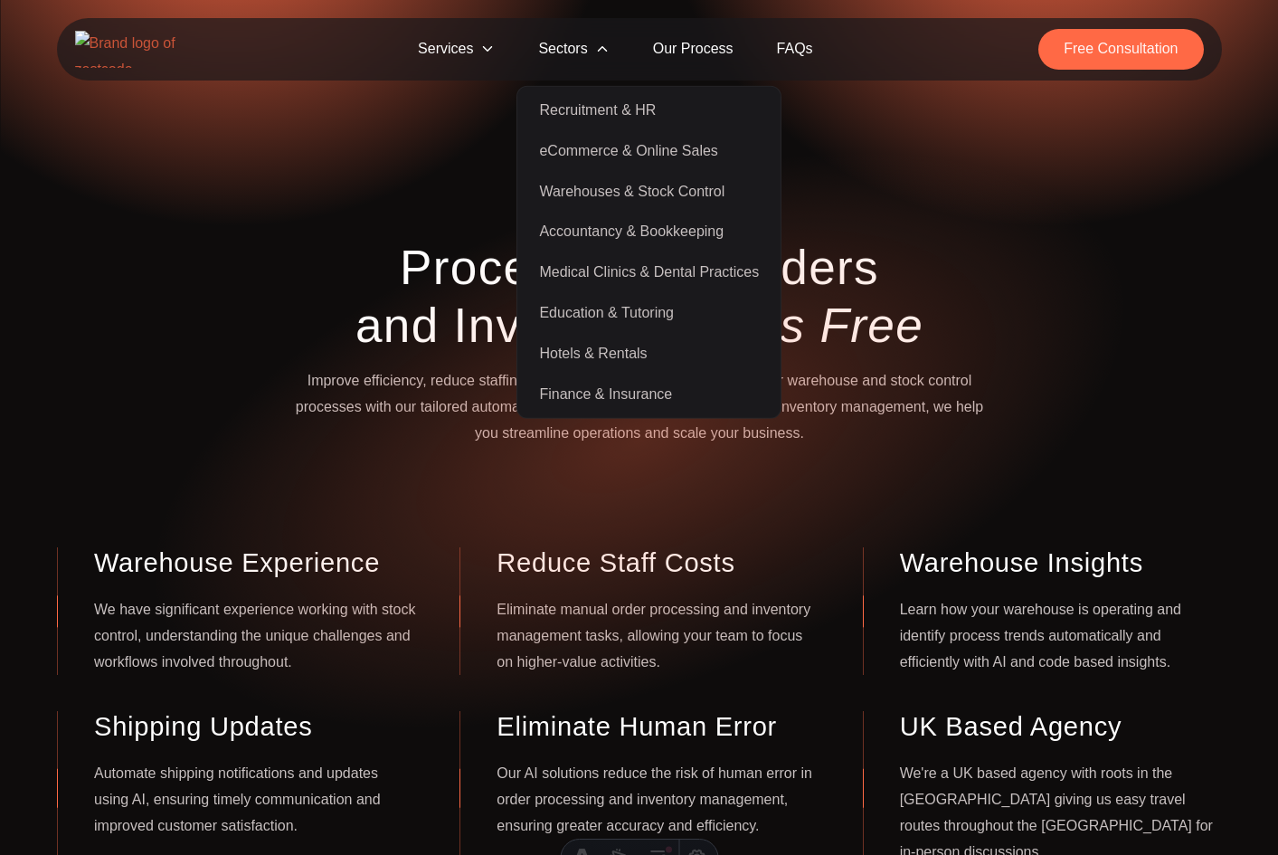
click at [891, 318] on strong "Stress Free" at bounding box center [792, 324] width 261 height 53
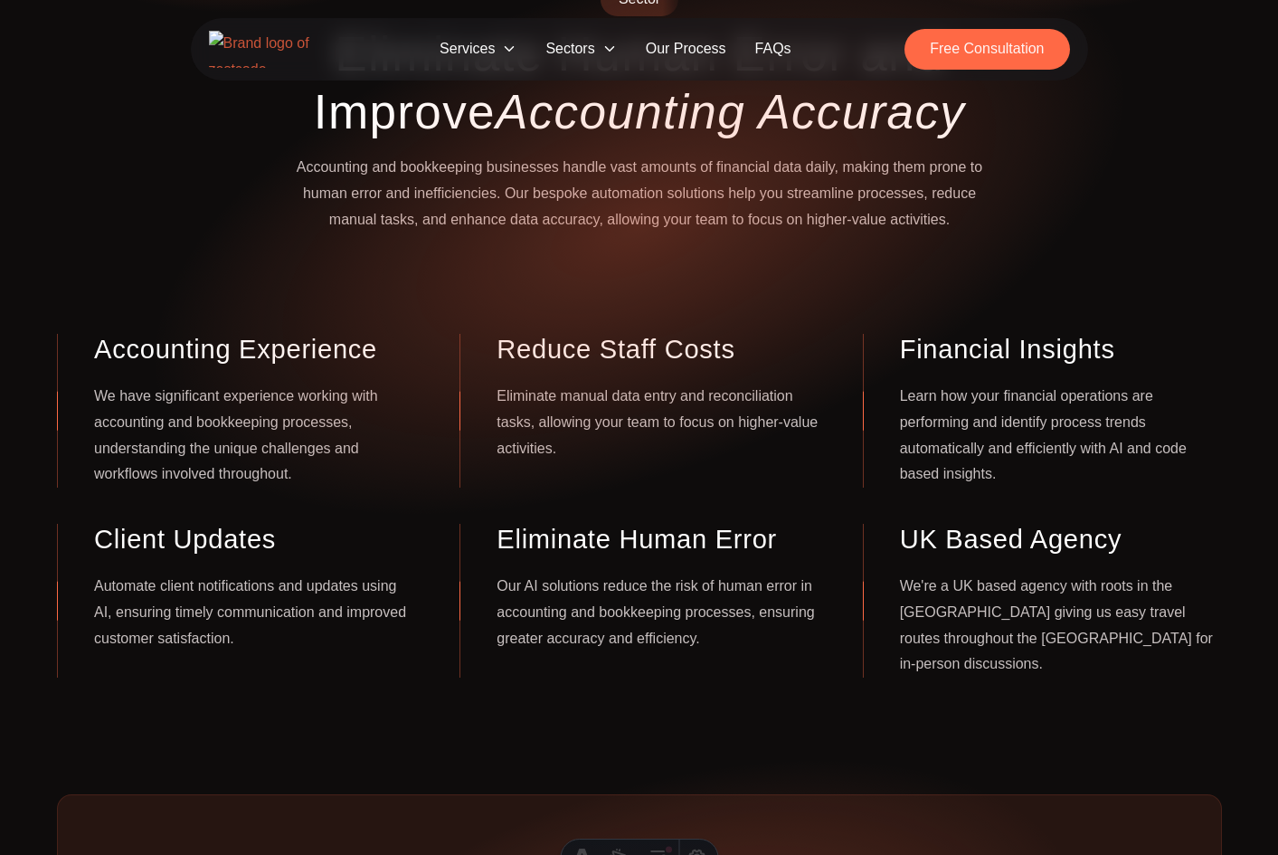
scroll to position [217, 0]
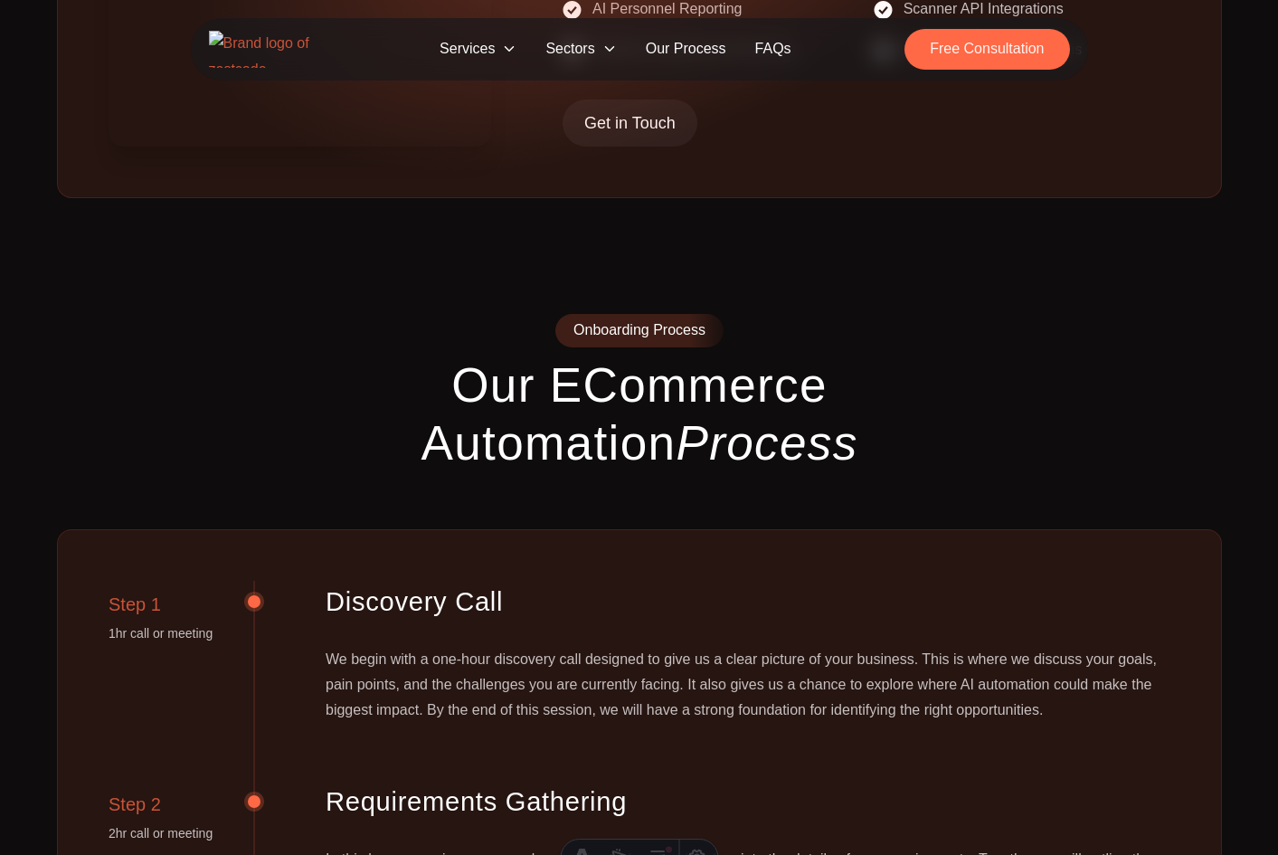
scroll to position [1331, 0]
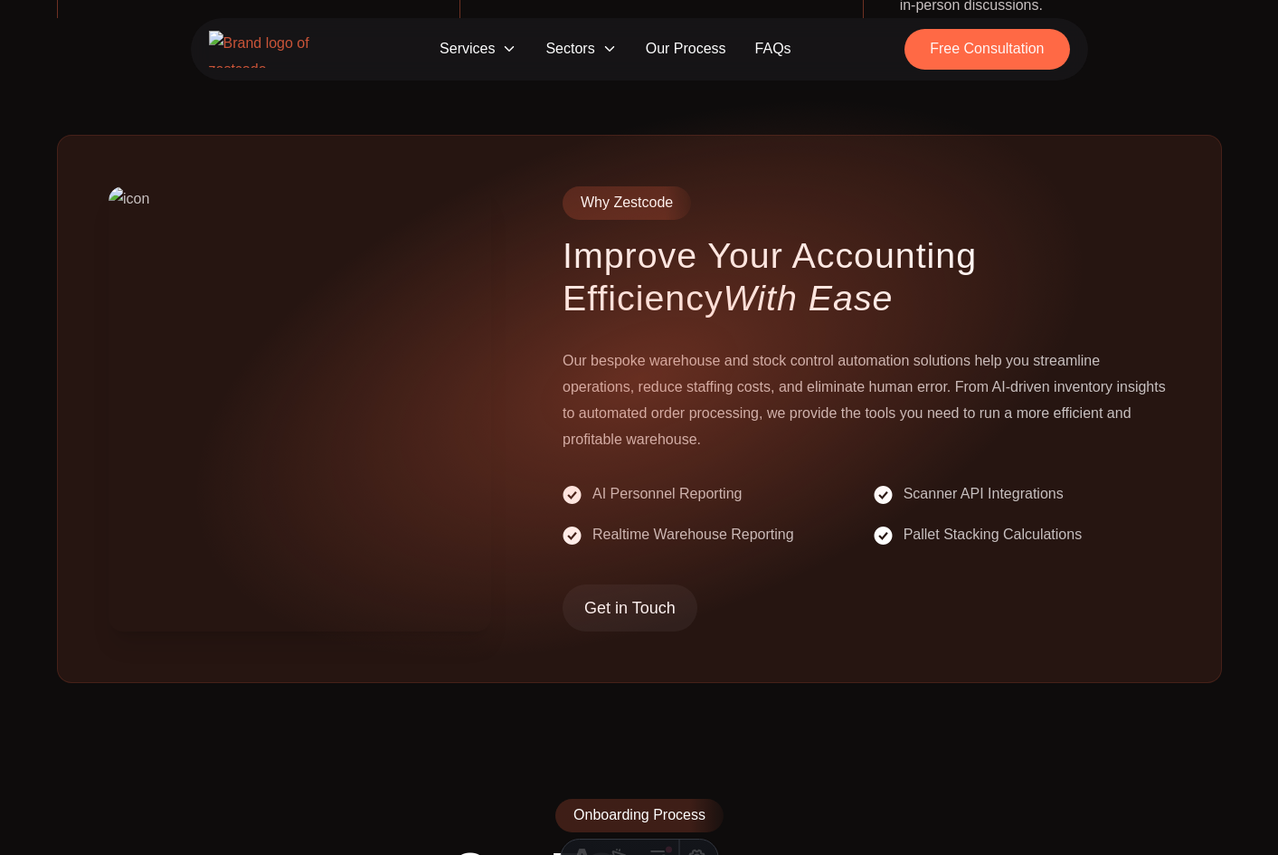
scroll to position [848, 0]
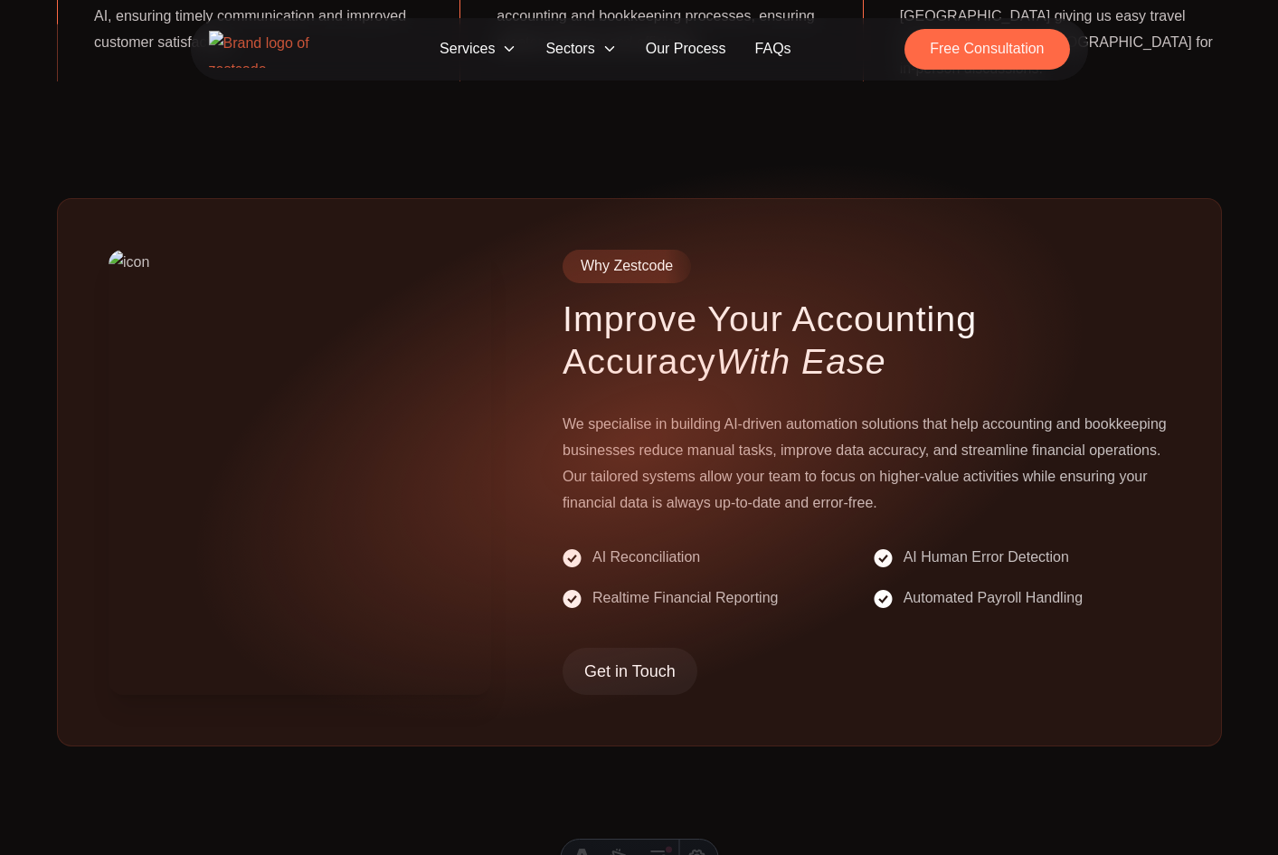
scroll to position [786, 0]
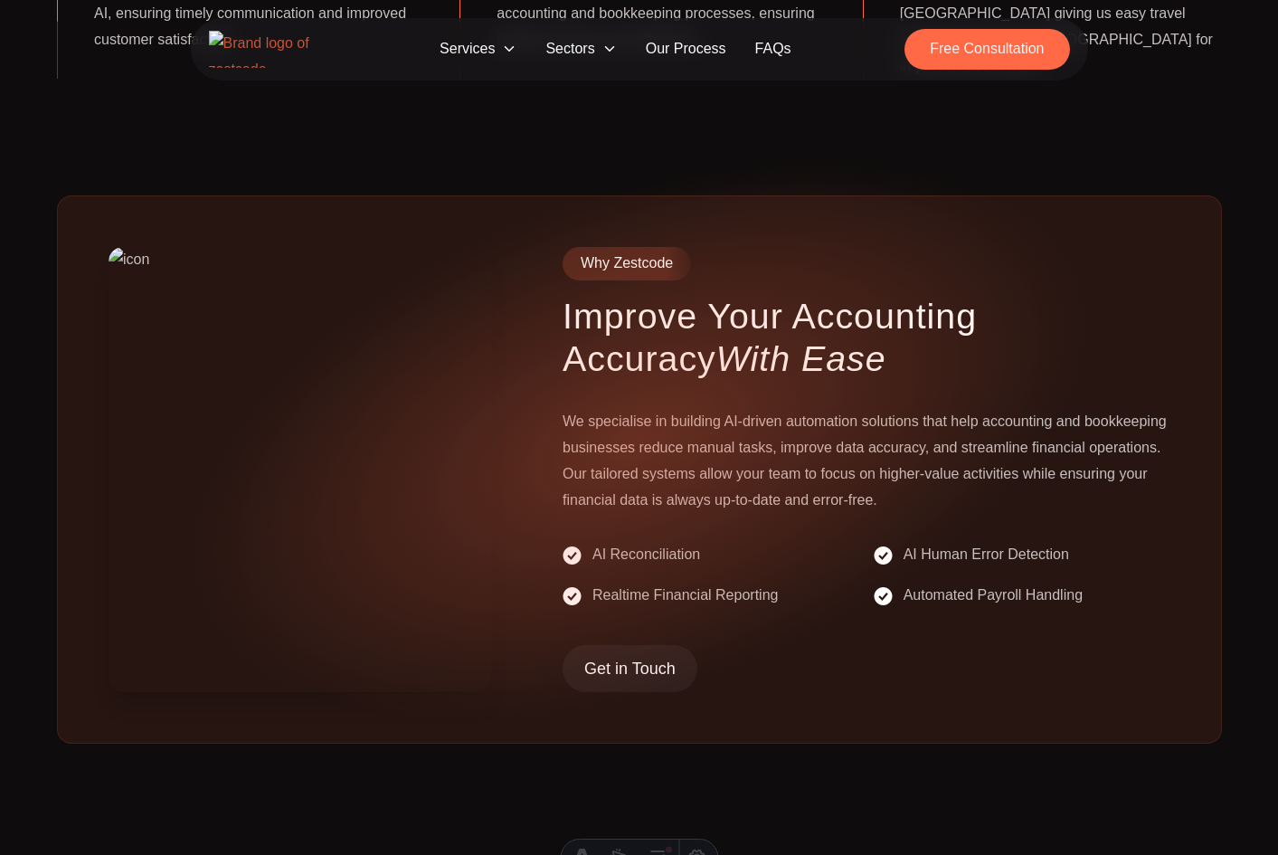
click at [972, 409] on p "We specialise in building AI-driven automation solutions that help accounting a…" at bounding box center [866, 461] width 607 height 104
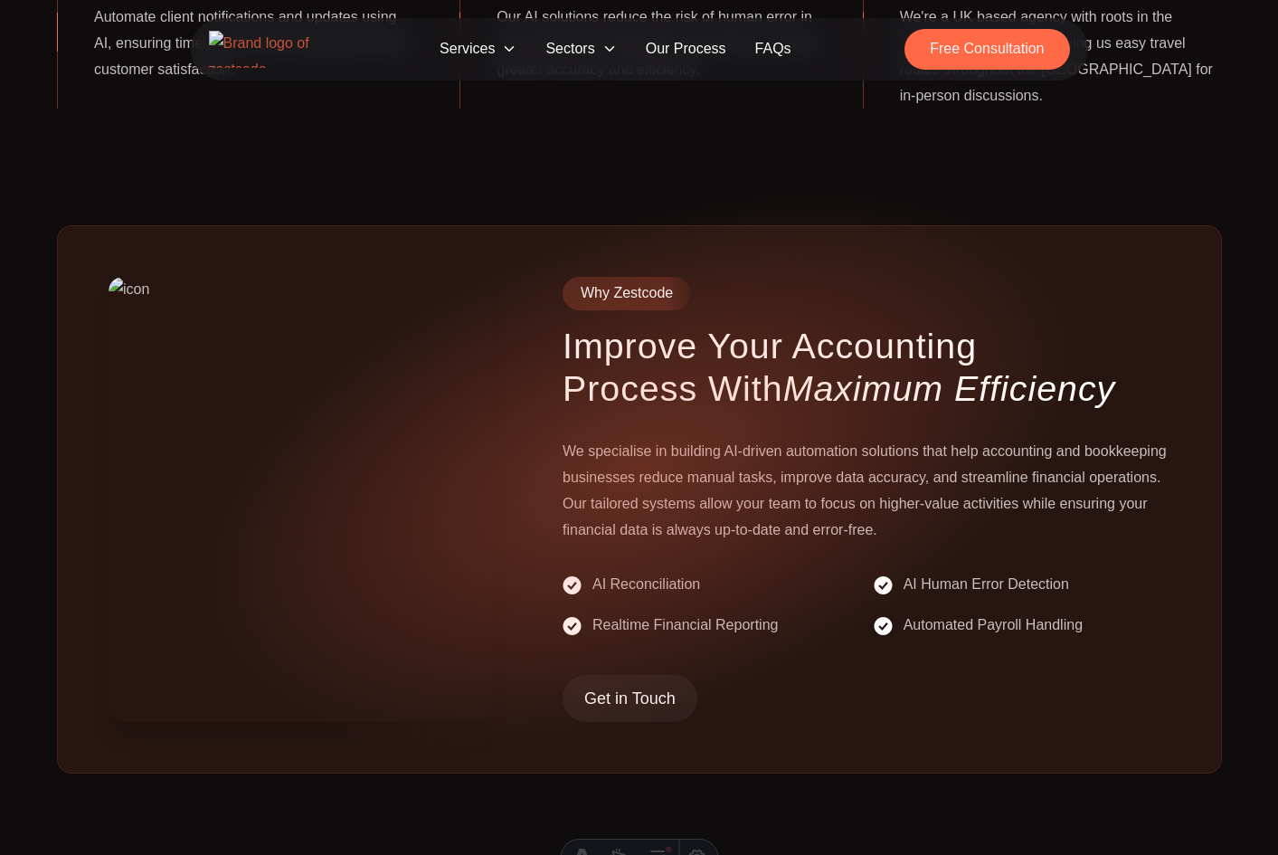
scroll to position [763, 0]
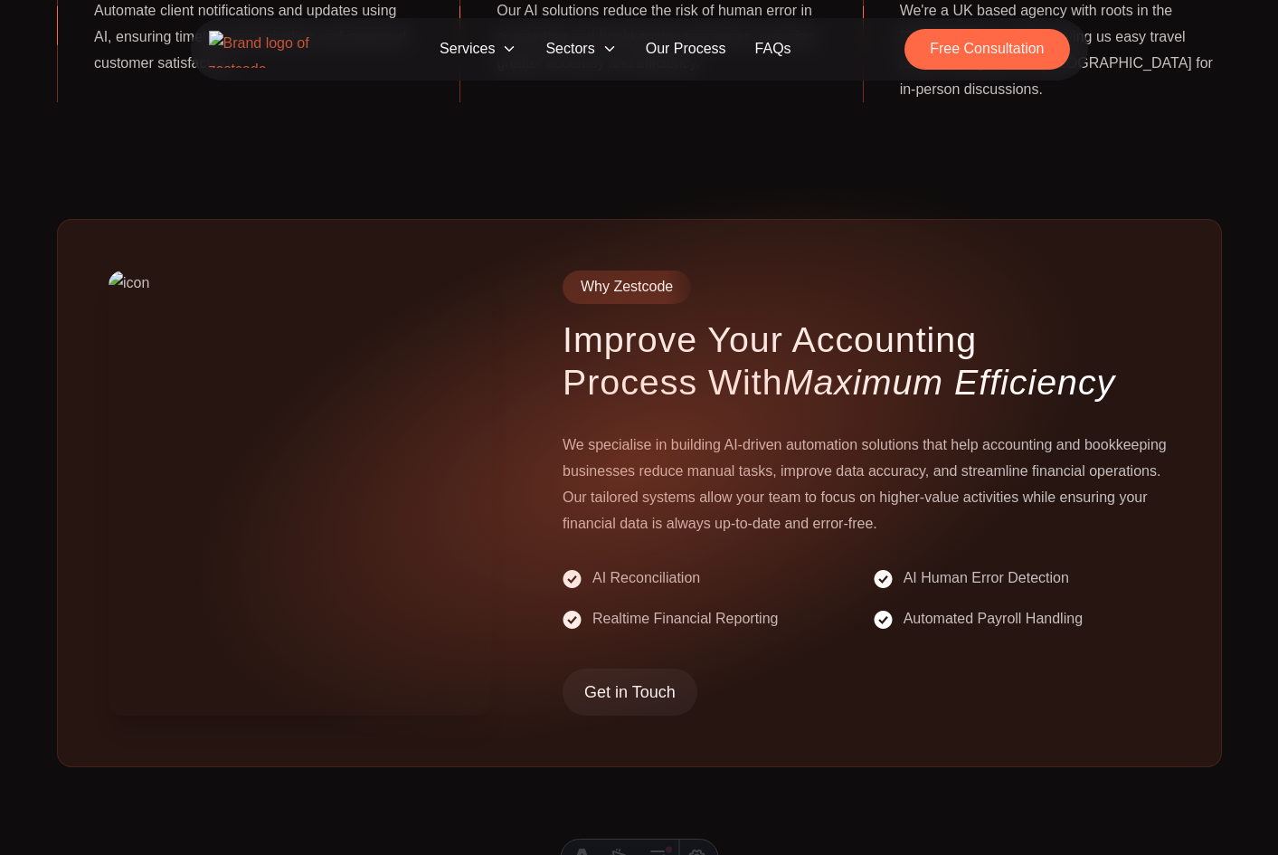
click at [574, 40] on span "Sectors" at bounding box center [581, 49] width 100 height 33
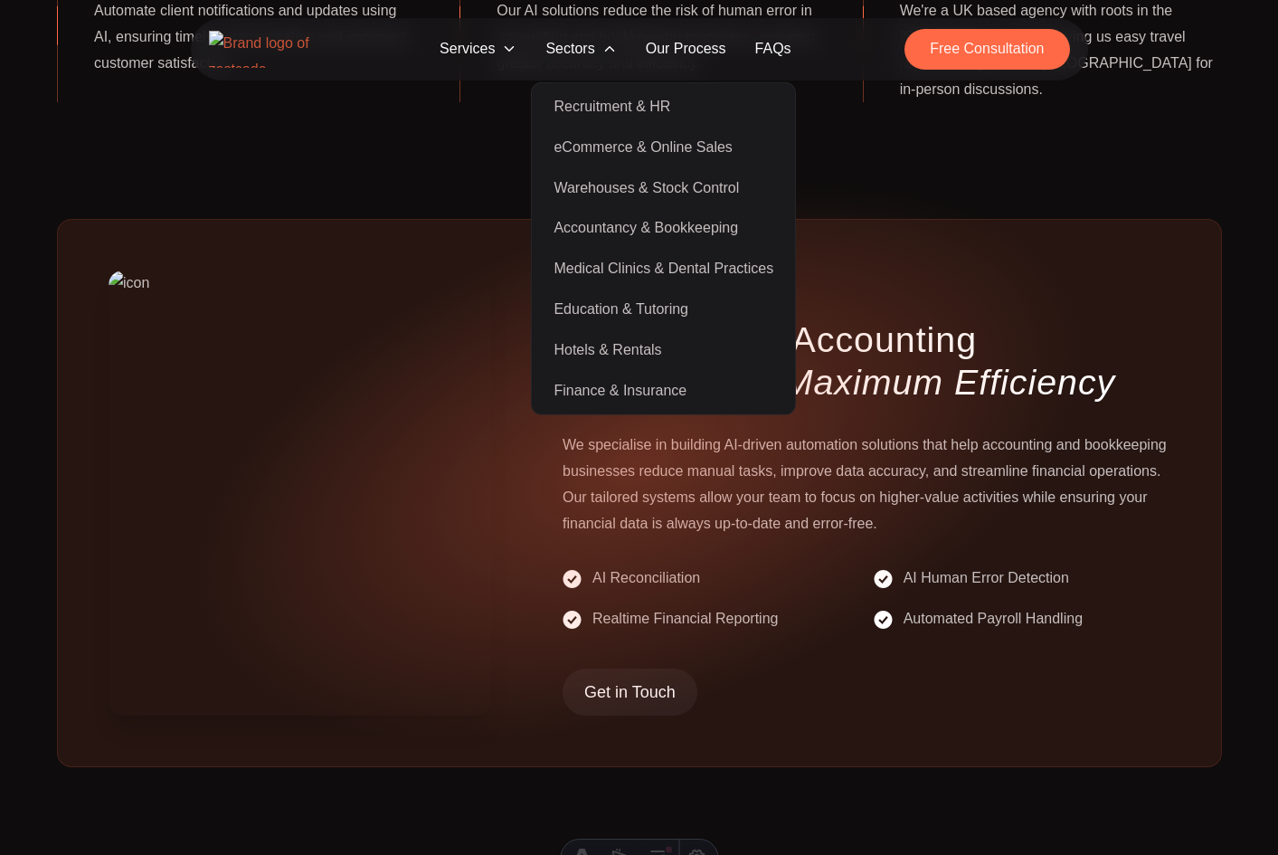
click at [675, 228] on link "Accountancy & Bookkeeping" at bounding box center [664, 228] width 256 height 41
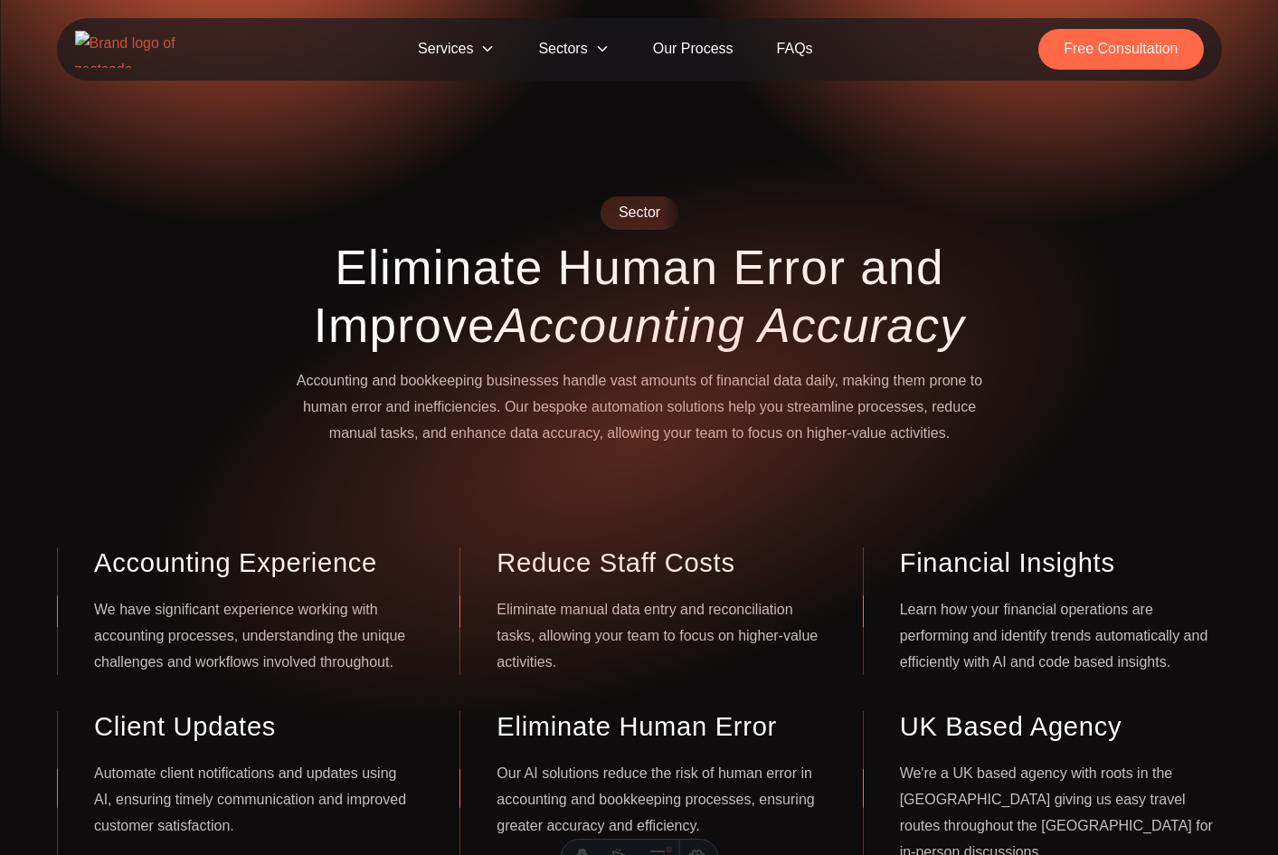
click at [577, 58] on span "Sectors" at bounding box center [574, 49] width 114 height 41
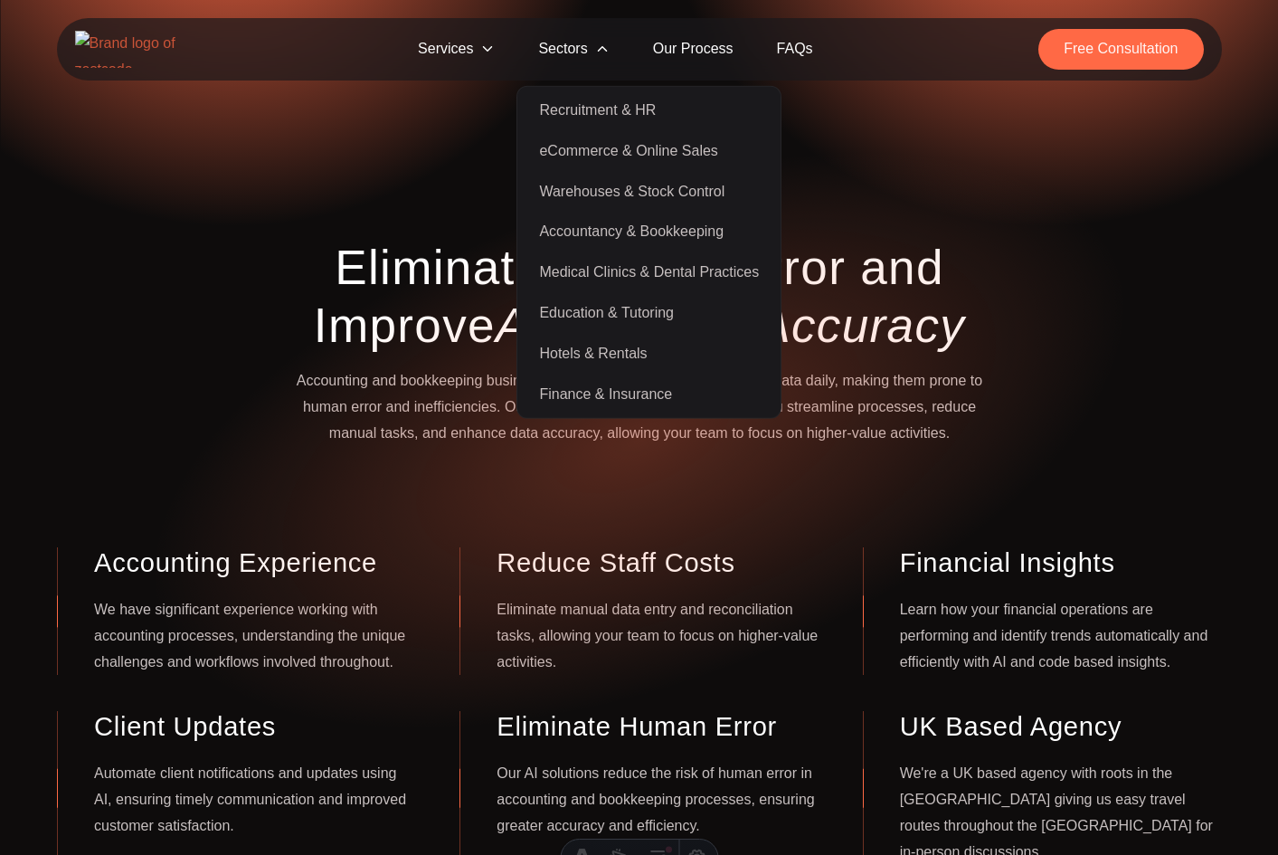
click at [650, 276] on link "Medical Clinics & Dental Practices" at bounding box center [649, 272] width 256 height 41
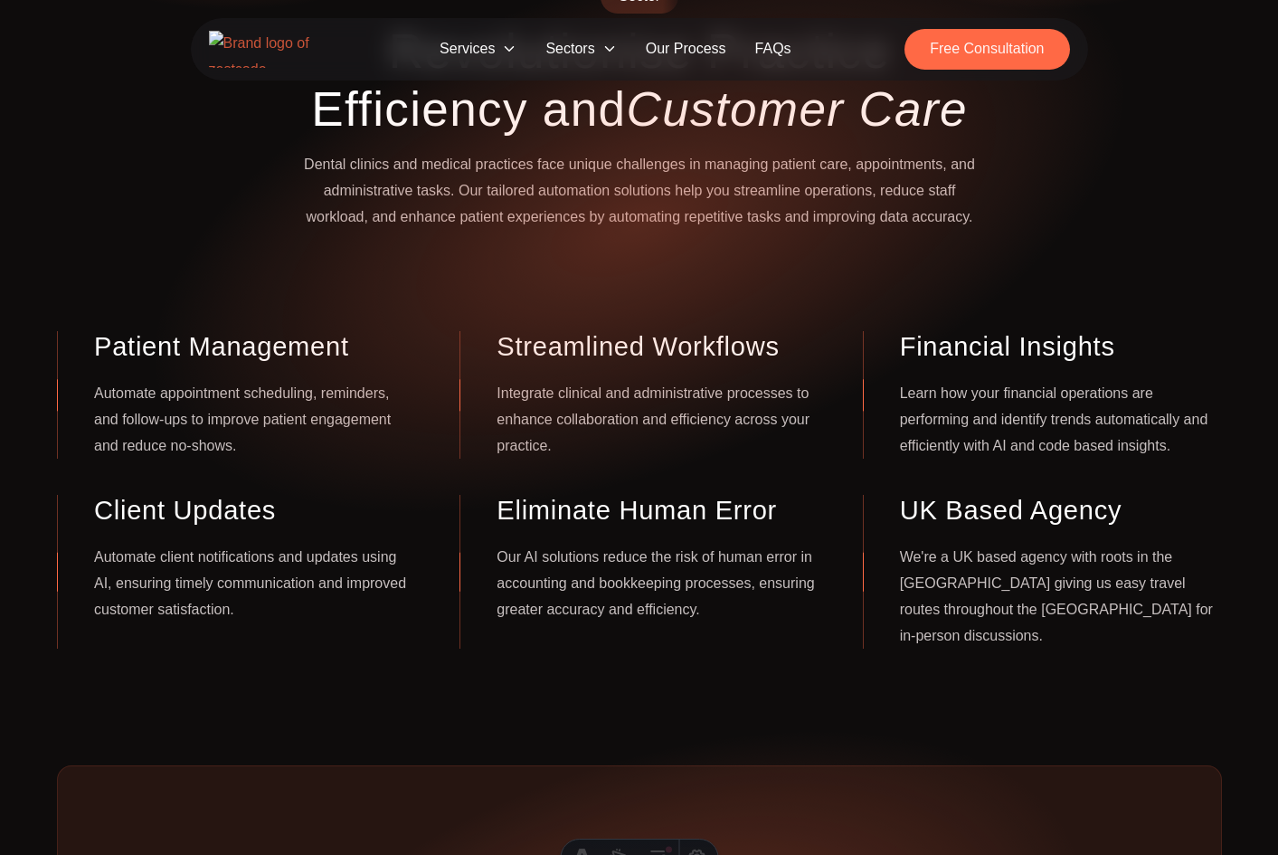
scroll to position [217, 0]
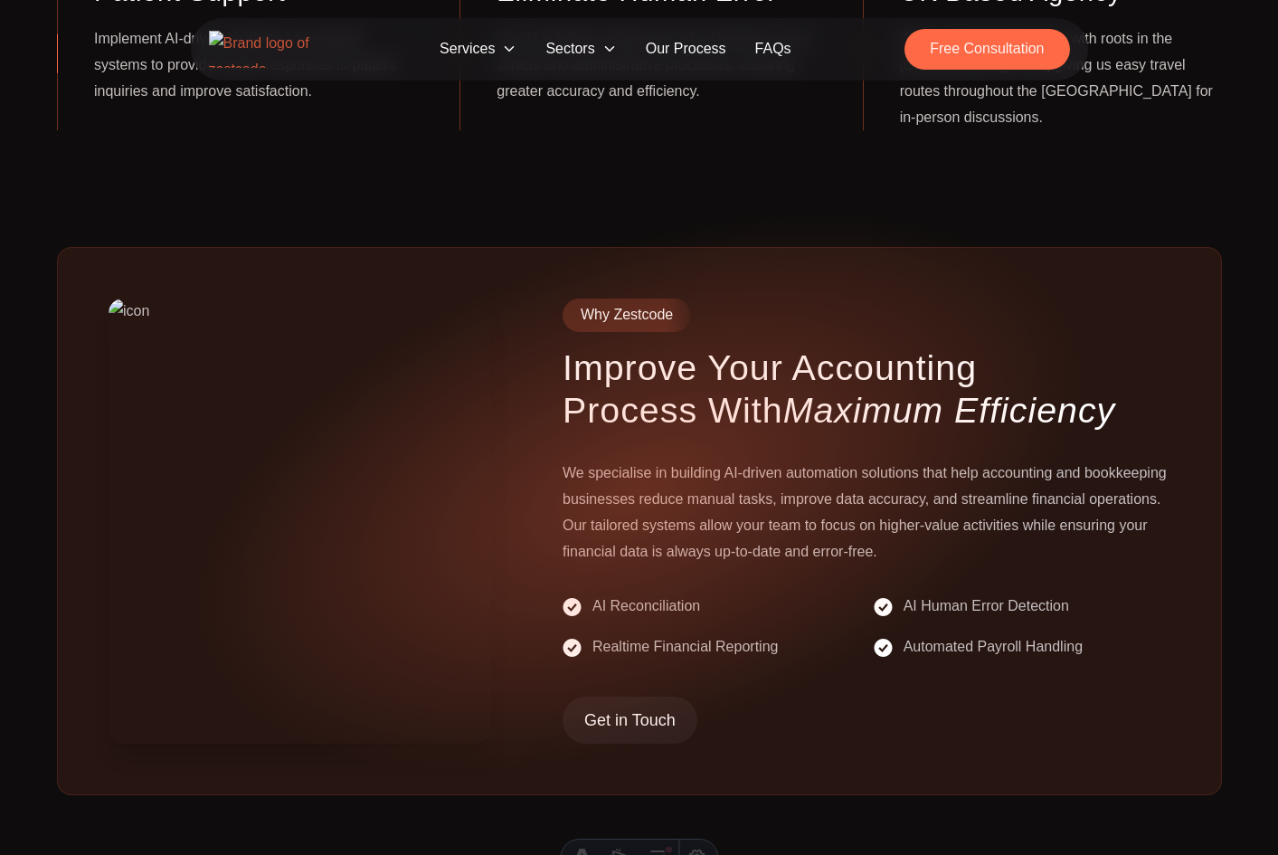
scroll to position [737, 0]
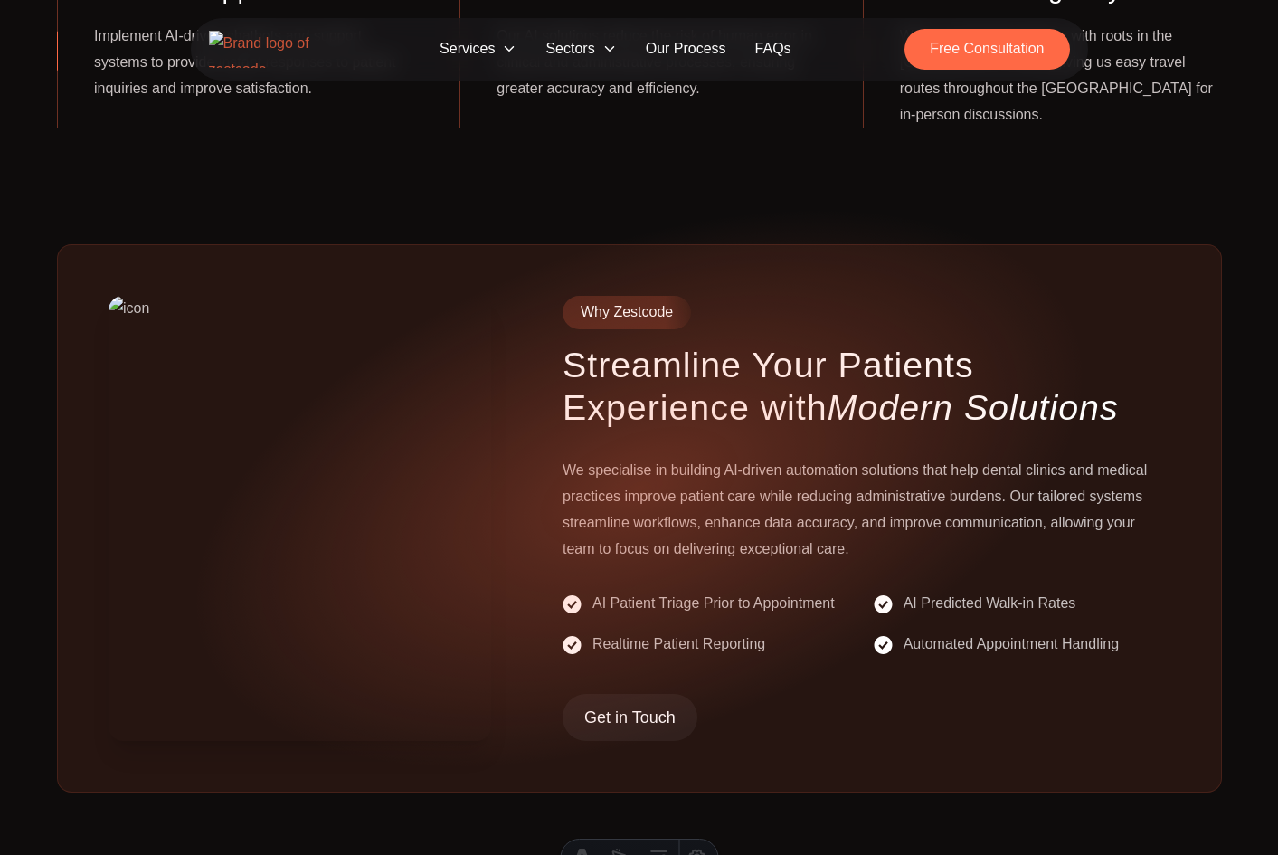
scroll to position [737, 0]
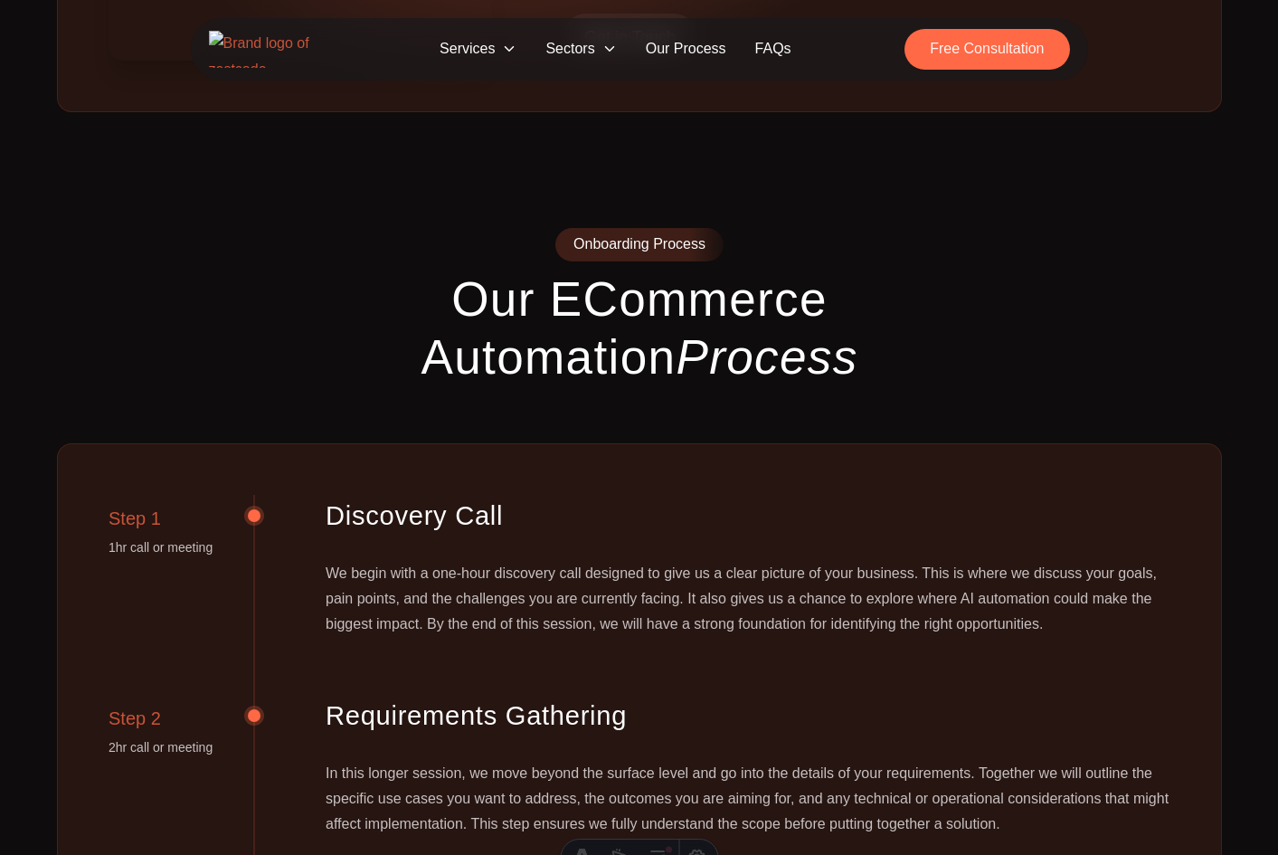
scroll to position [1420, 0]
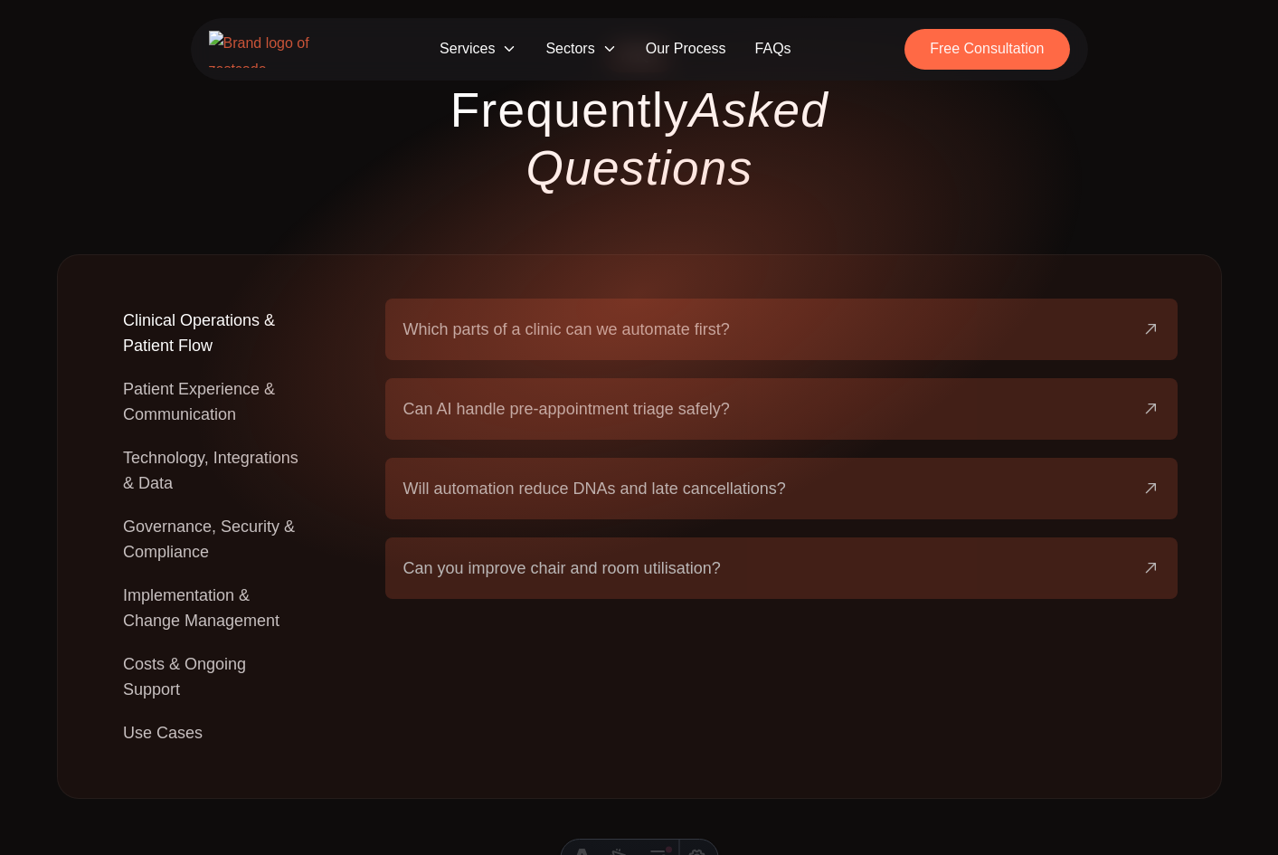
scroll to position [3184, 0]
click at [232, 365] on button "Patient Experience & Communication" at bounding box center [214, 399] width 226 height 69
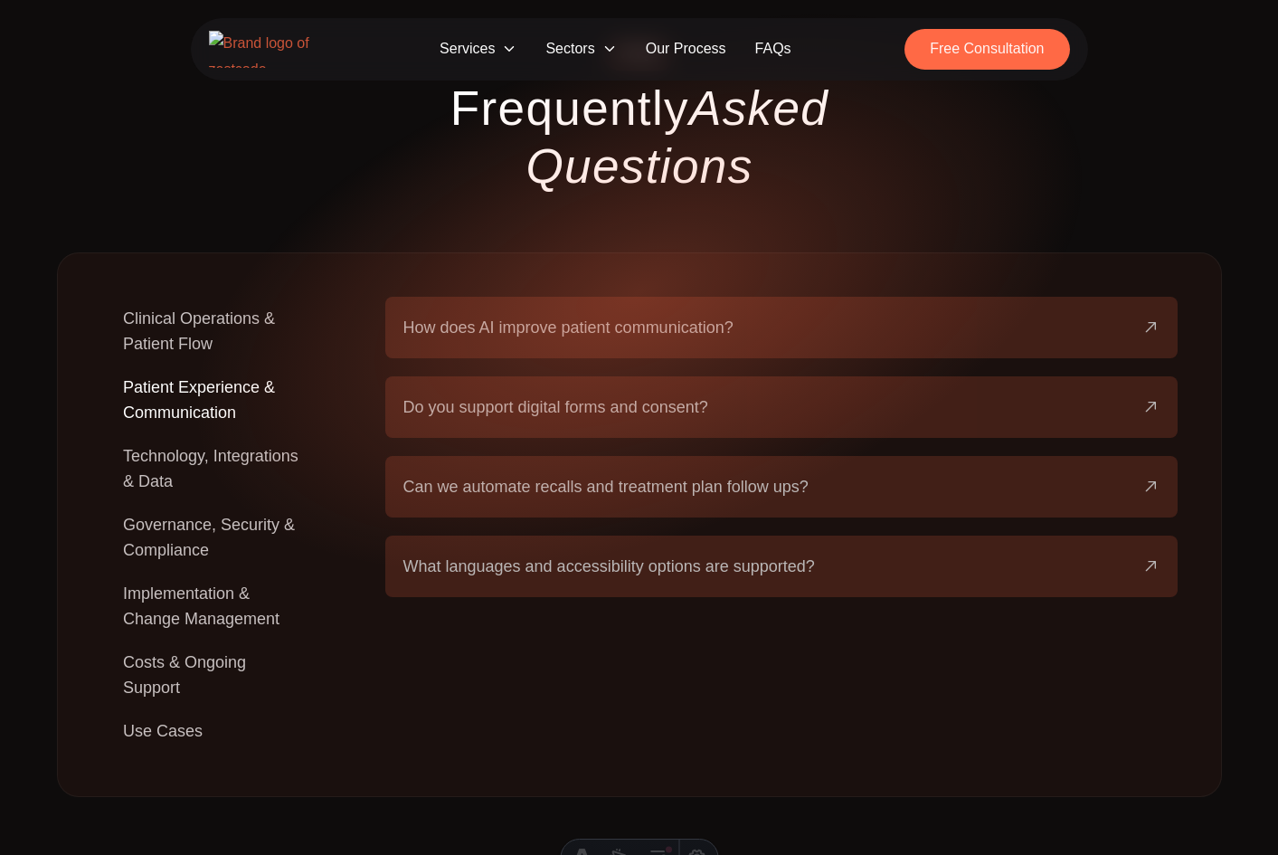
click at [227, 434] on button "Technology, Integrations & Data" at bounding box center [214, 468] width 226 height 69
click at [217, 503] on button "Governance, Security & Compliance" at bounding box center [214, 537] width 226 height 69
click at [220, 434] on button "Technology, Integrations & Data" at bounding box center [214, 468] width 226 height 69
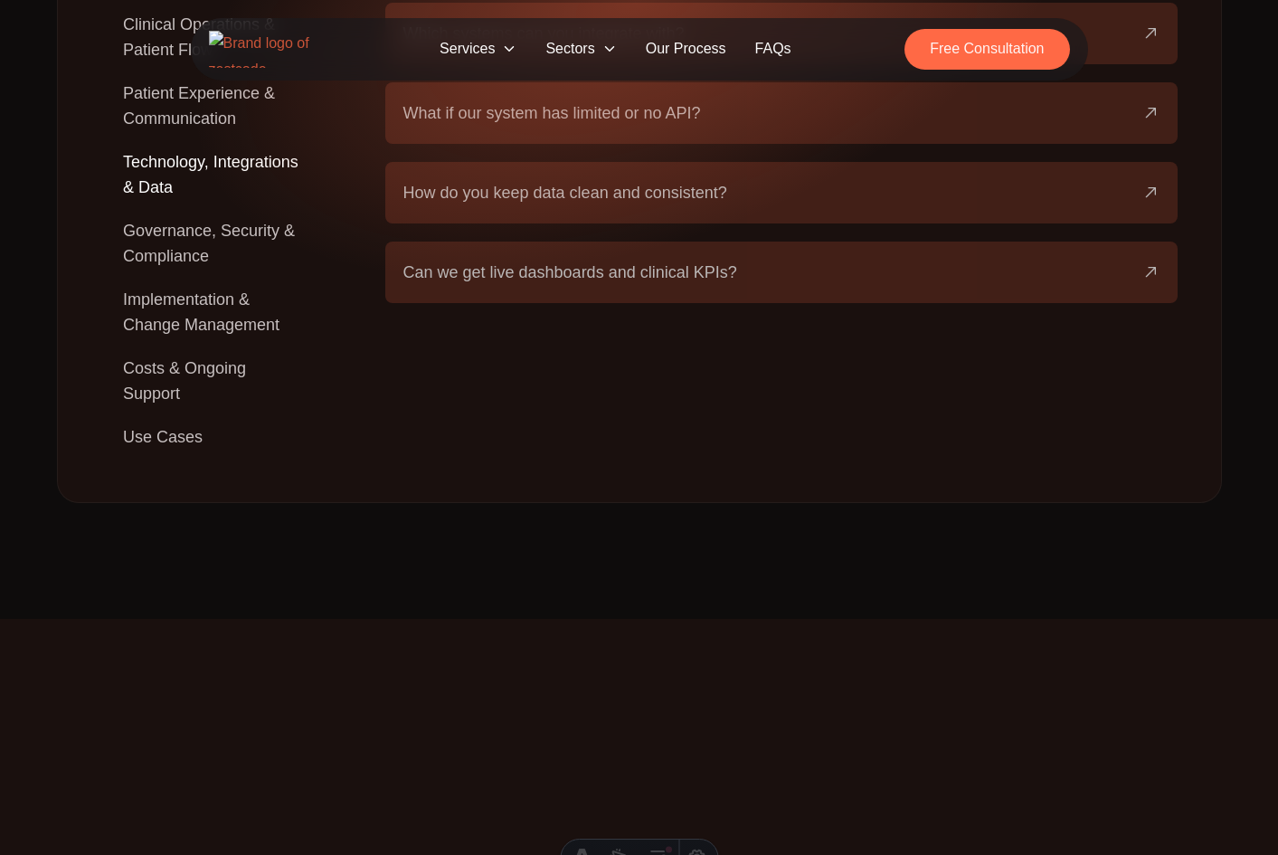
scroll to position [3488, 0]
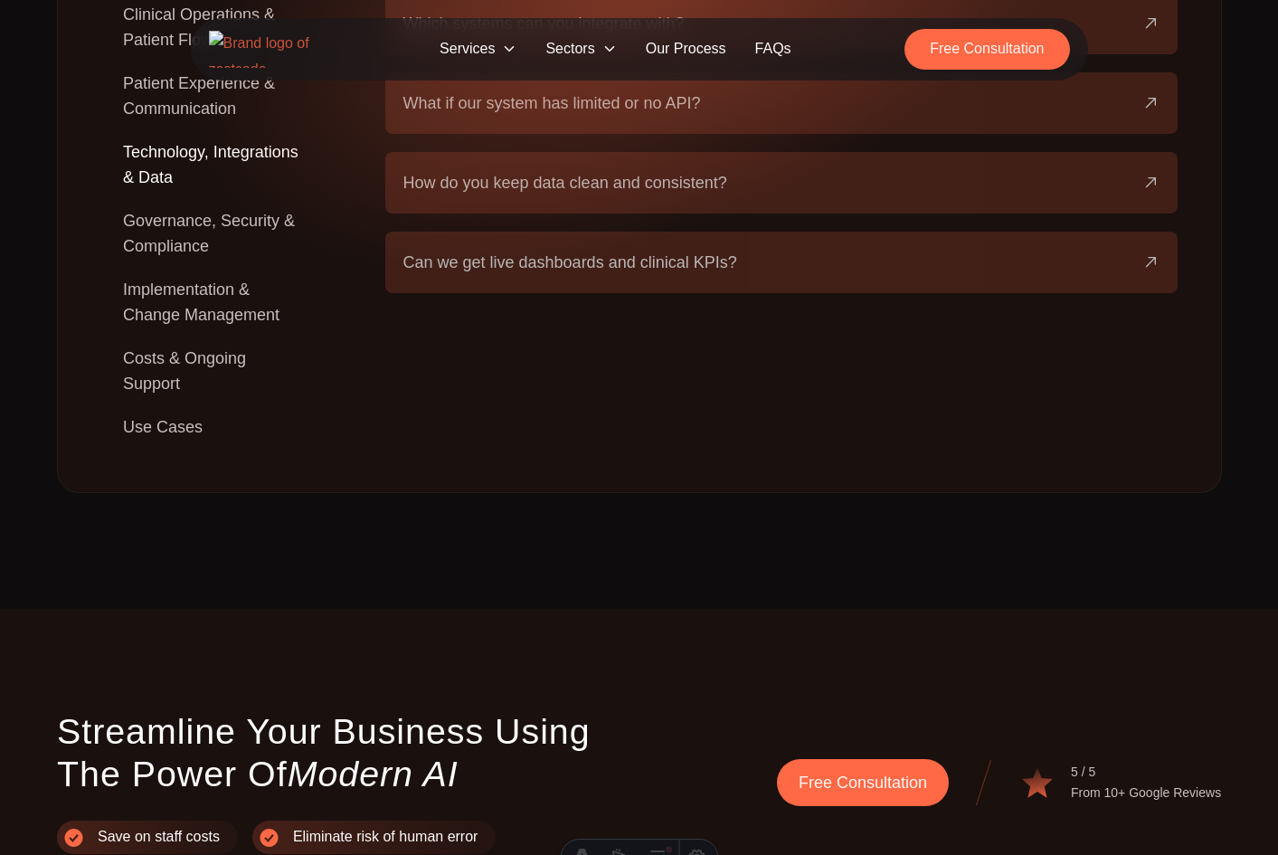
click at [647, 250] on span "Can we get live dashboards and clinical KPIs?" at bounding box center [570, 262] width 334 height 25
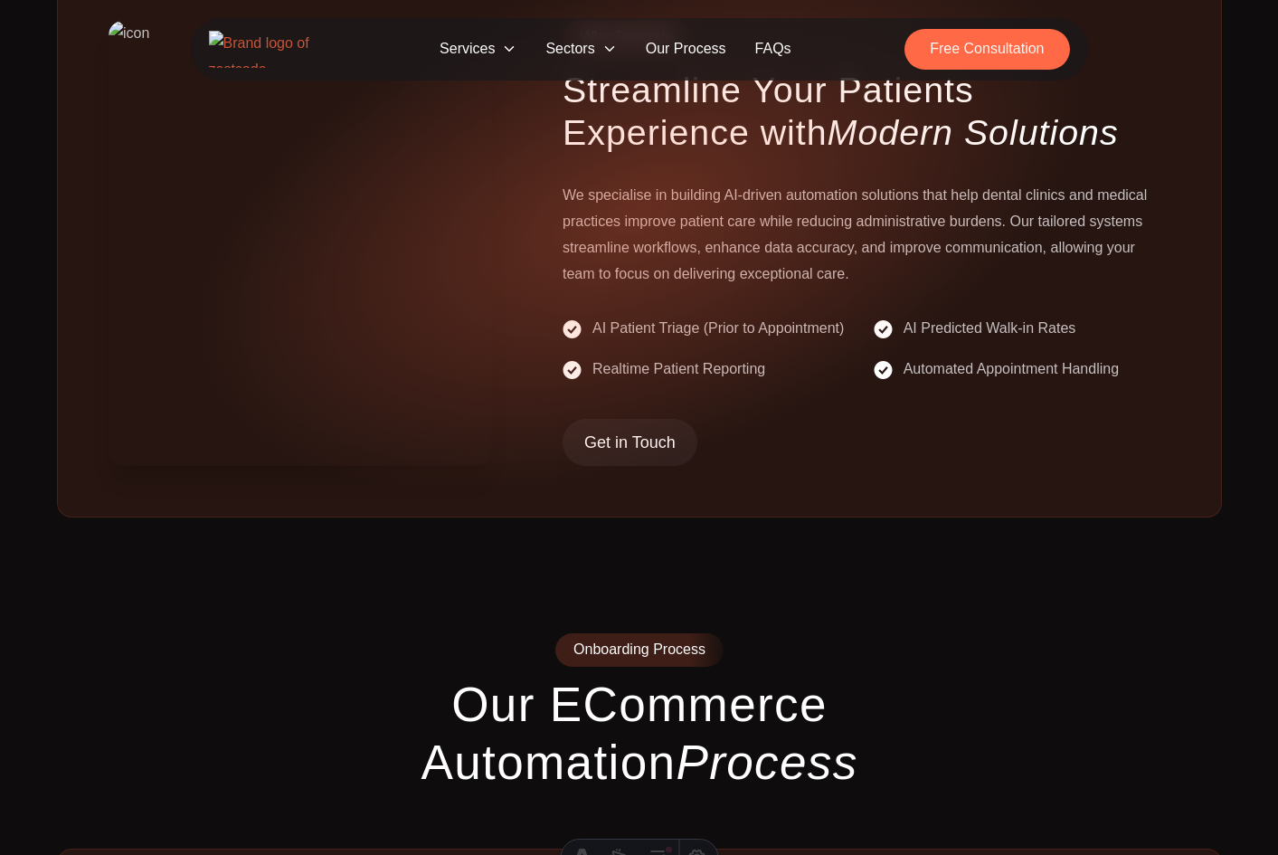
scroll to position [1005, 0]
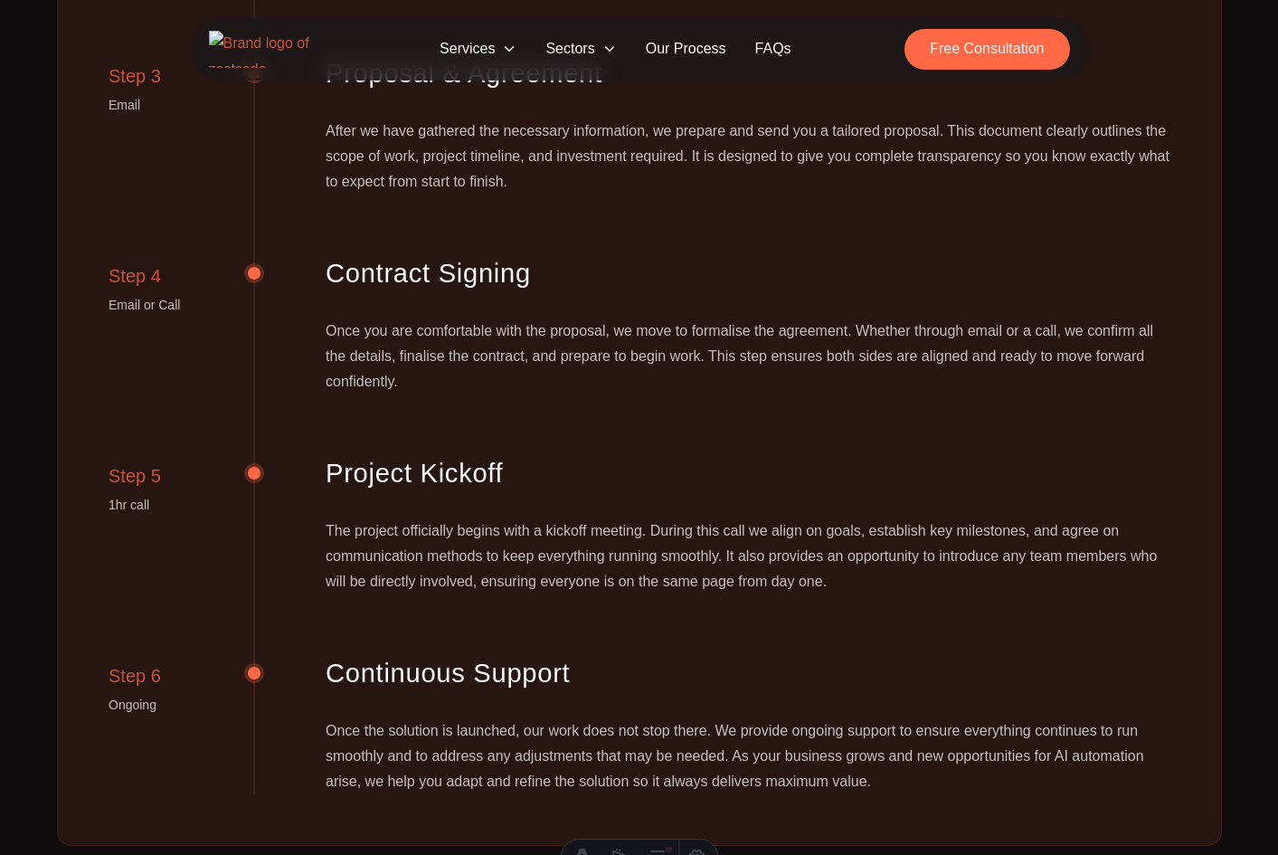
scroll to position [3136, 0]
click at [573, 53] on span "Sectors" at bounding box center [581, 49] width 100 height 33
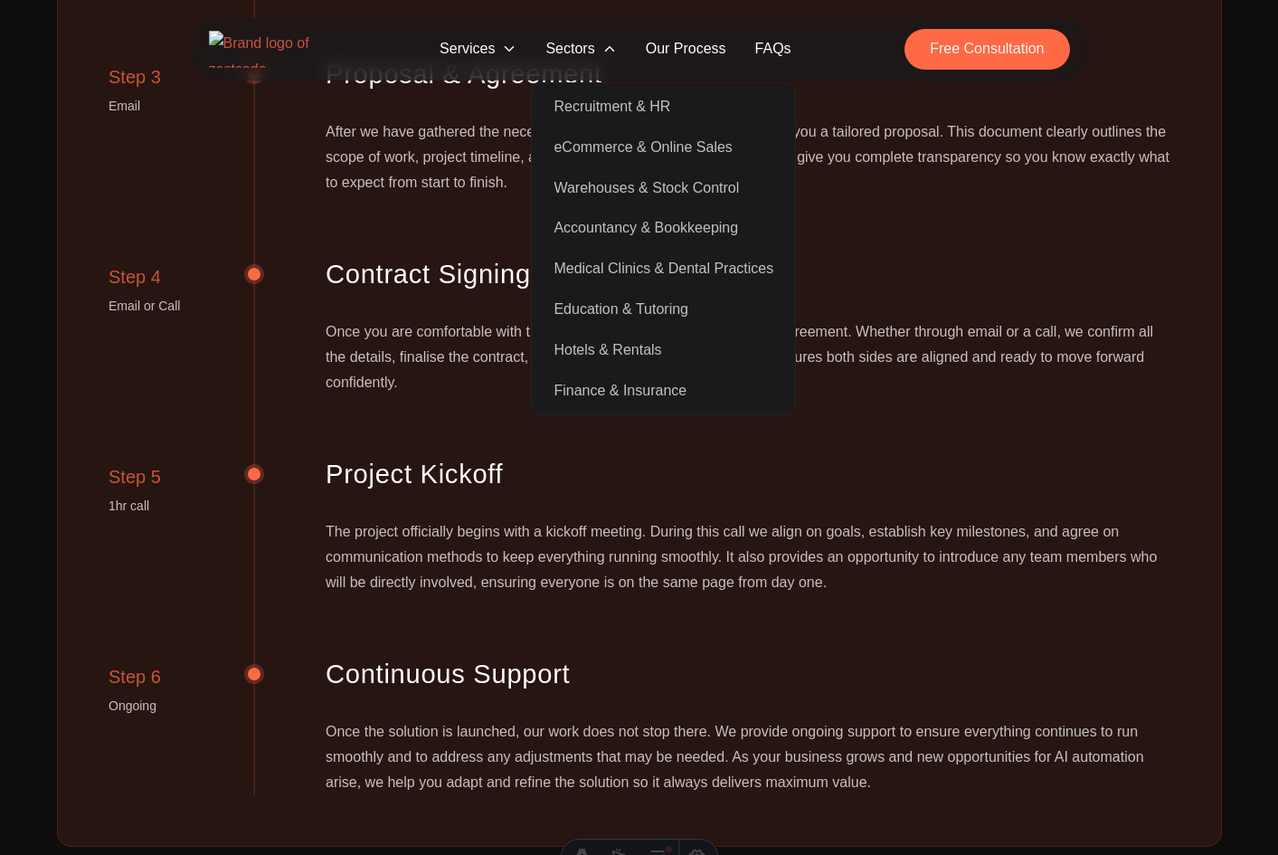
click at [35, 273] on section "Onboarding Process Our eCommerce Automation Process Step 1 1hr call or meeting …" at bounding box center [639, 58] width 1278 height 1576
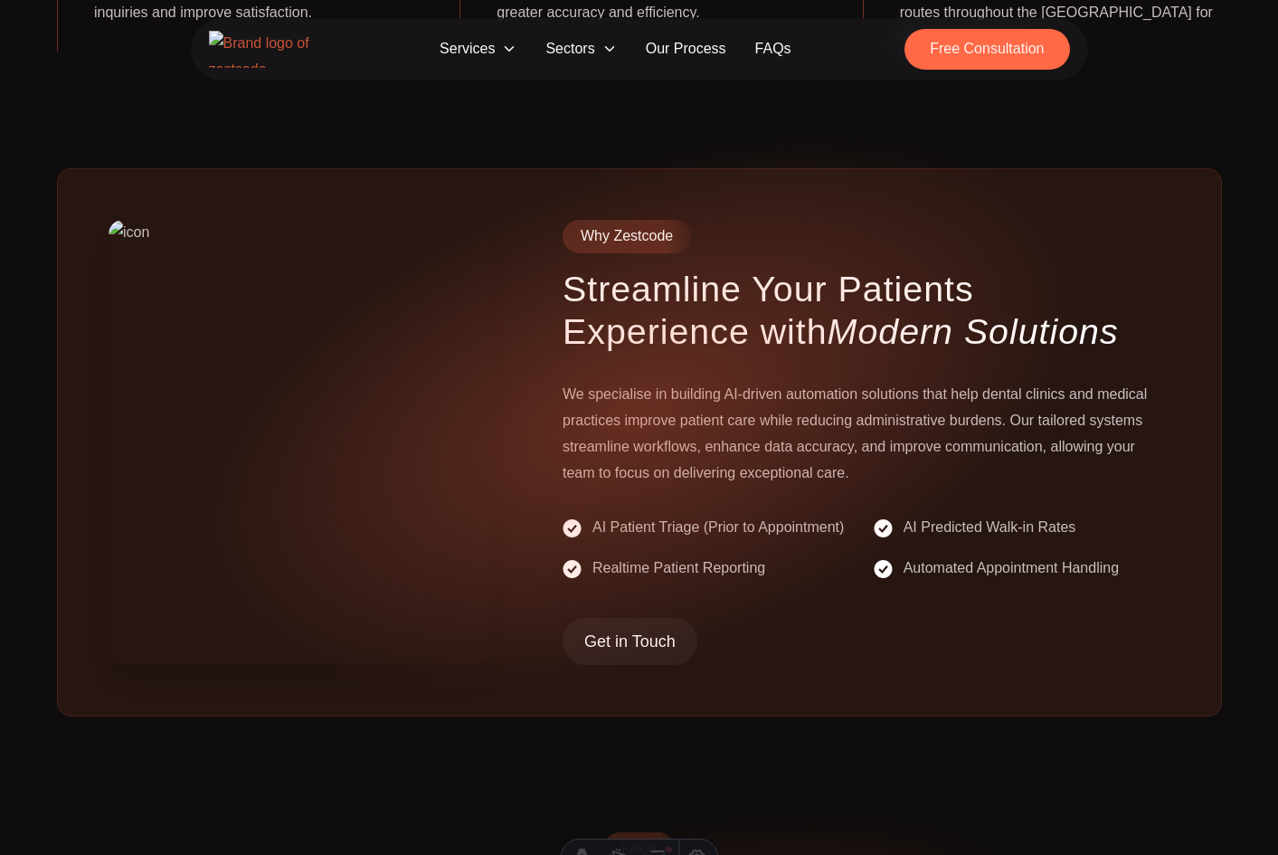
scroll to position [820, 0]
